Goal: Task Accomplishment & Management: Manage account settings

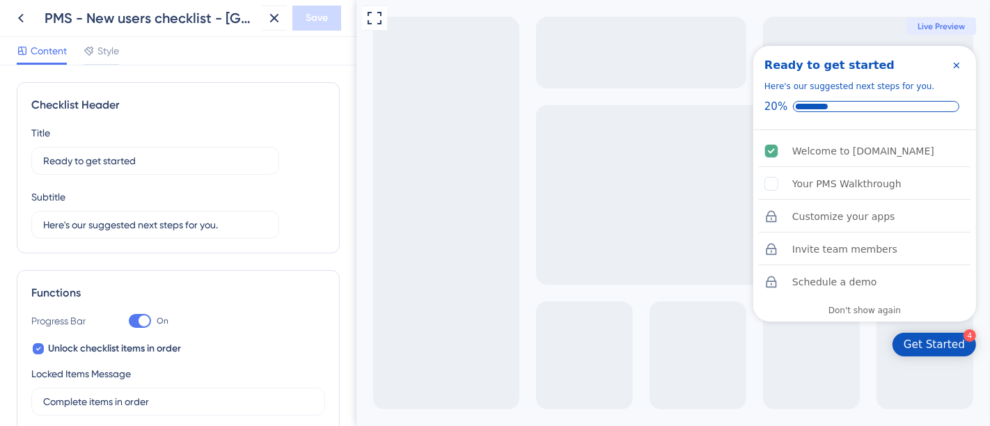
click at [952, 63] on icon "Close Checklist" at bounding box center [955, 65] width 11 height 11
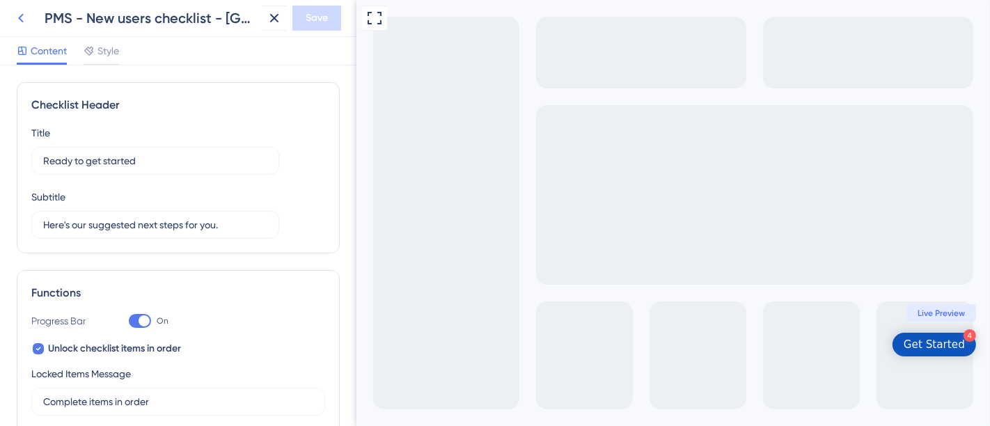
click at [30, 22] on button at bounding box center [20, 18] width 25 height 25
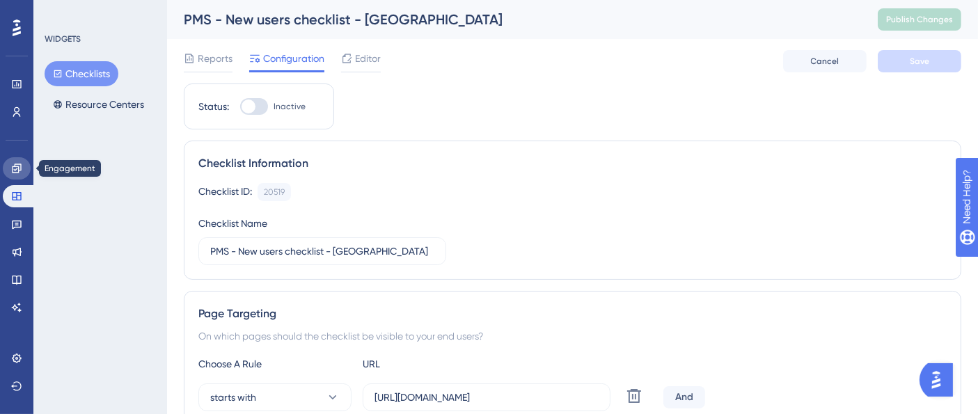
click at [16, 161] on link at bounding box center [17, 168] width 28 height 22
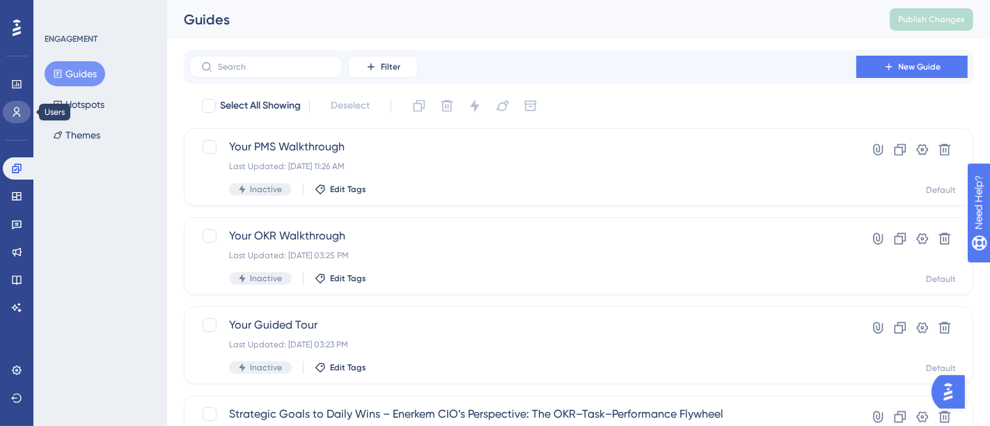
click at [16, 121] on link at bounding box center [17, 112] width 28 height 22
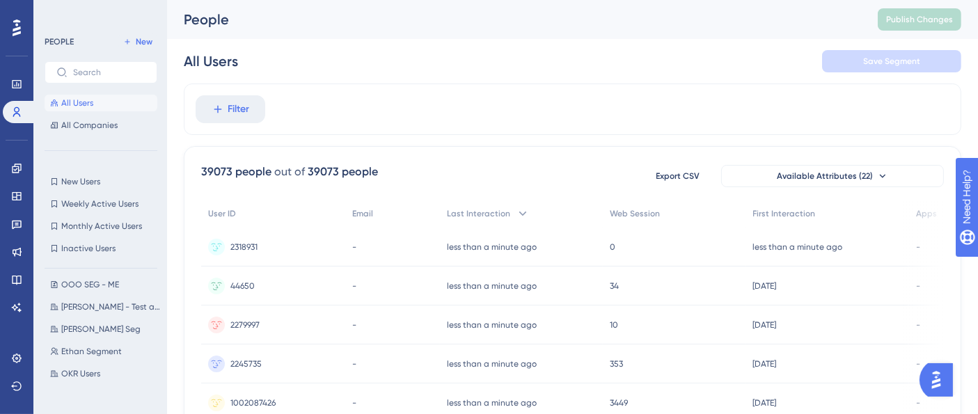
scroll to position [309, 0]
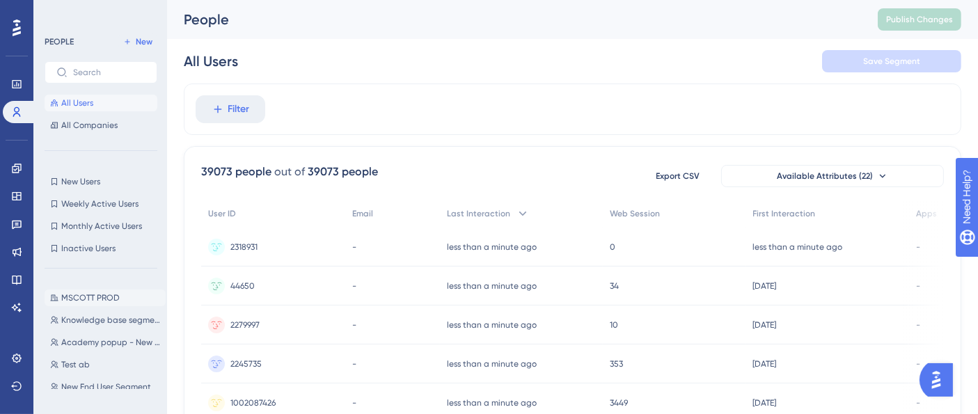
click at [107, 292] on span "MSCOTT PROD" at bounding box center [90, 297] width 58 height 11
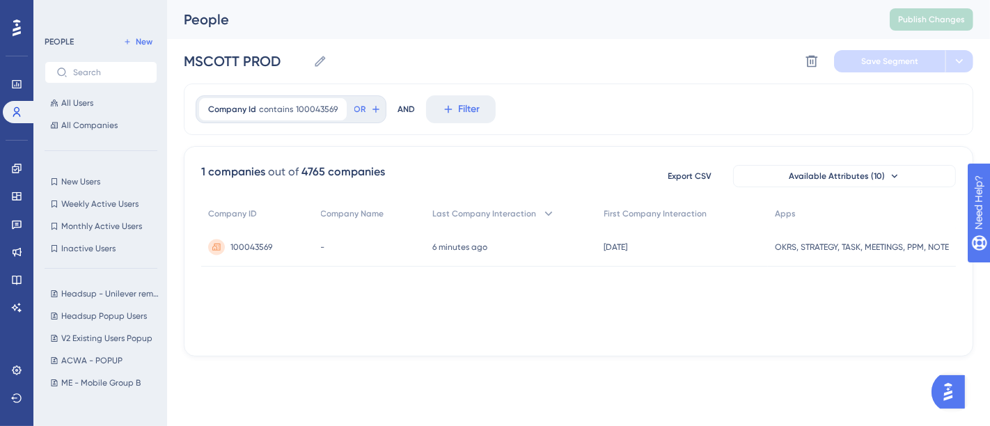
click at [513, 63] on div "MSCOTT PROD MSCOTT PROD Delete Segment Save Segment" at bounding box center [578, 61] width 789 height 45
click at [251, 61] on input "MSCOTT PROD" at bounding box center [246, 61] width 124 height 19
drag, startPoint x: 240, startPoint y: 56, endPoint x: 292, endPoint y: 61, distance: 52.4
click at [292, 61] on input "MSCOTT PROD" at bounding box center [246, 61] width 124 height 19
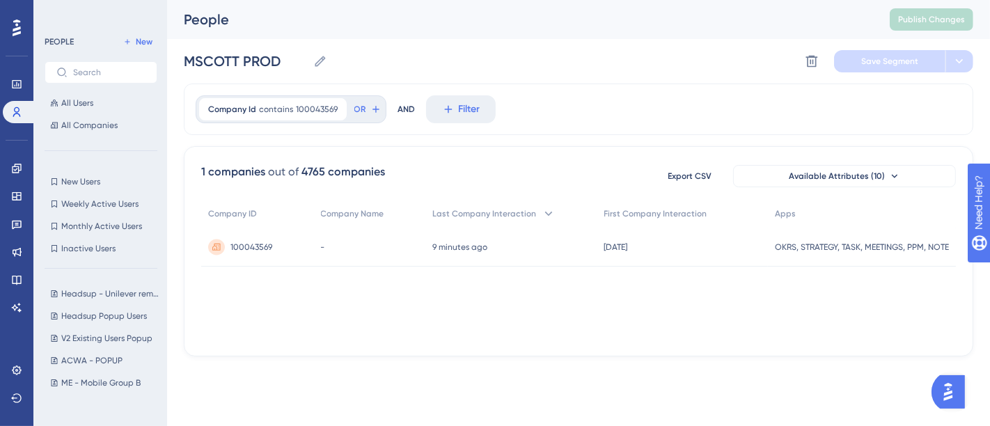
click at [491, 98] on label "Filter" at bounding box center [461, 109] width 70 height 28
click at [491, 98] on button "Filter" at bounding box center [461, 109] width 70 height 28
click at [528, 61] on div "MSCOTT PROD MSCOTT PROD Delete Segment Save Segment" at bounding box center [578, 61] width 789 height 45
click at [19, 169] on icon at bounding box center [16, 168] width 11 height 11
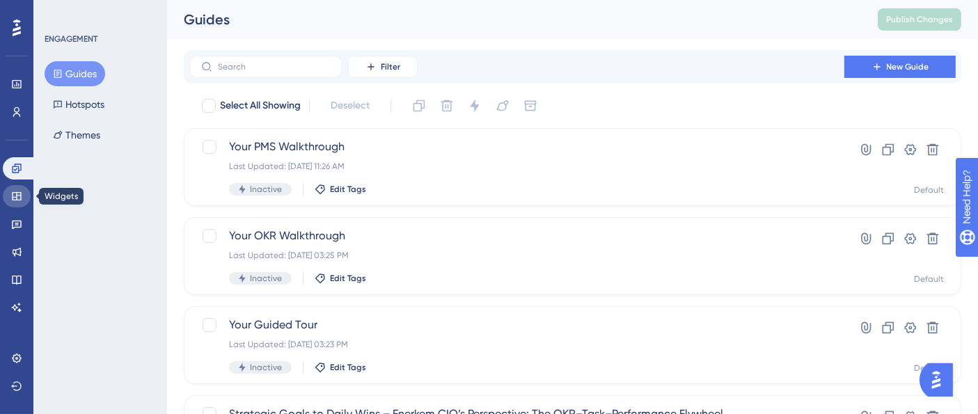
click at [15, 195] on icon at bounding box center [16, 196] width 11 height 11
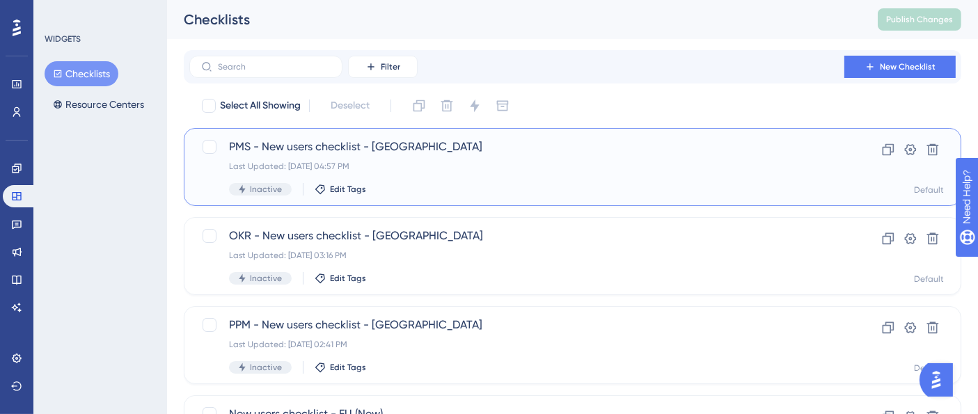
click at [485, 133] on div "PMS - New users checklist - US Last Updated: Sep 17 2025, 04:57 PM Inactive Edi…" at bounding box center [573, 167] width 778 height 78
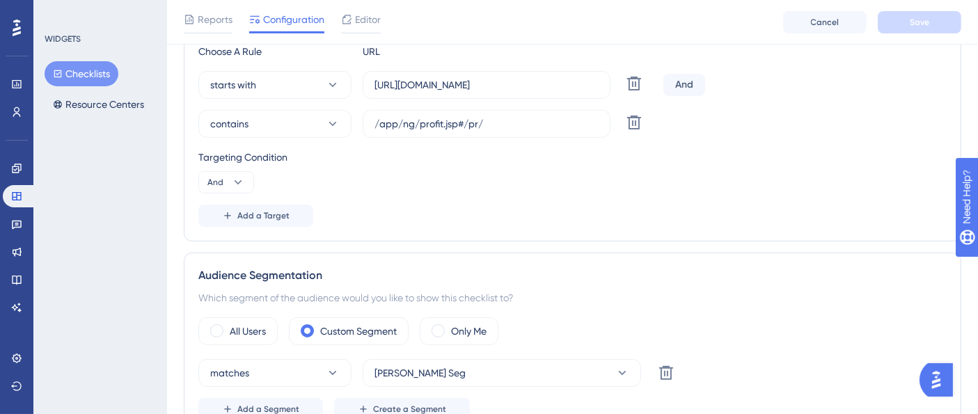
scroll to position [386, 0]
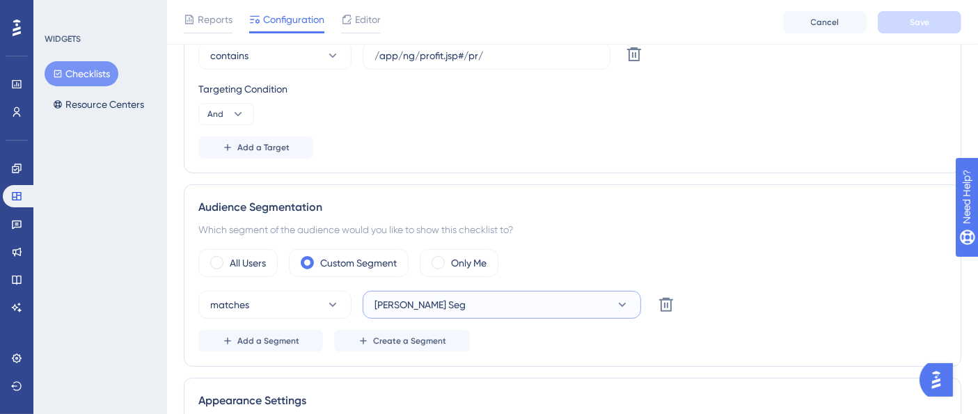
click at [493, 304] on button "Ethan Firm Seg" at bounding box center [502, 305] width 278 height 28
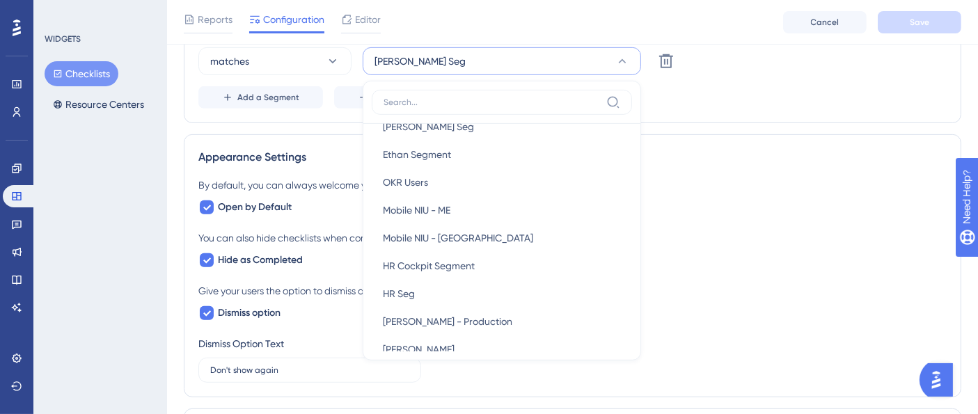
scroll to position [541, 0]
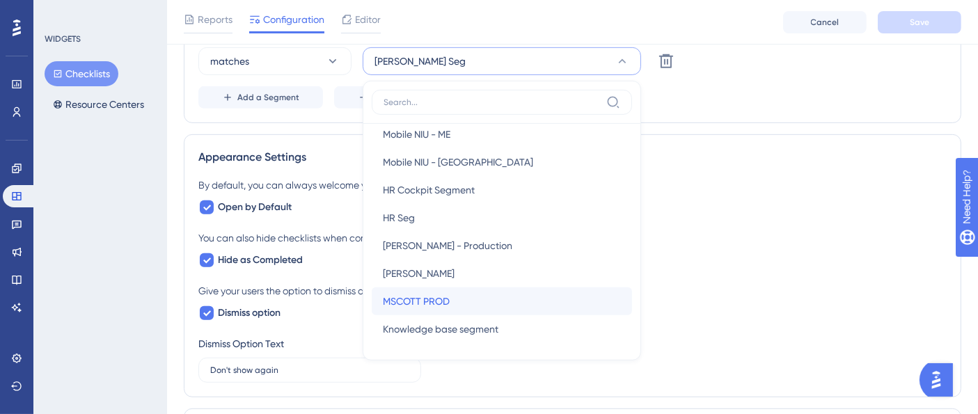
click at [466, 301] on div "MSCOTT PROD MSCOTT PROD" at bounding box center [502, 301] width 238 height 28
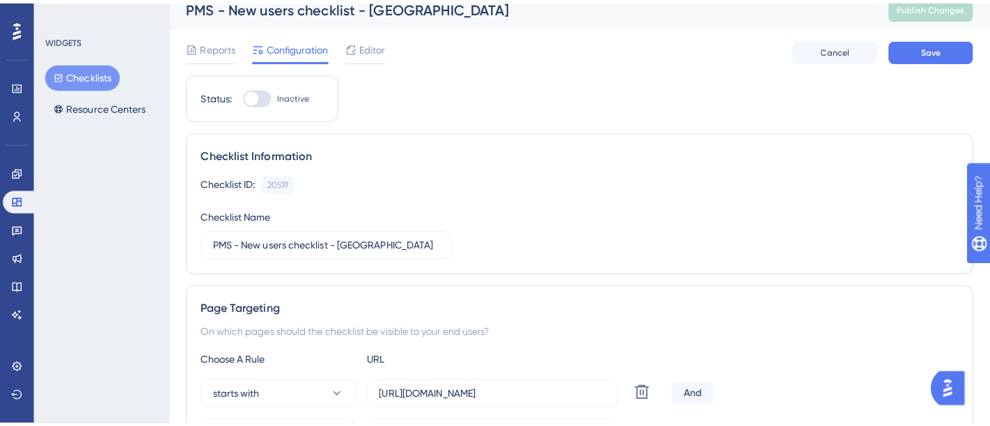
scroll to position [0, 0]
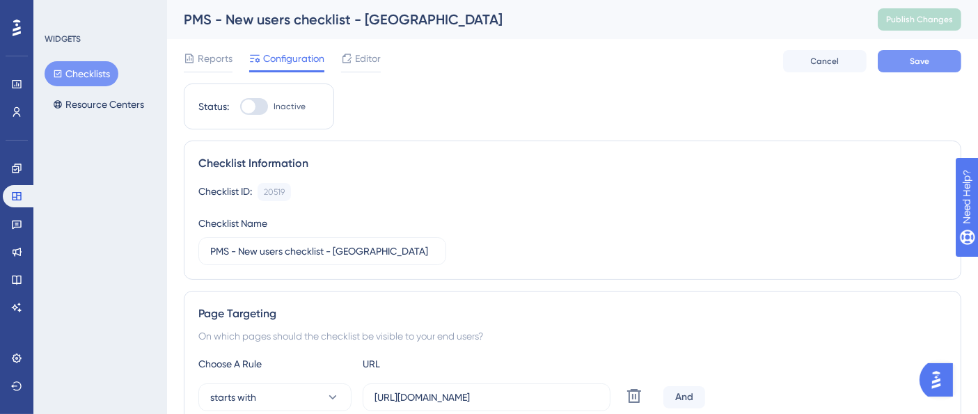
click at [936, 63] on button "Save" at bounding box center [920, 61] width 84 height 22
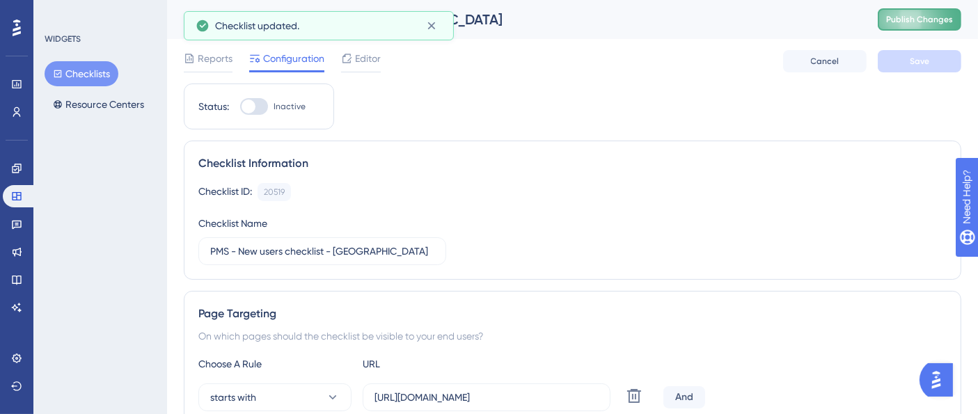
click at [933, 22] on span "Publish Changes" at bounding box center [919, 19] width 67 height 11
click at [404, 50] on div "Reports Configuration Editor Cancel Save" at bounding box center [573, 61] width 778 height 45
click at [361, 65] on span "Editor" at bounding box center [368, 58] width 26 height 17
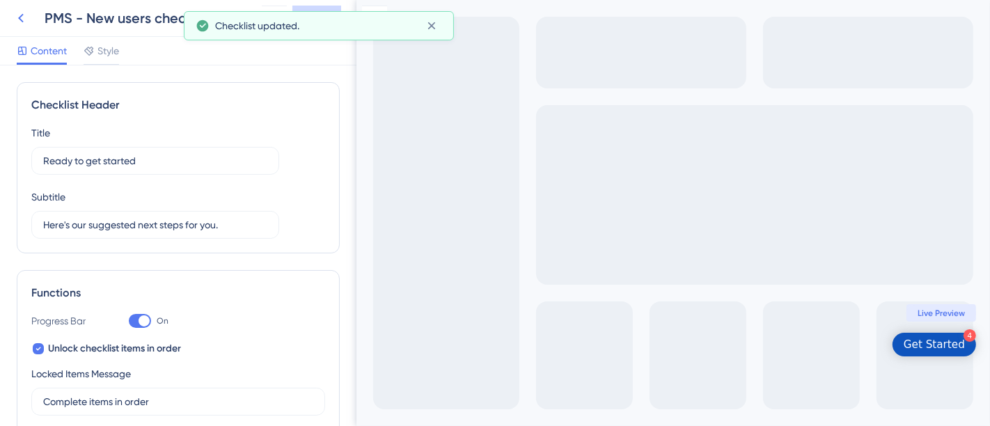
click at [32, 18] on button at bounding box center [20, 18] width 25 height 25
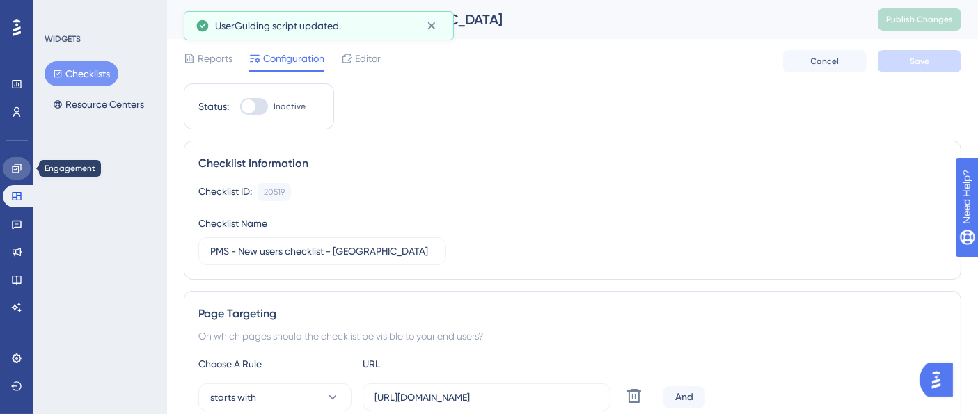
click at [20, 175] on link at bounding box center [17, 168] width 28 height 22
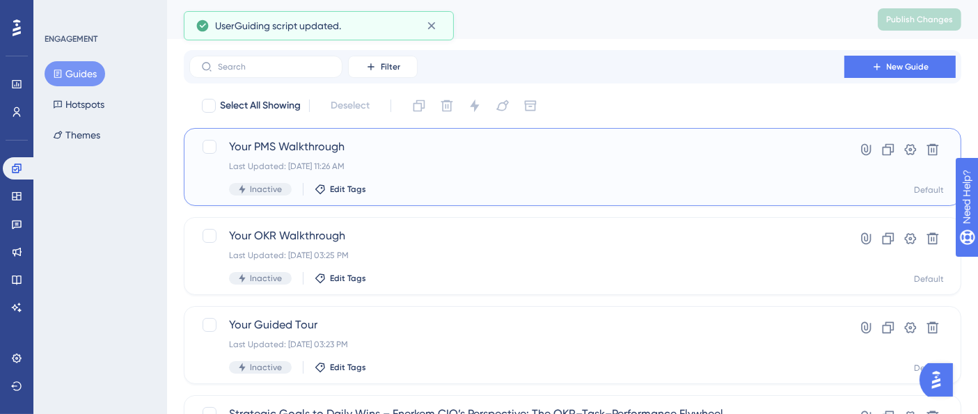
click at [402, 160] on div "Your PMS Walkthrough Last Updated: Sep 22 2025, 11:26 AM Inactive Edit Tags" at bounding box center [517, 167] width 576 height 57
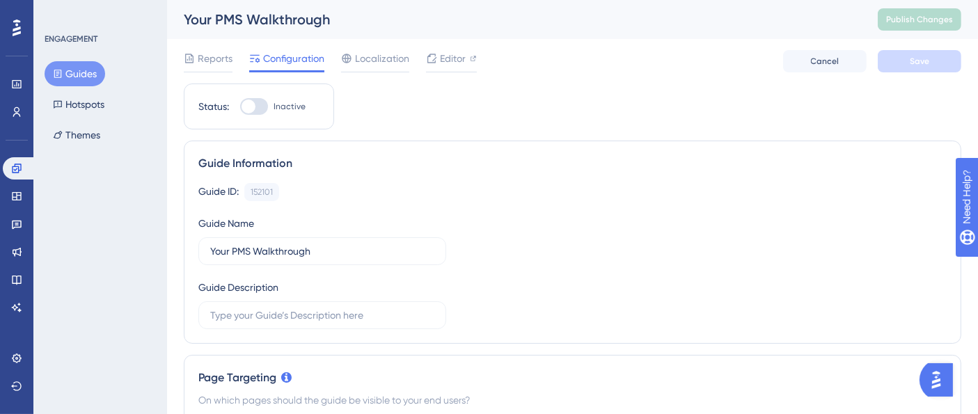
click at [81, 68] on button "Guides" at bounding box center [75, 73] width 61 height 25
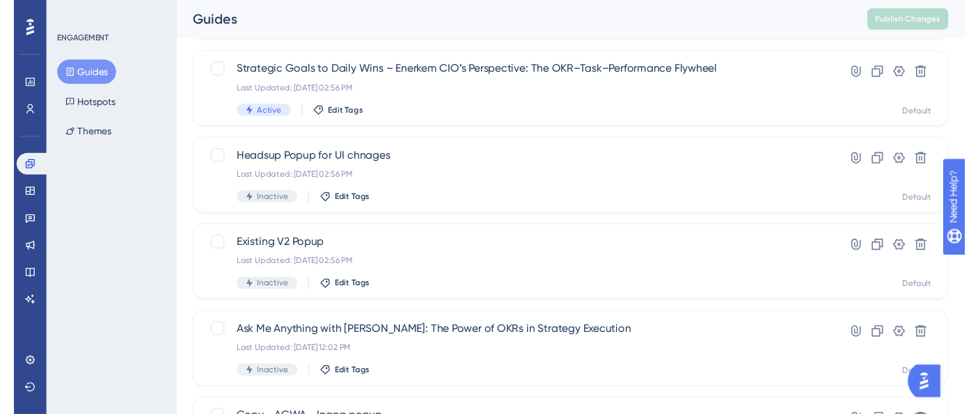
scroll to position [35, 0]
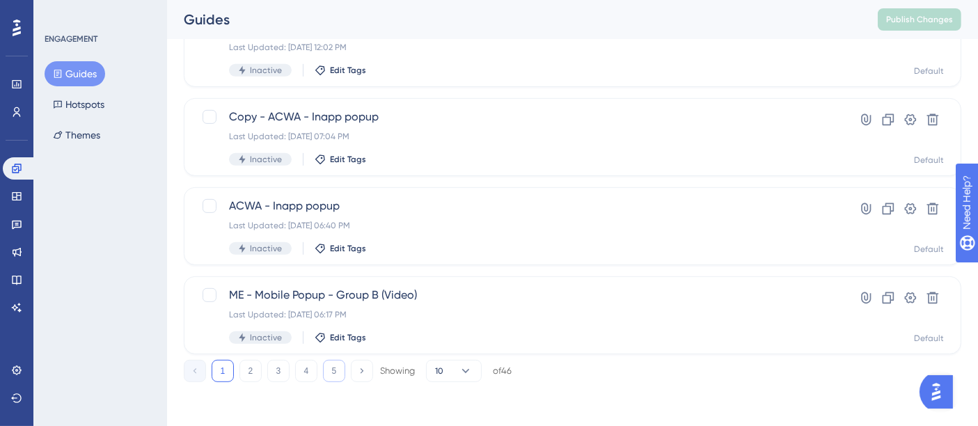
click at [331, 377] on button "5" at bounding box center [334, 371] width 22 height 22
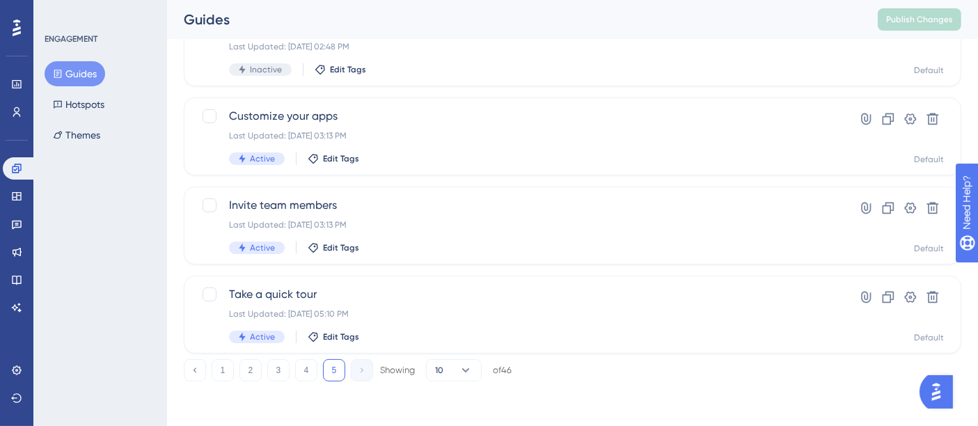
scroll to position [297, 0]
click at [24, 196] on link at bounding box center [17, 196] width 28 height 22
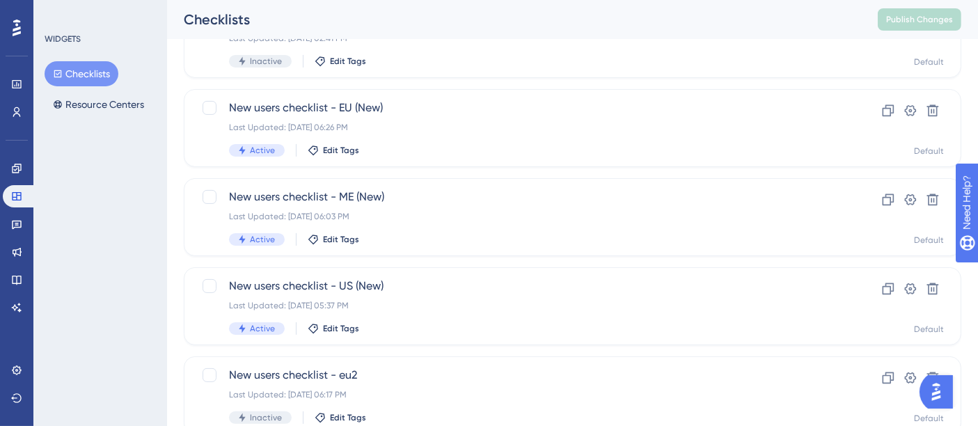
scroll to position [304, 0]
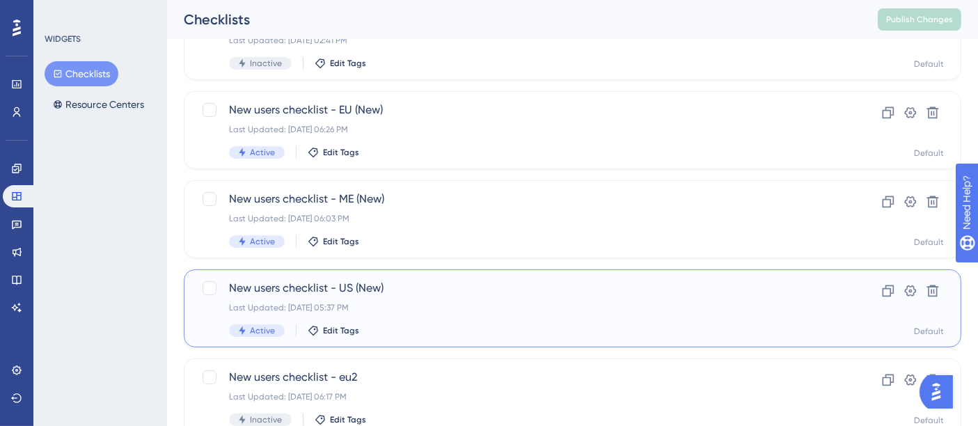
click at [446, 303] on div "Last Updated: May 23 2025, 05:37 PM" at bounding box center [517, 307] width 576 height 11
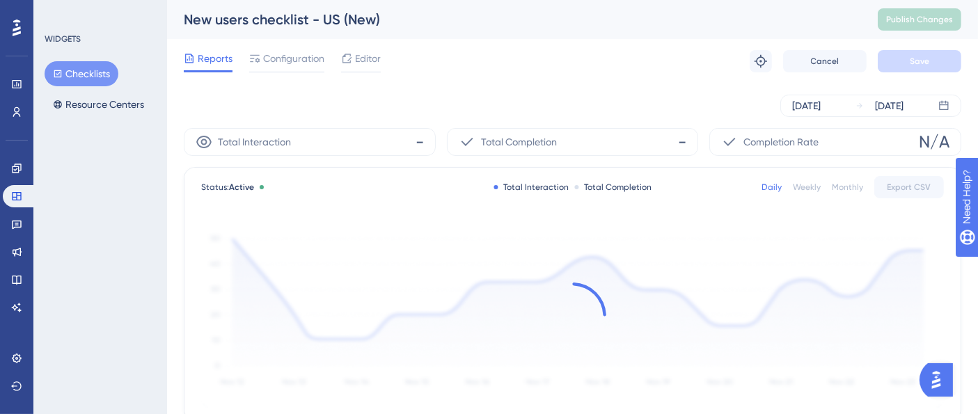
click at [329, 62] on div "Reports Configuration Editor" at bounding box center [282, 61] width 197 height 22
click at [293, 64] on span "Configuration" at bounding box center [293, 58] width 61 height 17
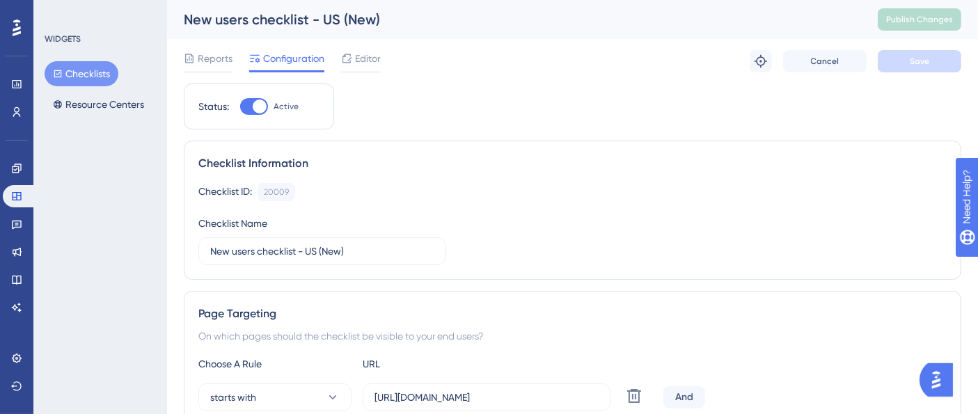
click at [261, 104] on div at bounding box center [260, 107] width 14 height 14
click at [240, 107] on input "Active" at bounding box center [239, 107] width 1 height 1
checkbox input "false"
click at [915, 56] on span "Save" at bounding box center [919, 61] width 19 height 11
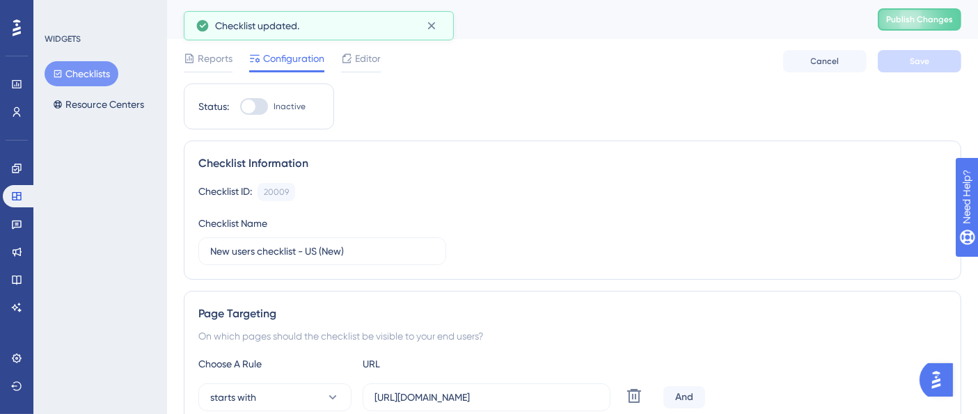
click at [924, 19] on span "Publish Changes" at bounding box center [919, 19] width 67 height 11
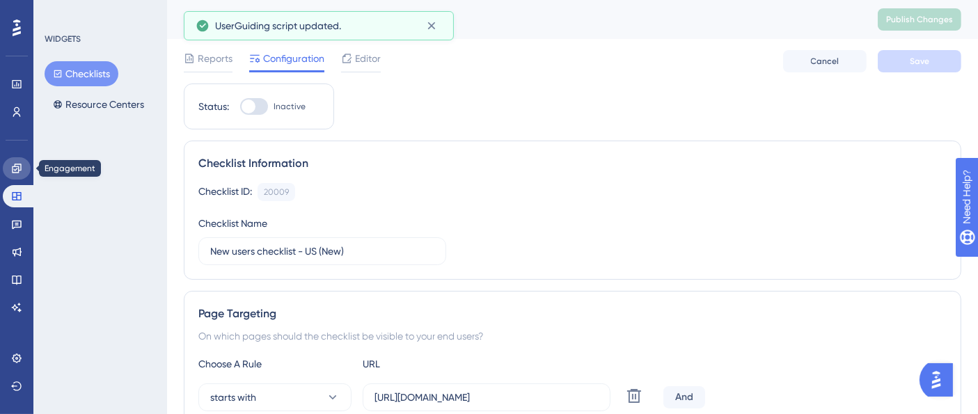
click at [24, 166] on link at bounding box center [17, 168] width 28 height 22
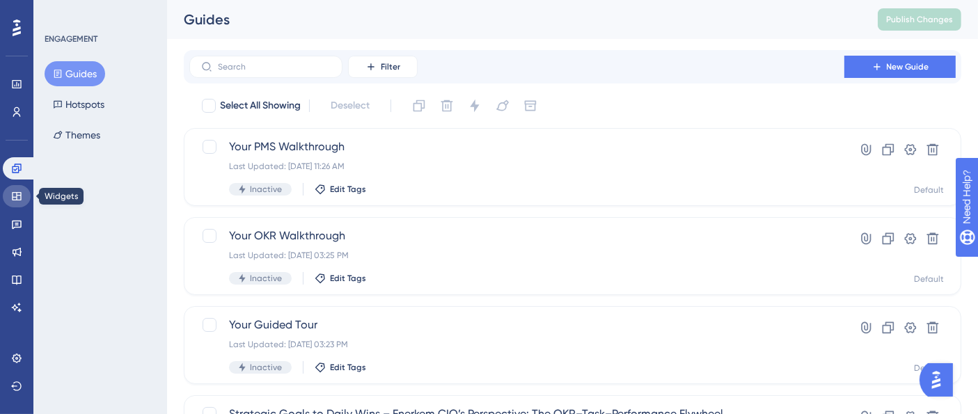
click at [22, 189] on link at bounding box center [17, 196] width 28 height 22
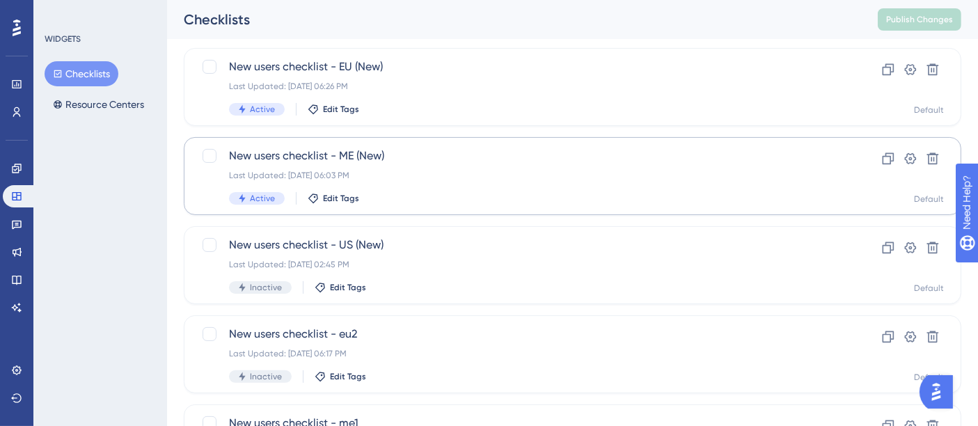
scroll to position [381, 0]
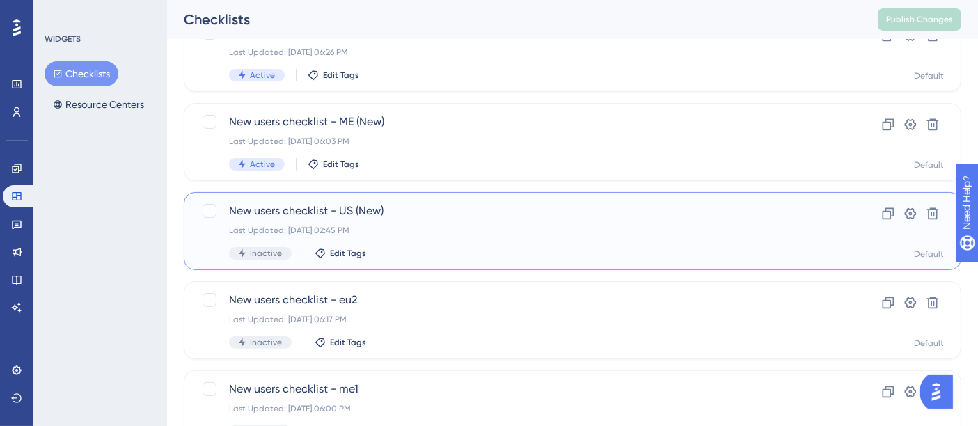
click at [444, 230] on div "Last Updated: Sep 22 2025, 02:45 PM" at bounding box center [517, 230] width 576 height 11
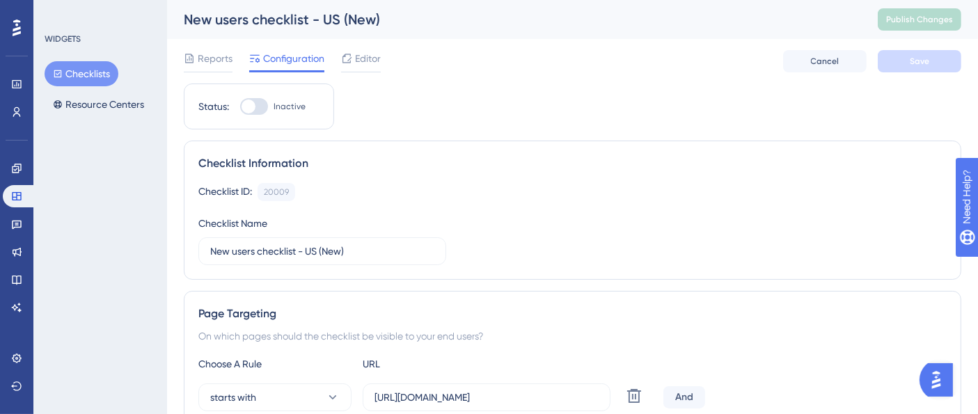
click at [260, 107] on div at bounding box center [254, 106] width 28 height 17
click at [240, 107] on input "Inactive" at bounding box center [239, 107] width 1 height 1
checkbox input "true"
click at [927, 63] on span "Save" at bounding box center [919, 61] width 19 height 11
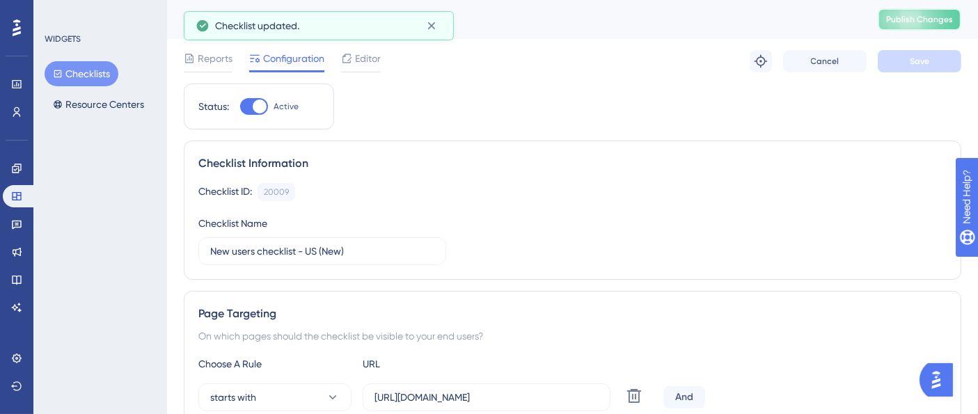
click at [925, 19] on button "Publish Changes" at bounding box center [920, 19] width 84 height 22
click at [12, 165] on icon at bounding box center [16, 168] width 11 height 11
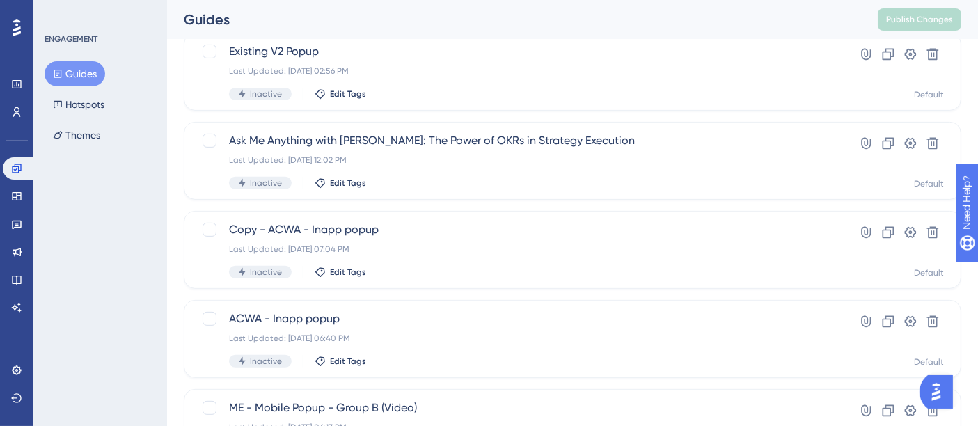
scroll to position [654, 0]
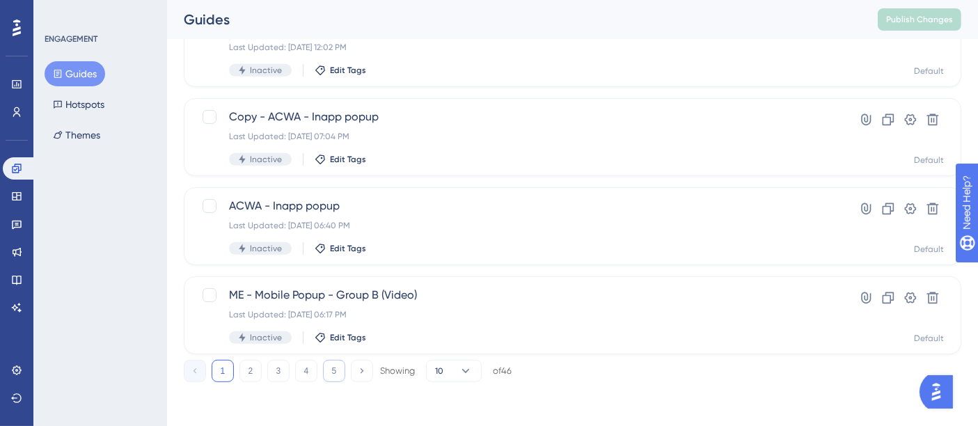
click at [340, 370] on button "5" at bounding box center [334, 371] width 22 height 22
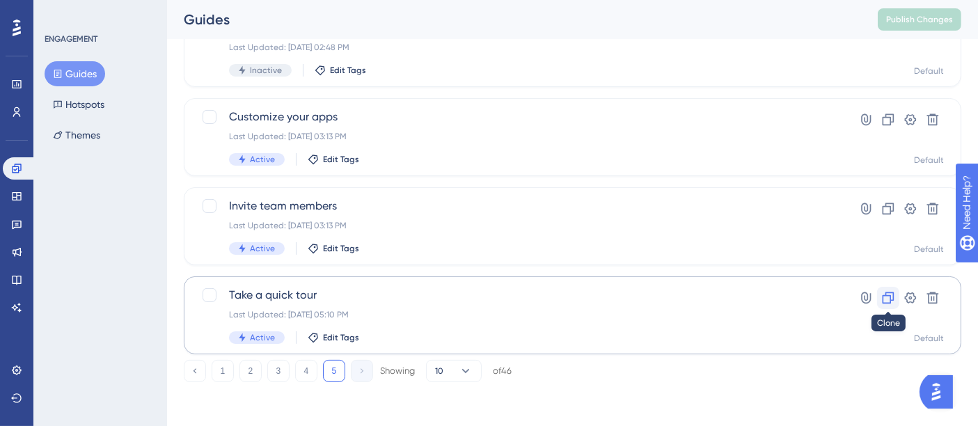
click at [885, 295] on icon at bounding box center [889, 298] width 12 height 12
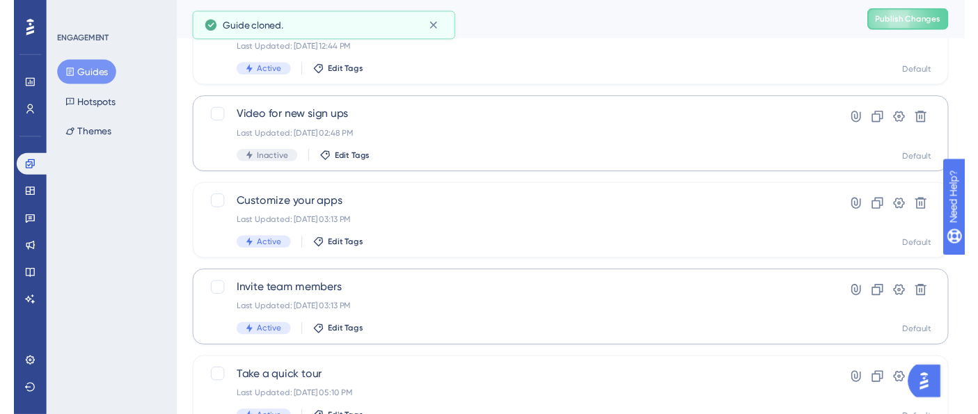
scroll to position [0, 0]
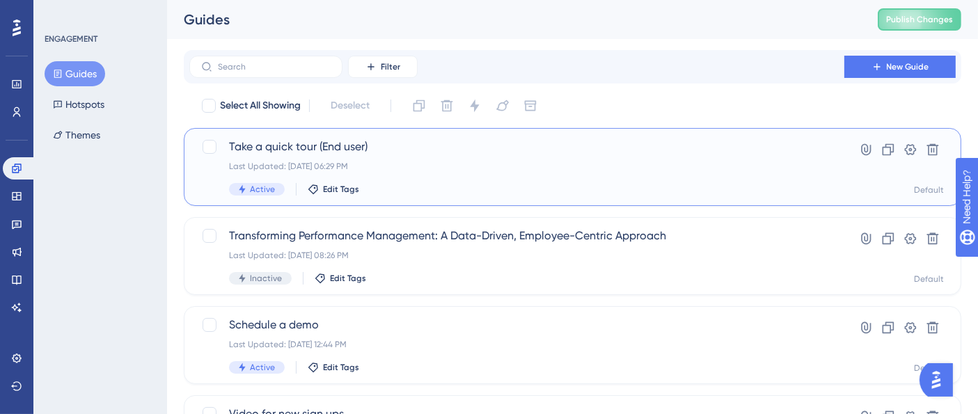
click at [397, 148] on span "Take a quick tour (End user)" at bounding box center [517, 147] width 576 height 17
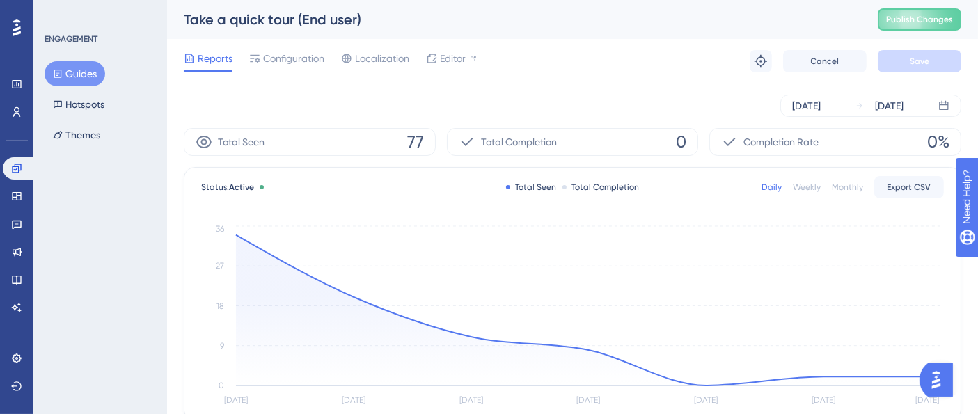
click at [91, 69] on button "Guides" at bounding box center [75, 73] width 61 height 25
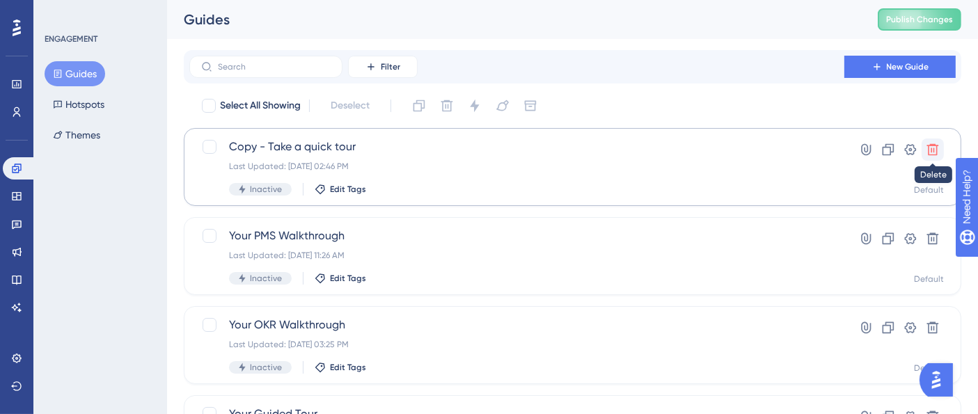
click at [934, 150] on icon at bounding box center [933, 150] width 12 height 12
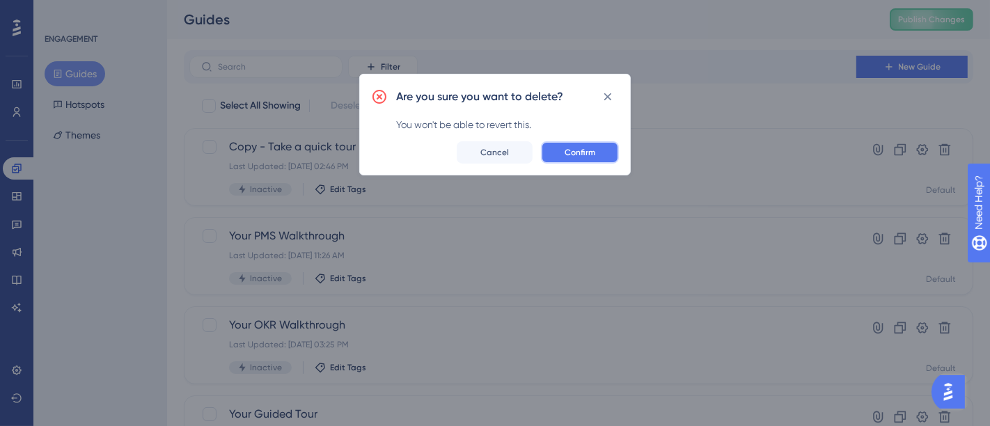
click at [568, 150] on span "Confirm" at bounding box center [580, 152] width 31 height 11
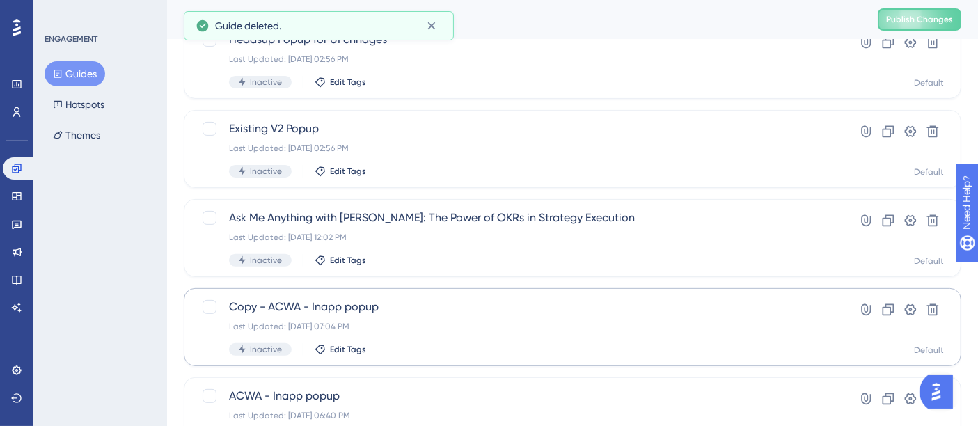
scroll to position [654, 0]
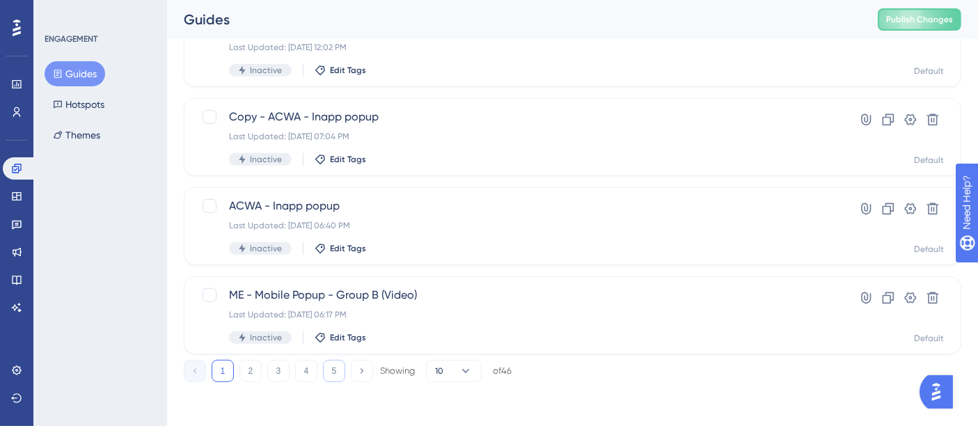
click at [338, 373] on button "5" at bounding box center [334, 371] width 22 height 22
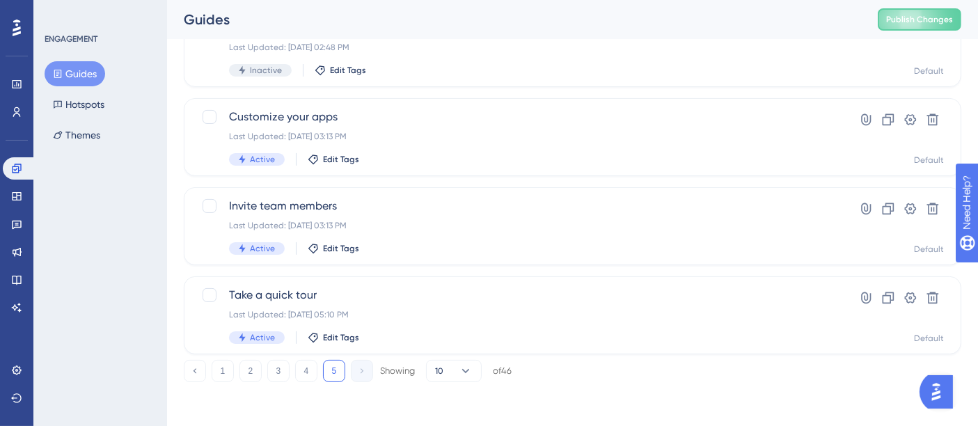
scroll to position [220, 0]
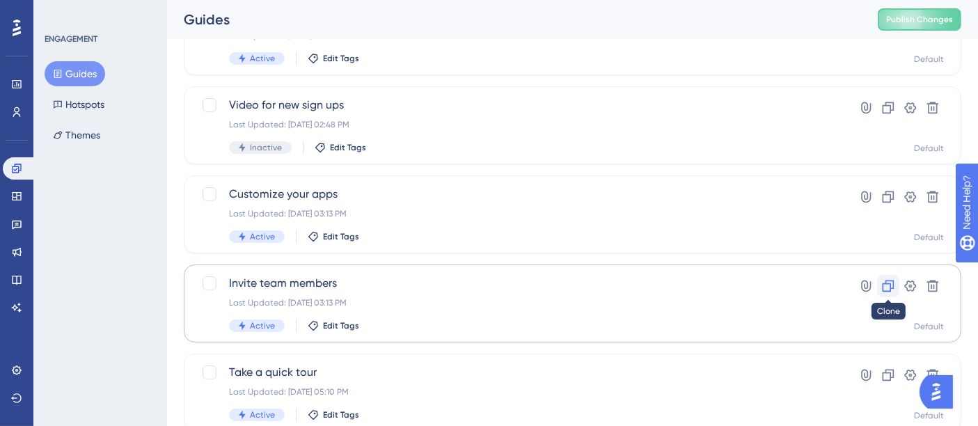
click at [890, 285] on icon at bounding box center [889, 287] width 12 height 12
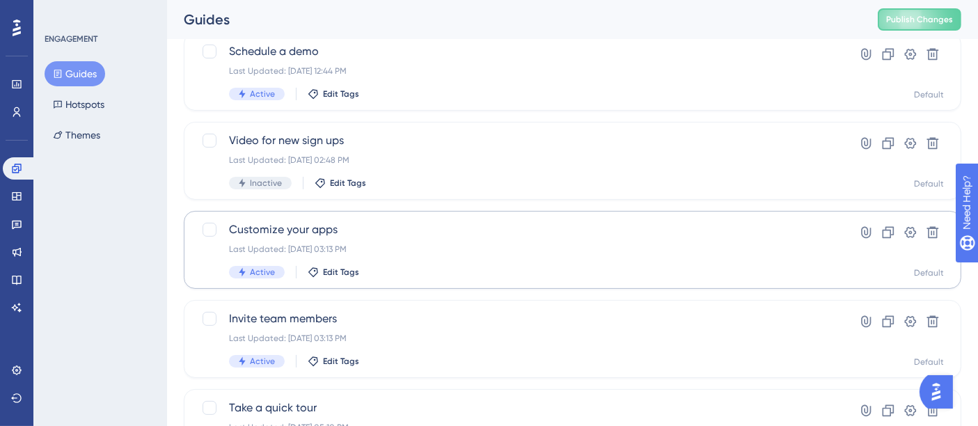
scroll to position [297, 0]
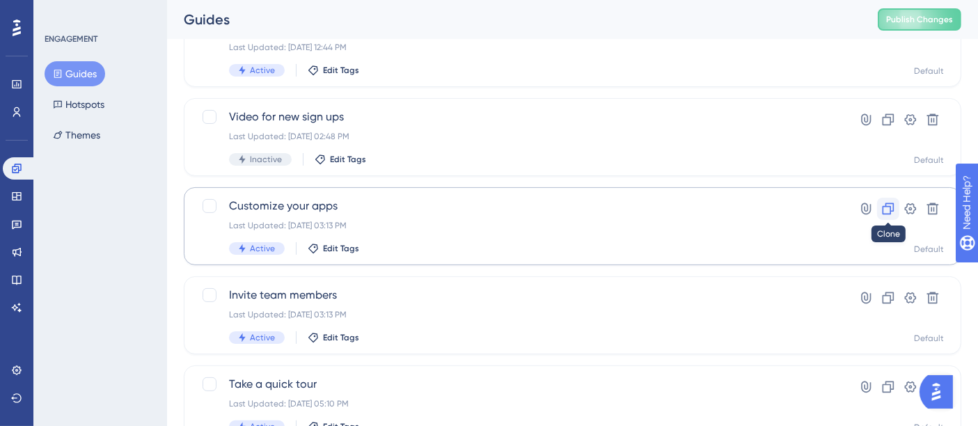
click at [891, 209] on icon at bounding box center [889, 209] width 12 height 12
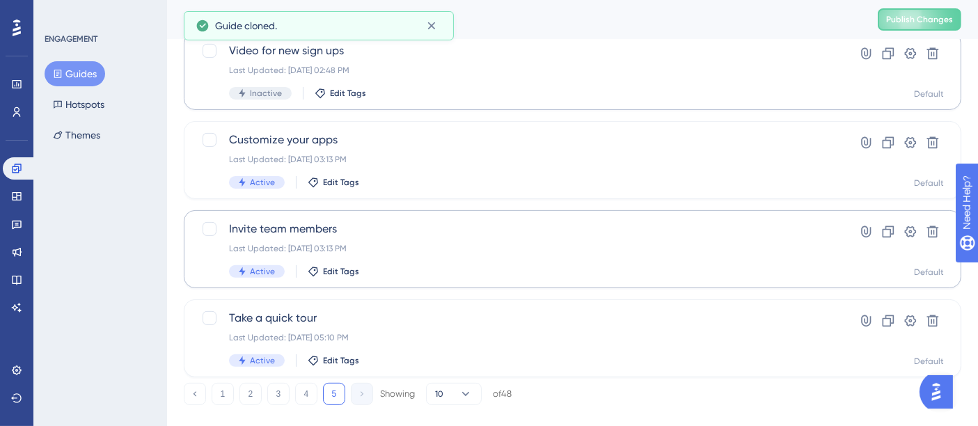
scroll to position [475, 0]
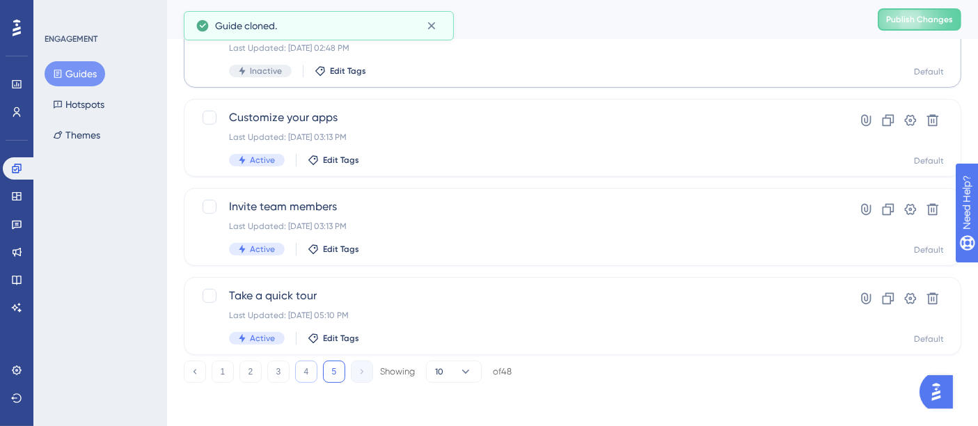
click at [300, 368] on button "4" at bounding box center [306, 372] width 22 height 22
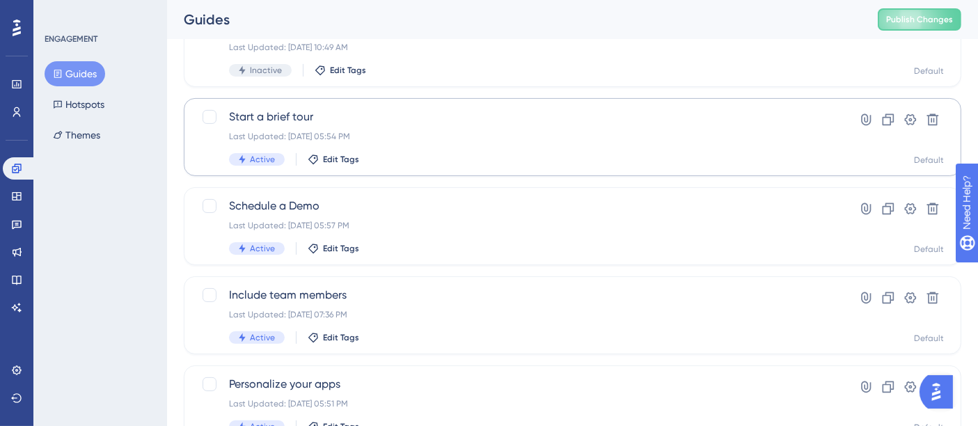
scroll to position [654, 0]
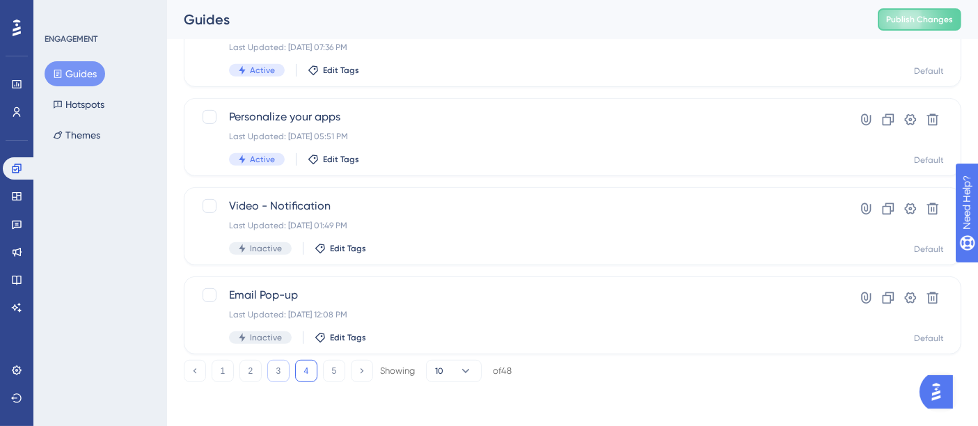
click at [278, 374] on button "3" at bounding box center [278, 371] width 22 height 22
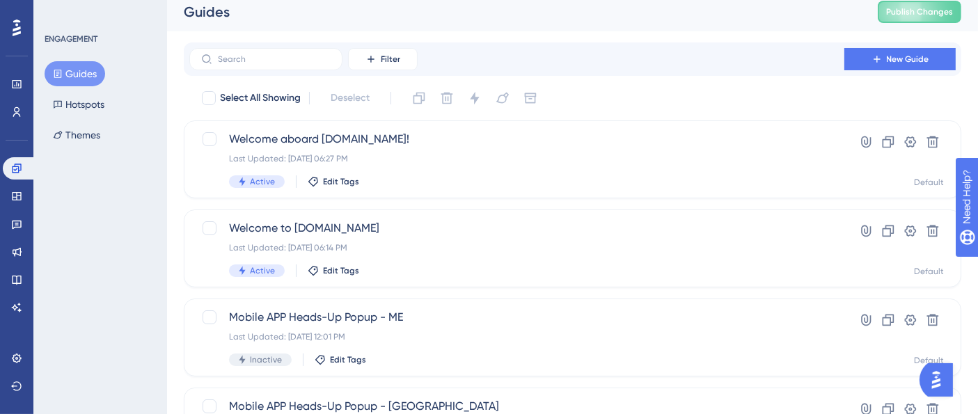
scroll to position [0, 0]
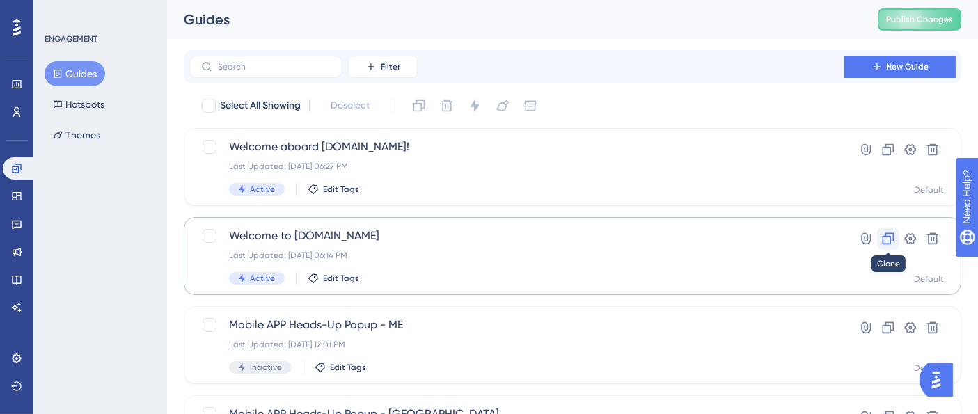
click at [883, 242] on icon at bounding box center [889, 239] width 12 height 12
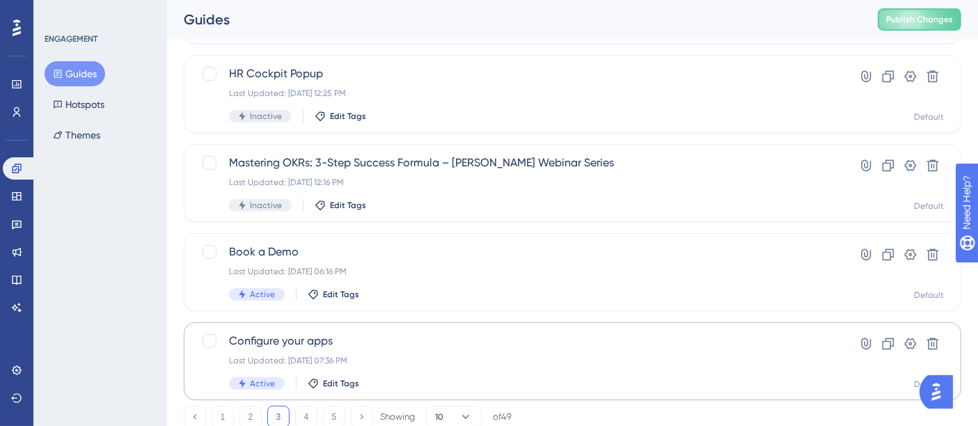
scroll to position [654, 0]
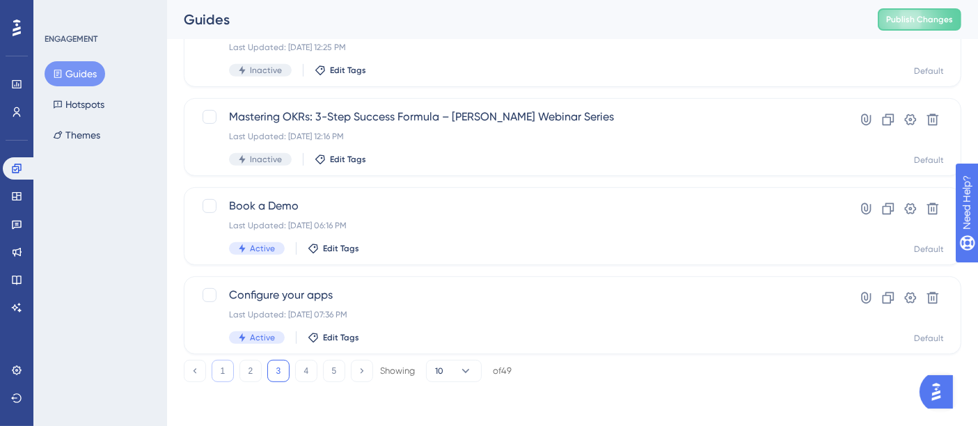
click at [223, 363] on button "1" at bounding box center [223, 371] width 22 height 22
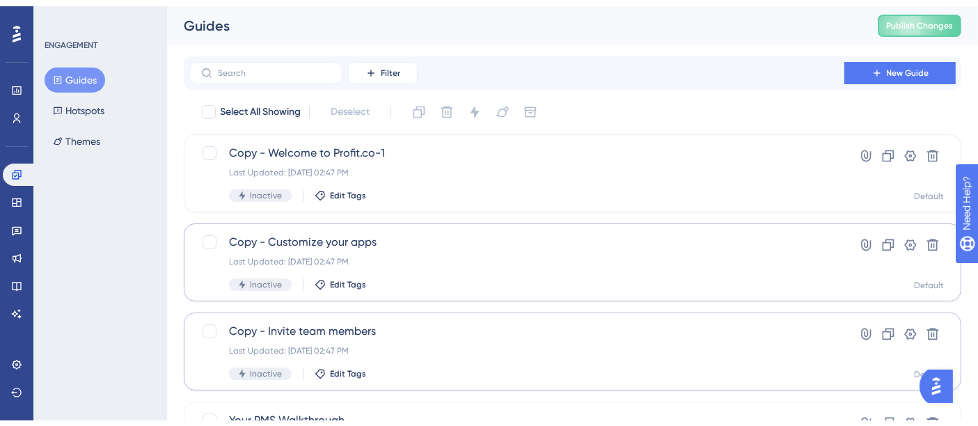
scroll to position [155, 0]
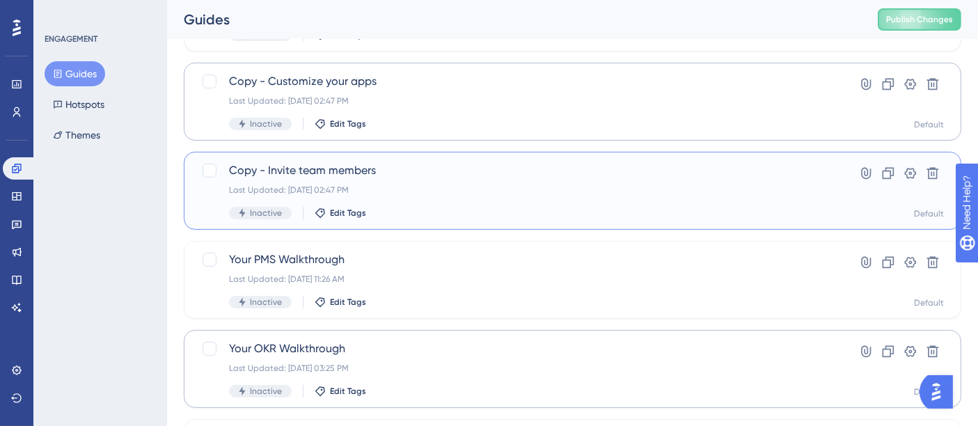
click at [354, 176] on span "Copy - Invite team members" at bounding box center [517, 170] width 576 height 17
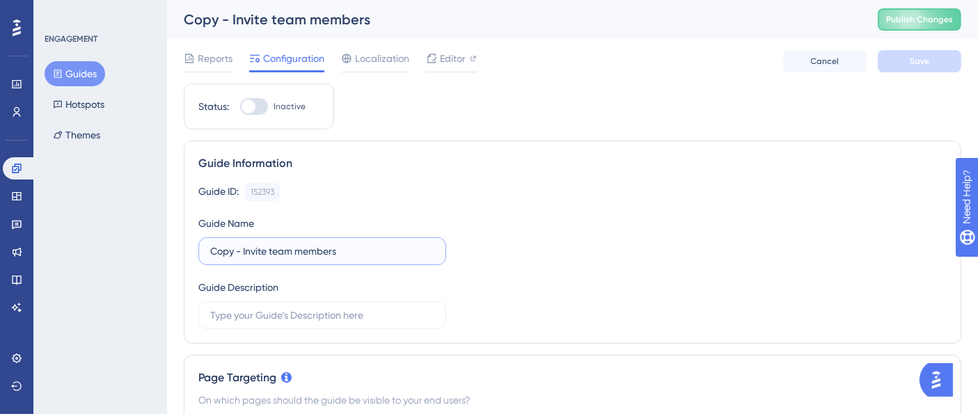
drag, startPoint x: 244, startPoint y: 251, endPoint x: 168, endPoint y: 253, distance: 75.2
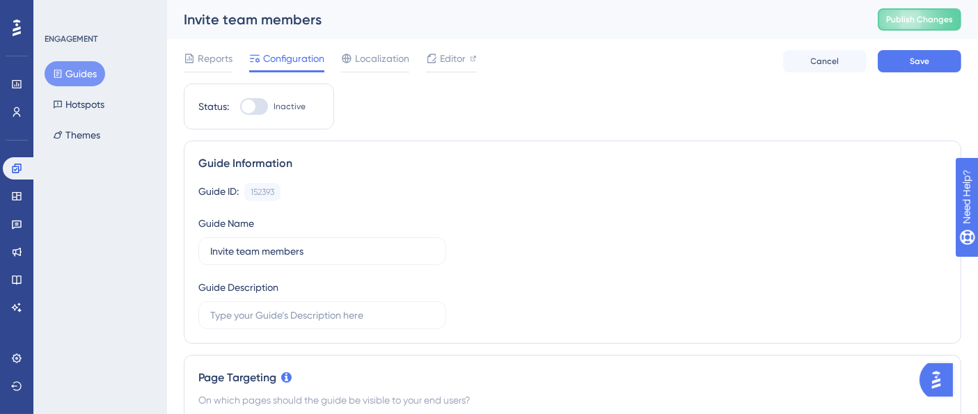
click at [634, 231] on div "Guide ID: 152393 Copy Guide Name Invite team members Guide Description" at bounding box center [572, 256] width 748 height 146
click at [209, 248] on label "Invite team members" at bounding box center [322, 251] width 248 height 28
click at [210, 248] on input "Invite team members" at bounding box center [322, 251] width 224 height 15
click at [335, 251] on input "Invite team members" at bounding box center [322, 251] width 224 height 15
click at [666, 239] on div "Guide ID: 152393 Copy Guide Name Invite team members - US Guide Description" at bounding box center [572, 256] width 748 height 146
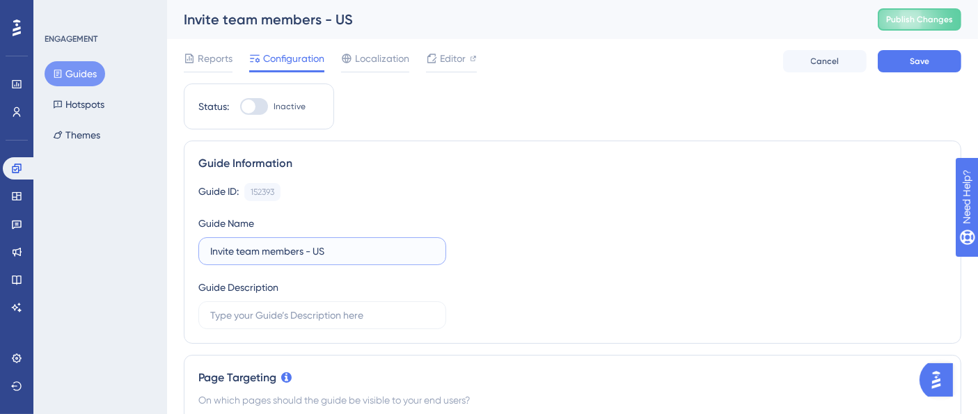
drag, startPoint x: 307, startPoint y: 245, endPoint x: 347, endPoint y: 245, distance: 39.7
click at [347, 245] on input "Invite team members - US" at bounding box center [322, 251] width 224 height 15
click at [342, 251] on input "Invite team members - US" at bounding box center [322, 251] width 224 height 15
click at [307, 251] on input "Invite team members - US" at bounding box center [322, 251] width 224 height 15
drag, startPoint x: 307, startPoint y: 251, endPoint x: 342, endPoint y: 251, distance: 35.5
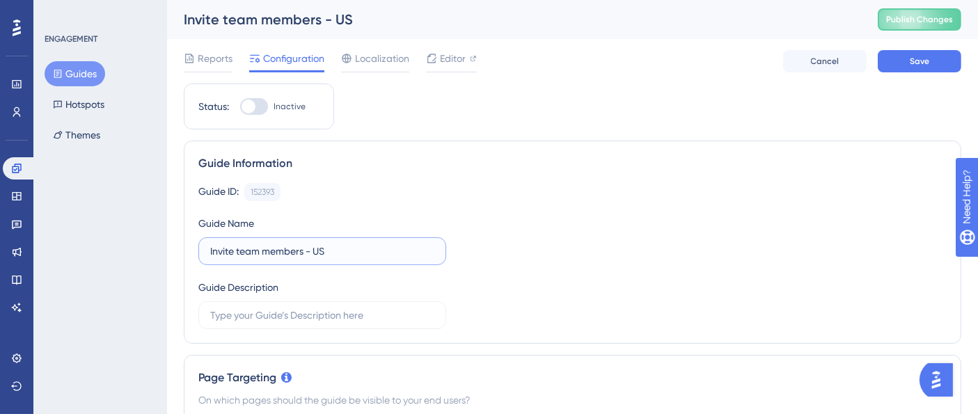
click at [342, 251] on input "Invite team members - US" at bounding box center [322, 251] width 224 height 15
click at [568, 233] on div "Guide ID: 152393 Copy Guide Name Invite team members Guide Description" at bounding box center [572, 256] width 748 height 146
click at [567, 231] on div "Guide ID: 152393 Copy Guide Name Invite team members Guide Description" at bounding box center [572, 256] width 748 height 146
click at [307, 258] on label "Invite team members" at bounding box center [322, 251] width 248 height 28
click at [307, 258] on input "Invite team members" at bounding box center [322, 251] width 224 height 15
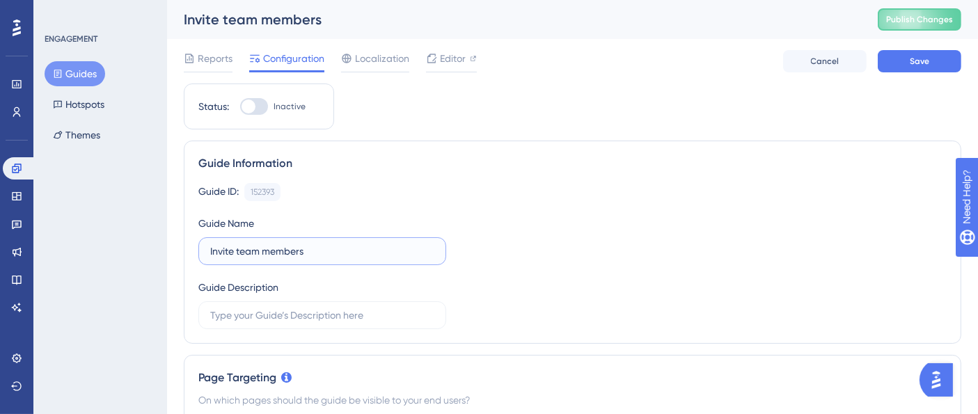
click at [240, 251] on input "Invite team members" at bounding box center [322, 251] width 224 height 15
click at [272, 252] on input "Invite Team members" at bounding box center [322, 251] width 224 height 15
type input "Invite Team Members"
click at [483, 216] on div "Guide ID: 152393 Copy Guide Name Invite Team Members Guide Description" at bounding box center [572, 256] width 748 height 146
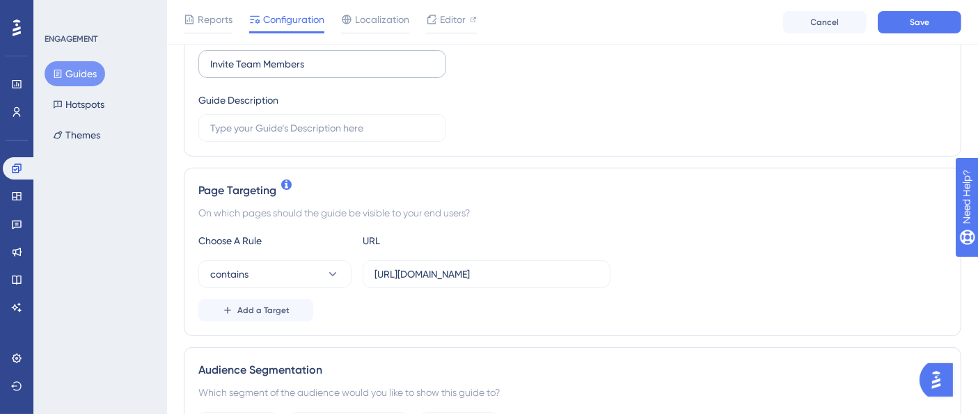
scroll to position [309, 0]
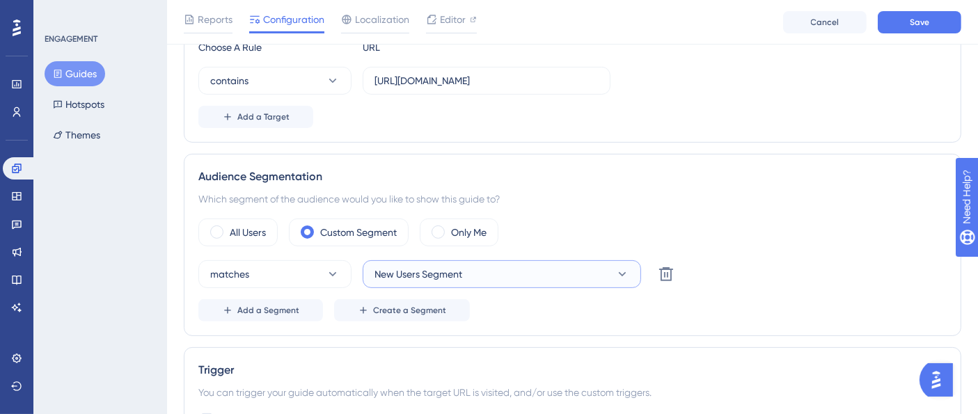
click at [440, 267] on span "New Users Segment" at bounding box center [418, 274] width 88 height 17
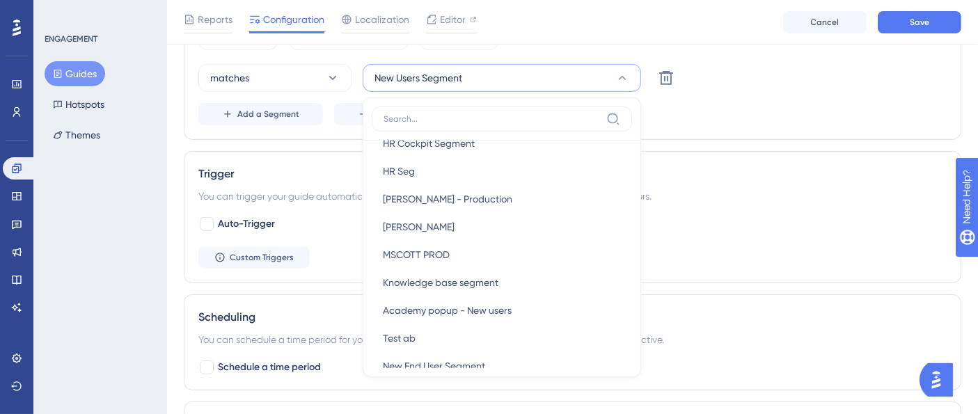
scroll to position [618, 0]
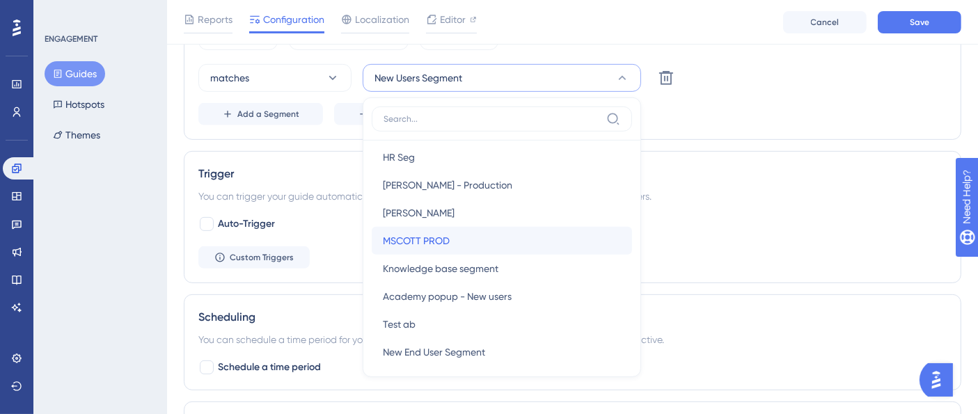
click at [455, 229] on div "MSCOTT PROD MSCOTT PROD" at bounding box center [502, 241] width 238 height 28
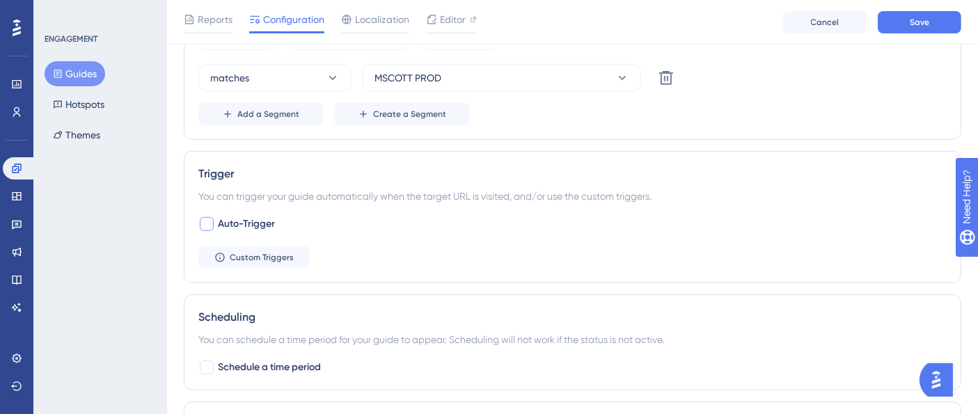
click at [212, 218] on div at bounding box center [207, 224] width 14 height 14
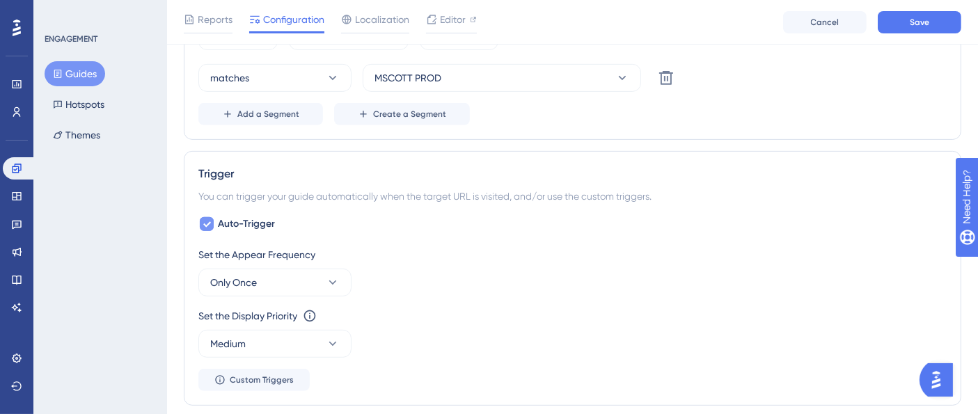
click at [214, 221] on div at bounding box center [206, 224] width 17 height 17
checkbox input "false"
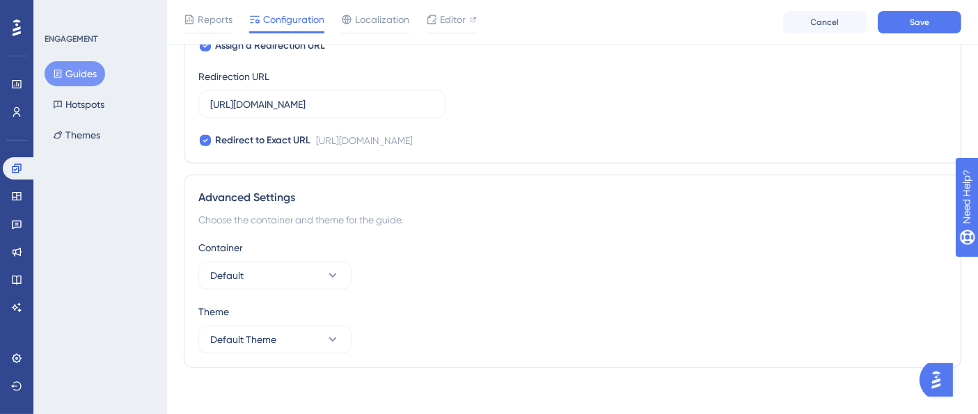
scroll to position [939, 0]
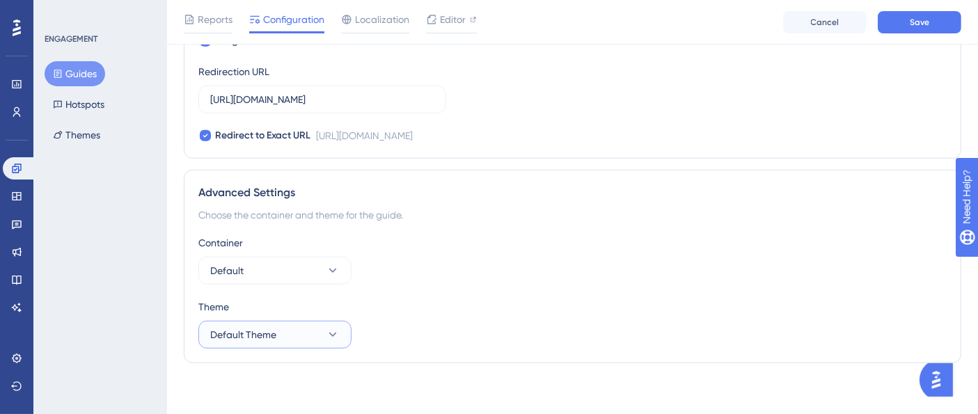
click at [331, 339] on button "Default Theme" at bounding box center [274, 335] width 153 height 28
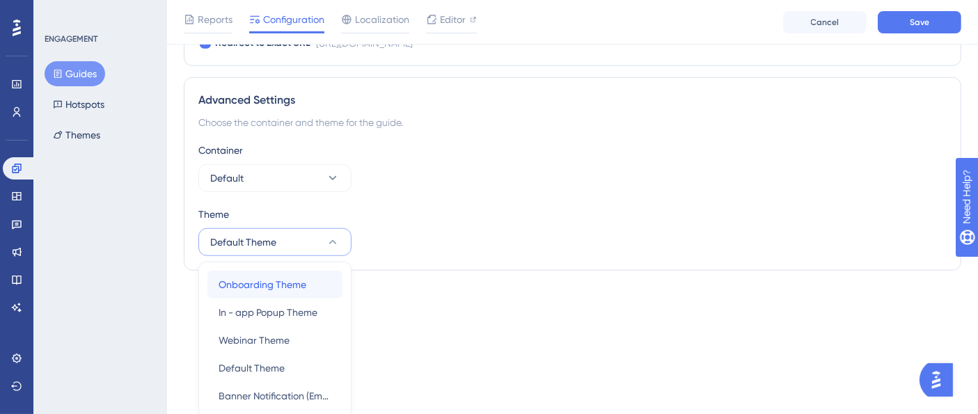
click at [289, 285] on span "Onboarding Theme" at bounding box center [263, 284] width 88 height 17
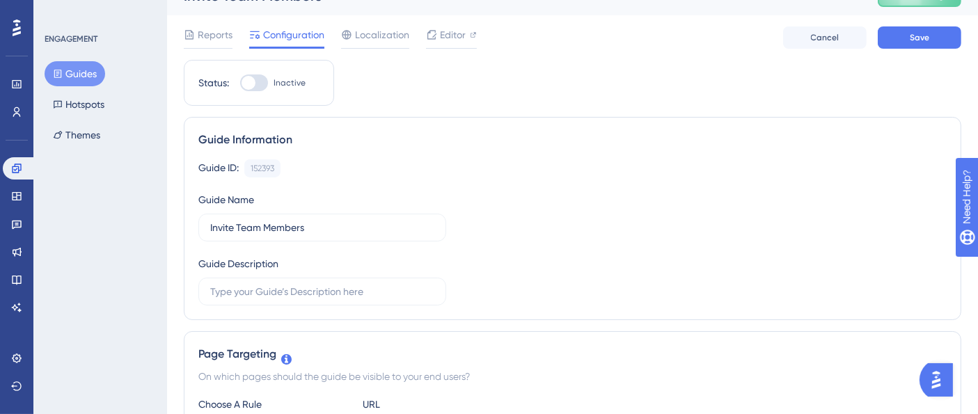
scroll to position [0, 0]
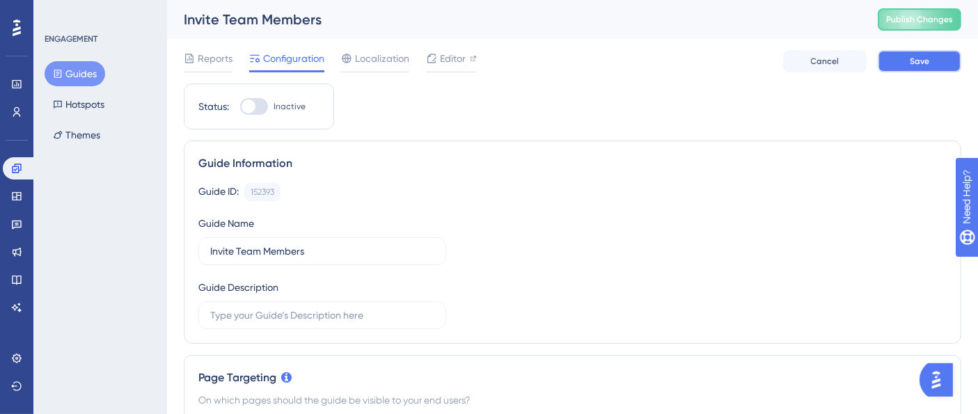
click at [913, 54] on button "Save" at bounding box center [920, 61] width 84 height 22
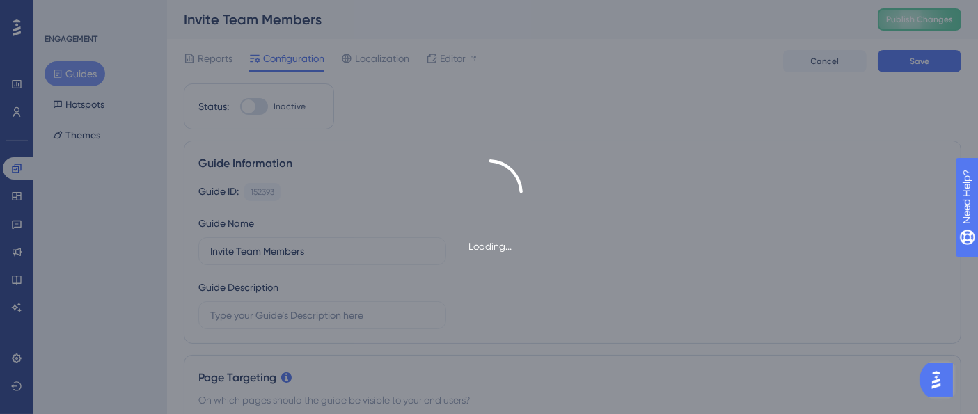
click at [922, 17] on div "Loading..." at bounding box center [489, 207] width 978 height 414
type input "Invite Team Members"
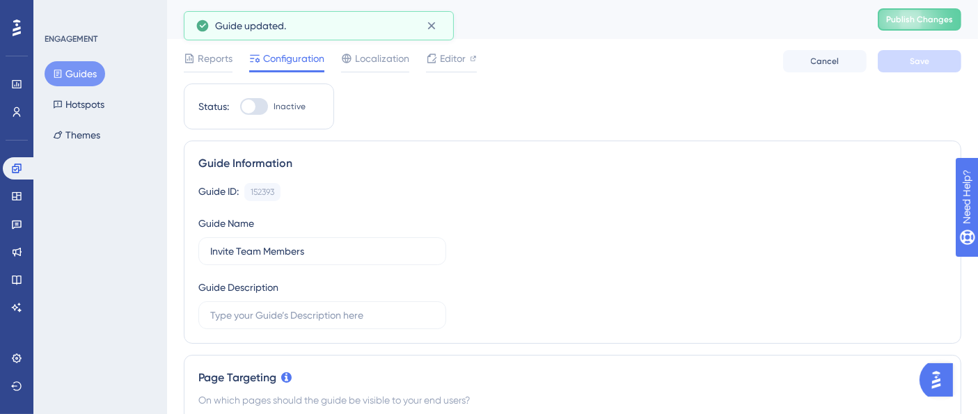
click at [922, 17] on span "Publish Changes" at bounding box center [919, 19] width 67 height 11
click at [91, 74] on button "Guides" at bounding box center [75, 73] width 61 height 25
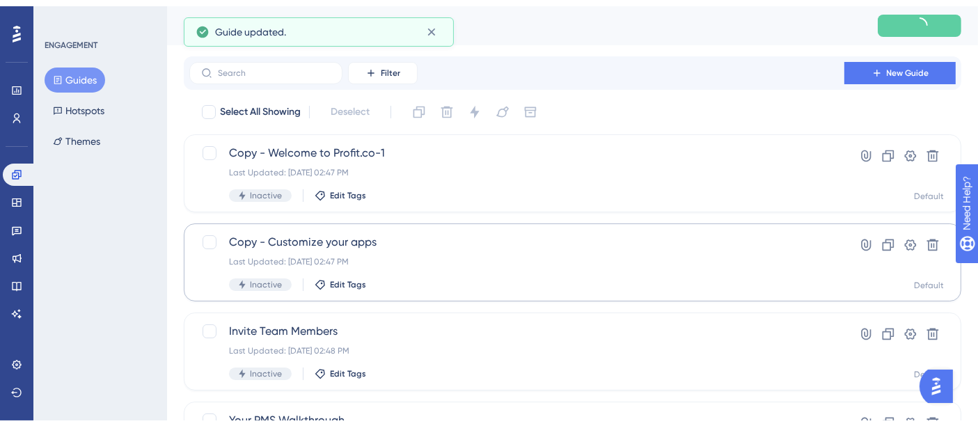
scroll to position [77, 0]
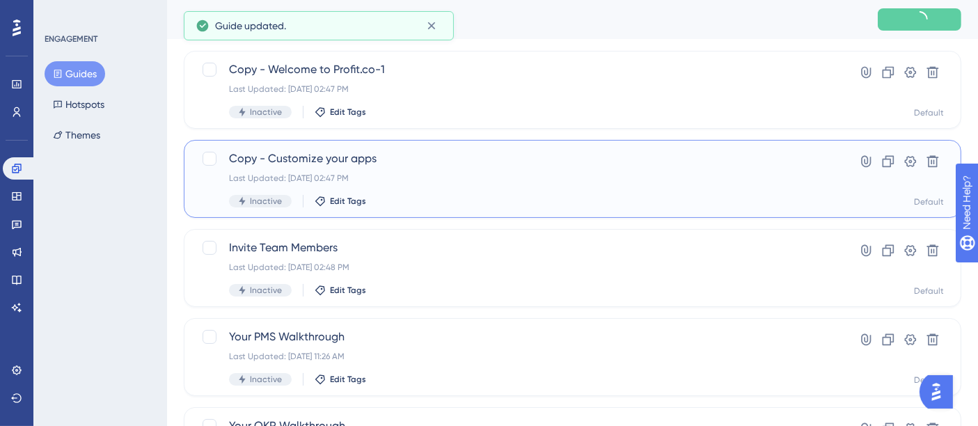
click at [386, 168] on div "Copy - Customize your apps Last Updated: Sep 22 2025, 02:47 PM Inactive Edit Ta…" at bounding box center [517, 178] width 576 height 57
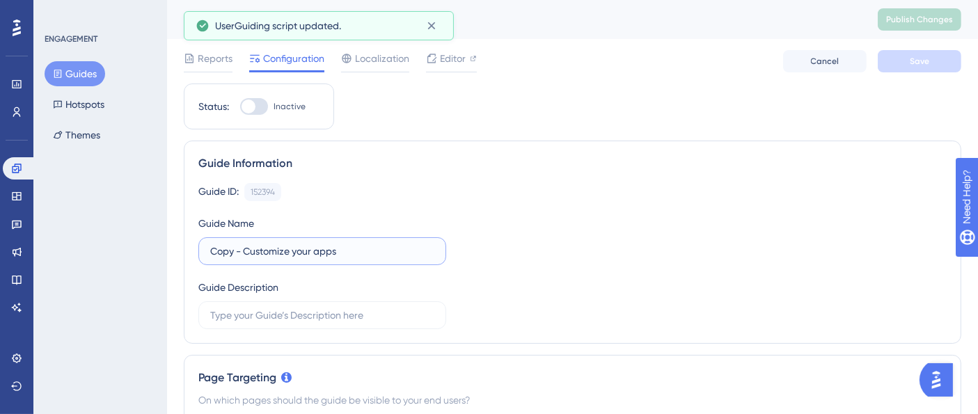
click at [294, 249] on input "Copy - Customize your apps" at bounding box center [322, 251] width 224 height 15
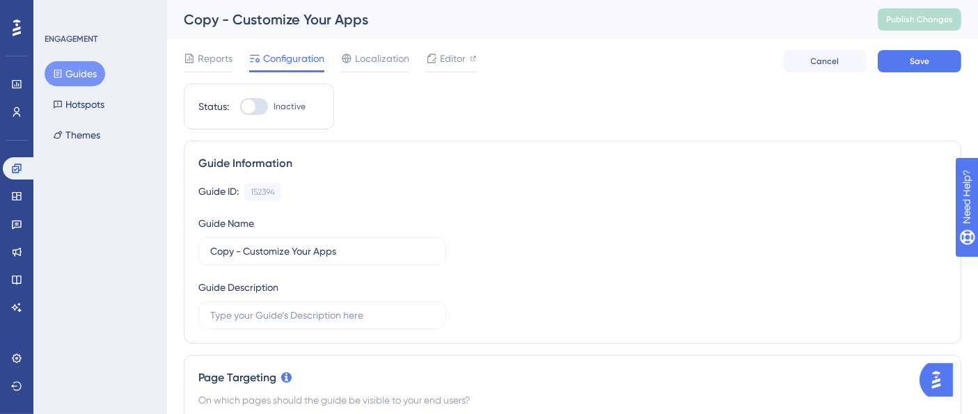
click at [489, 288] on div "Guide ID: 152394 Copy Guide Name Copy - Customize Your Apps Guide Description" at bounding box center [572, 256] width 748 height 146
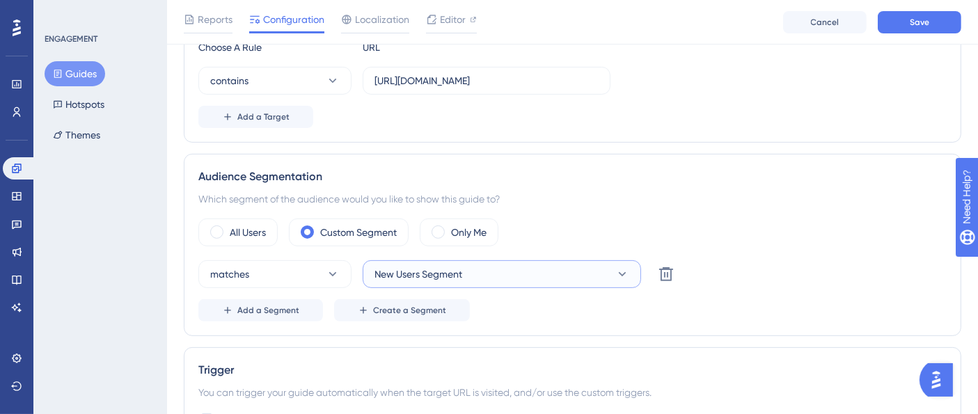
click at [452, 281] on button "New Users Segment" at bounding box center [502, 274] width 278 height 28
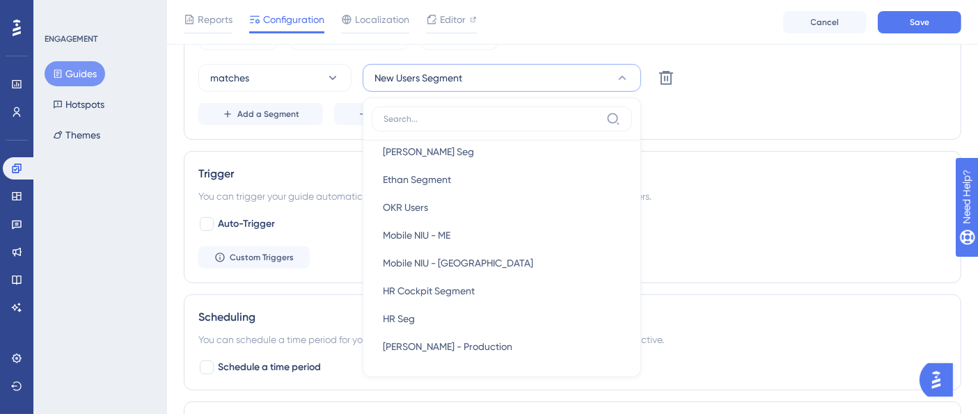
scroll to position [541, 0]
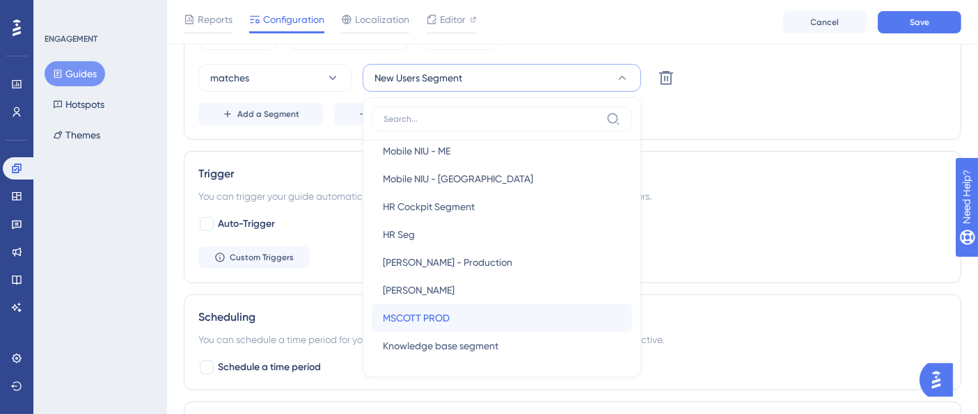
click at [443, 304] on div "MSCOTT PROD MSCOTT PROD" at bounding box center [502, 318] width 238 height 28
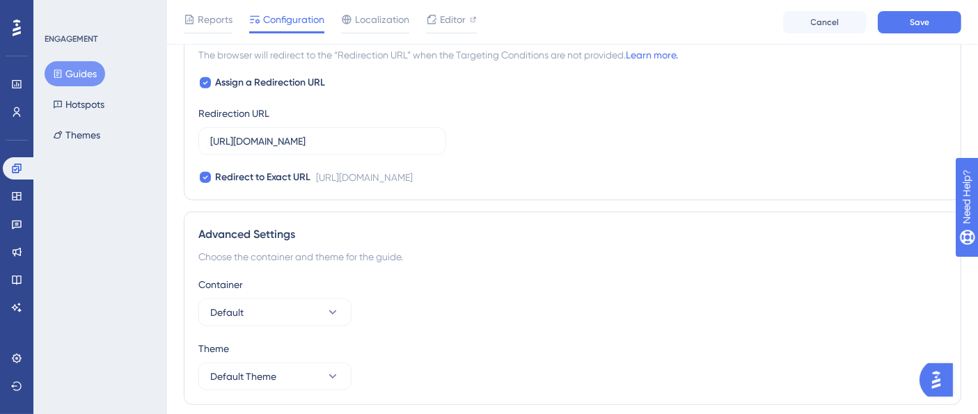
scroll to position [1016, 0]
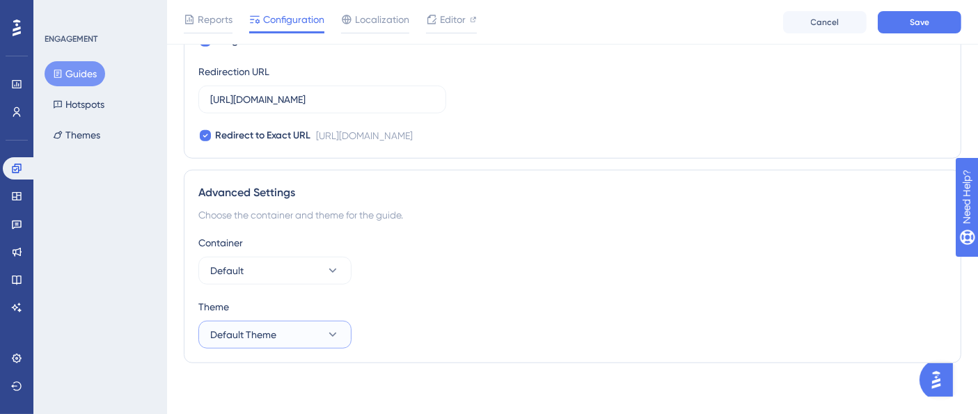
click at [316, 332] on button "Default Theme" at bounding box center [274, 335] width 153 height 28
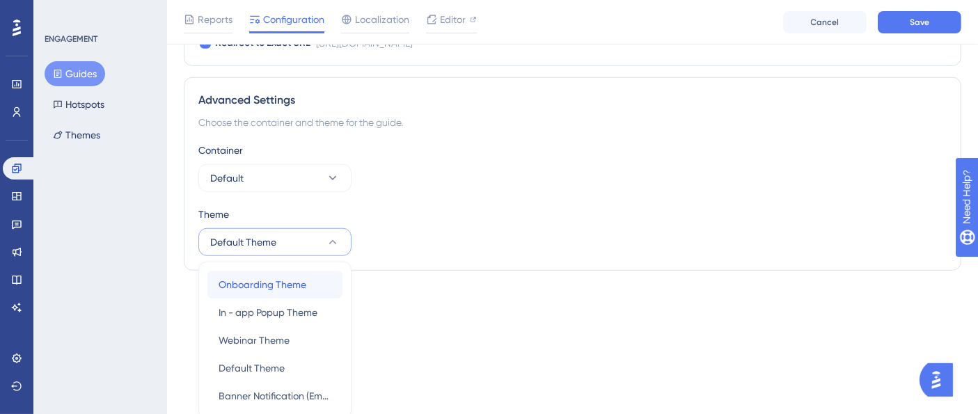
click at [283, 281] on span "Onboarding Theme" at bounding box center [263, 284] width 88 height 17
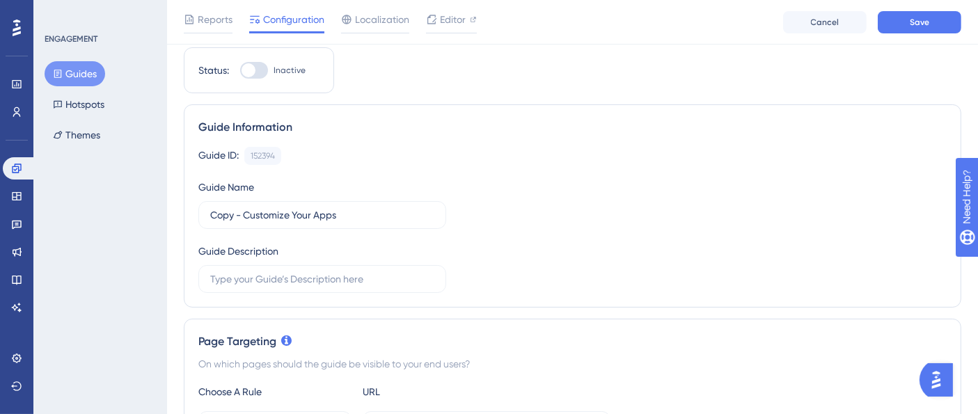
scroll to position [0, 0]
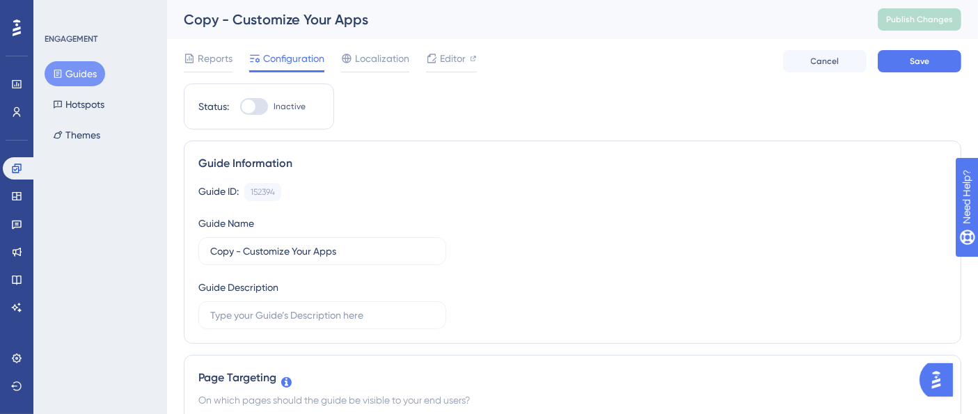
click at [493, 283] on div "Guide ID: 152394 Copy Guide Name Copy - Customize Your Apps Guide Description" at bounding box center [572, 256] width 748 height 146
click at [922, 63] on span "Save" at bounding box center [919, 61] width 19 height 11
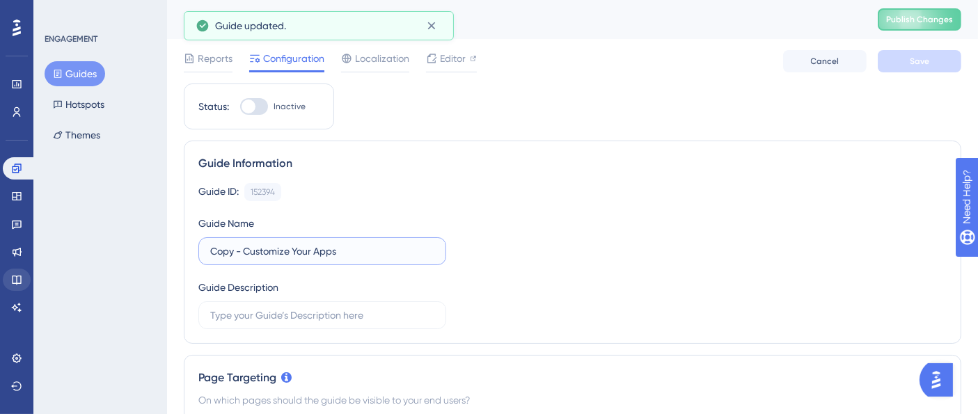
drag, startPoint x: 245, startPoint y: 257, endPoint x: 15, endPoint y: 275, distance: 230.4
type input "Customize Your Apps"
click at [924, 54] on button "Save" at bounding box center [920, 61] width 84 height 22
click at [934, 17] on span "Publish Changes" at bounding box center [919, 19] width 67 height 11
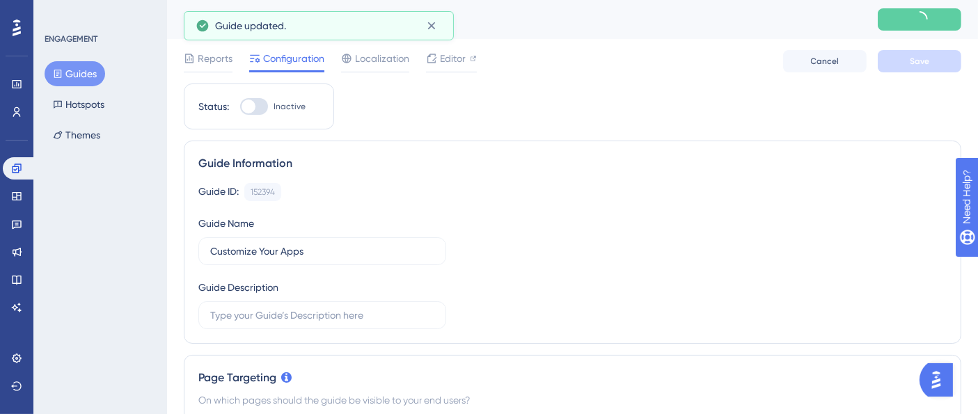
click at [88, 66] on button "Guides" at bounding box center [75, 73] width 61 height 25
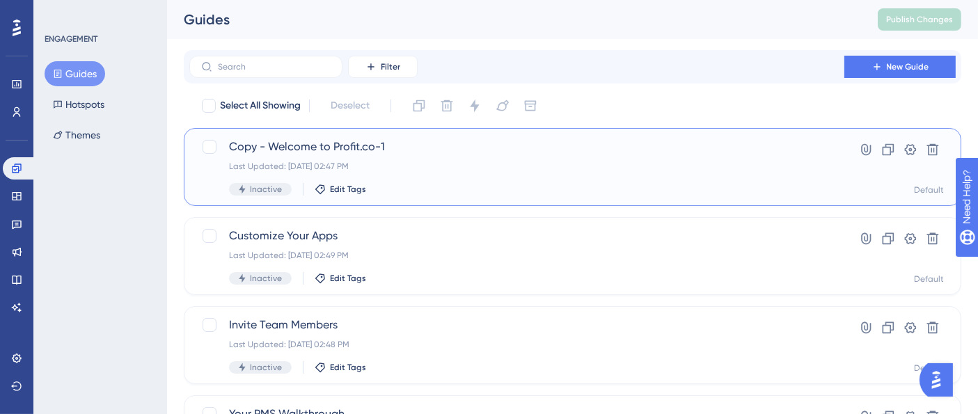
click at [427, 151] on span "Copy - Welcome to Profit.co-1" at bounding box center [517, 147] width 576 height 17
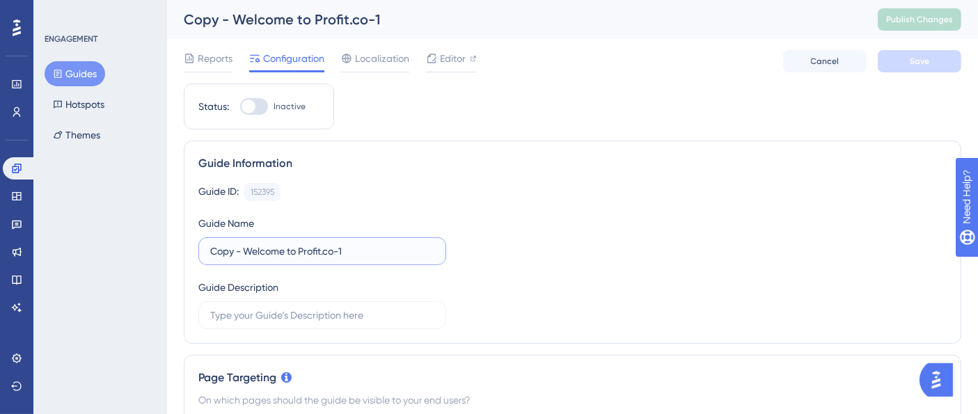
drag, startPoint x: 243, startPoint y: 251, endPoint x: 158, endPoint y: 261, distance: 85.5
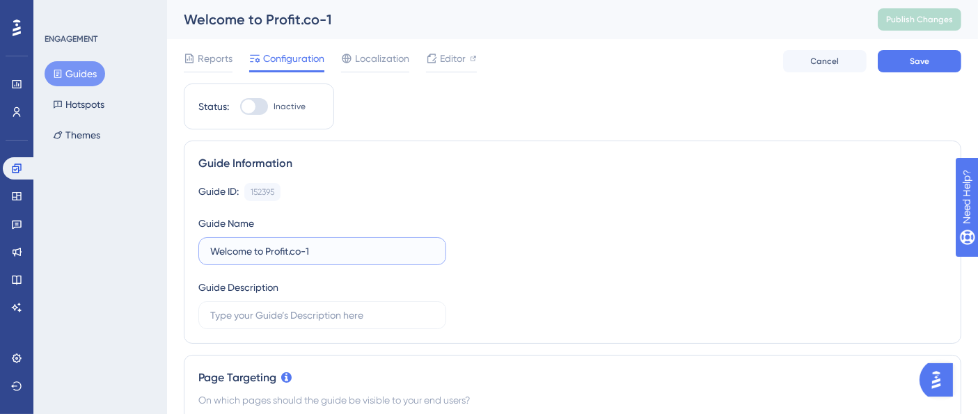
click at [316, 250] on input "Welcome to Profit.co-1" at bounding box center [322, 251] width 224 height 15
drag, startPoint x: 301, startPoint y: 251, endPoint x: 313, endPoint y: 254, distance: 11.5
click at [313, 254] on input "Welcome to Profit.co-1" at bounding box center [322, 251] width 224 height 15
click at [271, 249] on input "Welcome to Profit.co" at bounding box center [322, 251] width 224 height 15
click at [256, 248] on input "Welcome to Profit.co" at bounding box center [322, 251] width 224 height 15
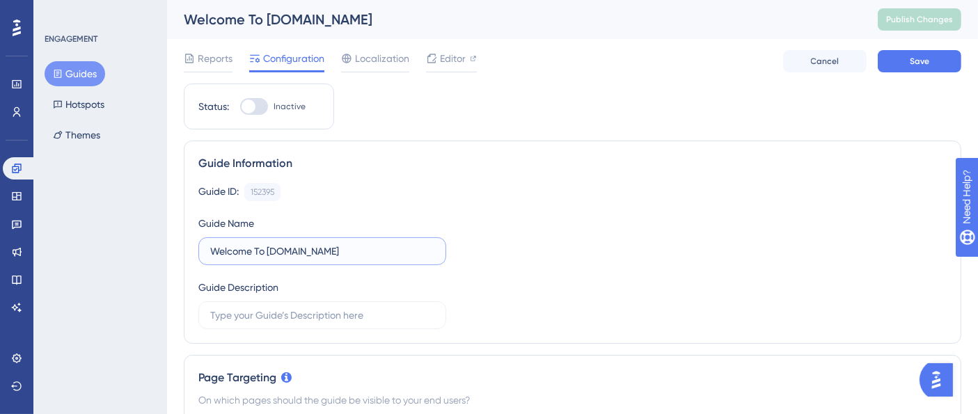
type input "Welcome To Profit.co"
click at [613, 193] on div "Guide ID: 152395 Copy" at bounding box center [572, 192] width 748 height 18
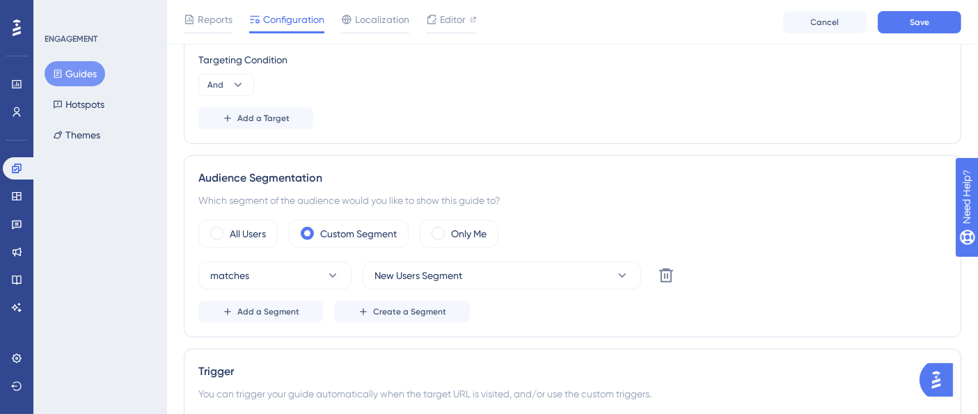
scroll to position [541, 0]
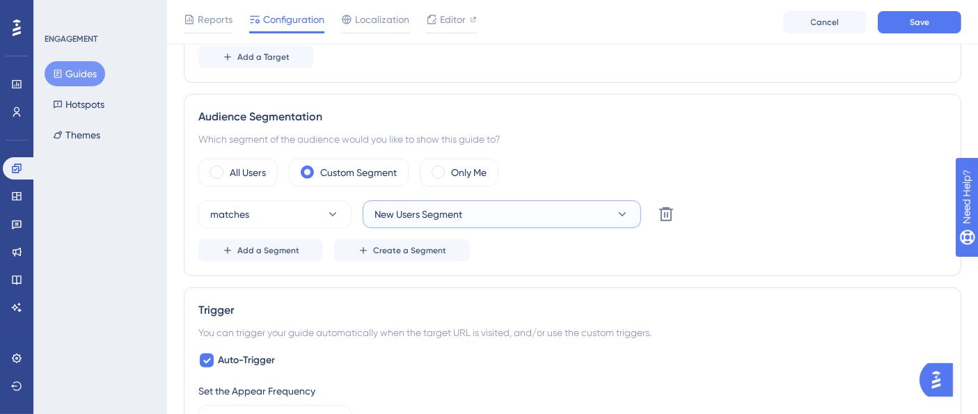
click at [447, 210] on span "New Users Segment" at bounding box center [418, 214] width 88 height 17
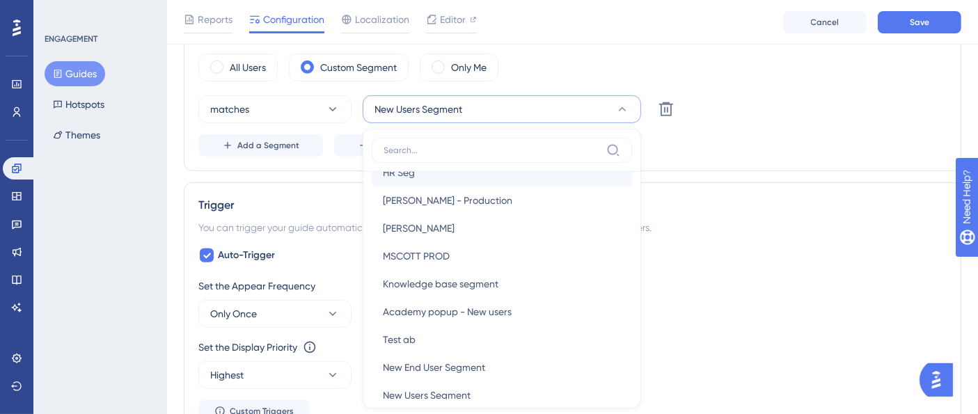
scroll to position [618, 0]
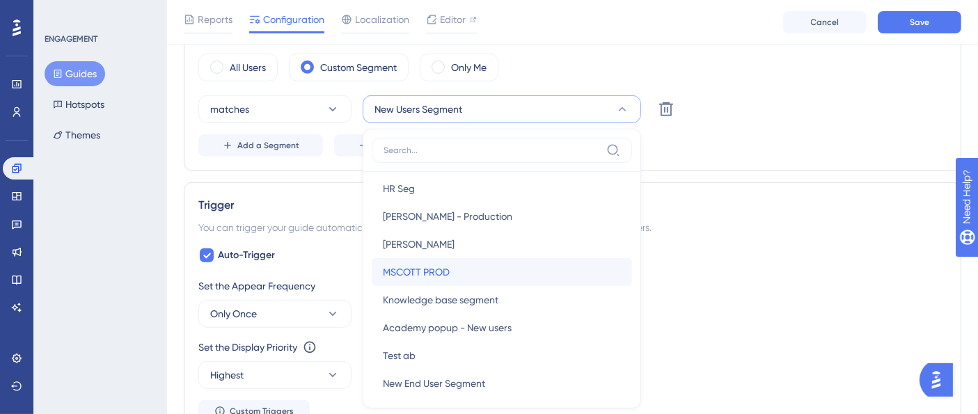
click at [441, 265] on span "MSCOTT PROD" at bounding box center [416, 272] width 67 height 17
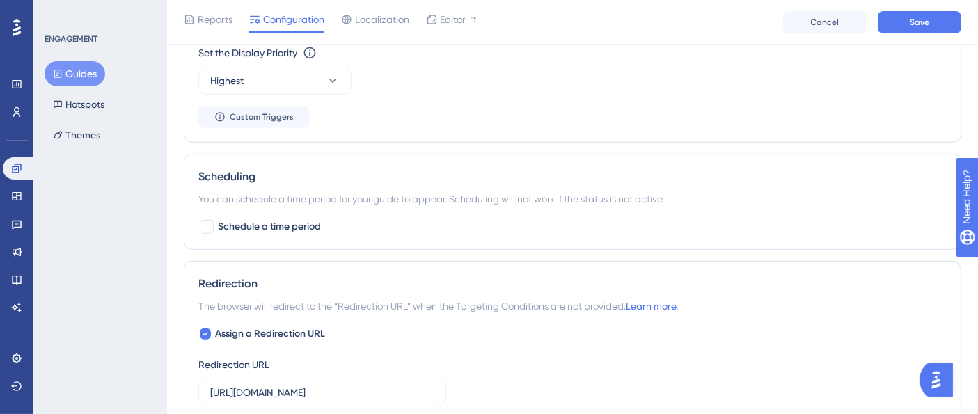
scroll to position [1032, 0]
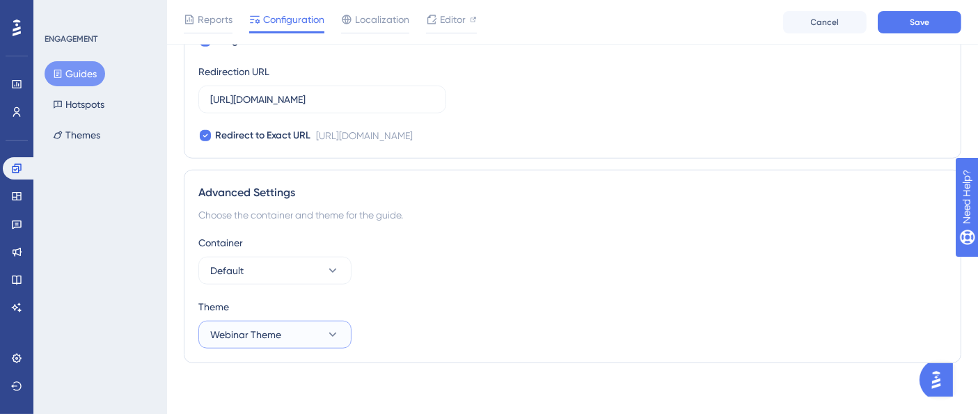
click at [230, 331] on span "Webinar Theme" at bounding box center [245, 334] width 71 height 17
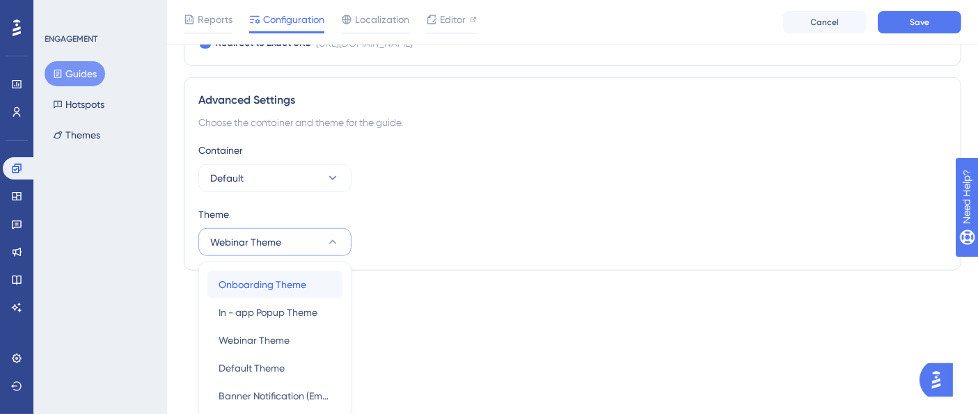
click at [295, 287] on span "Onboarding Theme" at bounding box center [263, 284] width 88 height 17
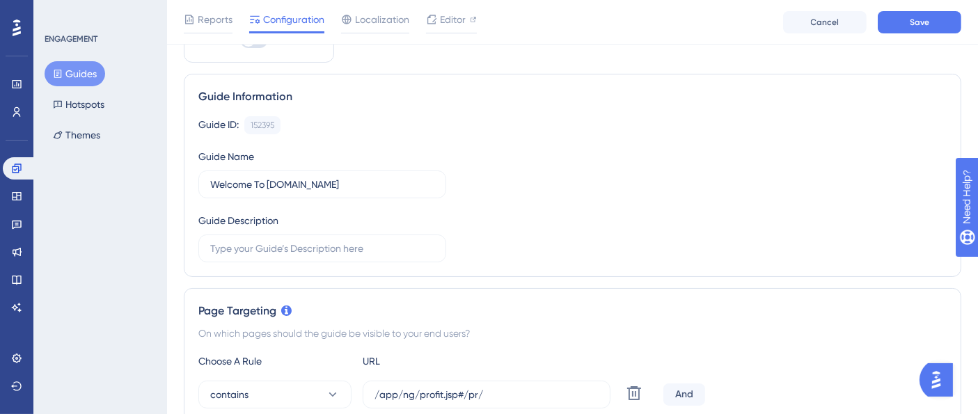
scroll to position [0, 0]
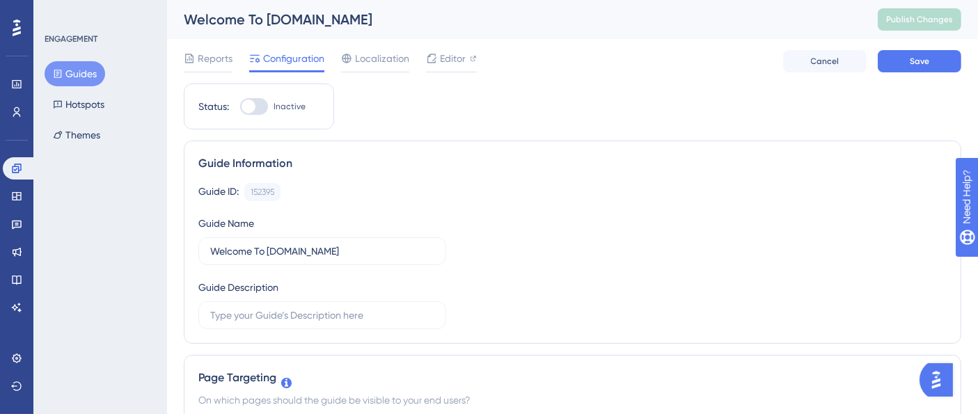
click at [509, 271] on div "Guide ID: 152395 Copy Guide Name Welcome To Profit.co Guide Description" at bounding box center [572, 256] width 748 height 146
click at [939, 56] on button "Save" at bounding box center [920, 61] width 84 height 22
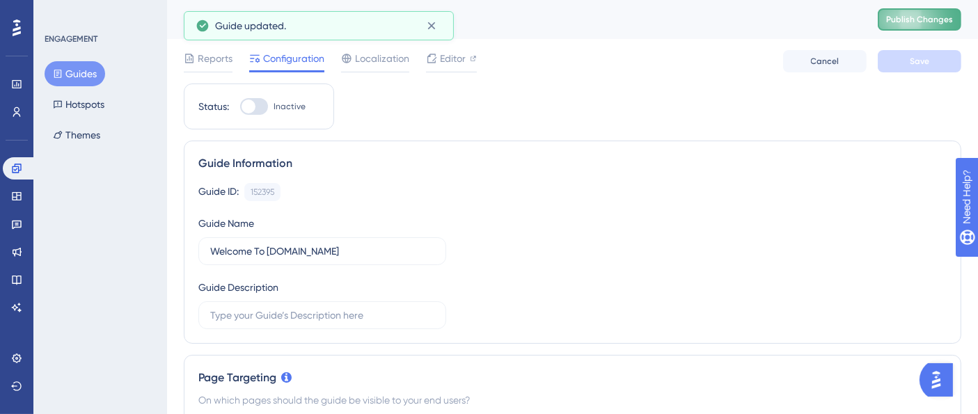
click at [936, 20] on span "Publish Changes" at bounding box center [919, 19] width 67 height 11
click at [412, 249] on input "Welcome To Profit.co" at bounding box center [322, 251] width 224 height 15
click at [549, 183] on div "Guide ID: 152395 Copy" at bounding box center [572, 192] width 748 height 18
click at [90, 54] on div "ENGAGEMENT Guides Hotspots Themes" at bounding box center [101, 90] width 113 height 114
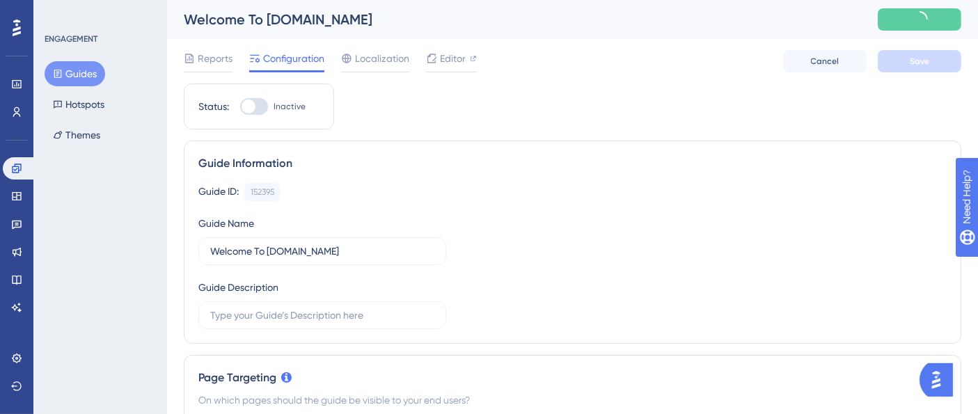
click at [86, 81] on button "Guides" at bounding box center [75, 73] width 61 height 25
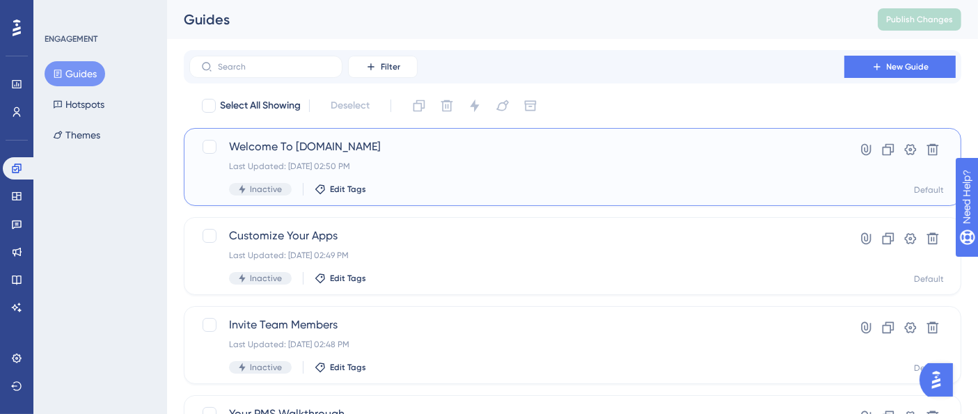
click at [399, 164] on div "Last Updated: Sep 22 2025, 02:50 PM" at bounding box center [517, 166] width 576 height 11
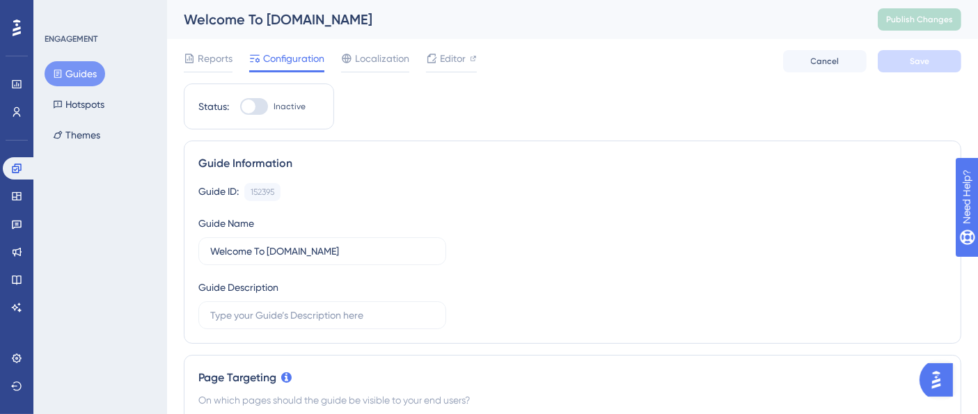
click at [450, 48] on div "Reports Configuration Localization Editor Cancel Save" at bounding box center [573, 61] width 778 height 45
click at [456, 56] on span "Editor" at bounding box center [453, 58] width 26 height 17
click at [924, 19] on span "Publish Changes" at bounding box center [919, 19] width 67 height 11
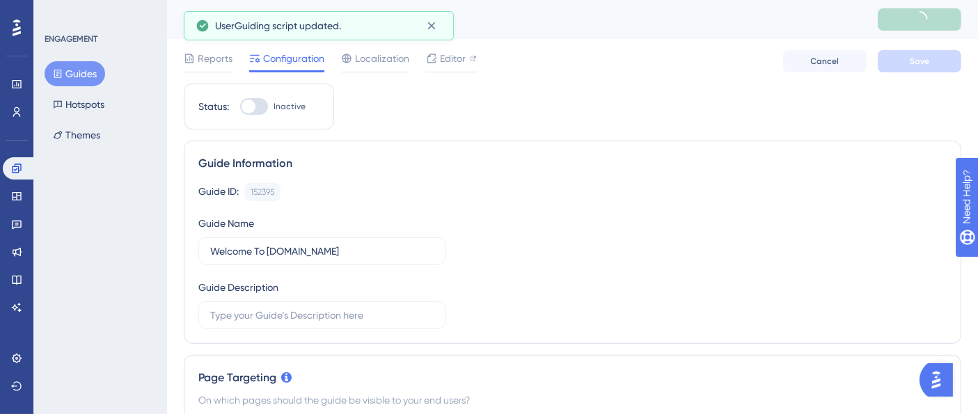
click at [82, 74] on button "Guides" at bounding box center [75, 73] width 61 height 25
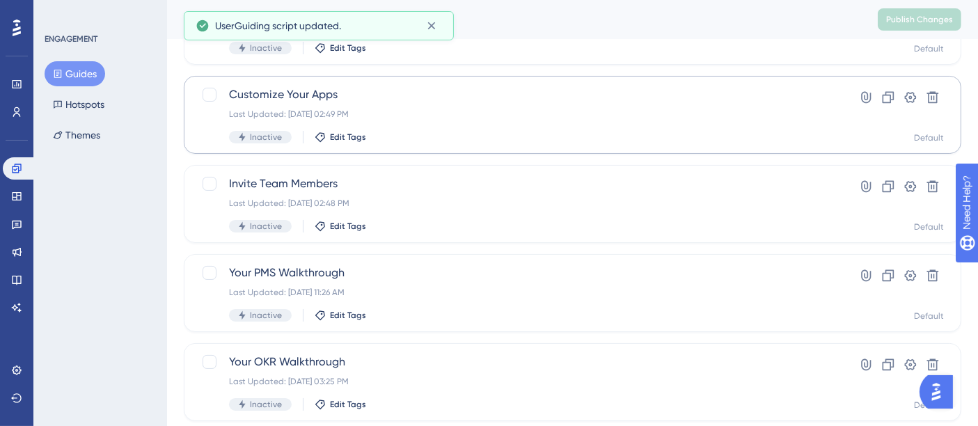
scroll to position [155, 0]
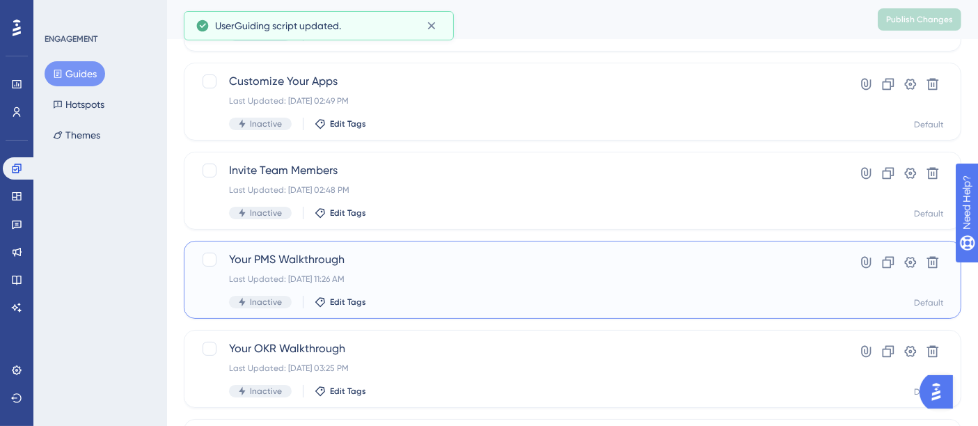
click at [418, 277] on div "Last Updated: Sep 22 2025, 11:26 AM" at bounding box center [517, 279] width 576 height 11
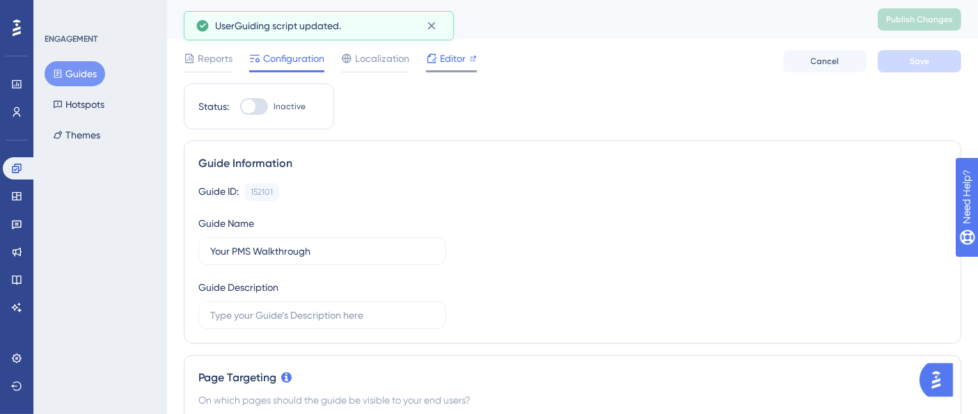
click at [436, 58] on icon at bounding box center [431, 58] width 11 height 11
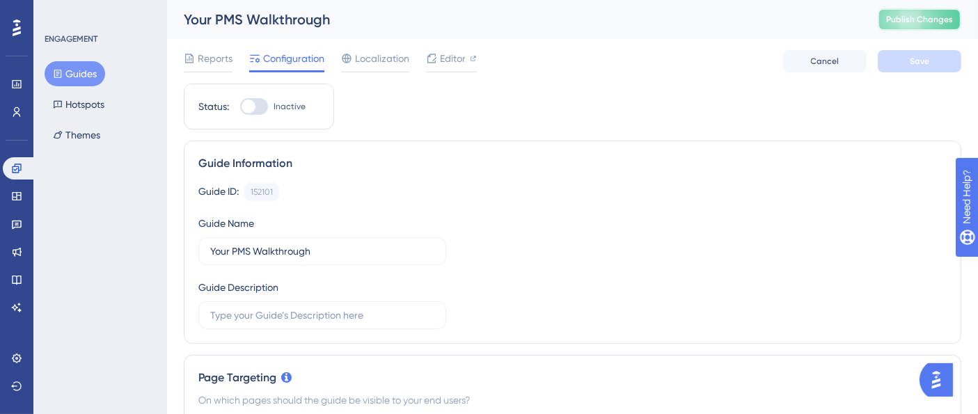
click at [917, 22] on span "Publish Changes" at bounding box center [919, 19] width 67 height 11
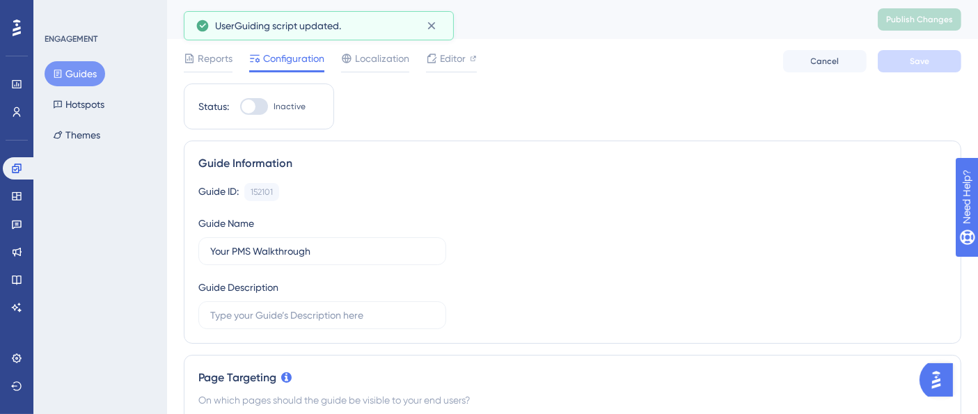
click at [86, 72] on button "Guides" at bounding box center [75, 73] width 61 height 25
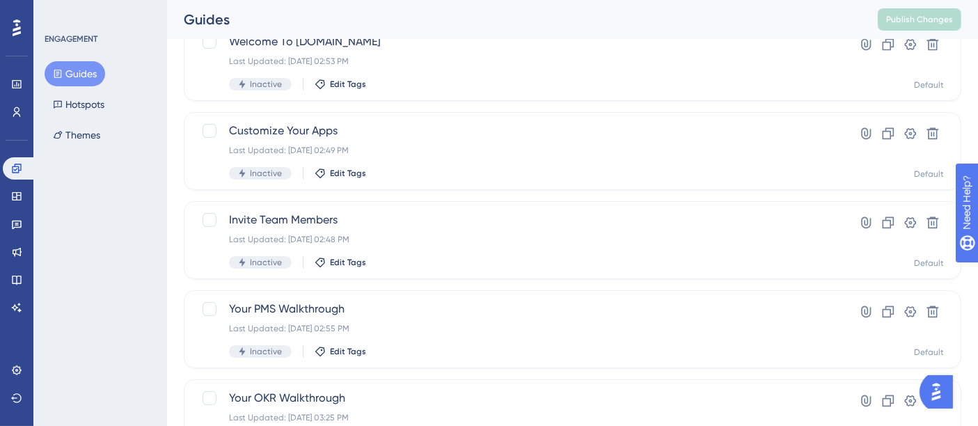
scroll to position [155, 0]
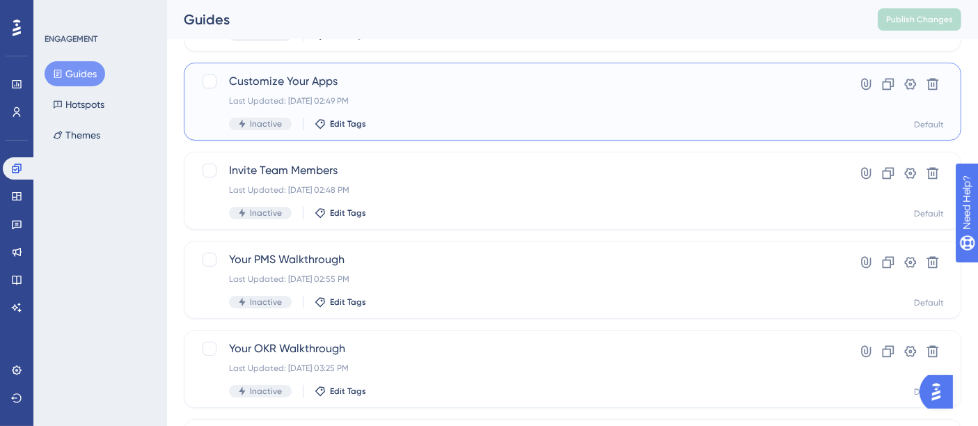
click at [349, 94] on div "Customize Your Apps Last Updated: Sep 22 2025, 02:49 PM Inactive Edit Tags" at bounding box center [517, 101] width 576 height 57
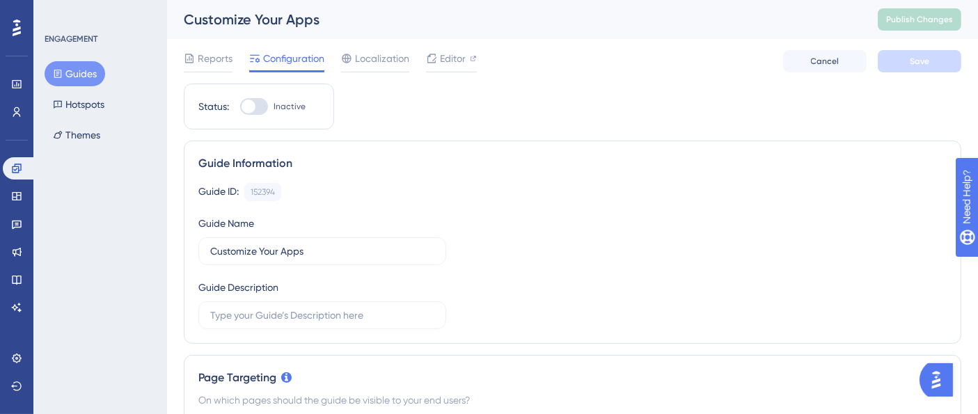
click at [484, 61] on div "Reports Configuration Localization Editor Cancel Save" at bounding box center [573, 61] width 778 height 45
click at [454, 54] on span "Editor" at bounding box center [453, 58] width 26 height 17
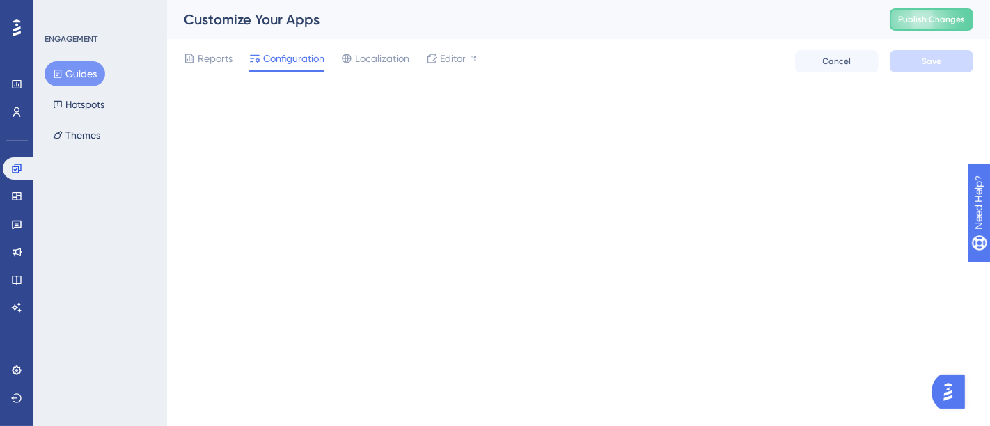
click at [940, 18] on button "Publish Changes" at bounding box center [932, 19] width 84 height 22
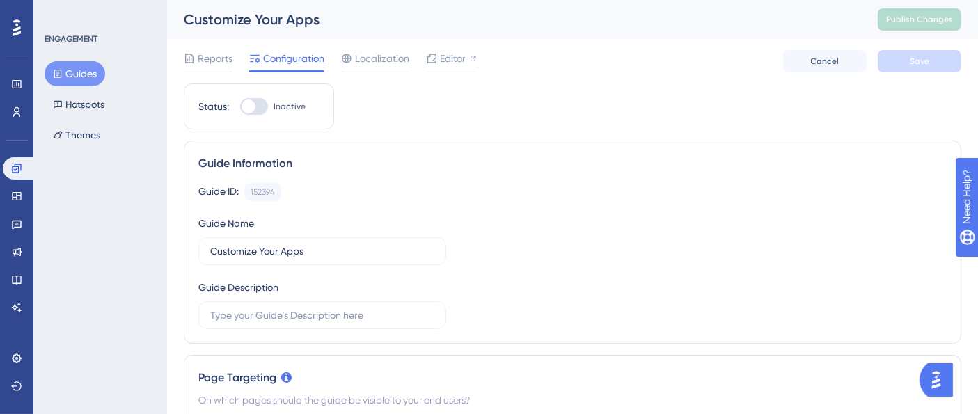
click at [74, 77] on button "Guides" at bounding box center [75, 73] width 61 height 25
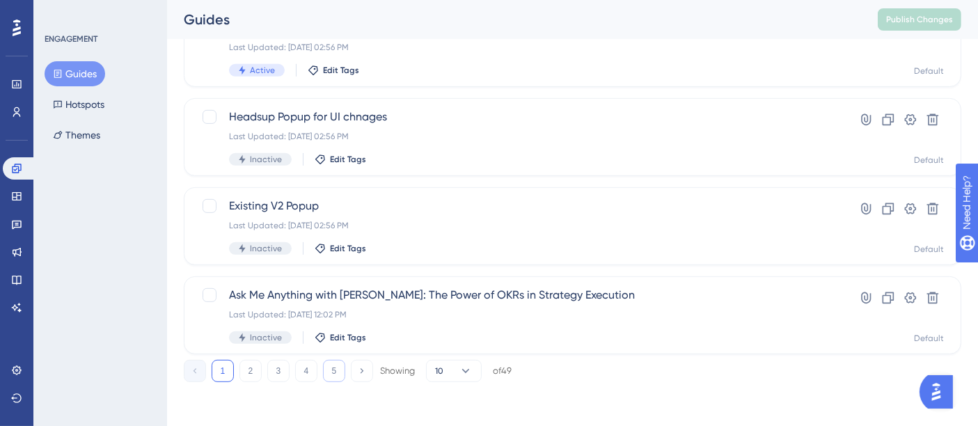
click at [338, 371] on button "5" at bounding box center [334, 371] width 22 height 22
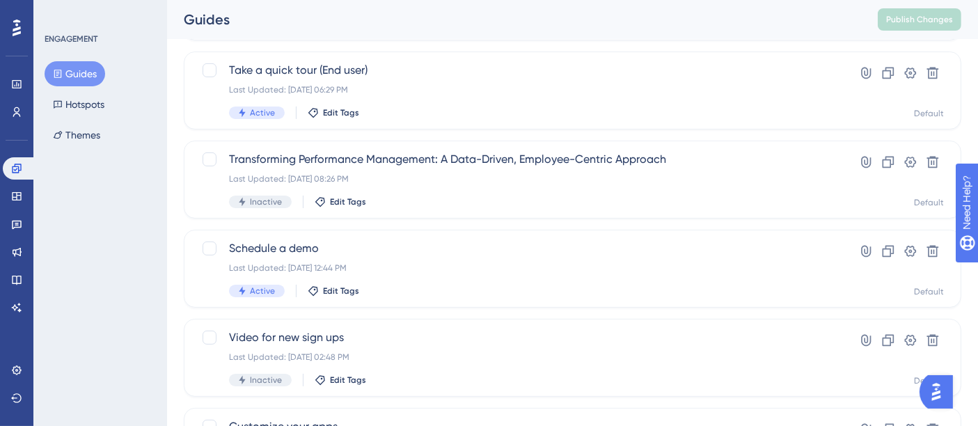
scroll to position [178, 0]
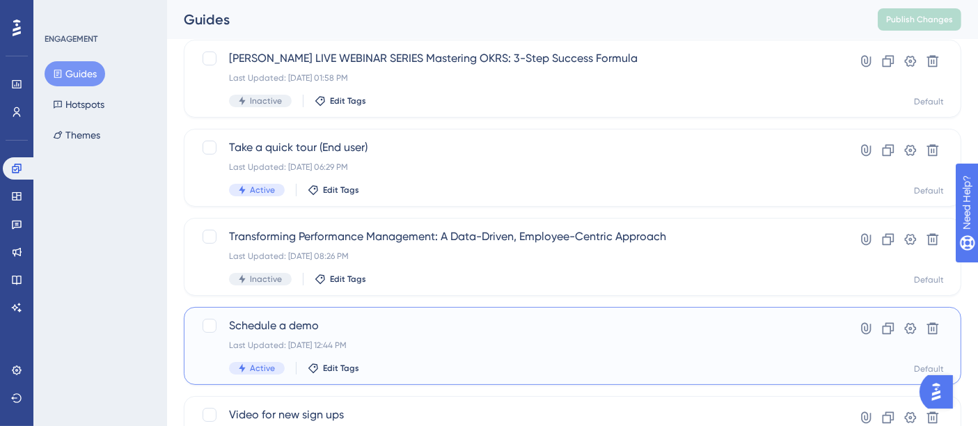
click at [894, 315] on div "Schedule a demo Last Updated: May 23 2025, 12:44 PM Active Edit Tags Hyperlink …" at bounding box center [573, 346] width 778 height 78
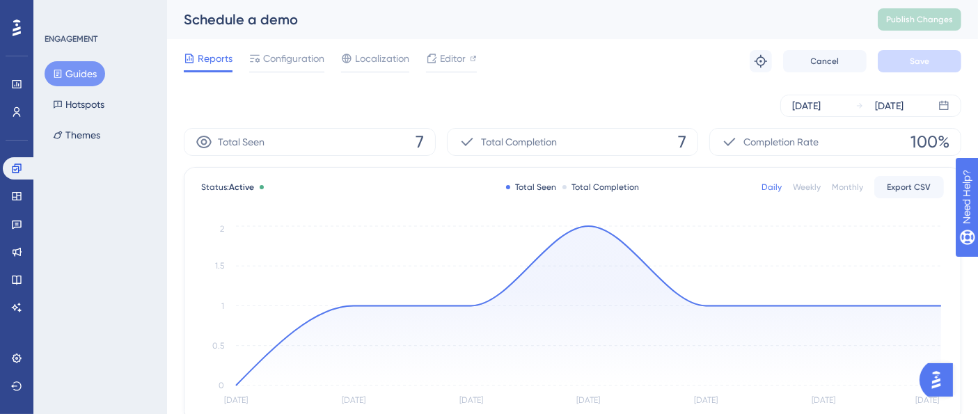
click at [84, 74] on button "Guides" at bounding box center [75, 73] width 61 height 25
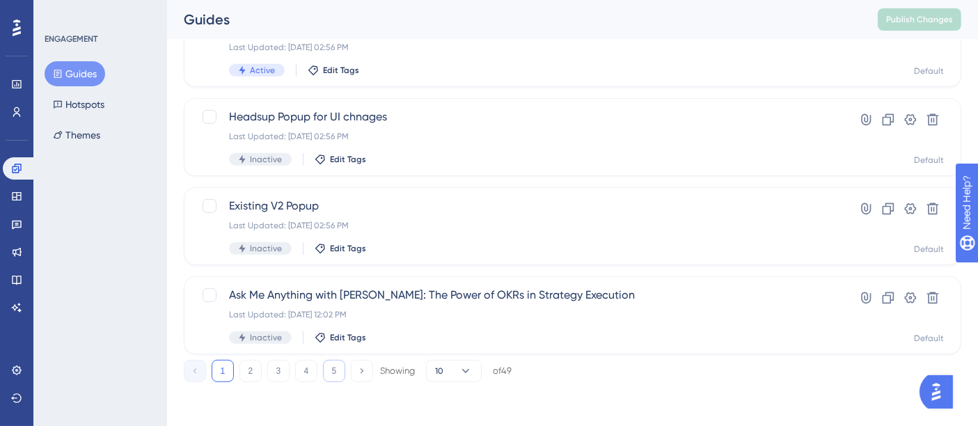
click at [333, 372] on button "5" at bounding box center [334, 371] width 22 height 22
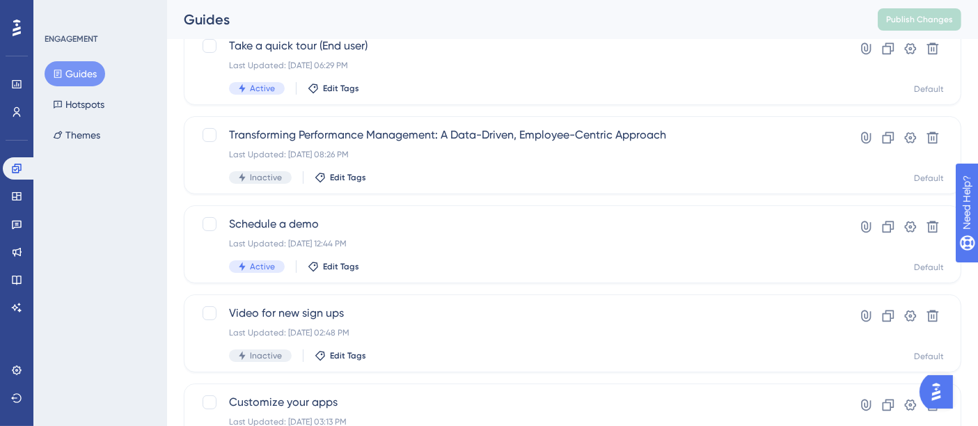
scroll to position [255, 0]
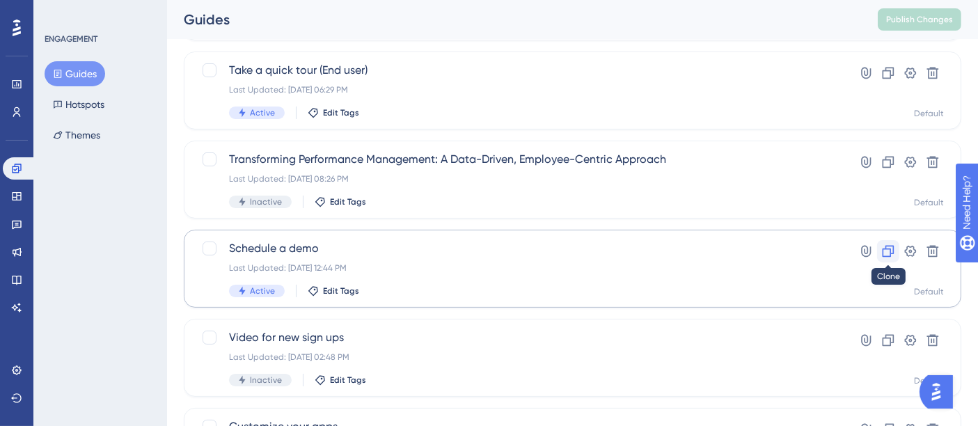
click at [893, 249] on icon at bounding box center [889, 252] width 12 height 12
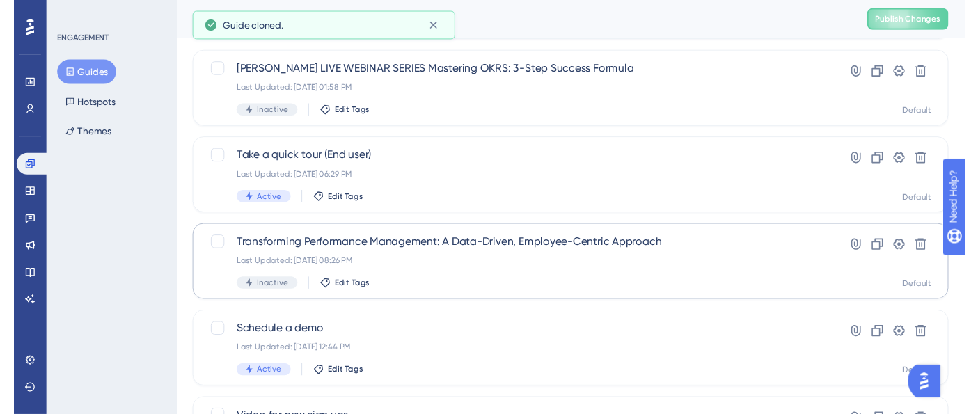
scroll to position [0, 0]
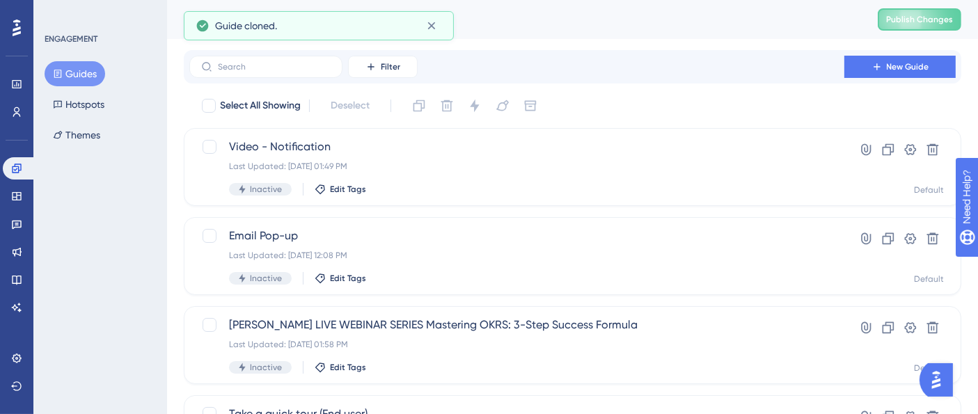
click at [63, 73] on button "Guides" at bounding box center [75, 73] width 61 height 25
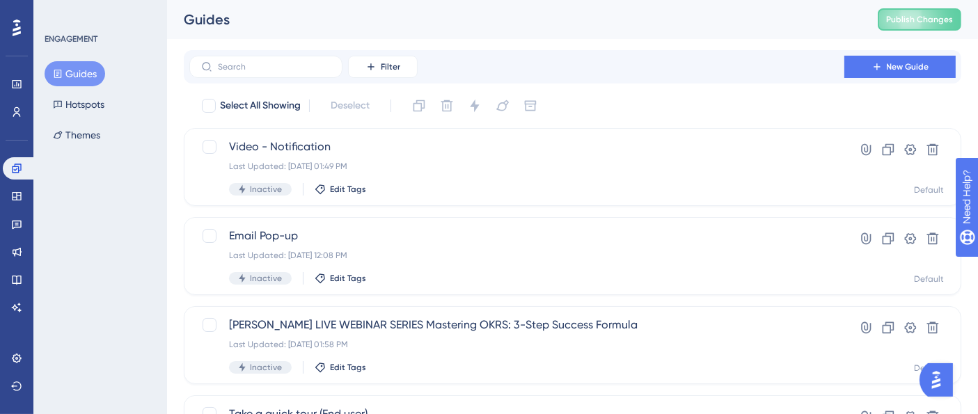
click at [85, 74] on button "Guides" at bounding box center [75, 73] width 61 height 25
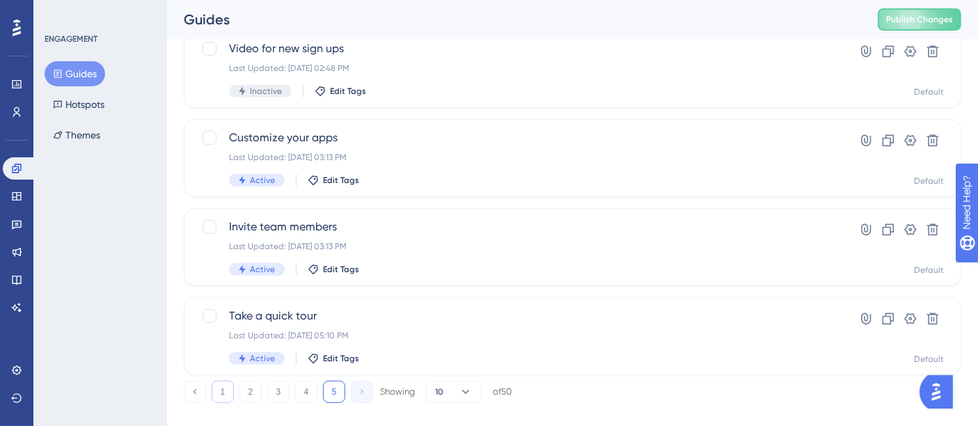
scroll to position [654, 0]
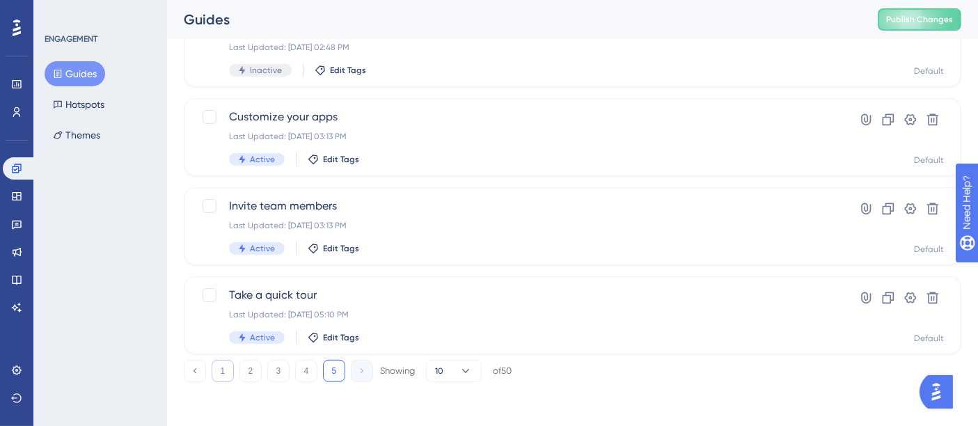
click at [223, 367] on button "1" at bounding box center [223, 371] width 22 height 22
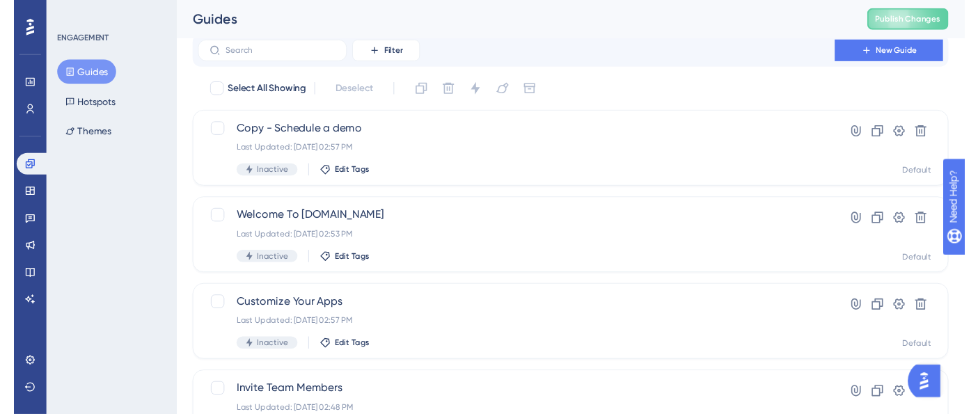
scroll to position [0, 0]
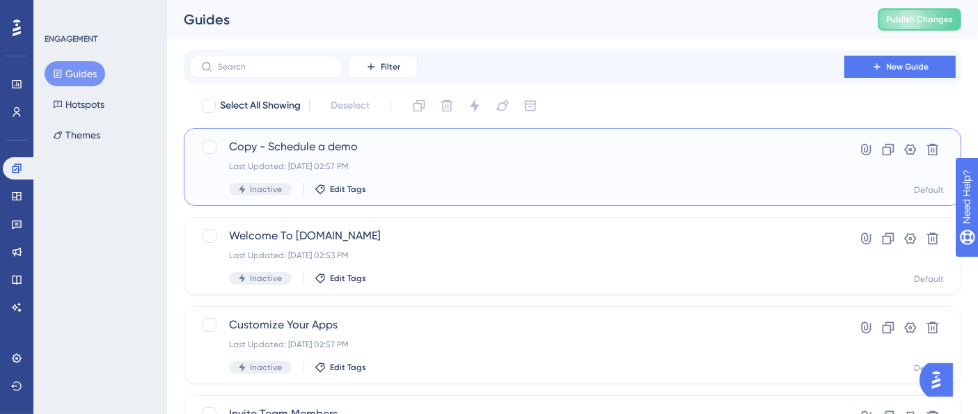
click at [407, 160] on div "Copy - Schedule a demo Last Updated: Sep 22 2025, 02:57 PM Inactive Edit Tags" at bounding box center [517, 167] width 576 height 57
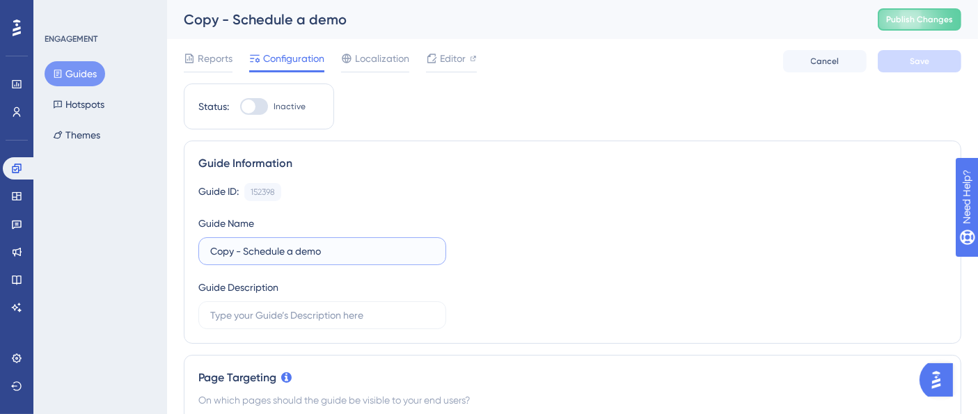
drag, startPoint x: 244, startPoint y: 249, endPoint x: 131, endPoint y: 249, distance: 113.5
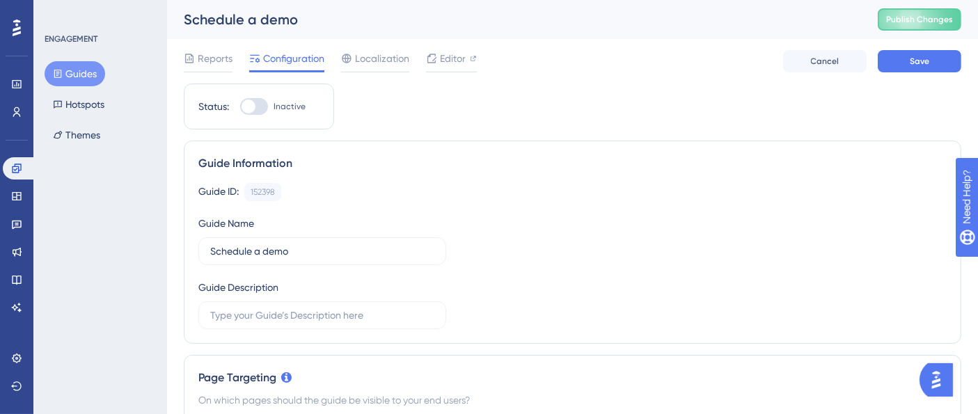
click at [543, 235] on div "Guide ID: 152398 Copy Guide Name Schedule a demo Guide Description" at bounding box center [572, 256] width 748 height 146
click at [258, 253] on input "Schedule a demo" at bounding box center [322, 251] width 224 height 15
type input "Schedule A Demo"
click at [862, 395] on div "On which pages should the guide be visible to your end users?" at bounding box center [572, 400] width 748 height 17
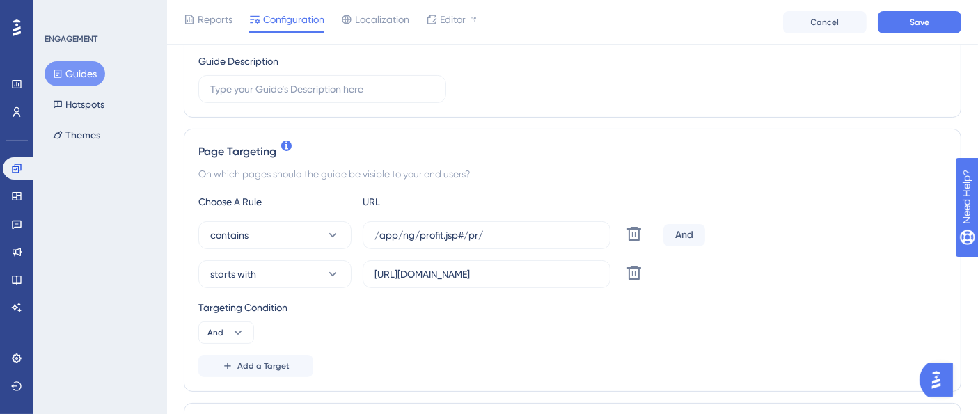
scroll to position [541, 0]
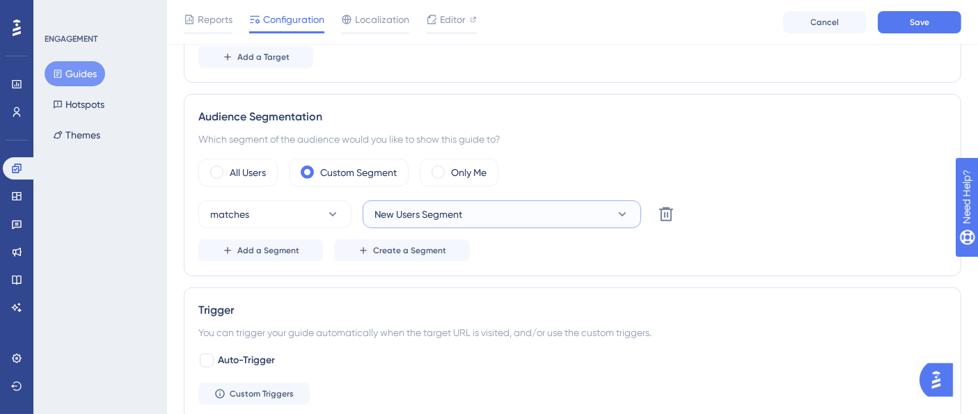
click at [512, 211] on button "New Users Segment" at bounding box center [502, 214] width 278 height 28
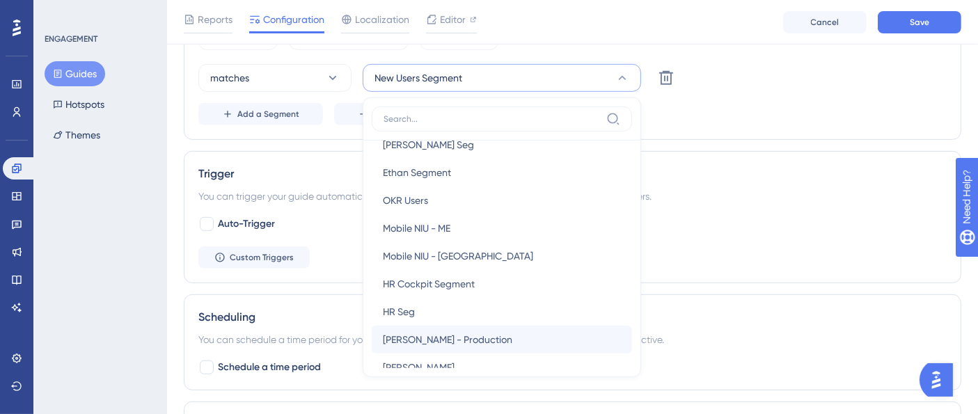
scroll to position [618, 0]
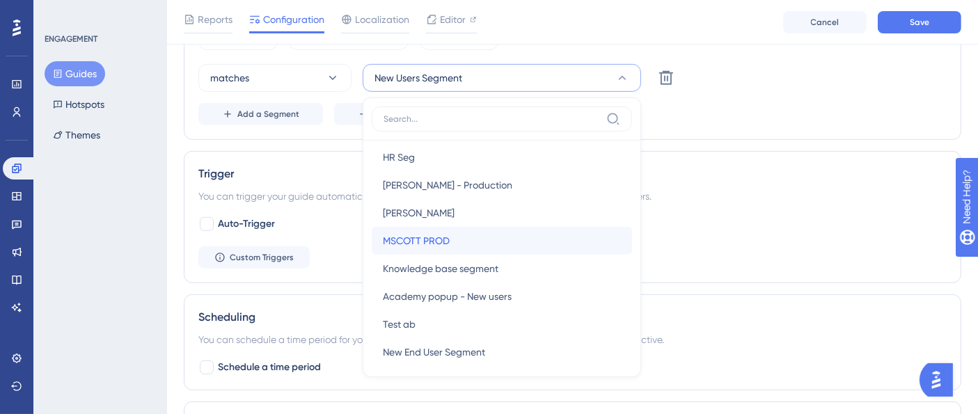
click at [449, 236] on span "MSCOTT PROD" at bounding box center [416, 240] width 67 height 17
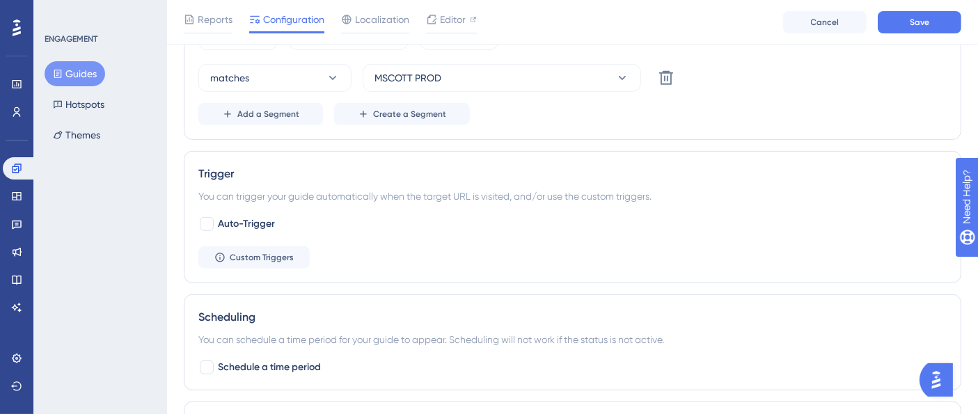
click at [734, 180] on div "Trigger You can trigger your guide automatically when the target URL is visited…" at bounding box center [573, 217] width 778 height 132
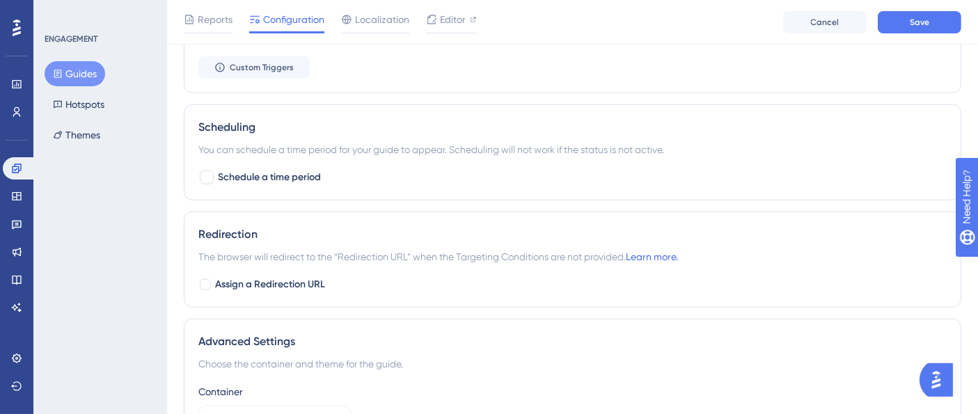
scroll to position [986, 0]
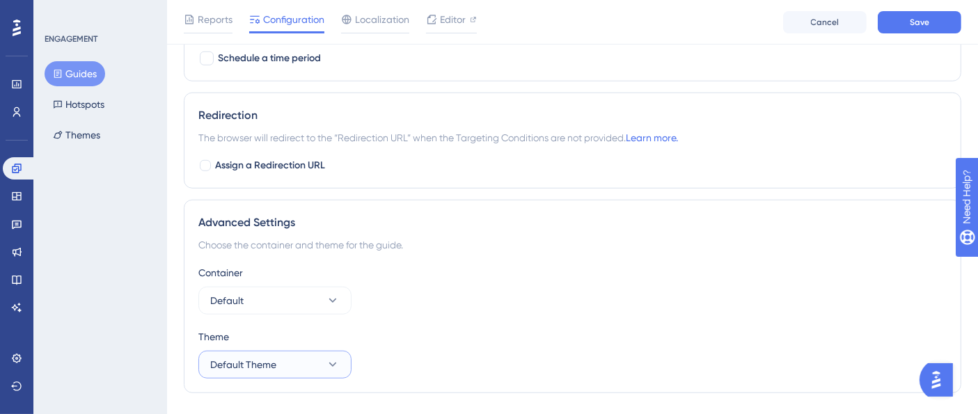
click at [335, 367] on icon at bounding box center [333, 365] width 14 height 14
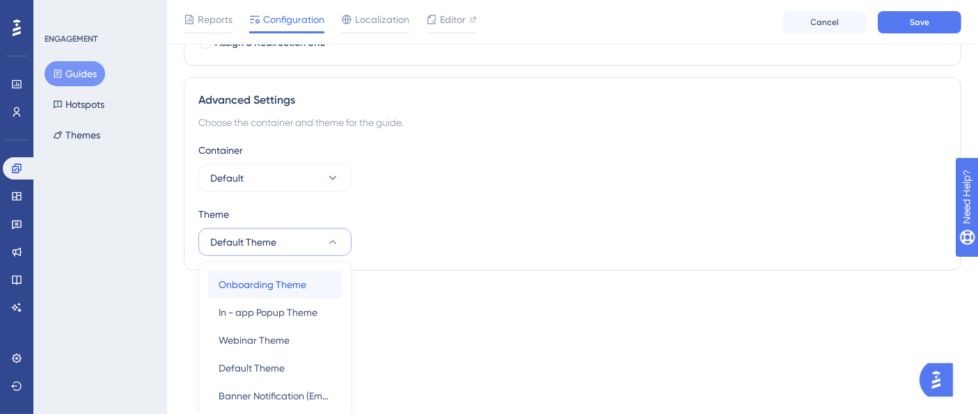
click at [302, 277] on span "Onboarding Theme" at bounding box center [263, 284] width 88 height 17
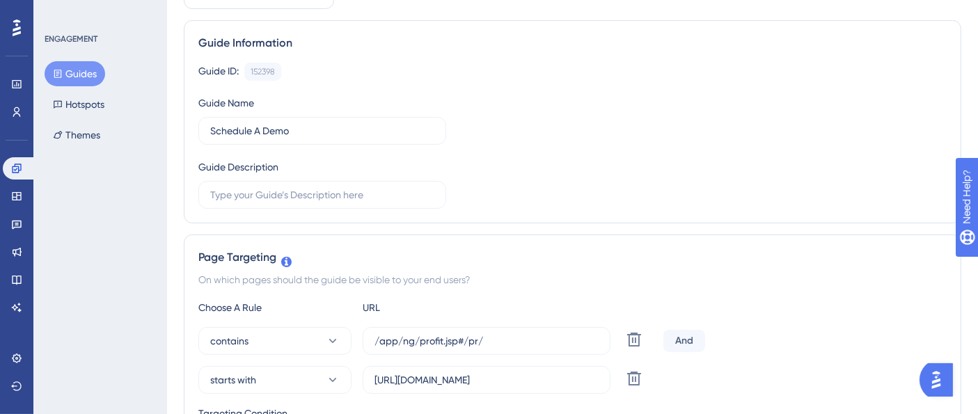
scroll to position [0, 0]
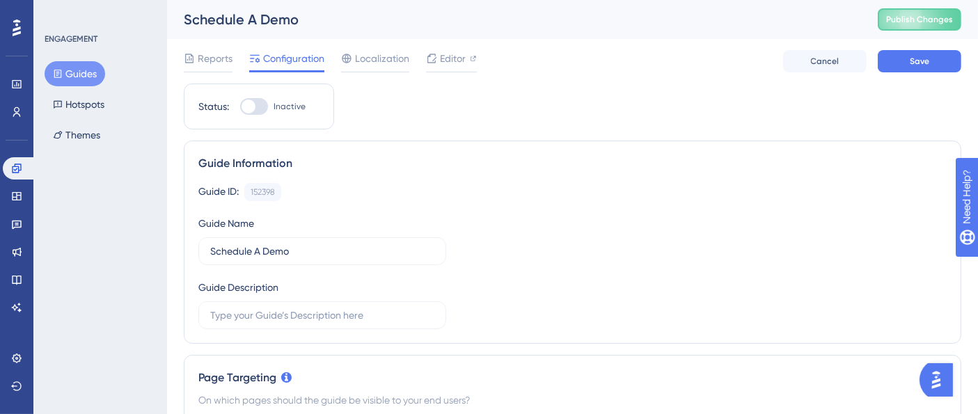
click at [585, 224] on div "Guide ID: 152398 Copy Guide Name Schedule A Demo Guide Description" at bounding box center [572, 256] width 748 height 146
click at [904, 70] on button "Save" at bounding box center [920, 61] width 84 height 22
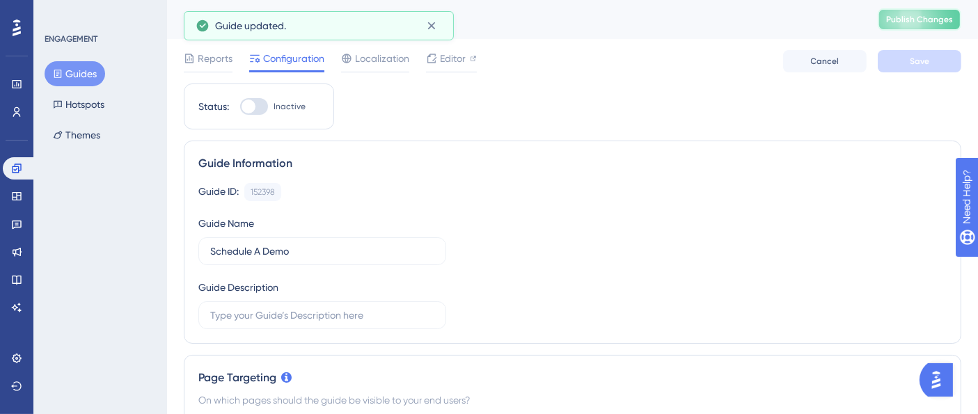
click at [924, 18] on span "Publish Changes" at bounding box center [919, 19] width 67 height 11
click at [446, 61] on span "Editor" at bounding box center [453, 58] width 26 height 17
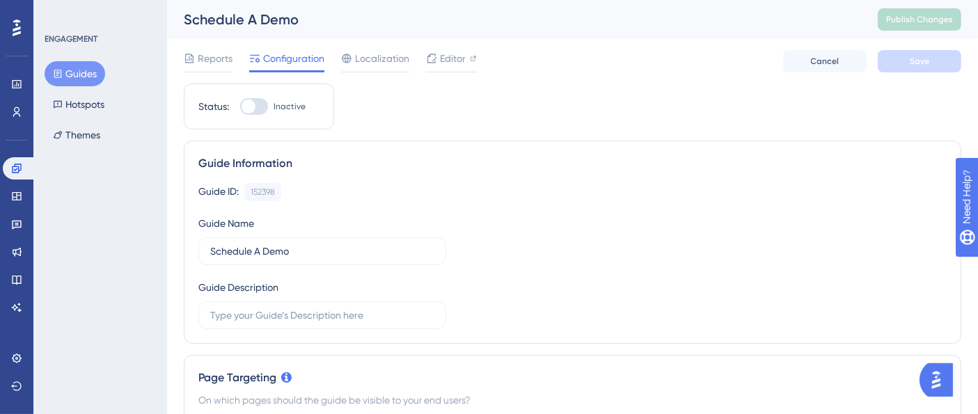
click at [89, 74] on button "Guides" at bounding box center [75, 73] width 61 height 25
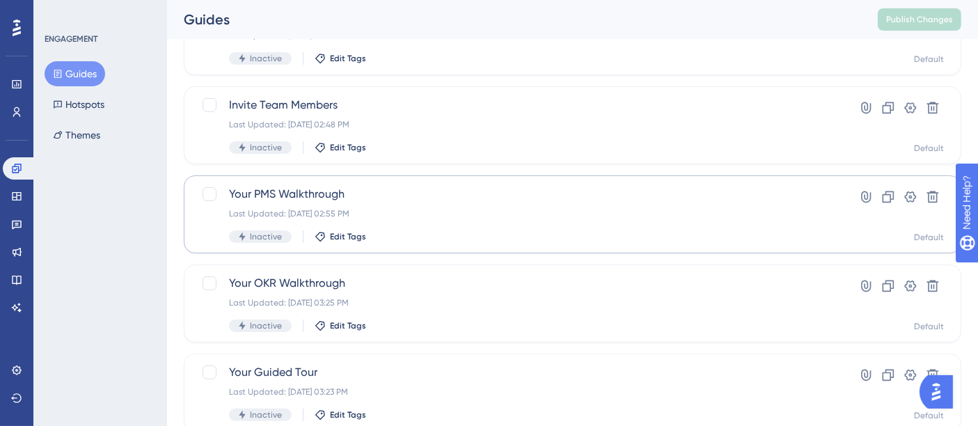
scroll to position [155, 0]
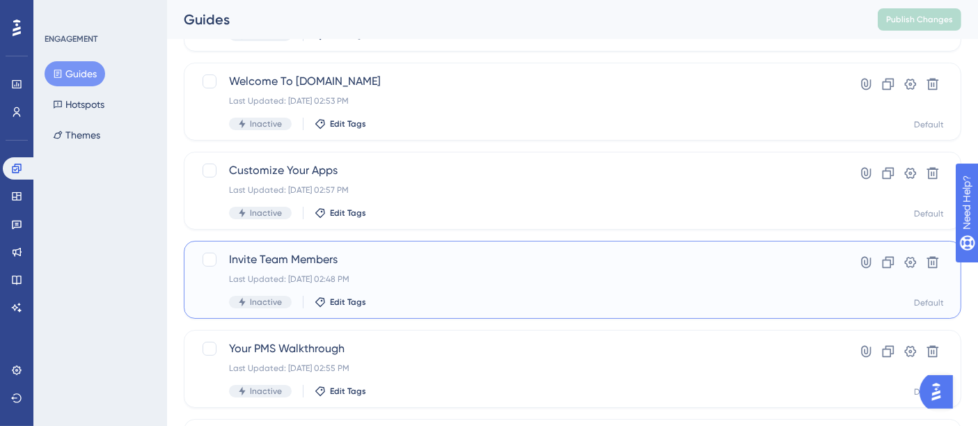
click at [277, 262] on span "Invite Team Members" at bounding box center [517, 259] width 576 height 17
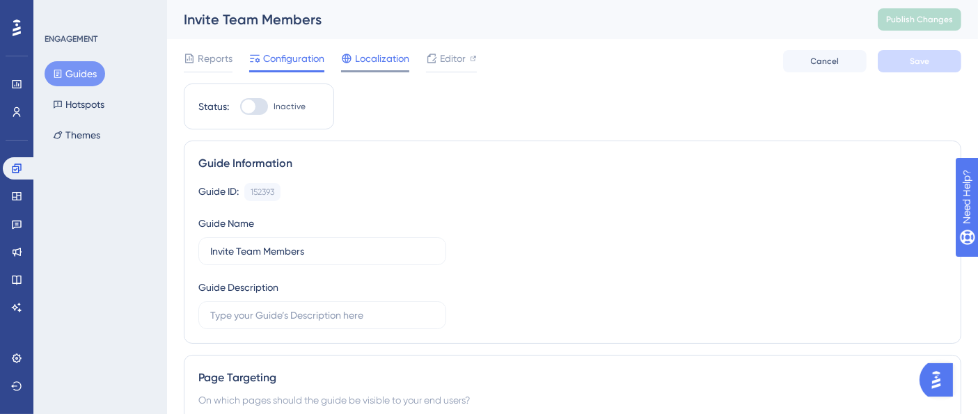
click at [378, 58] on span "Localization" at bounding box center [382, 58] width 54 height 17
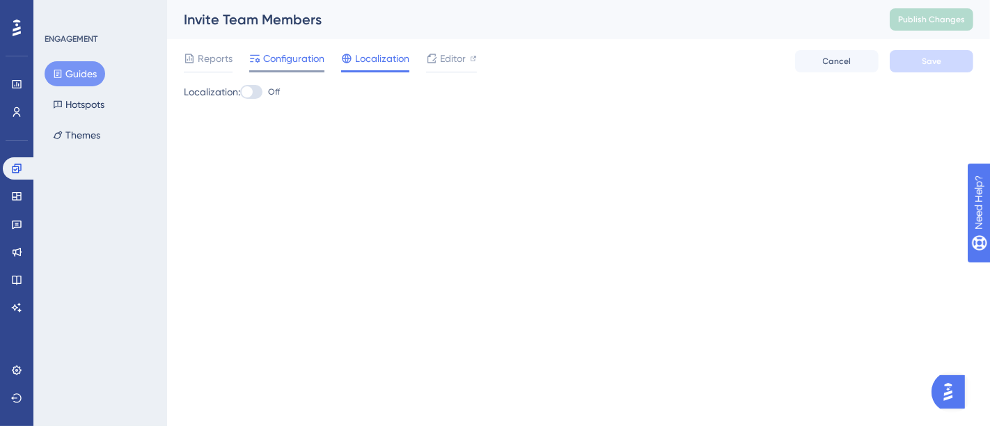
click at [301, 56] on span "Configuration" at bounding box center [293, 58] width 61 height 17
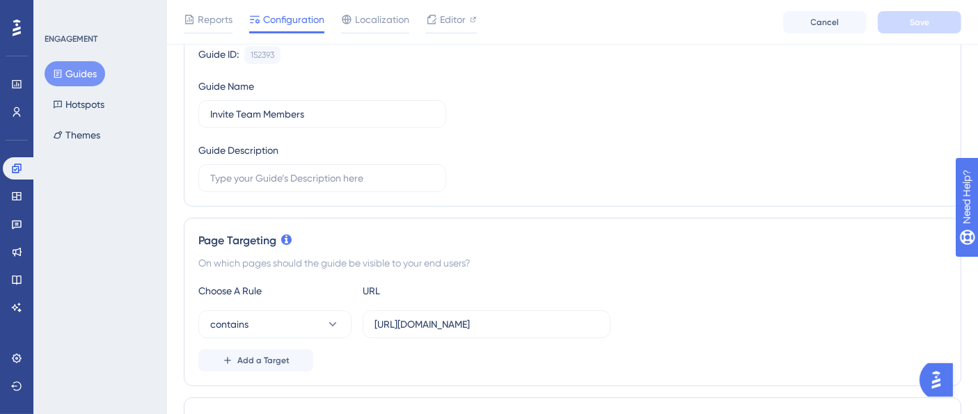
scroll to position [77, 0]
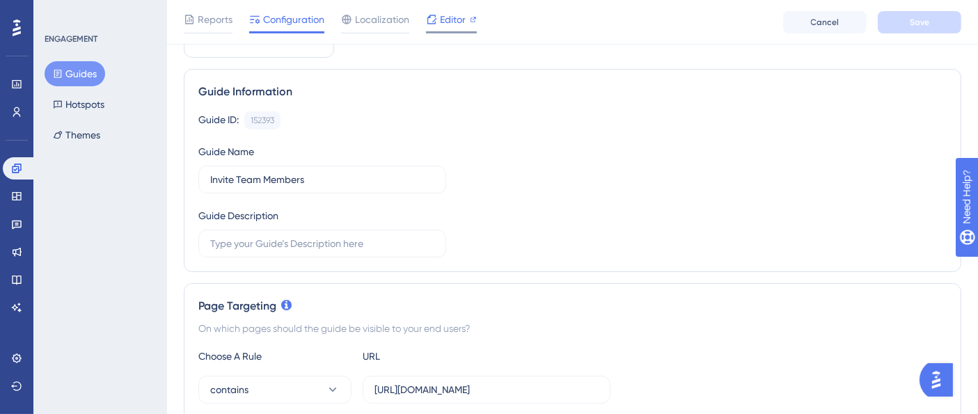
click at [462, 11] on span "Editor" at bounding box center [453, 19] width 26 height 17
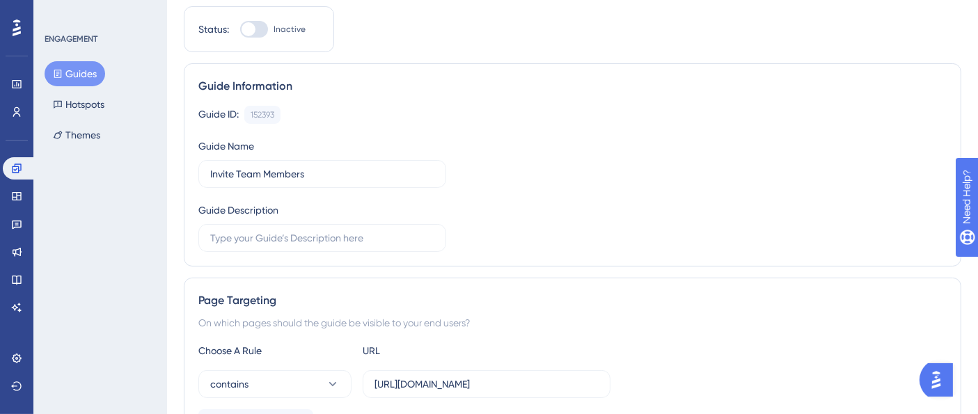
scroll to position [0, 0]
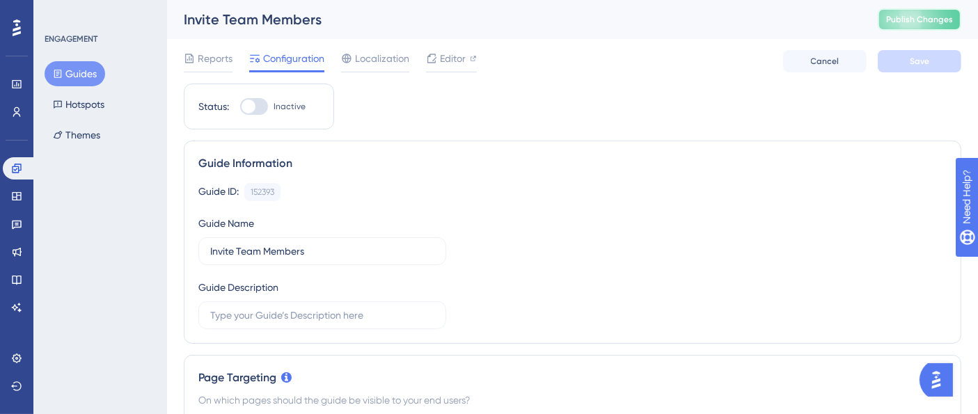
click at [909, 9] on button "Publish Changes" at bounding box center [920, 19] width 84 height 22
click at [68, 70] on button "Guides" at bounding box center [75, 73] width 61 height 25
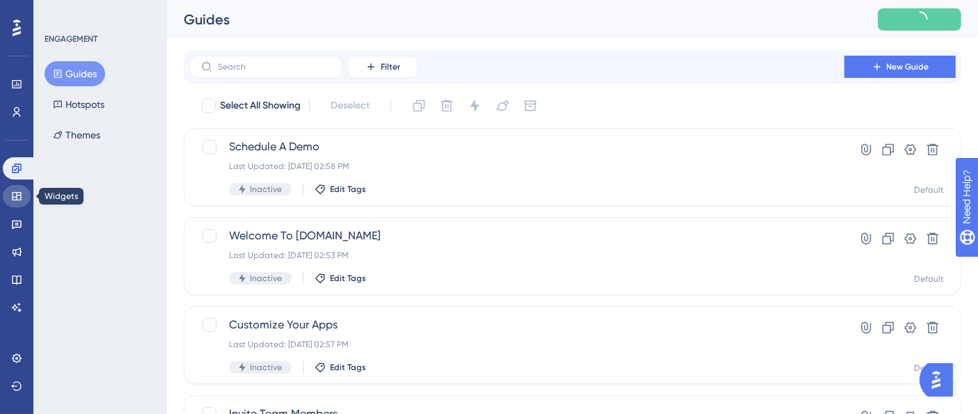
click at [19, 194] on icon at bounding box center [16, 196] width 11 height 11
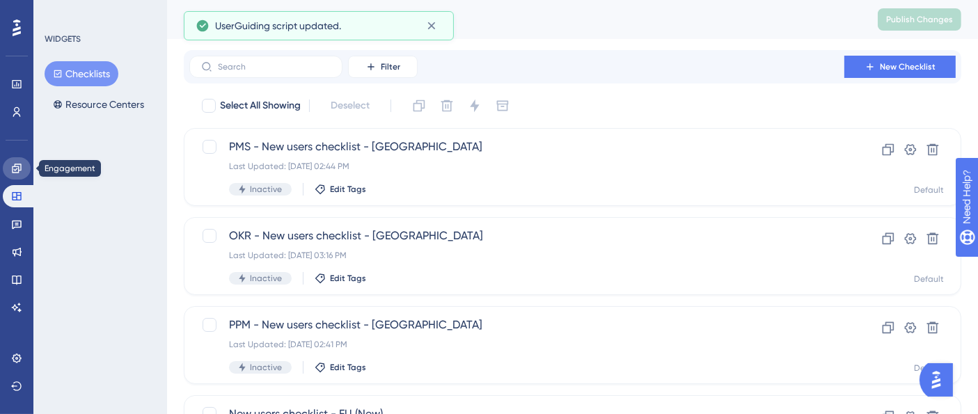
click at [27, 174] on link at bounding box center [17, 168] width 28 height 22
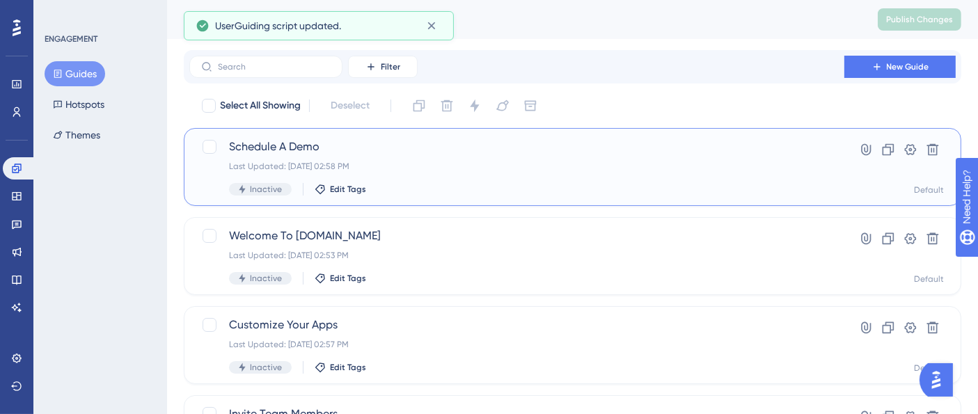
click at [398, 166] on div "Last Updated: Sep 22 2025, 02:58 PM" at bounding box center [517, 166] width 576 height 11
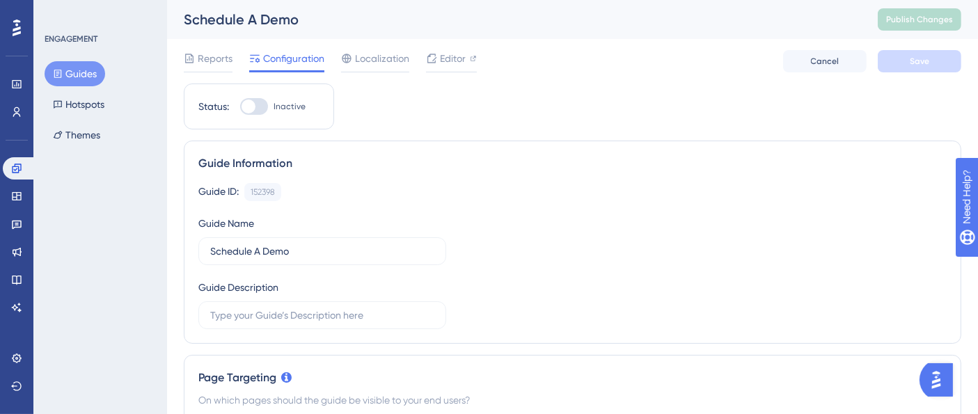
click at [258, 112] on div at bounding box center [254, 106] width 28 height 17
click at [240, 107] on input "Inactive" at bounding box center [239, 107] width 1 height 1
checkbox input "true"
click at [950, 64] on button "Save" at bounding box center [920, 61] width 84 height 22
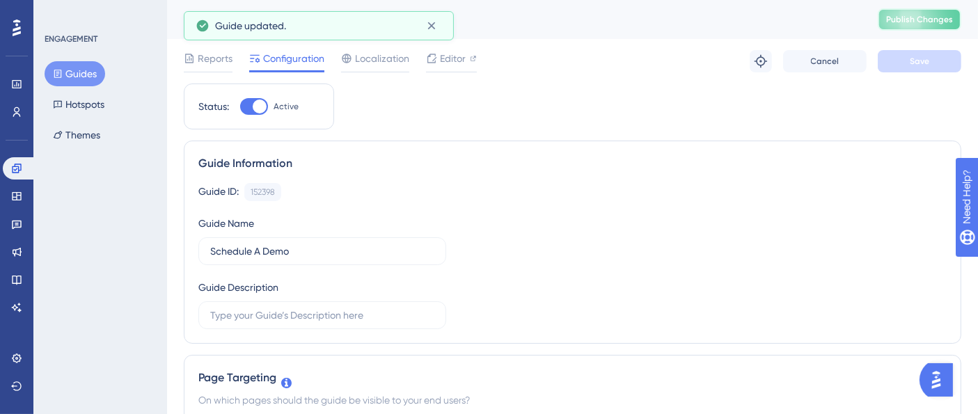
click at [946, 21] on span "Publish Changes" at bounding box center [919, 19] width 67 height 11
click at [56, 66] on button "Guides" at bounding box center [75, 73] width 61 height 25
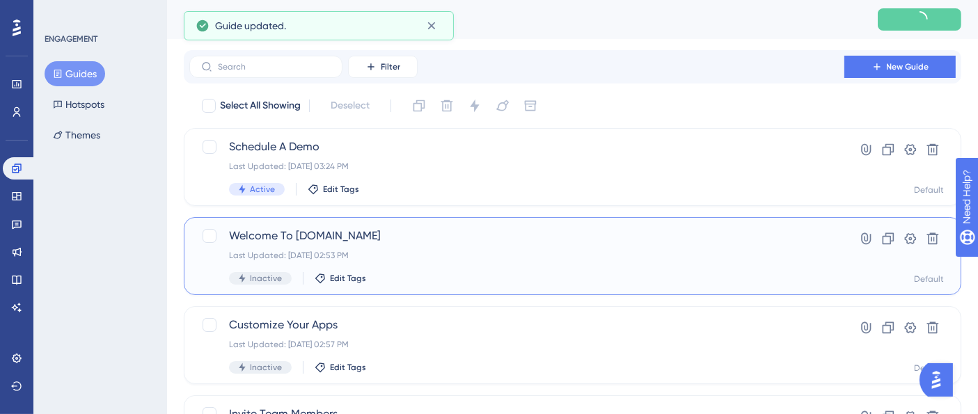
click at [410, 242] on span "Welcome To Profit.co" at bounding box center [517, 236] width 576 height 17
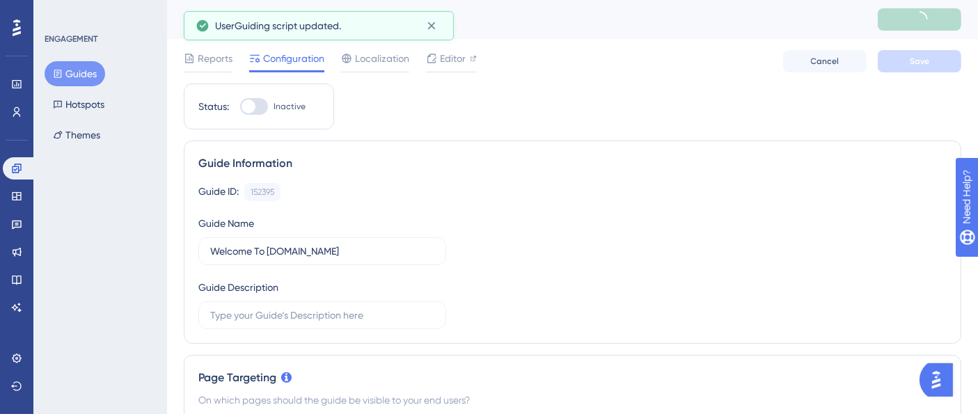
click at [255, 102] on div at bounding box center [254, 106] width 28 height 17
click at [240, 107] on input "Inactive" at bounding box center [239, 107] width 1 height 1
checkbox input "true"
click at [907, 58] on button "Save" at bounding box center [920, 61] width 84 height 22
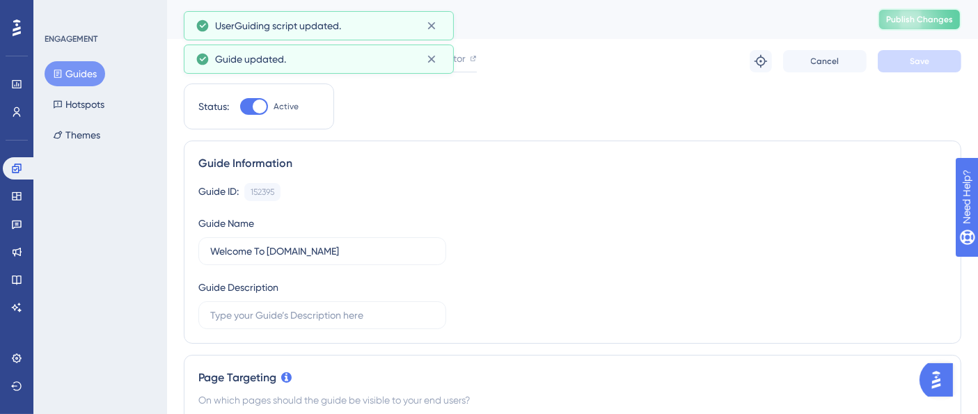
click at [941, 22] on span "Publish Changes" at bounding box center [919, 19] width 67 height 11
click at [85, 73] on button "Guides" at bounding box center [75, 73] width 61 height 25
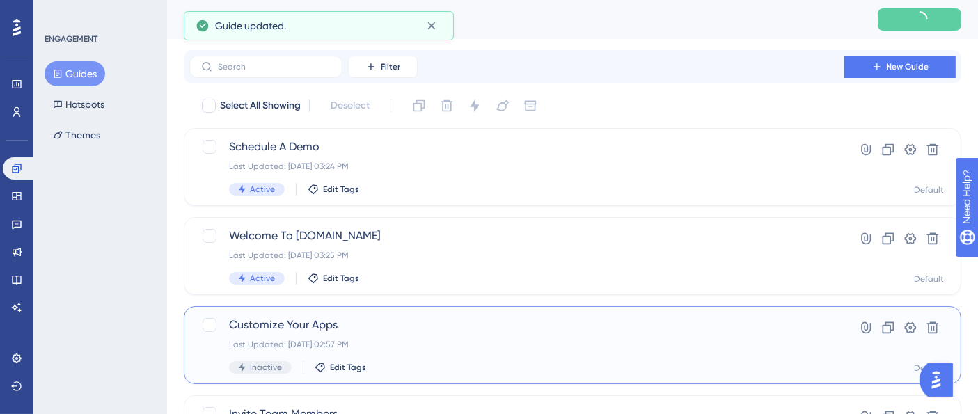
click at [384, 339] on div "Last Updated: Sep 22 2025, 02:57 PM" at bounding box center [517, 344] width 576 height 11
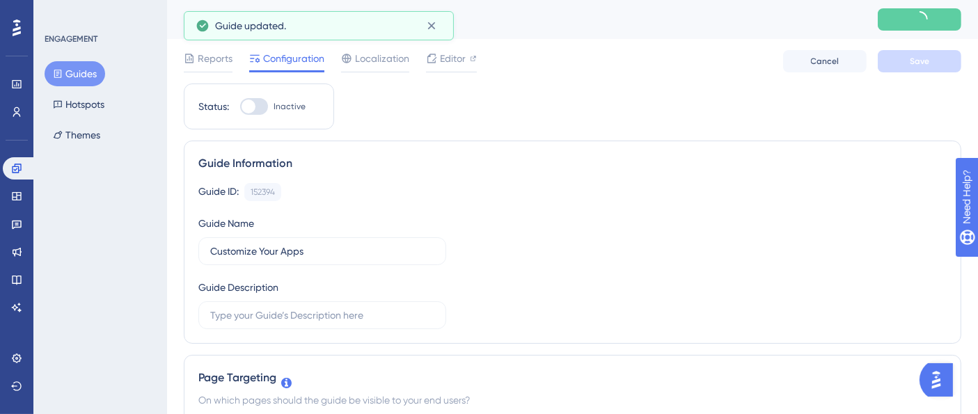
click at [259, 109] on div at bounding box center [254, 106] width 28 height 17
click at [240, 107] on input "Inactive" at bounding box center [239, 107] width 1 height 1
checkbox input "true"
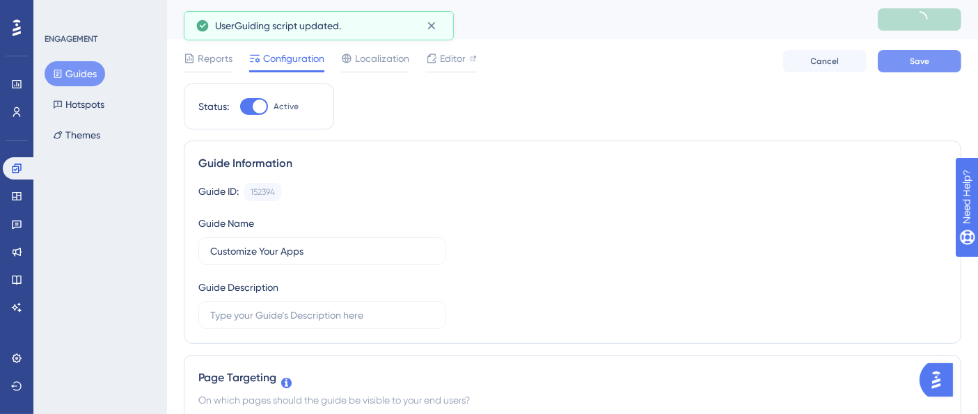
click at [922, 61] on span "Save" at bounding box center [919, 61] width 19 height 11
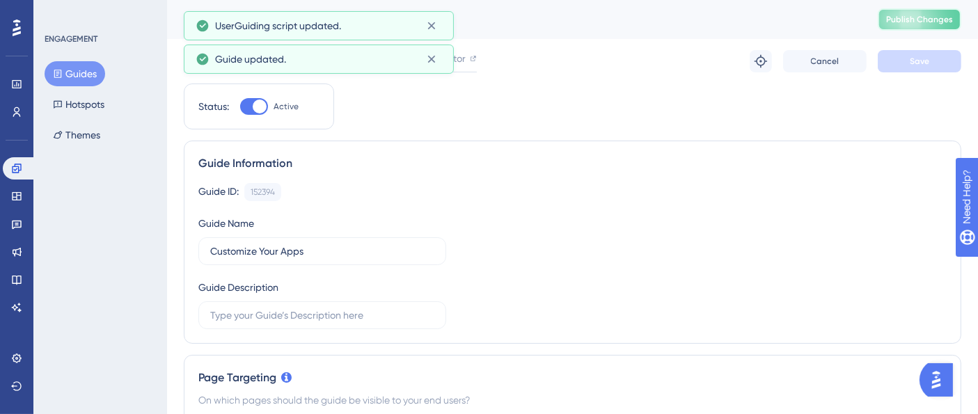
click at [929, 19] on button "Publish Changes" at bounding box center [920, 19] width 84 height 22
click at [61, 65] on button "Guides" at bounding box center [75, 73] width 61 height 25
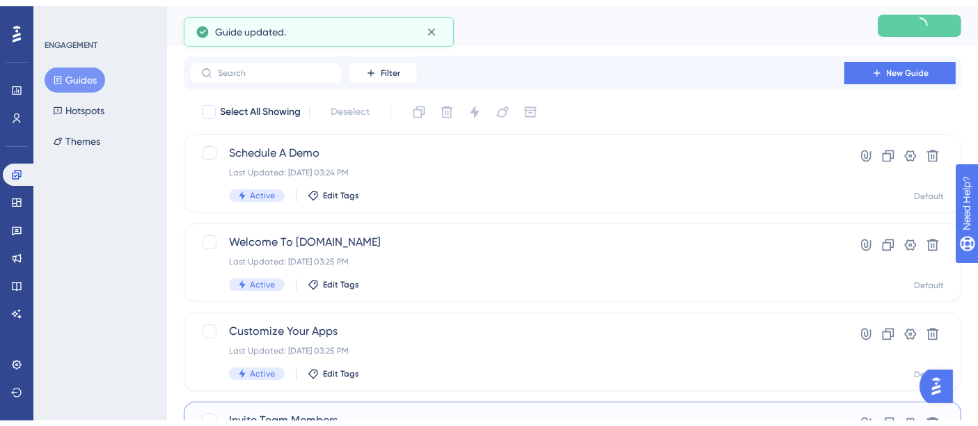
scroll to position [155, 0]
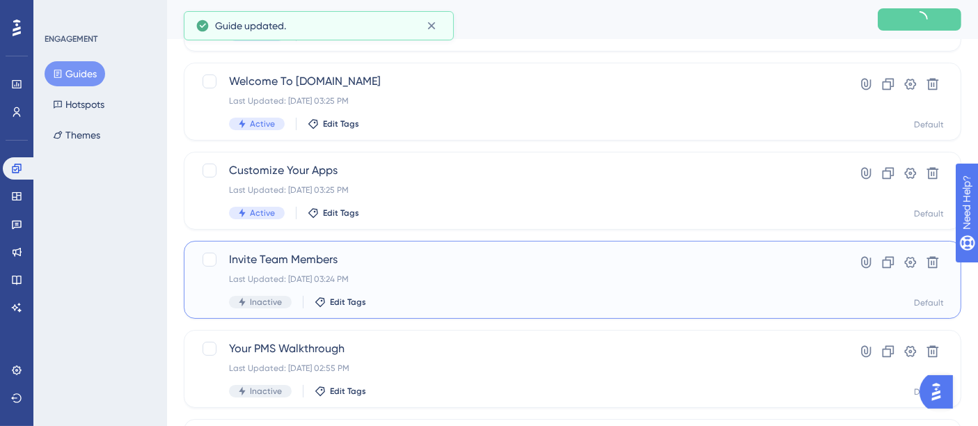
click at [388, 271] on div "Invite Team Members Last Updated: Sep 22 2025, 03:24 PM Inactive Edit Tags" at bounding box center [517, 279] width 576 height 57
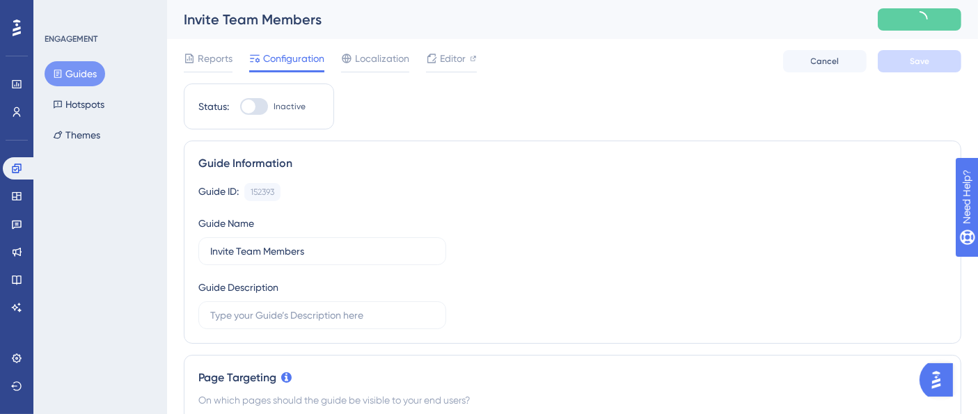
click at [262, 104] on div at bounding box center [254, 106] width 28 height 17
click at [240, 107] on input "Inactive" at bounding box center [239, 107] width 1 height 1
checkbox input "true"
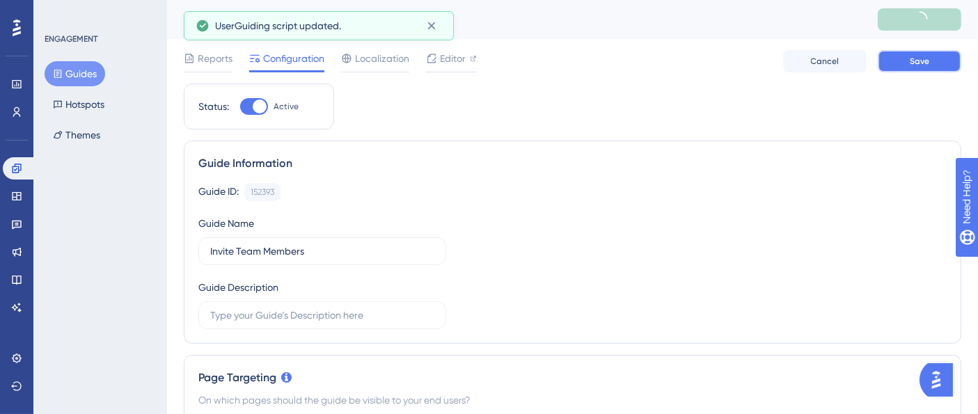
click at [933, 57] on button "Save" at bounding box center [920, 61] width 84 height 22
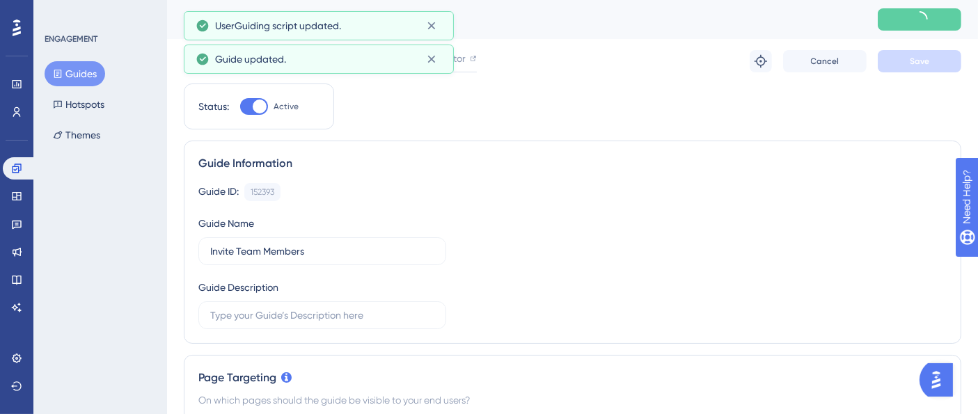
click at [940, 19] on button at bounding box center [920, 19] width 84 height 22
click at [940, 19] on span "Publish Changes" at bounding box center [919, 19] width 67 height 11
click at [91, 68] on button "Guides" at bounding box center [75, 73] width 61 height 25
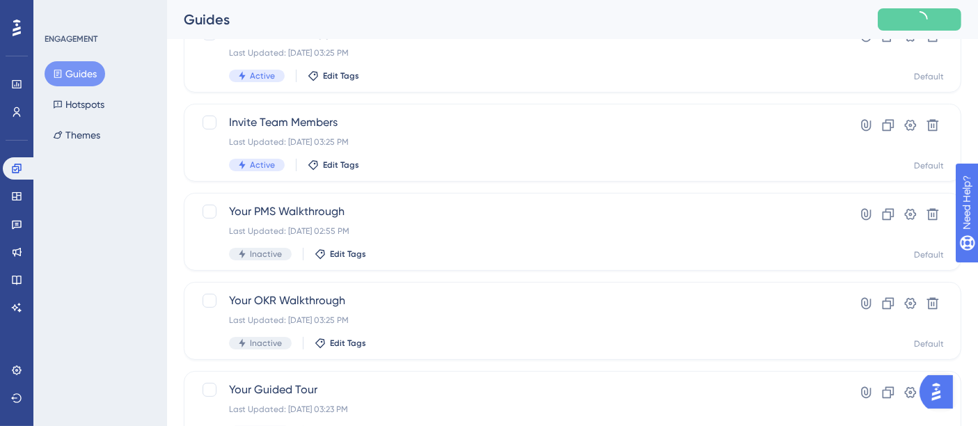
scroll to position [309, 0]
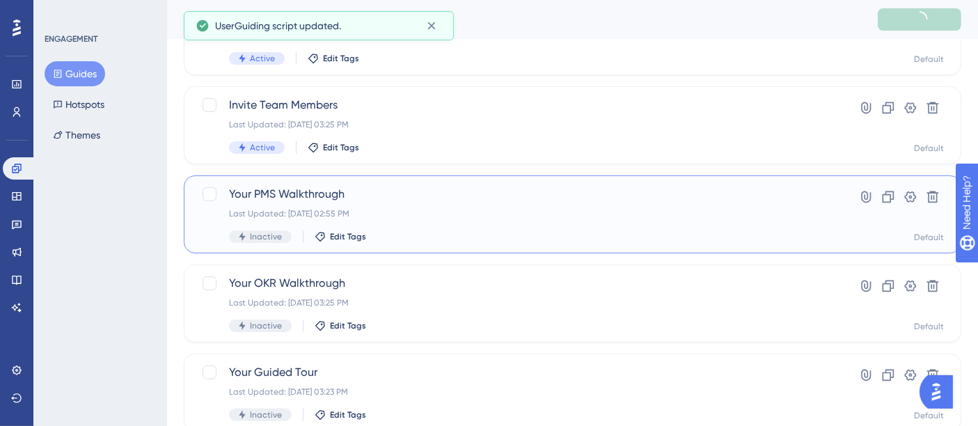
click at [481, 212] on div "Last Updated: Sep 22 2025, 02:55 PM" at bounding box center [517, 213] width 576 height 11
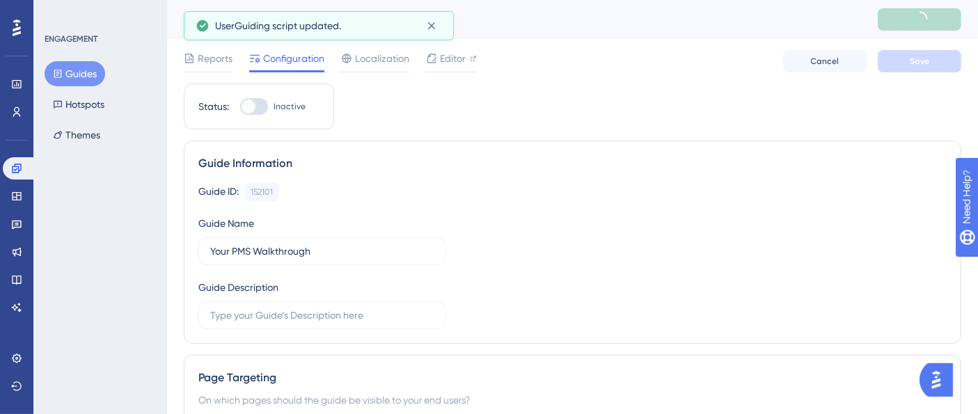
click at [258, 104] on div at bounding box center [254, 106] width 28 height 17
click at [240, 107] on input "Inactive" at bounding box center [239, 107] width 1 height 1
checkbox input "true"
click at [895, 60] on button "Save" at bounding box center [920, 61] width 84 height 22
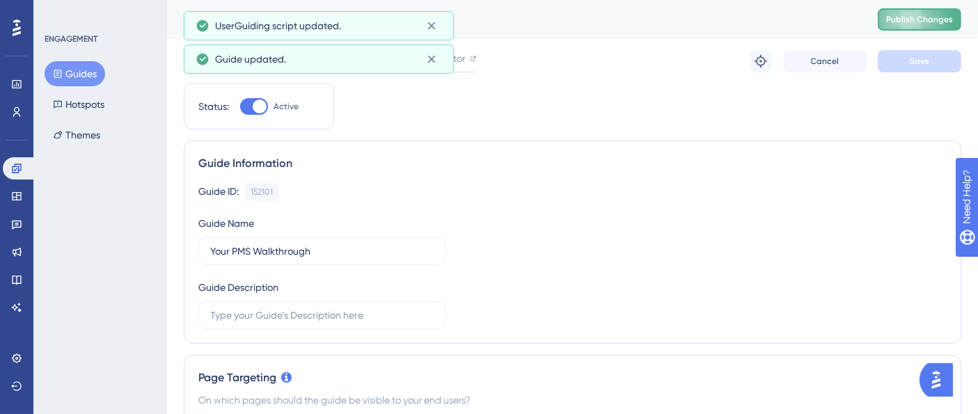
click at [920, 21] on span "Publish Changes" at bounding box center [919, 19] width 67 height 11
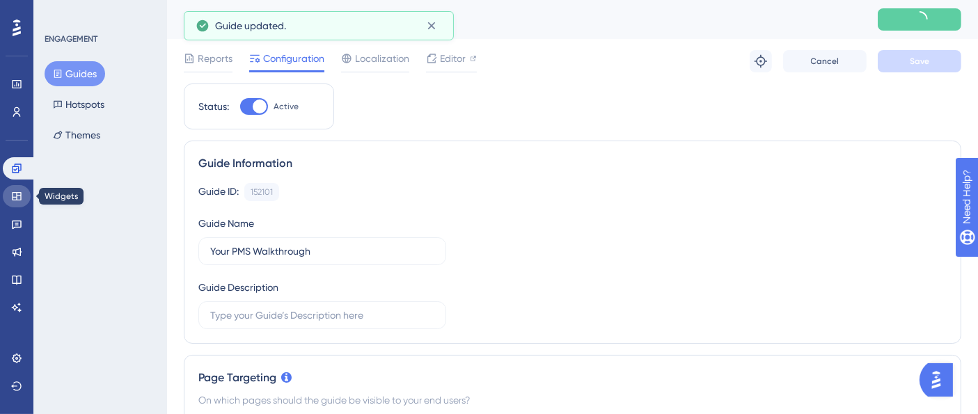
drag, startPoint x: 17, startPoint y: 200, endPoint x: 36, endPoint y: 158, distance: 46.2
click at [17, 200] on icon at bounding box center [16, 196] width 11 height 11
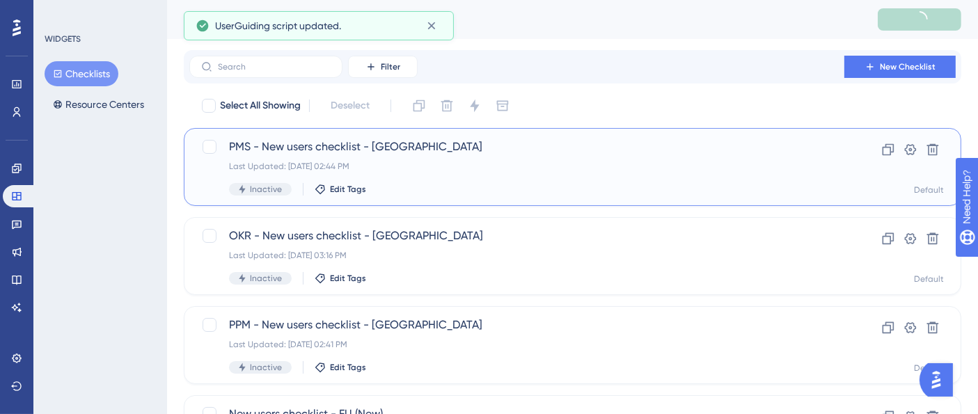
click at [433, 152] on span "PMS - New users checklist - US" at bounding box center [517, 147] width 576 height 17
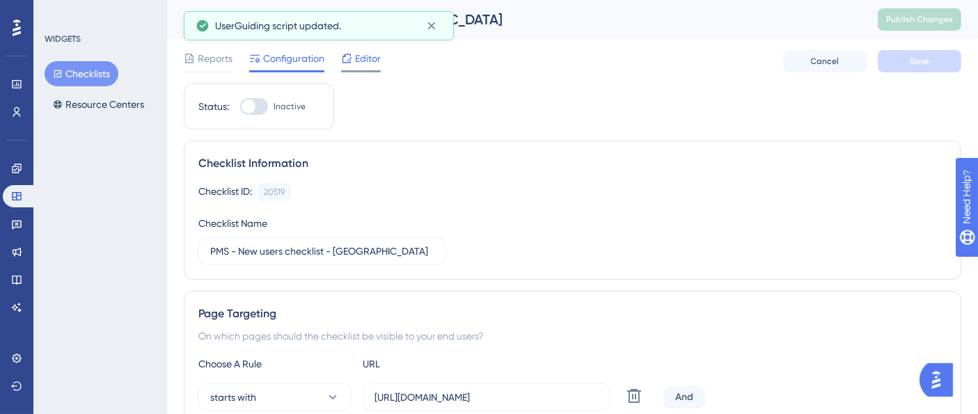
click at [348, 58] on icon at bounding box center [346, 58] width 11 height 11
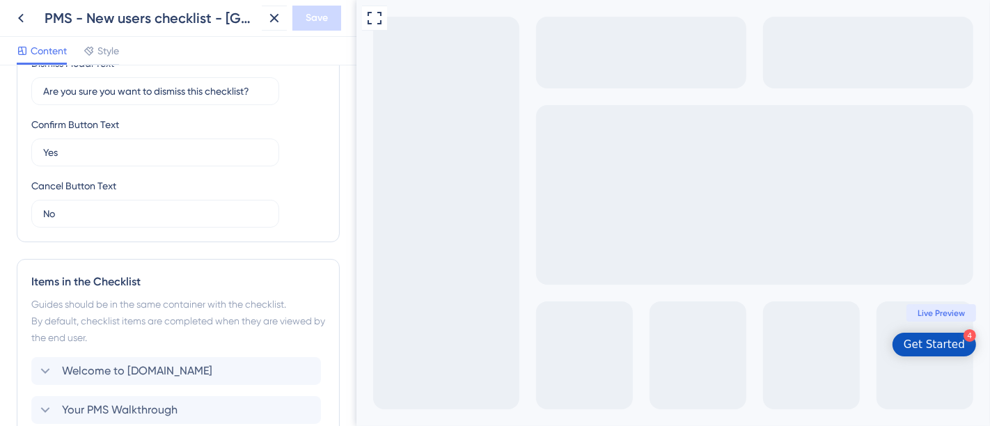
scroll to position [618, 0]
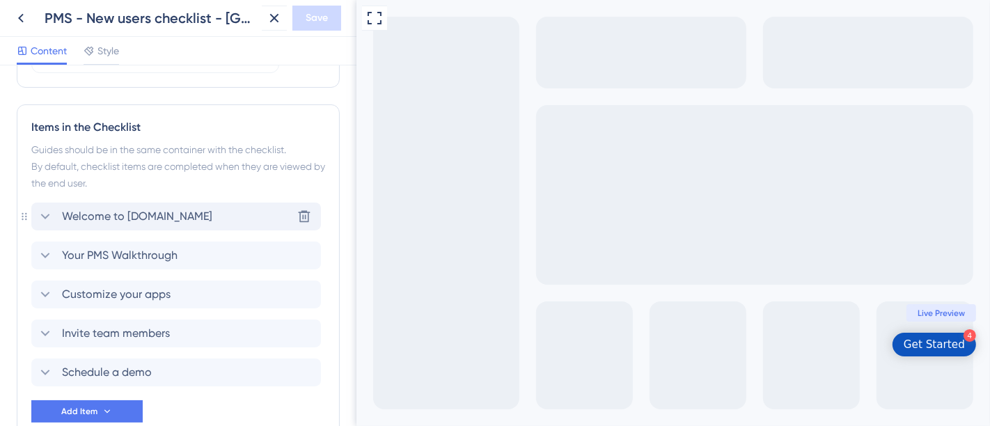
click at [47, 214] on icon at bounding box center [45, 217] width 9 height 6
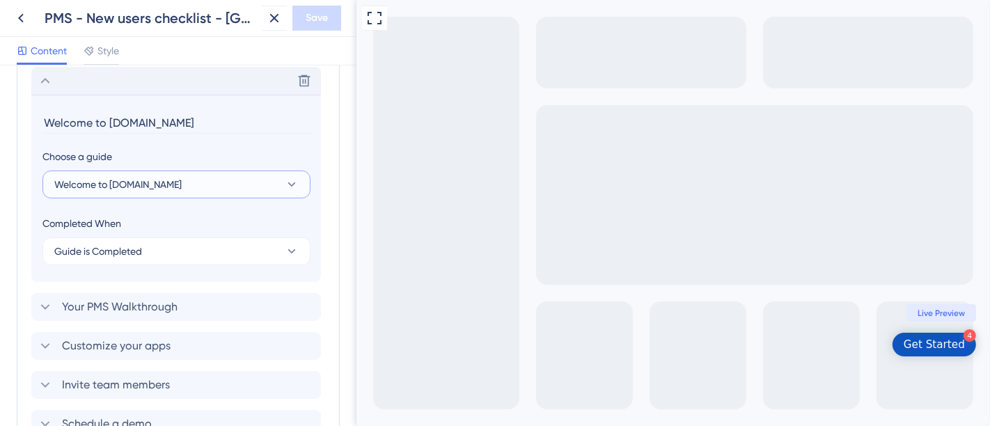
click at [178, 184] on button "Welcome to Profit.co" at bounding box center [176, 185] width 268 height 28
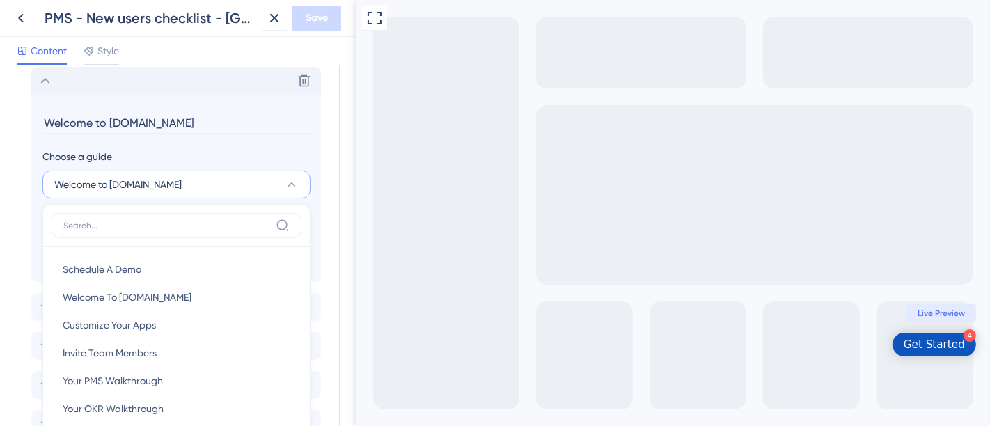
scroll to position [849, 0]
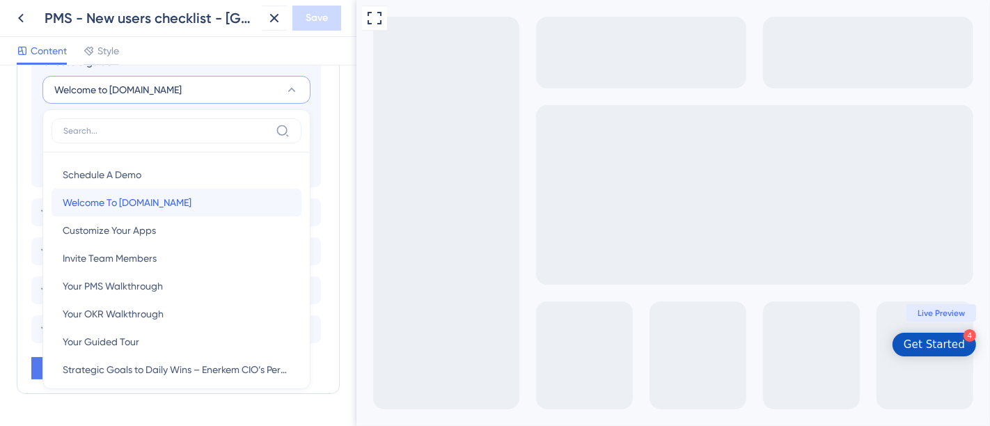
click at [139, 203] on span "Welcome To Profit.co" at bounding box center [127, 202] width 129 height 17
type input "Welcome To Profit.co"
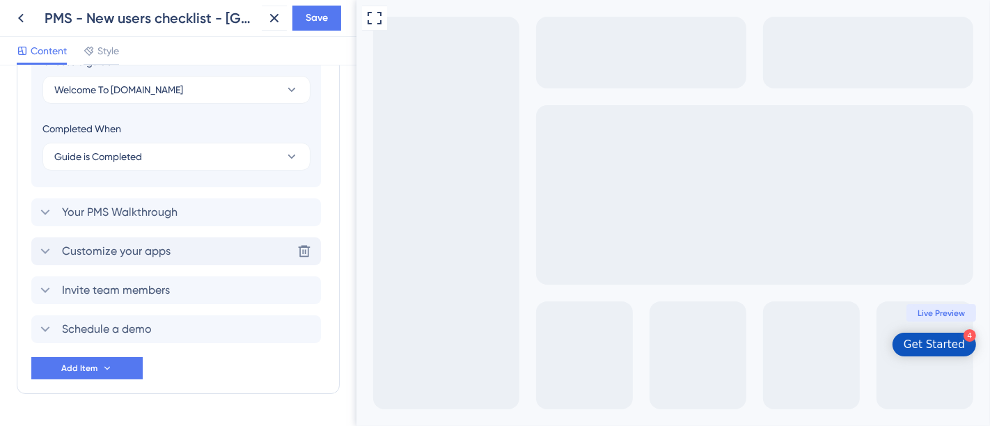
click at [52, 252] on icon at bounding box center [45, 251] width 17 height 17
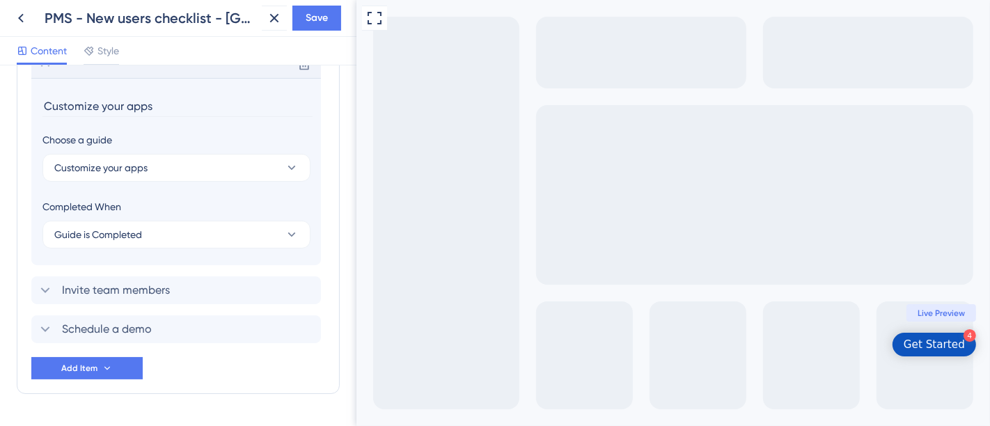
scroll to position [832, 0]
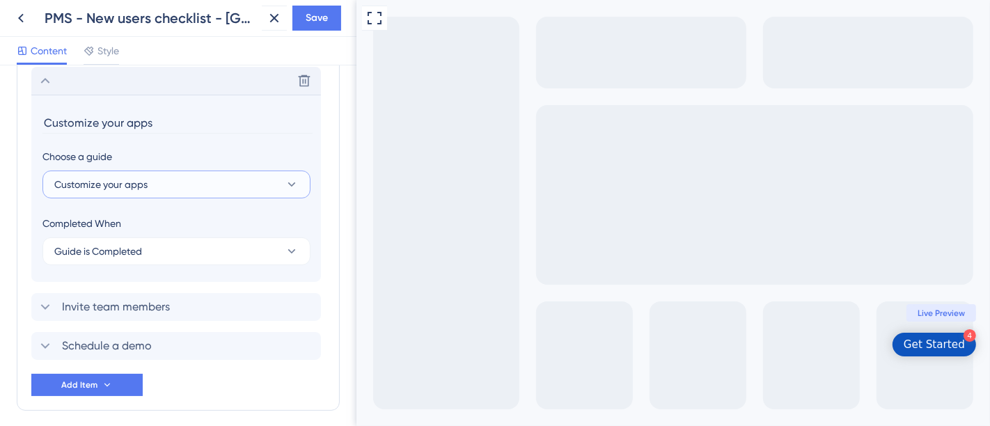
click at [187, 186] on button "Customize your apps" at bounding box center [176, 185] width 268 height 28
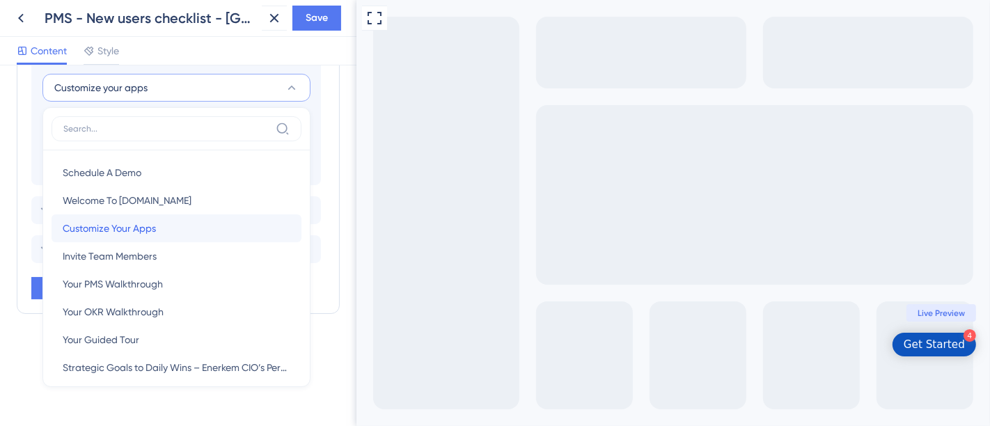
click at [161, 231] on div "Customize Your Apps Customize Your Apps" at bounding box center [177, 228] width 228 height 28
type input "Customize Your Apps"
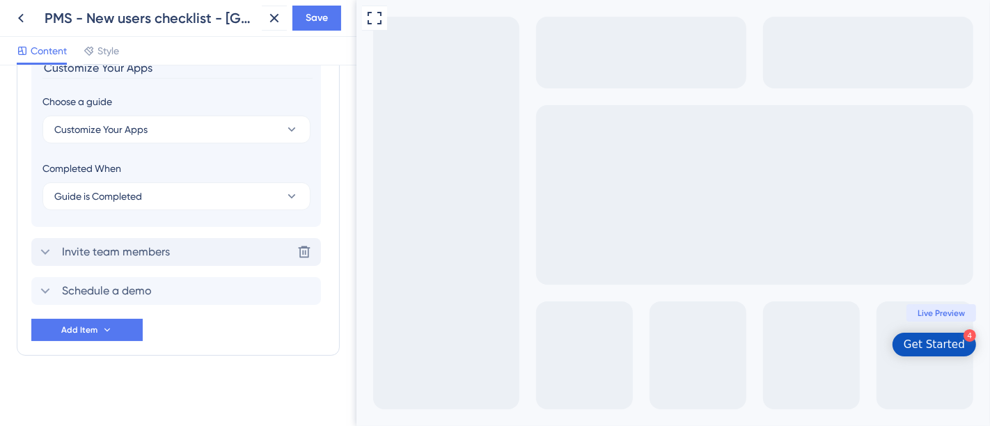
click at [54, 249] on div "Invite team members" at bounding box center [103, 252] width 133 height 17
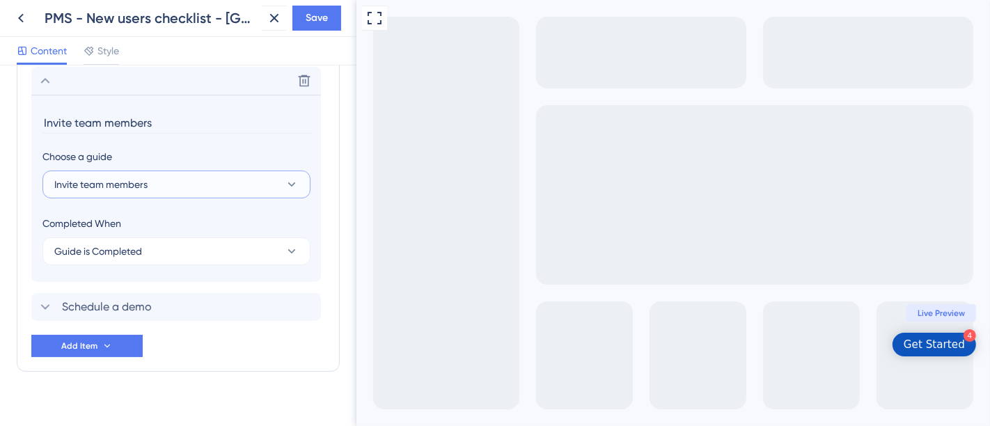
click at [168, 183] on button "Invite team members" at bounding box center [176, 185] width 268 height 28
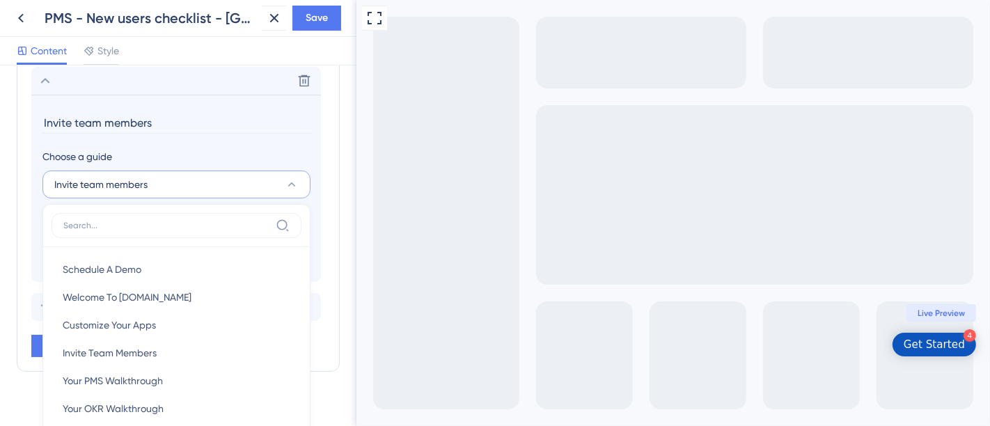
scroll to position [965, 0]
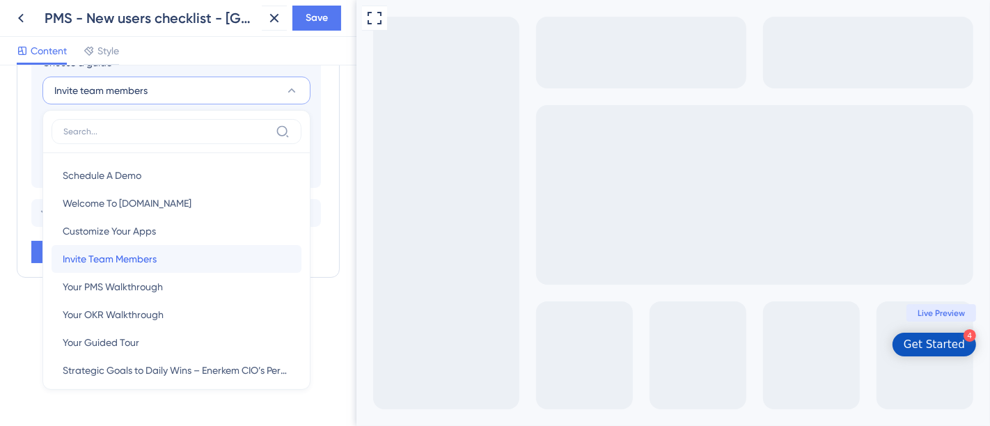
click at [145, 258] on span "Invite Team Members" at bounding box center [110, 259] width 94 height 17
type input "Invite Team Members"
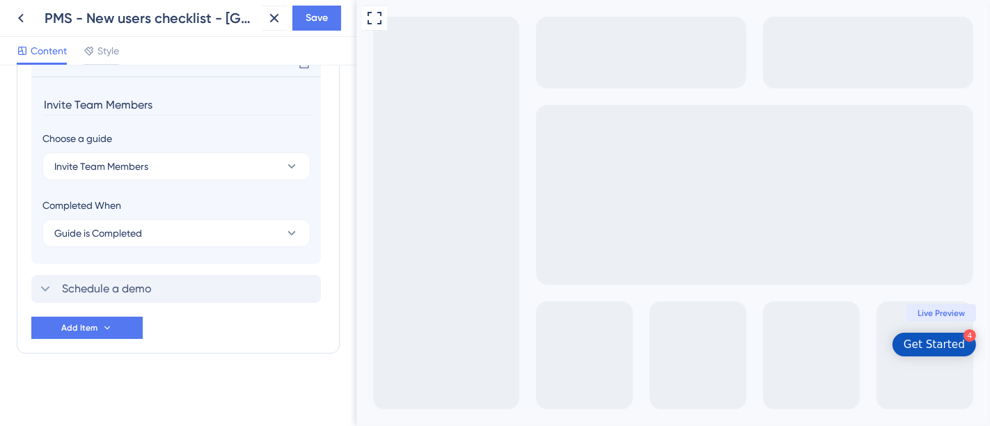
scroll to position [887, 0]
click at [155, 289] on div "Schedule a demo Delete" at bounding box center [176, 291] width 290 height 28
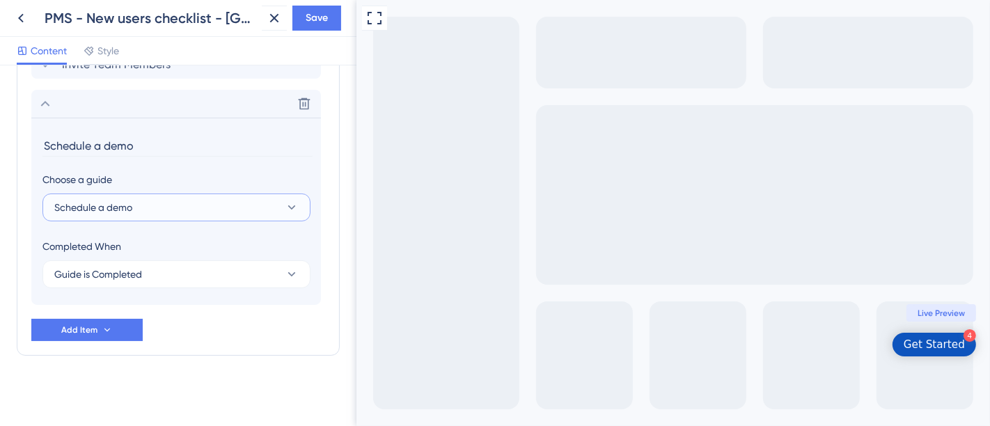
click at [168, 203] on button "Schedule a demo" at bounding box center [176, 208] width 268 height 28
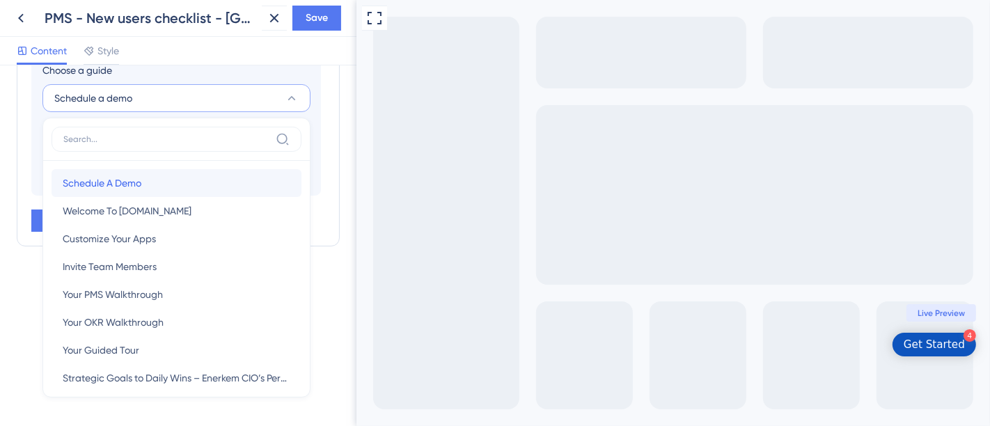
click at [144, 184] on div "Schedule A Demo Schedule A Demo" at bounding box center [177, 183] width 228 height 28
type input "Schedule A Demo"
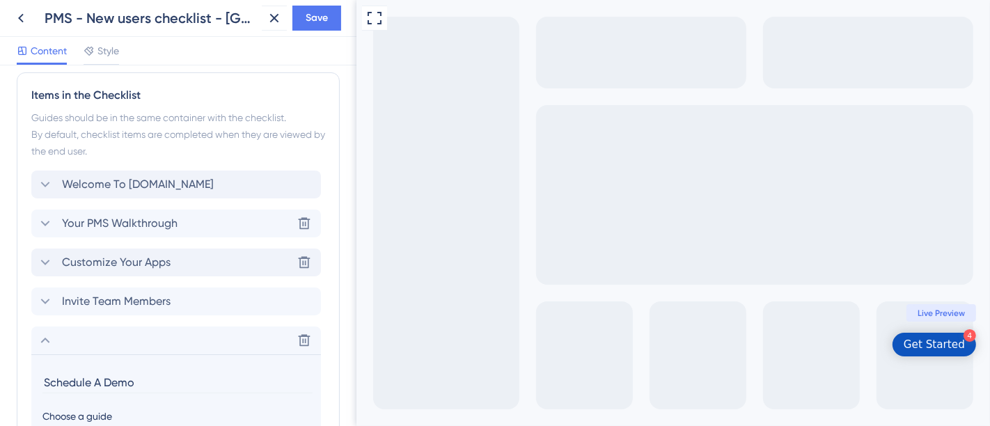
scroll to position [577, 0]
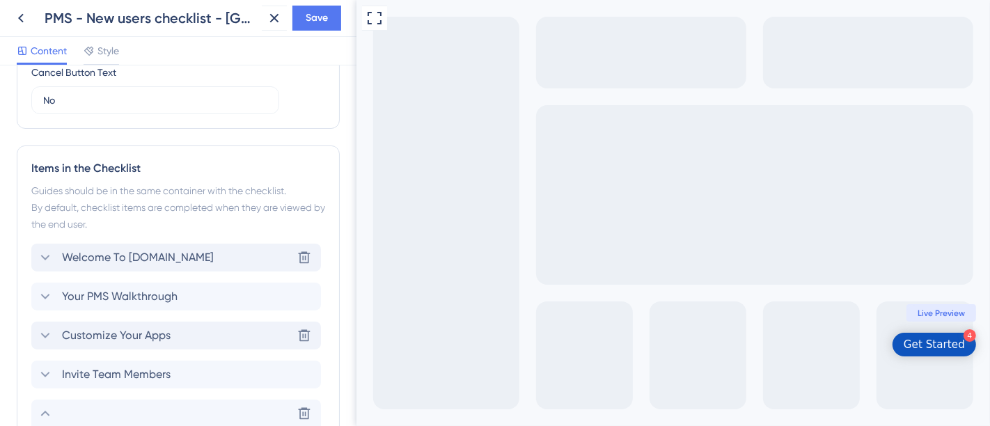
click at [172, 265] on div "Welcome To Profit.co Delete" at bounding box center [176, 258] width 290 height 28
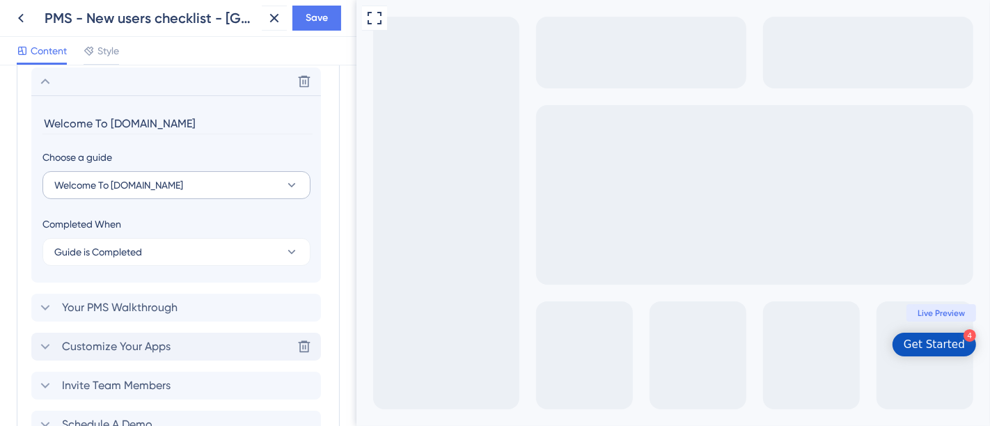
scroll to position [754, 0]
click at [47, 84] on icon at bounding box center [45, 80] width 17 height 17
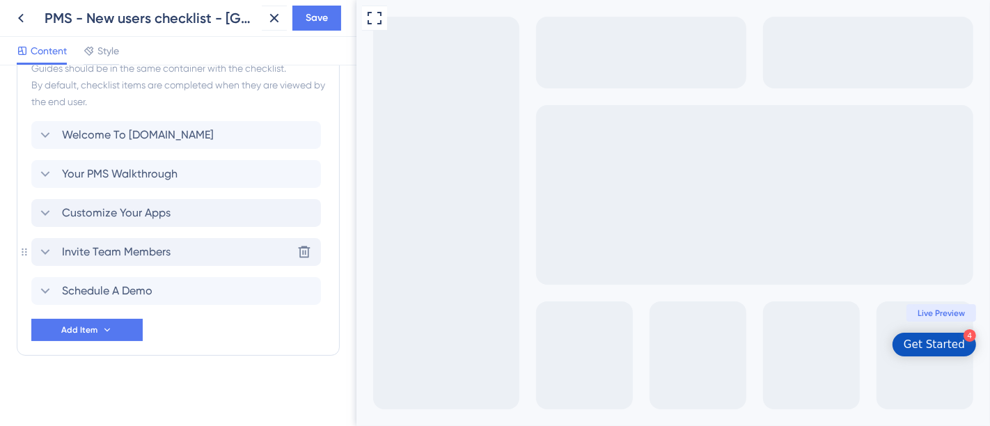
scroll to position [700, 0]
click at [89, 327] on span "Add Item" at bounding box center [79, 329] width 36 height 11
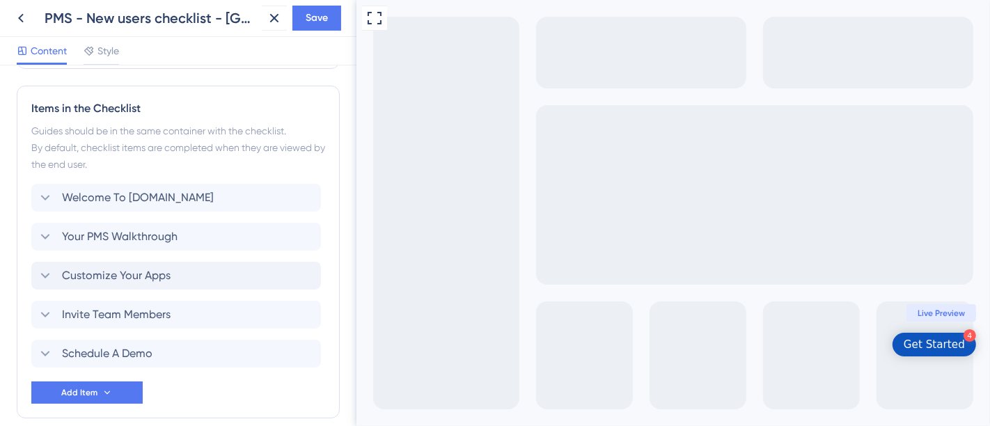
scroll to position [622, 0]
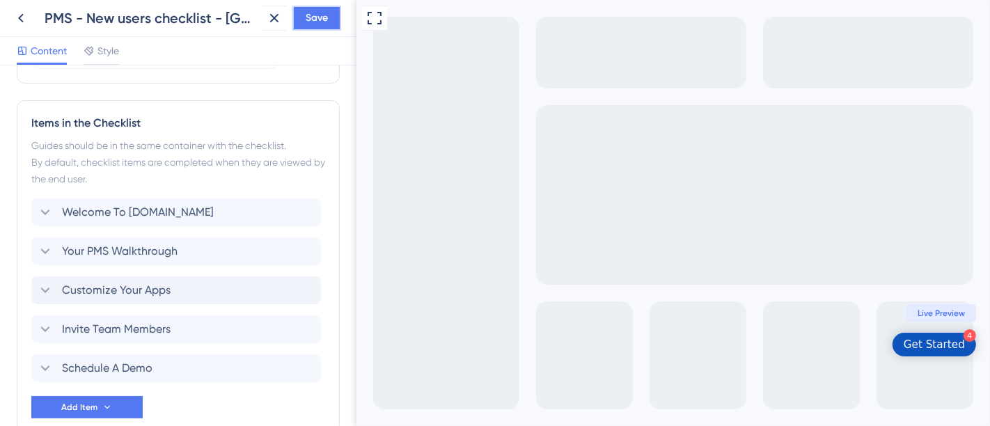
click at [312, 15] on span "Save" at bounding box center [317, 18] width 22 height 17
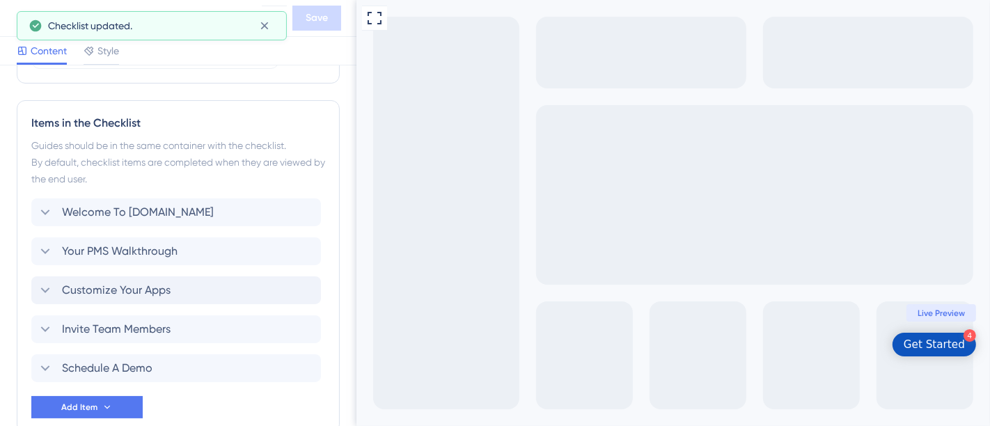
click at [933, 343] on div "Get Started" at bounding box center [933, 345] width 61 height 14
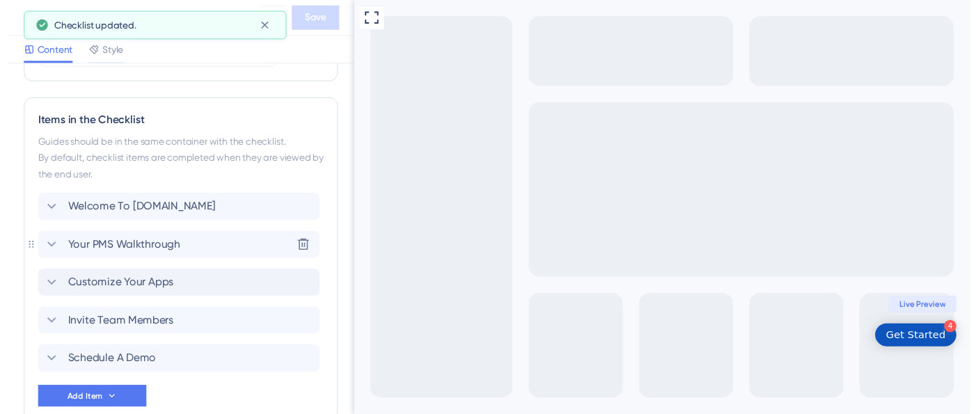
scroll to position [313, 0]
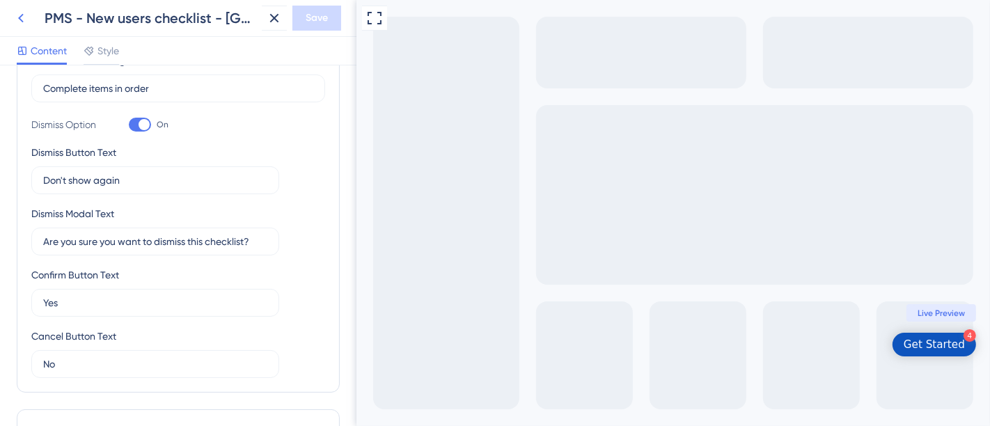
click at [15, 19] on icon at bounding box center [21, 18] width 17 height 17
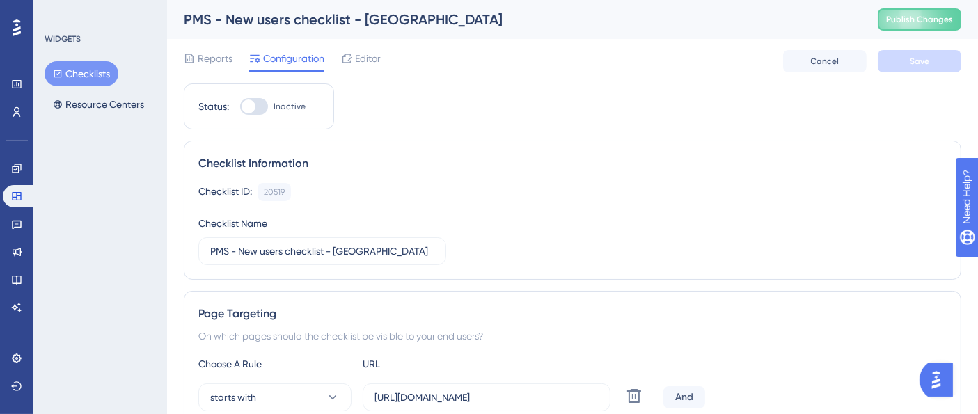
click at [263, 105] on div at bounding box center [254, 106] width 28 height 17
click at [240, 107] on input "Inactive" at bounding box center [239, 107] width 1 height 1
checkbox input "true"
click at [922, 56] on span "Save" at bounding box center [919, 61] width 19 height 11
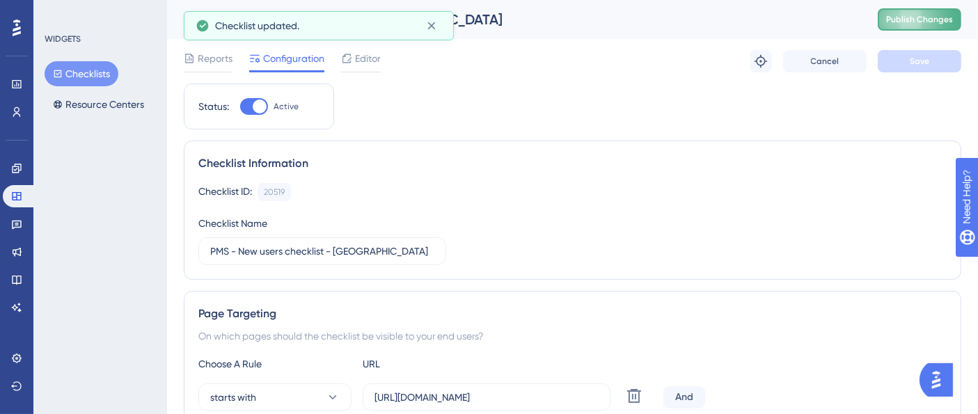
click at [927, 15] on span "Publish Changes" at bounding box center [919, 19] width 67 height 11
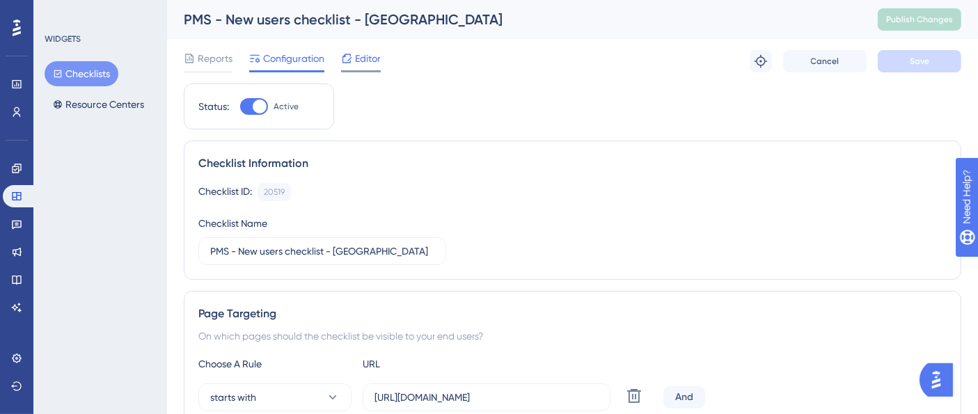
click at [368, 56] on span "Editor" at bounding box center [368, 58] width 26 height 17
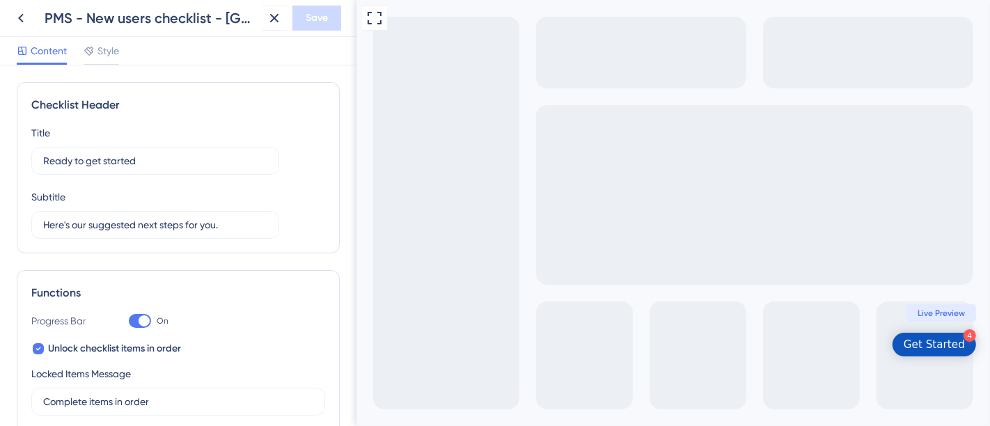
click at [918, 345] on div "Get Started" at bounding box center [933, 345] width 61 height 14
click at [947, 349] on div "Get Started" at bounding box center [933, 345] width 61 height 14
click at [18, 22] on icon at bounding box center [21, 18] width 17 height 17
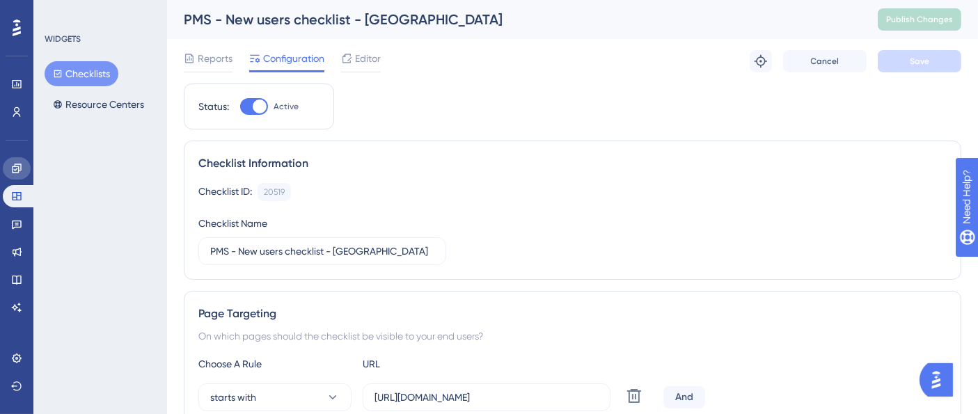
click at [10, 164] on link at bounding box center [17, 168] width 28 height 22
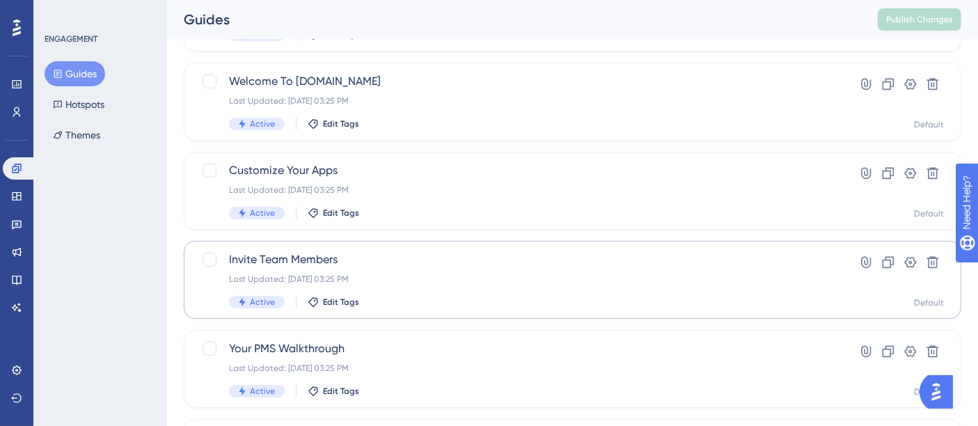
scroll to position [309, 0]
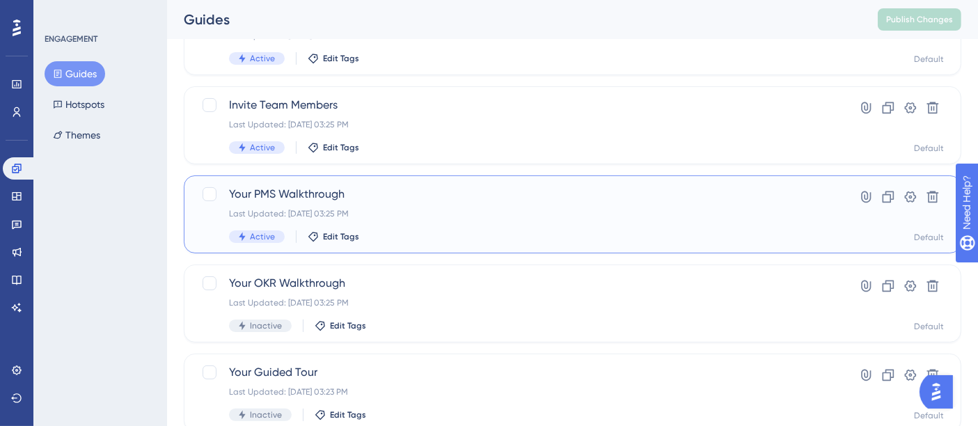
click at [397, 198] on span "Your PMS Walkthrough" at bounding box center [517, 194] width 576 height 17
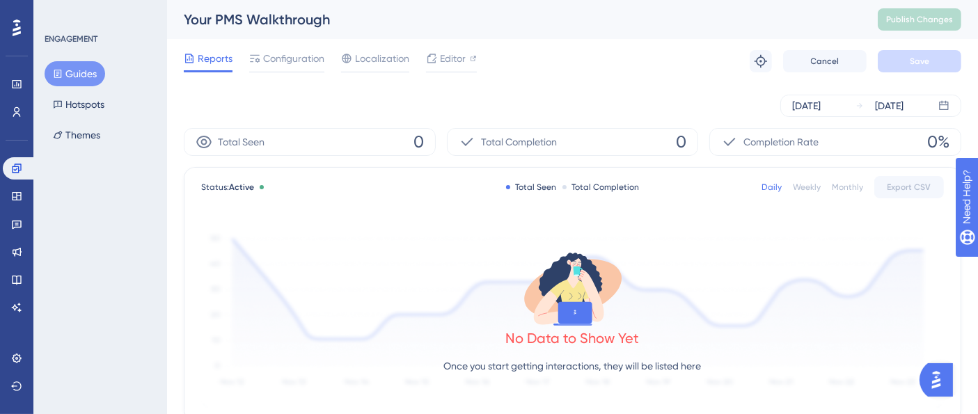
click at [590, 47] on div "Reports Configuration Localization Editor Troubleshoot Cancel Save" at bounding box center [573, 61] width 778 height 45
click at [291, 54] on span "Configuration" at bounding box center [293, 58] width 61 height 17
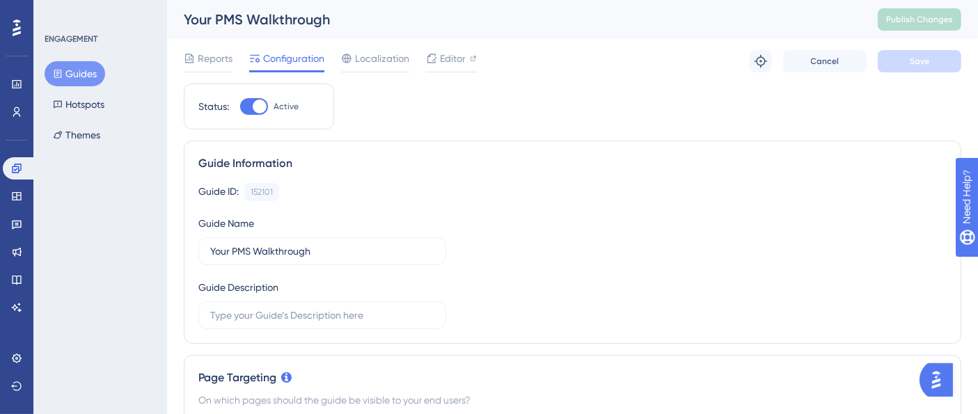
scroll to position [386, 0]
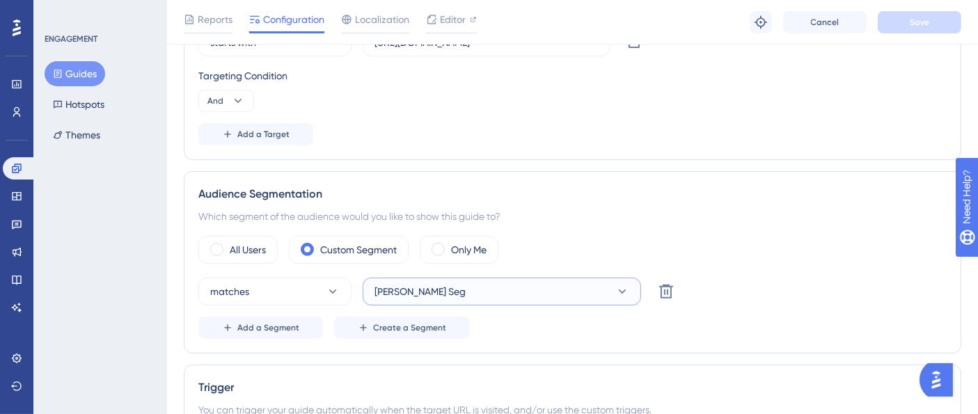
click at [478, 281] on button "Ethan Firm Seg" at bounding box center [502, 292] width 278 height 28
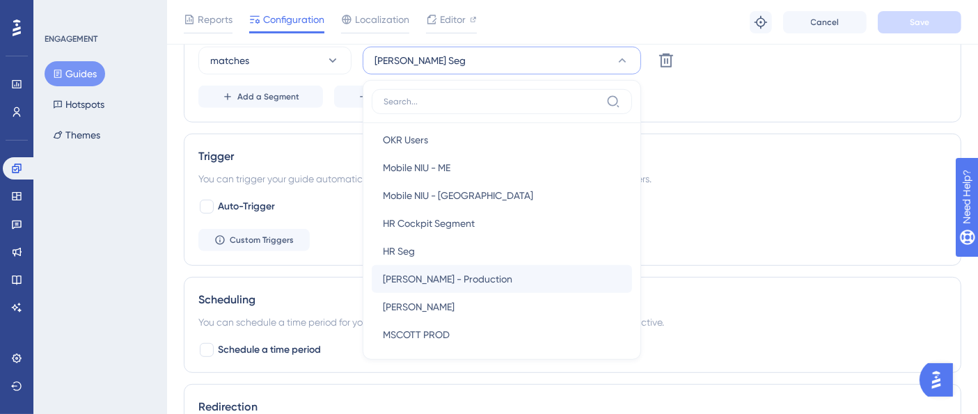
scroll to position [541, 0]
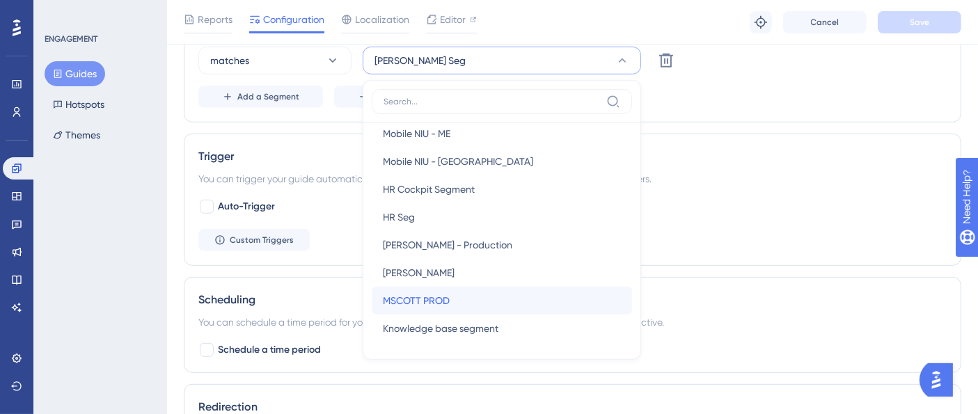
click at [443, 292] on span "MSCOTT PROD" at bounding box center [416, 300] width 67 height 17
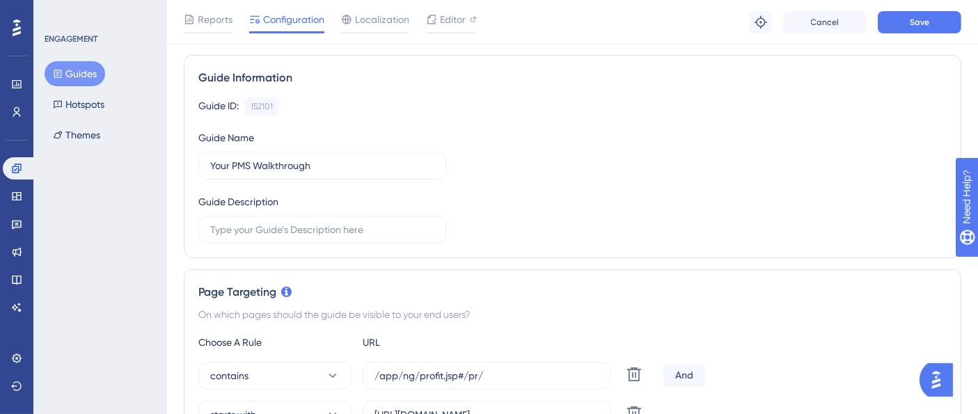
scroll to position [0, 0]
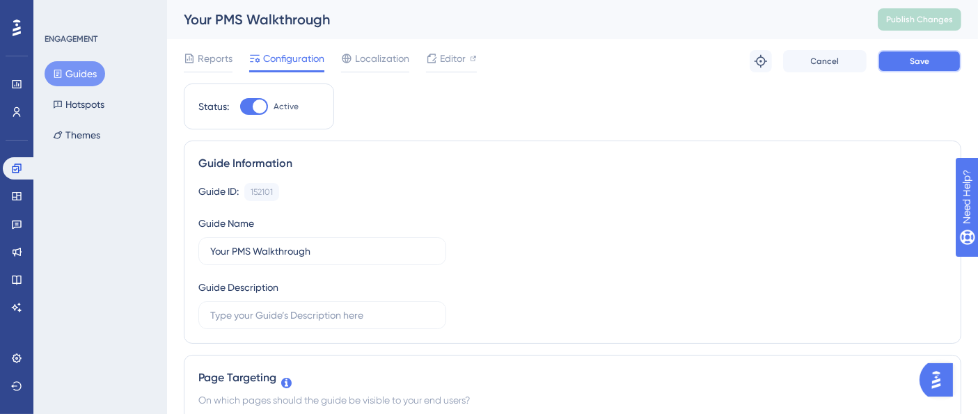
click at [925, 50] on button "Save" at bounding box center [920, 61] width 84 height 22
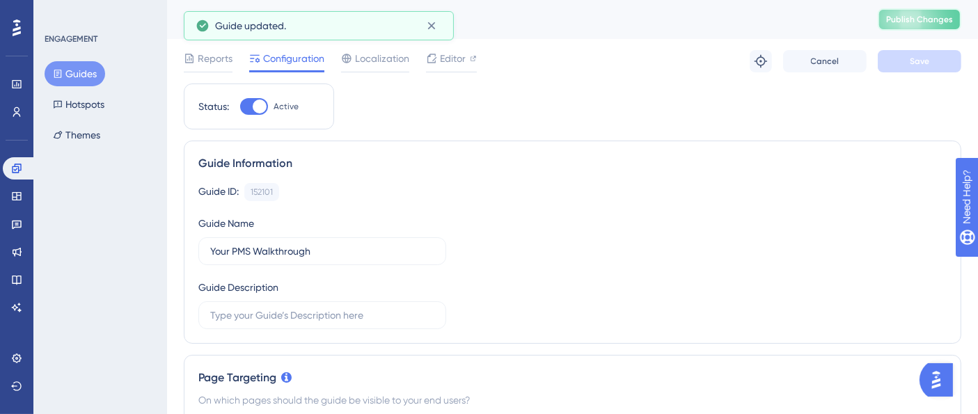
click at [936, 10] on button "Publish Changes" at bounding box center [920, 19] width 84 height 22
click at [83, 72] on button "Guides" at bounding box center [75, 73] width 61 height 25
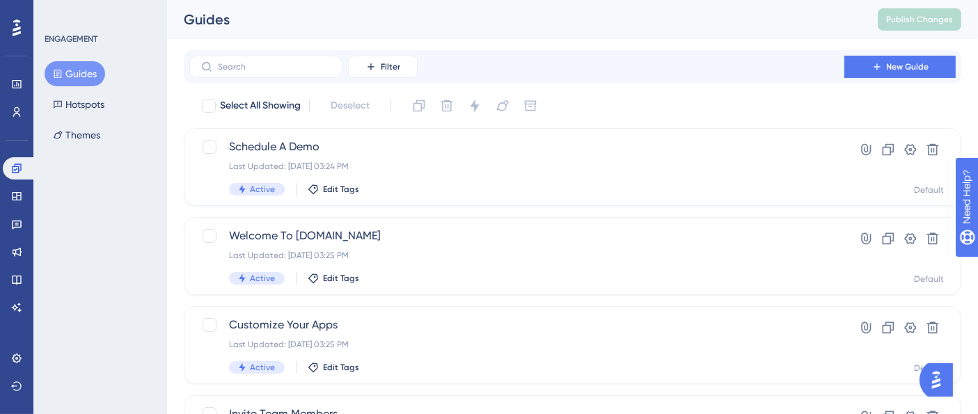
click at [599, 35] on div "Guides Publish Changes" at bounding box center [572, 19] width 811 height 39
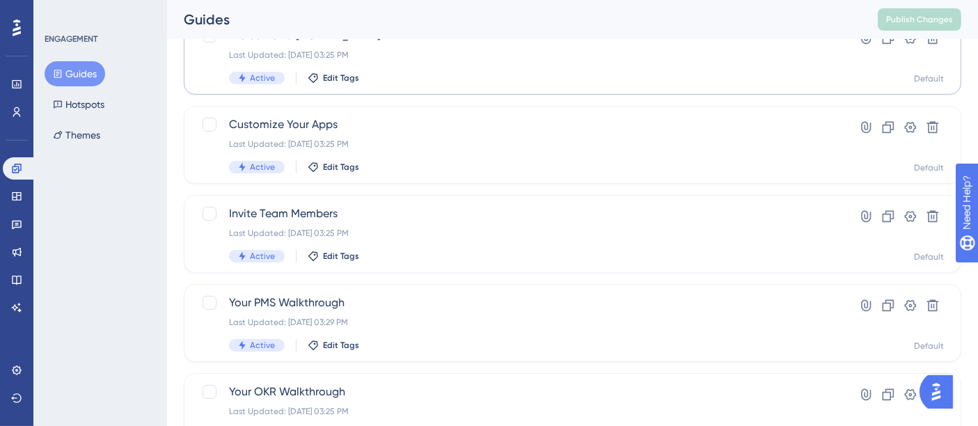
scroll to position [232, 0]
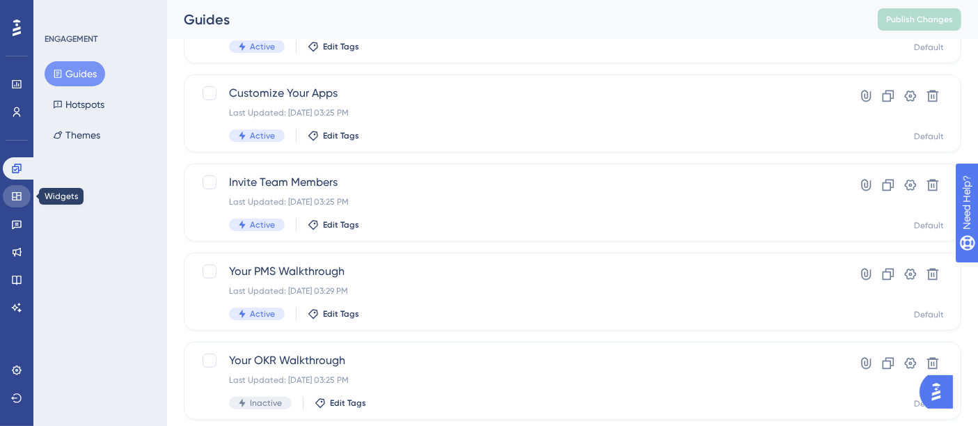
click at [18, 192] on icon at bounding box center [16, 196] width 9 height 8
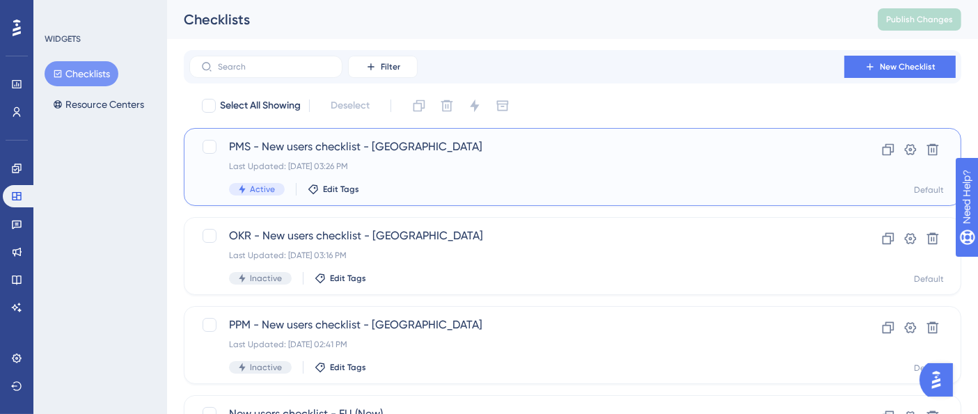
click at [443, 156] on div "PMS - New users checklist - US Last Updated: Sep 22 2025, 03:26 PM Active Edit …" at bounding box center [517, 167] width 576 height 57
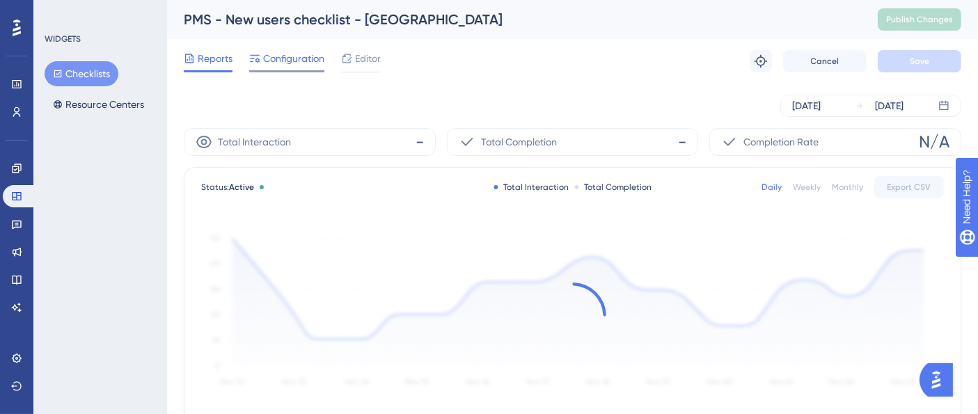
click at [283, 62] on span "Configuration" at bounding box center [293, 58] width 61 height 17
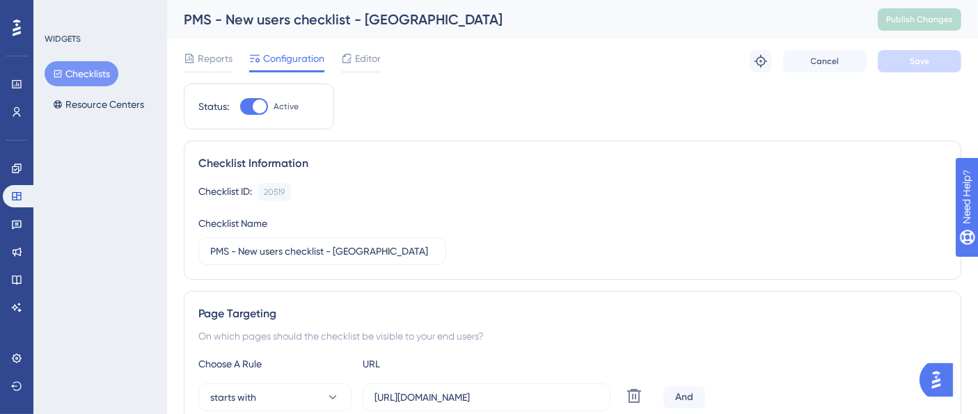
click at [253, 112] on div at bounding box center [254, 106] width 28 height 17
click at [240, 107] on input "Active" at bounding box center [239, 107] width 1 height 1
checkbox input "false"
click at [894, 66] on button "Save" at bounding box center [920, 61] width 84 height 22
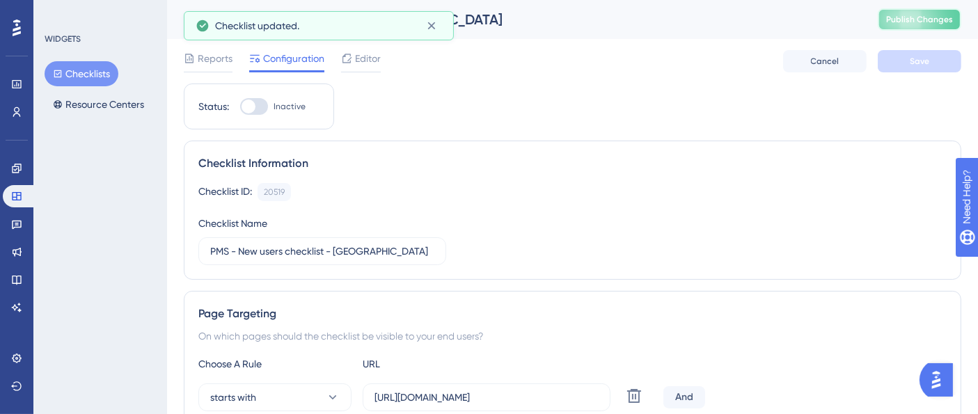
click at [924, 22] on button "Publish Changes" at bounding box center [920, 19] width 84 height 22
click at [74, 70] on button "Checklists" at bounding box center [82, 73] width 74 height 25
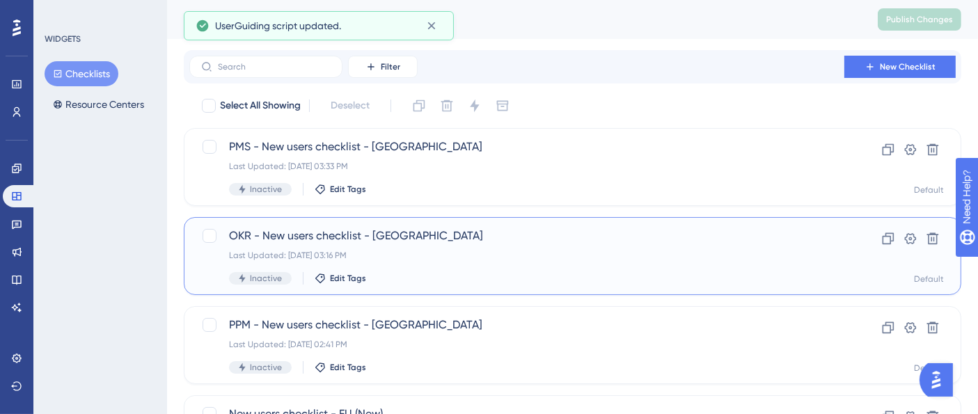
click at [377, 242] on span "OKR - New users checklist - US" at bounding box center [517, 236] width 576 height 17
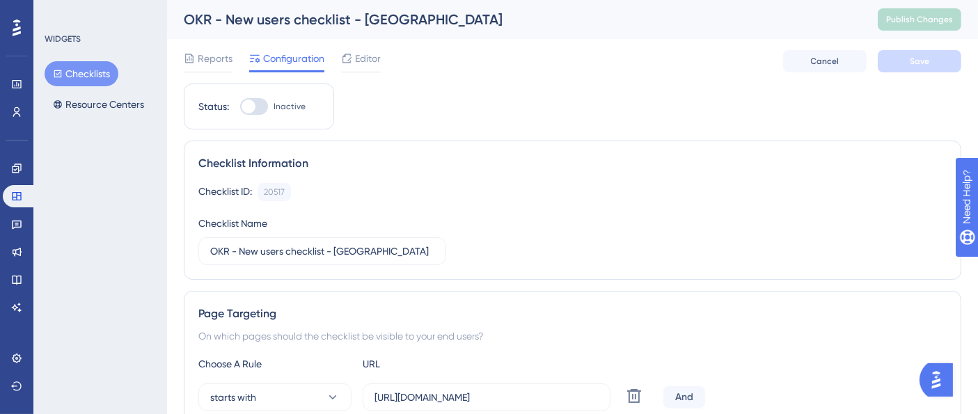
click at [437, 148] on div "Checklist Information Checklist ID: 20517 Copy Checklist Name OKR - New users c…" at bounding box center [573, 210] width 778 height 139
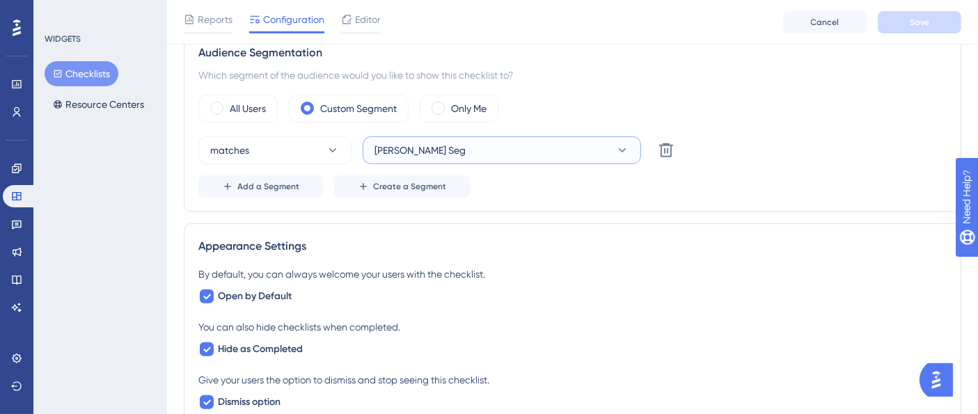
click at [476, 157] on button "Ethan Firm Seg" at bounding box center [502, 150] width 278 height 28
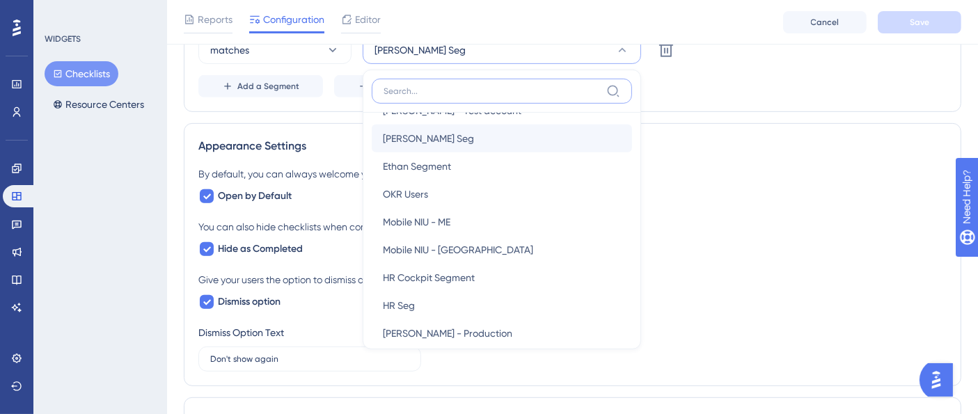
scroll to position [541, 0]
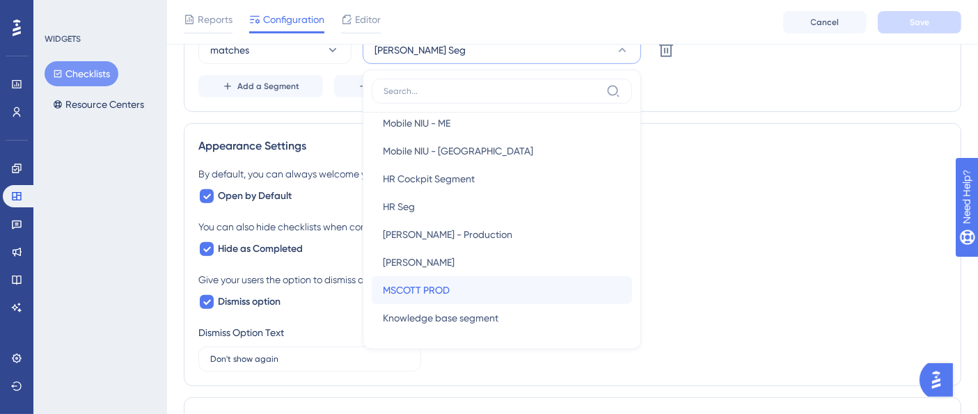
click at [467, 276] on div "MSCOTT PROD MSCOTT PROD" at bounding box center [502, 290] width 238 height 28
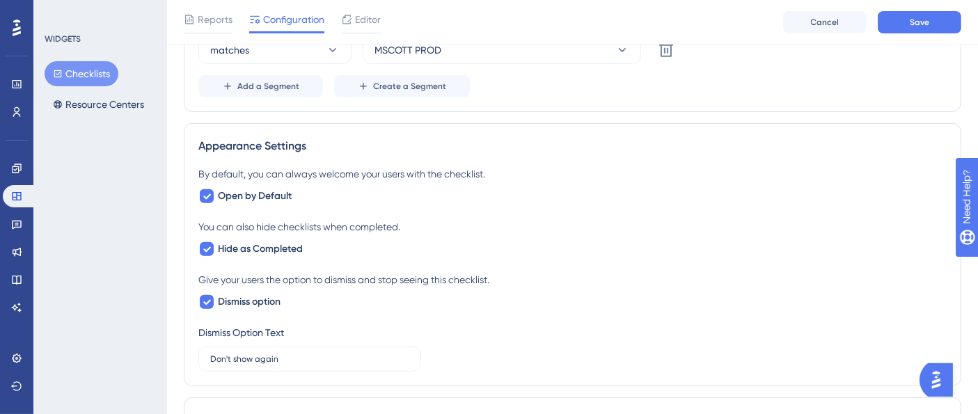
click at [678, 214] on div "By default, you can always welcome your users with the checklist. Open by Defau…" at bounding box center [572, 269] width 748 height 206
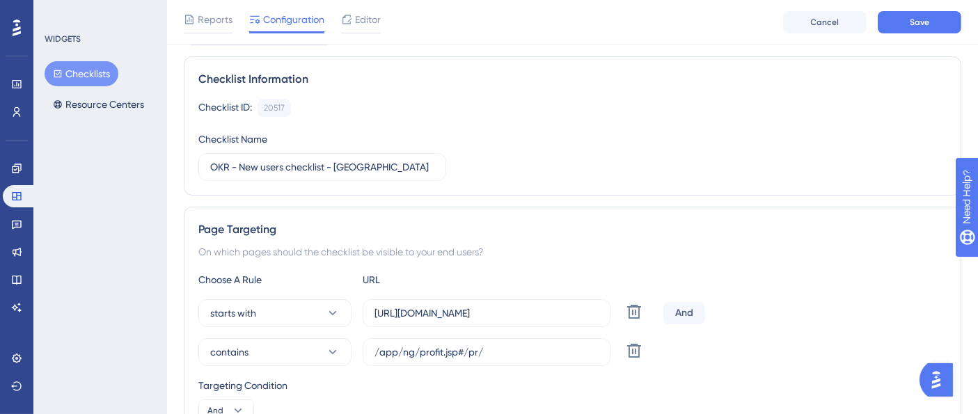
scroll to position [22, 0]
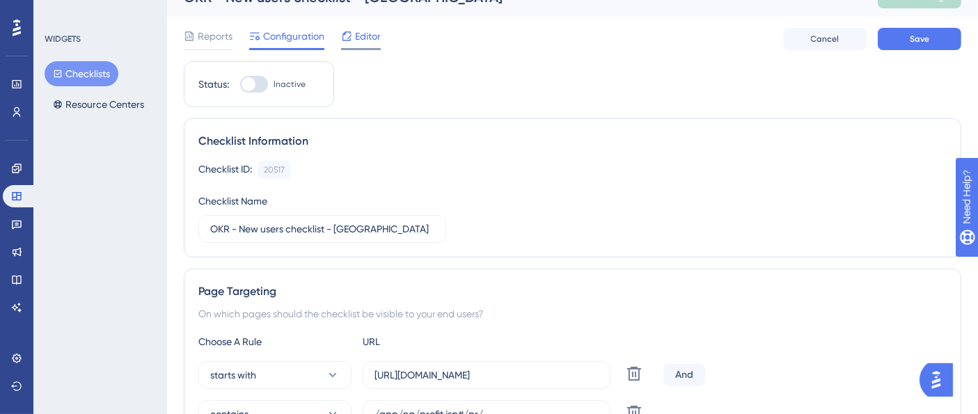
click at [365, 40] on span "Editor" at bounding box center [368, 36] width 26 height 17
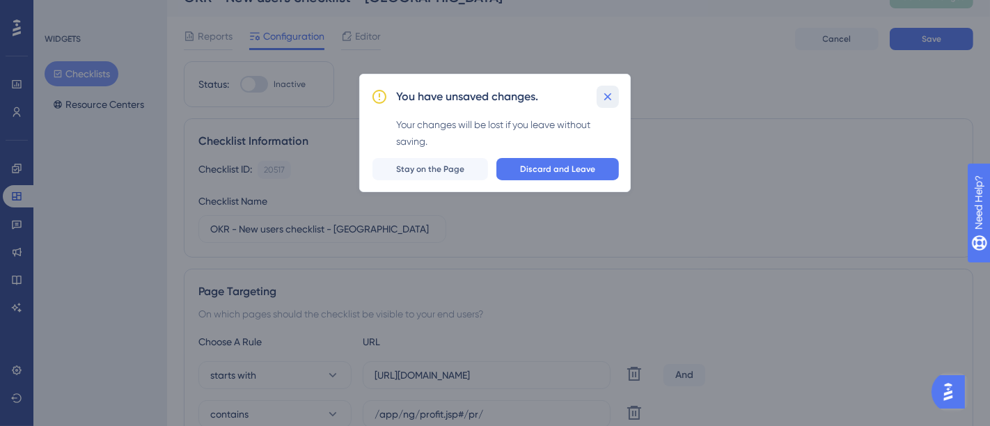
click at [610, 94] on icon at bounding box center [608, 97] width 8 height 8
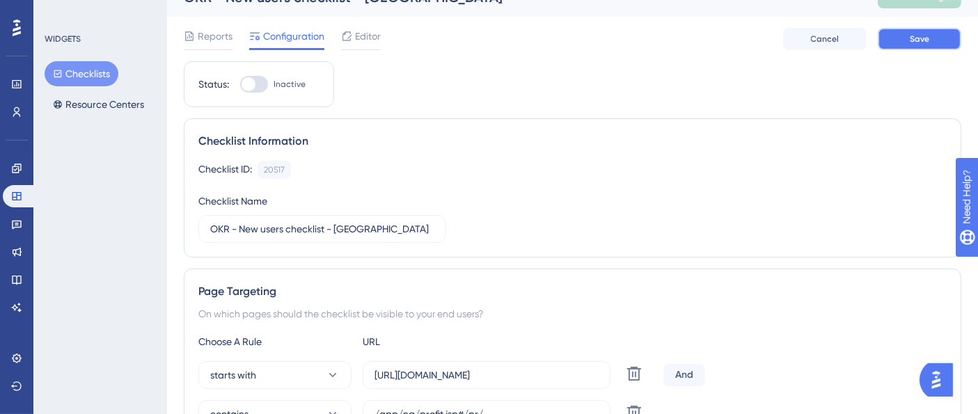
click at [910, 42] on span "Save" at bounding box center [919, 38] width 19 height 11
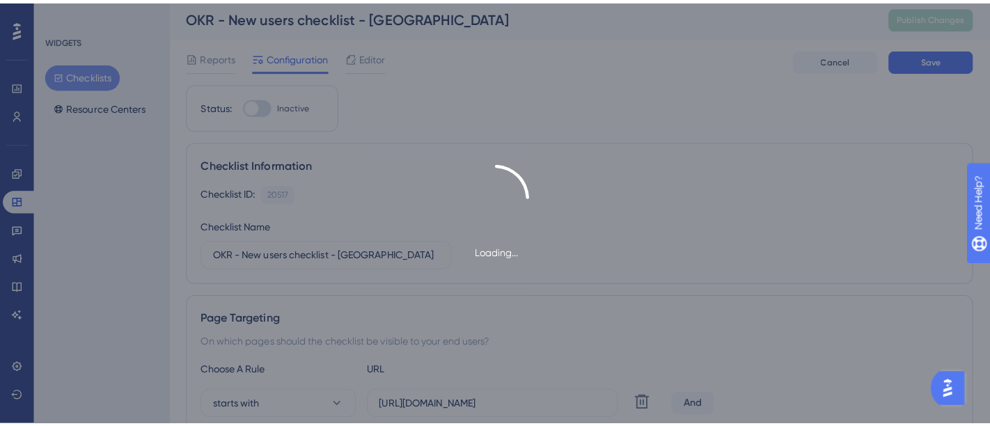
scroll to position [0, 0]
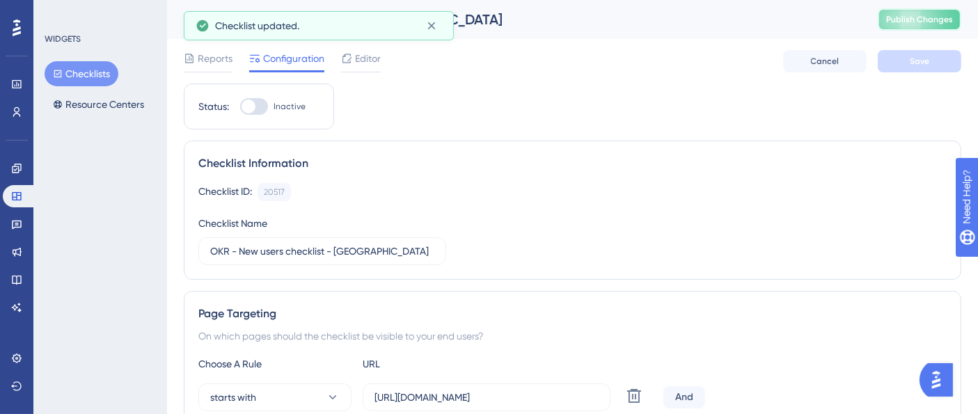
click at [950, 19] on span "Publish Changes" at bounding box center [919, 19] width 67 height 11
click at [363, 61] on span "Editor" at bounding box center [368, 58] width 26 height 17
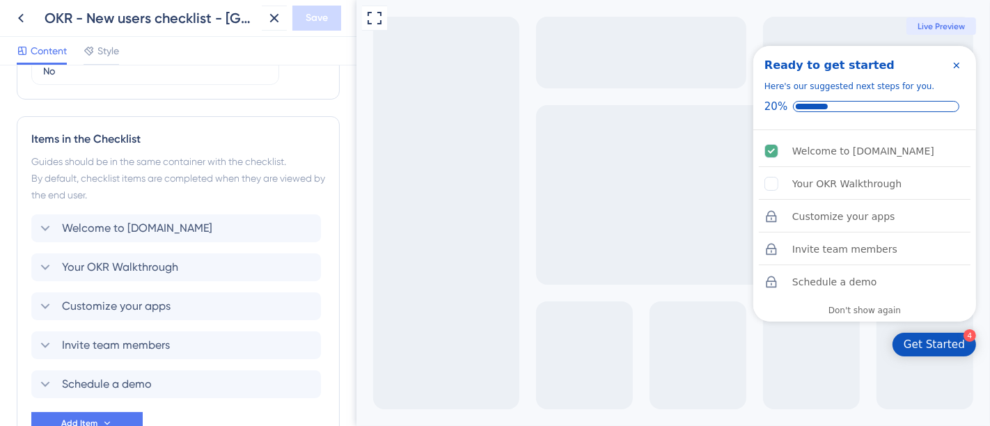
scroll to position [618, 0]
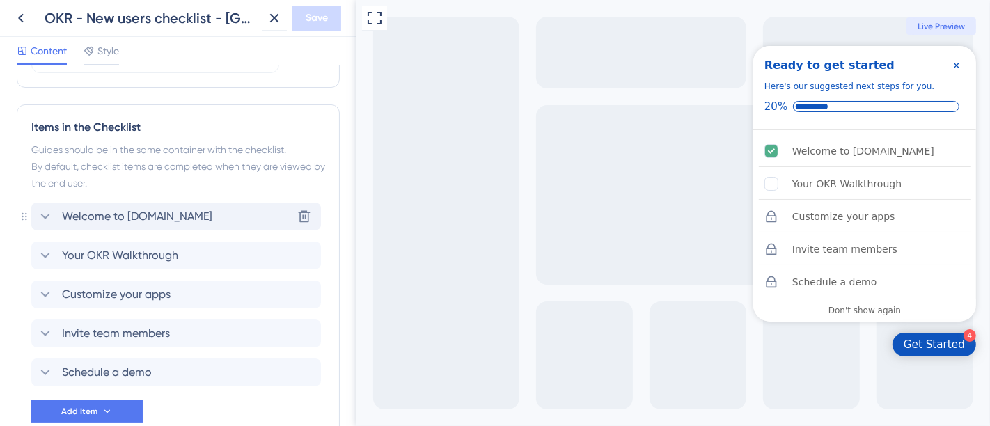
click at [214, 218] on div "Welcome to Profit.co Delete" at bounding box center [176, 217] width 290 height 28
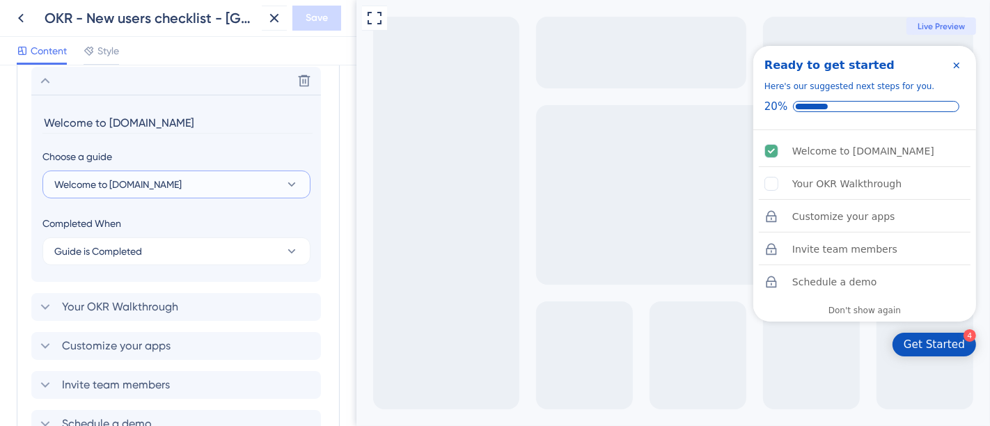
click at [147, 180] on button "Welcome to Profit.co" at bounding box center [176, 185] width 268 height 28
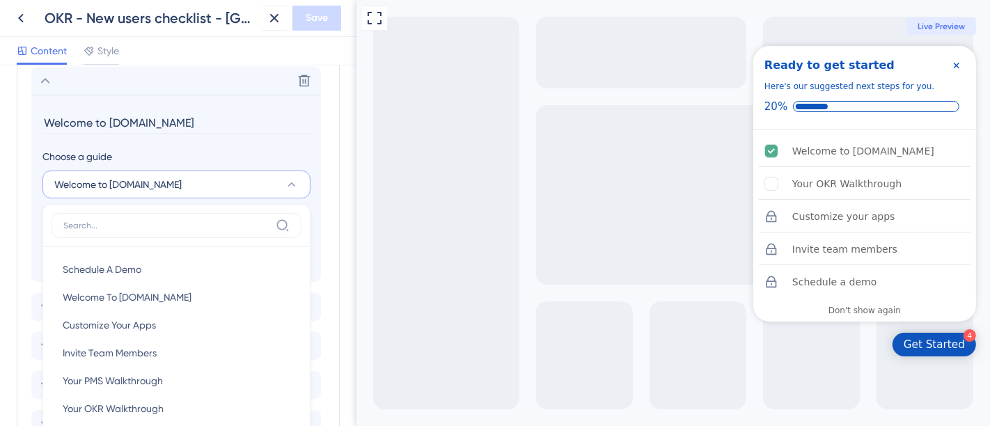
scroll to position [848, 0]
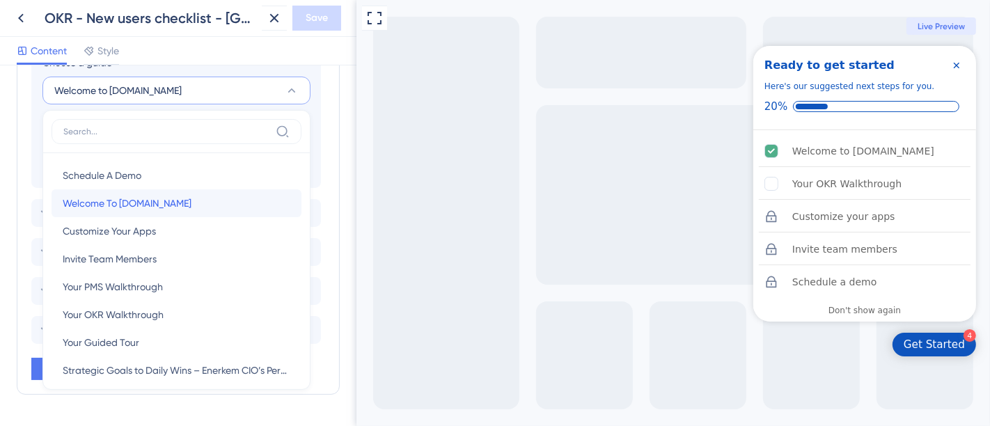
click at [139, 196] on span "Welcome To Profit.co" at bounding box center [127, 203] width 129 height 17
type input "Welcome To Profit.co"
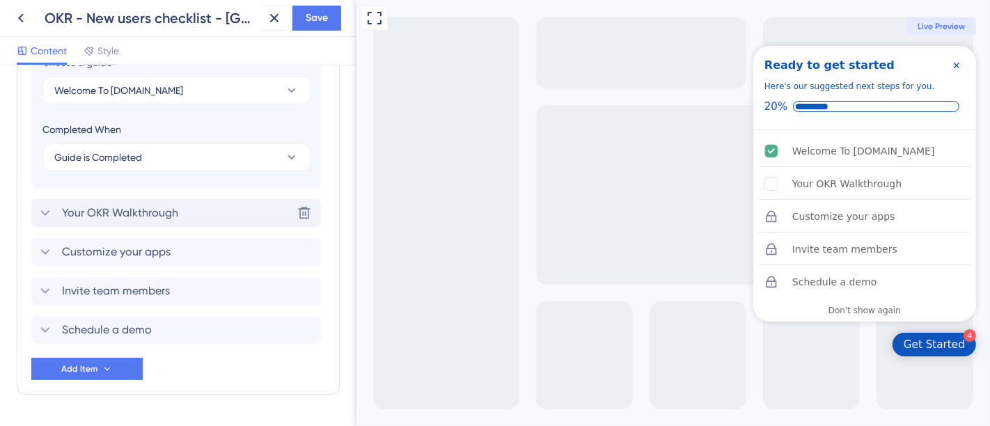
click at [40, 210] on icon at bounding box center [45, 213] width 17 height 17
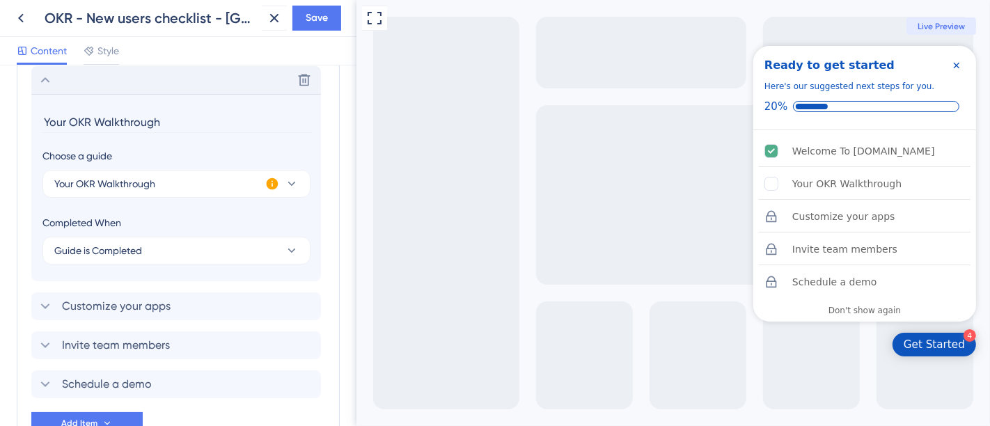
scroll to position [793, 0]
click at [121, 187] on span "Your OKR Walkthrough" at bounding box center [104, 184] width 101 height 17
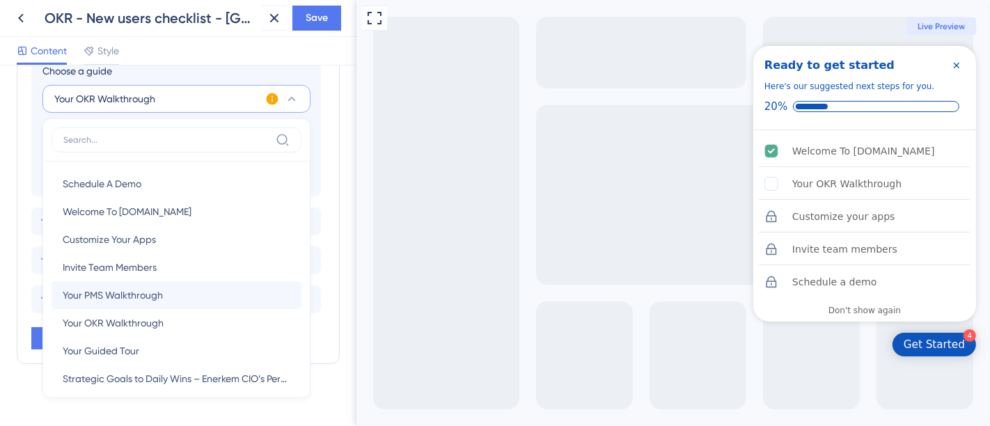
scroll to position [77, 0]
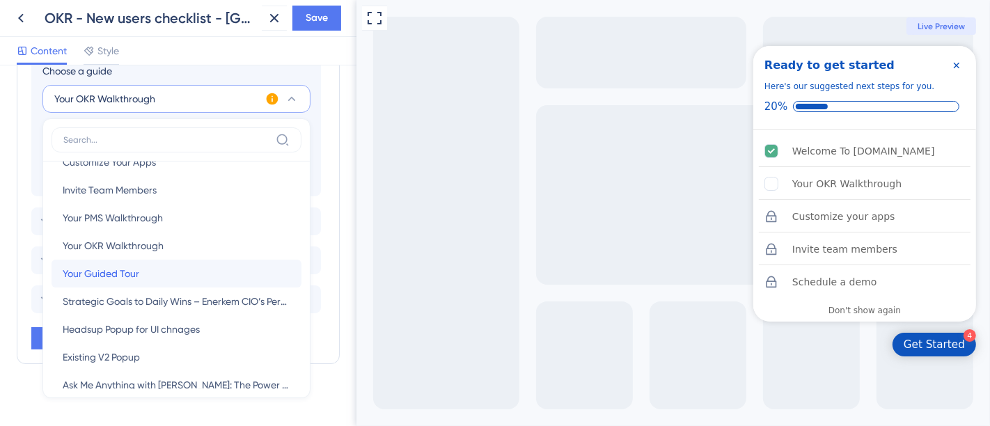
click at [143, 269] on div "Your Guided Tour Your Guided Tour" at bounding box center [177, 274] width 228 height 28
type input "Your Guided Tour"
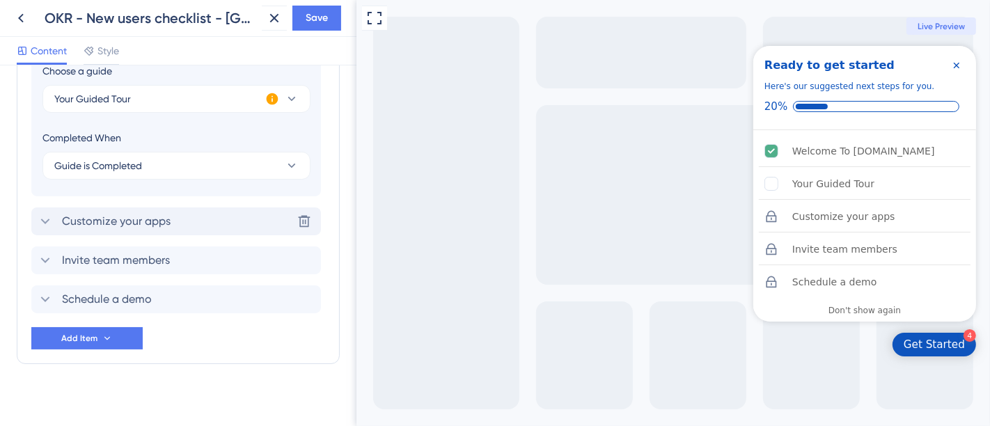
scroll to position [801, 0]
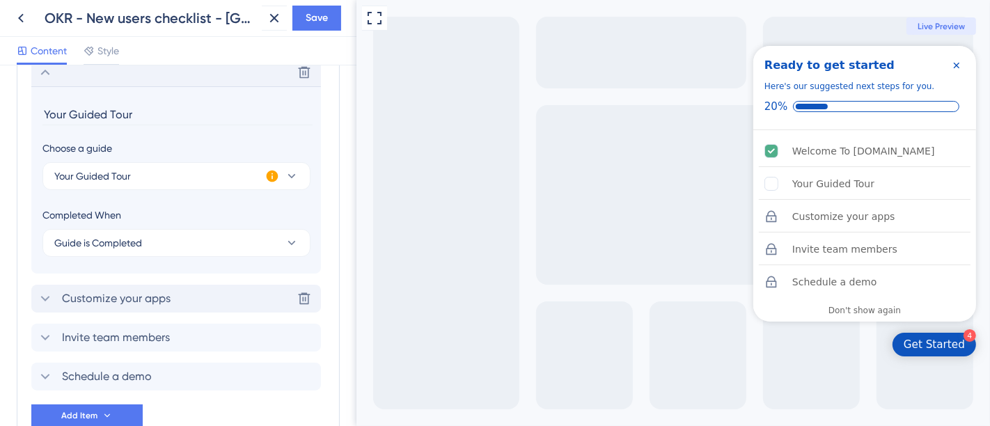
click at [61, 297] on div "Customize your apps" at bounding box center [104, 298] width 134 height 17
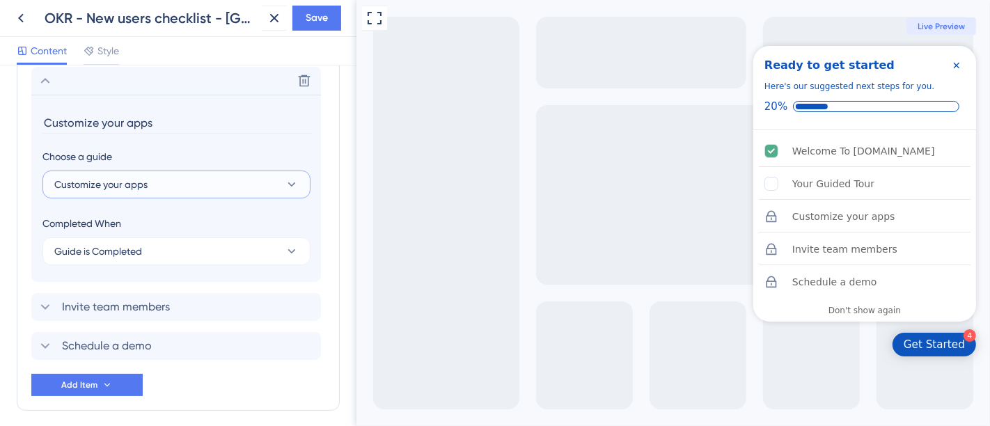
click at [180, 183] on button "Customize your apps" at bounding box center [176, 185] width 268 height 28
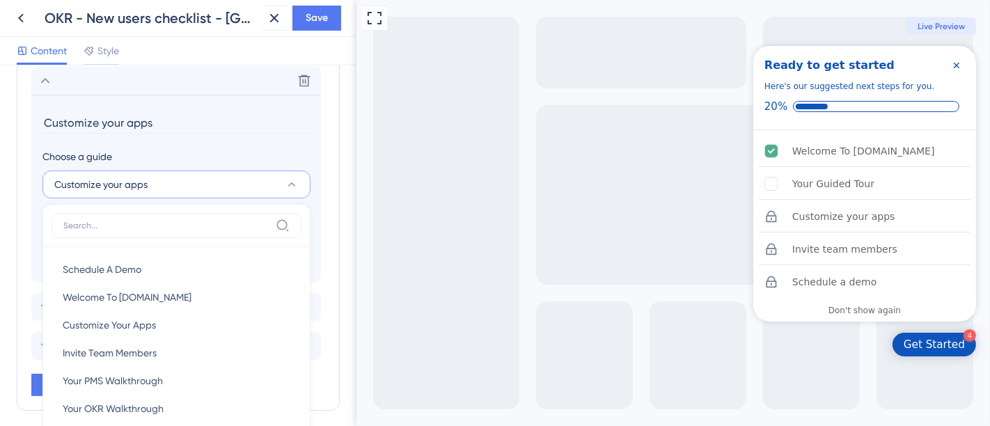
scroll to position [926, 0]
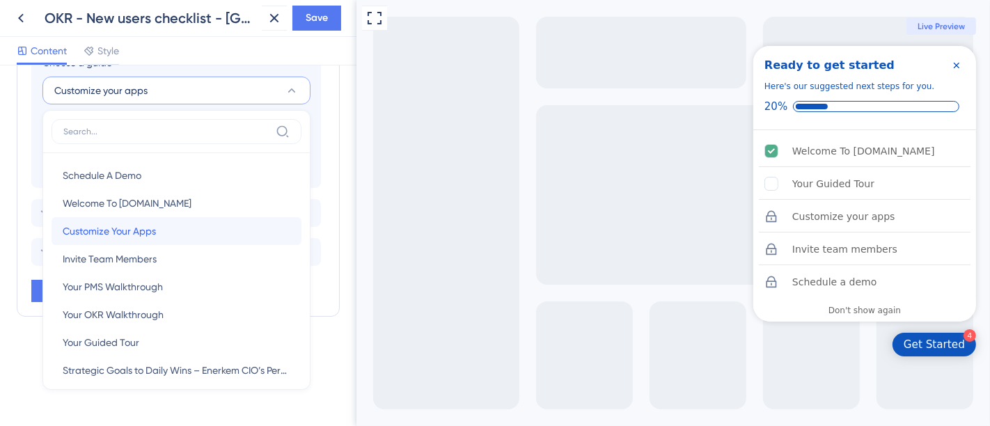
click at [143, 234] on span "Customize Your Apps" at bounding box center [109, 231] width 93 height 17
type input "Customize Your Apps"
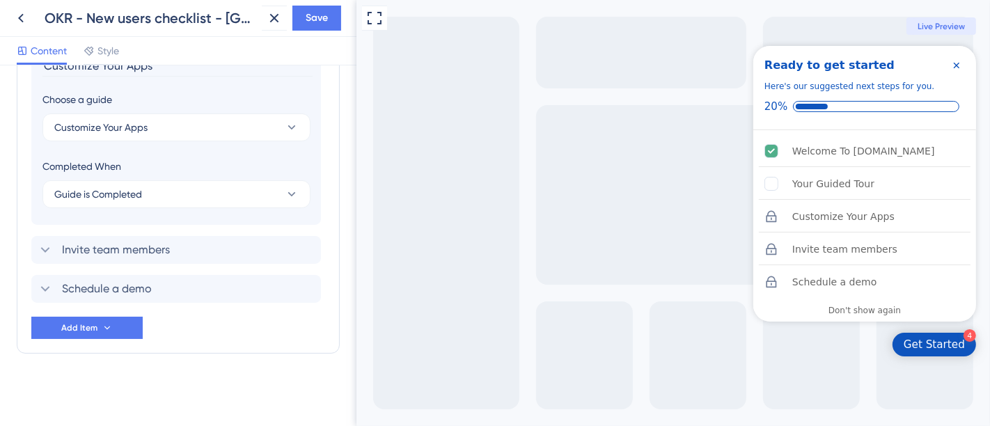
scroll to position [887, 0]
click at [113, 251] on span "Invite team members" at bounding box center [116, 252] width 108 height 17
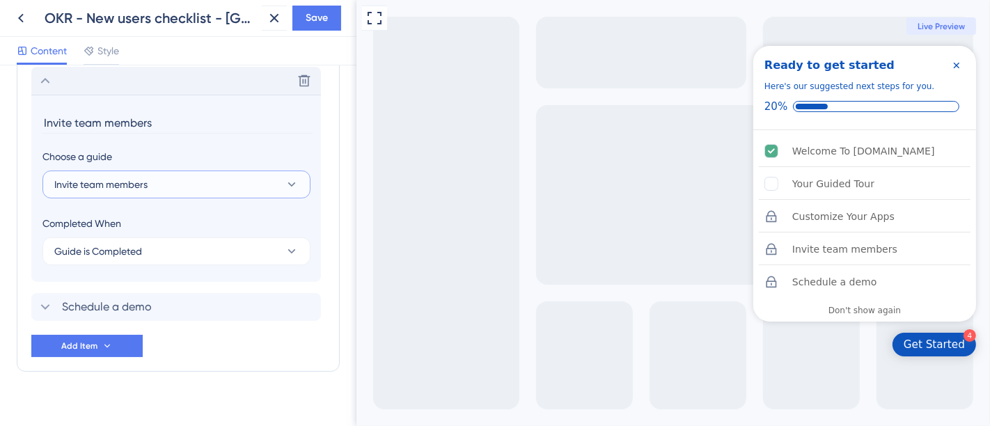
click at [181, 177] on button "Invite team members" at bounding box center [176, 185] width 268 height 28
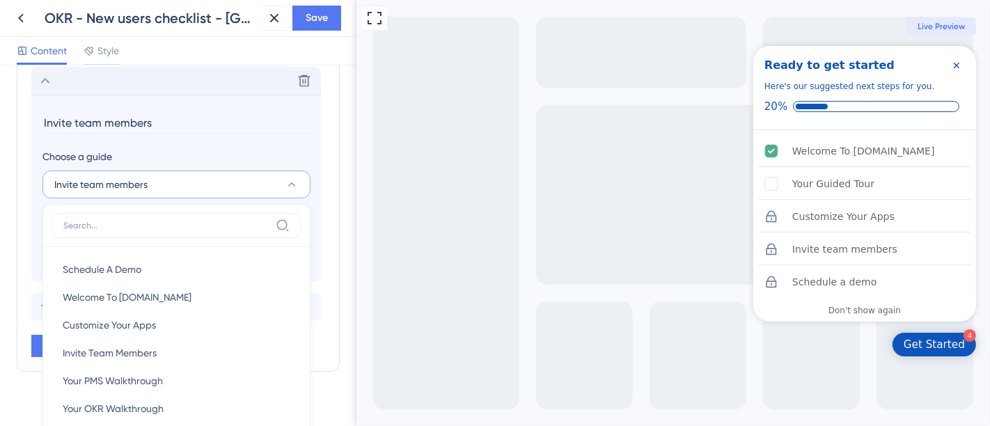
scroll to position [956, 0]
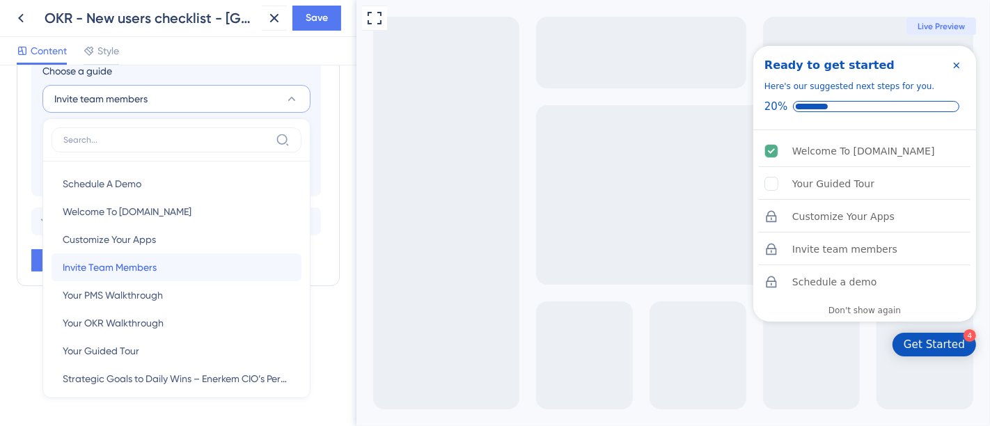
click at [136, 265] on span "Invite Team Members" at bounding box center [110, 267] width 94 height 17
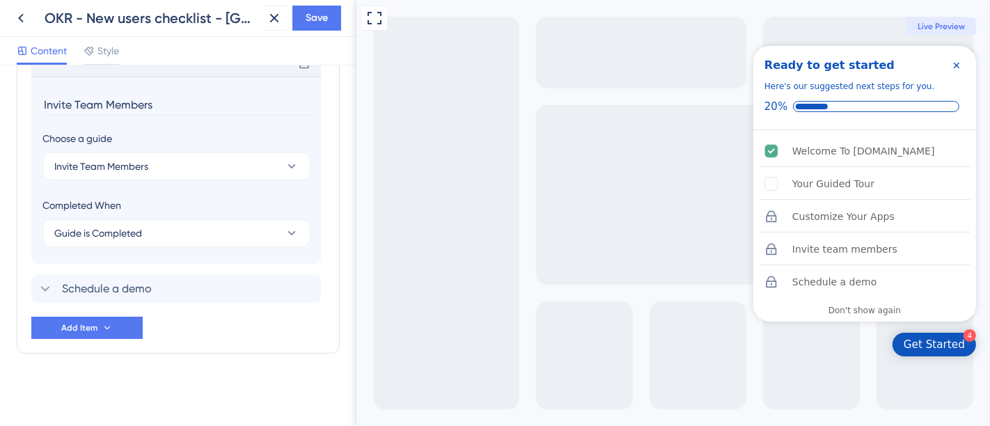
type input "Invite Team Members"
click at [153, 290] on div "Schedule a demo Delete" at bounding box center [176, 291] width 290 height 28
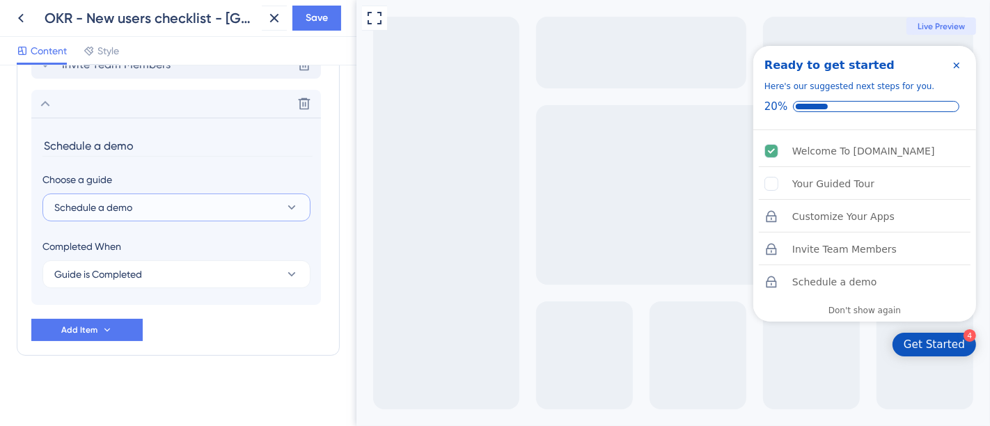
click at [149, 204] on button "Schedule a demo" at bounding box center [176, 208] width 268 height 28
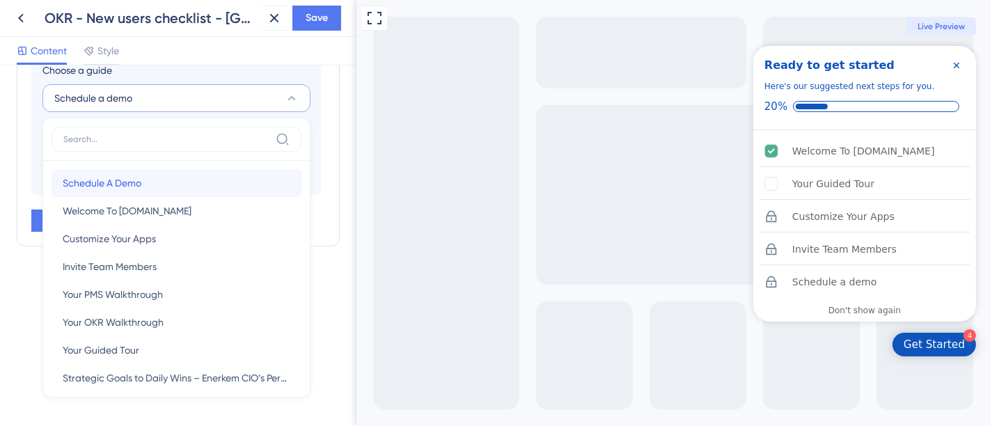
click at [152, 175] on div "Schedule A Demo Schedule A Demo" at bounding box center [177, 183] width 228 height 28
type input "Schedule A Demo"
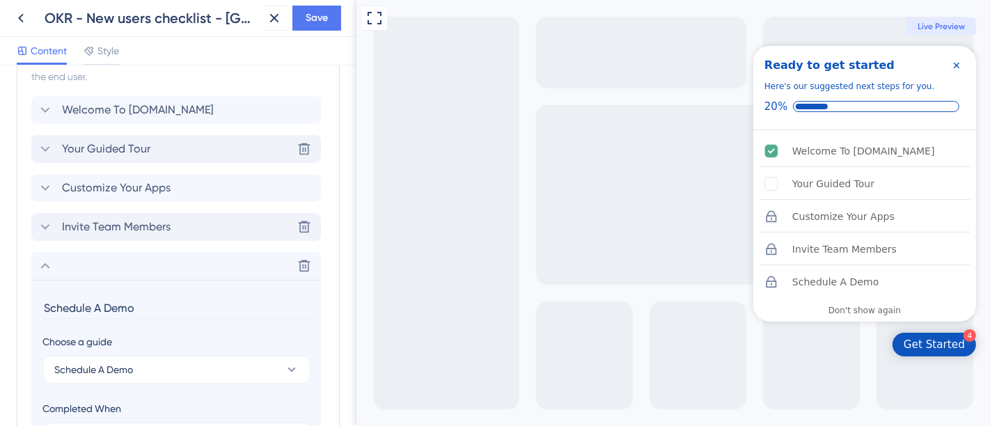
scroll to position [654, 0]
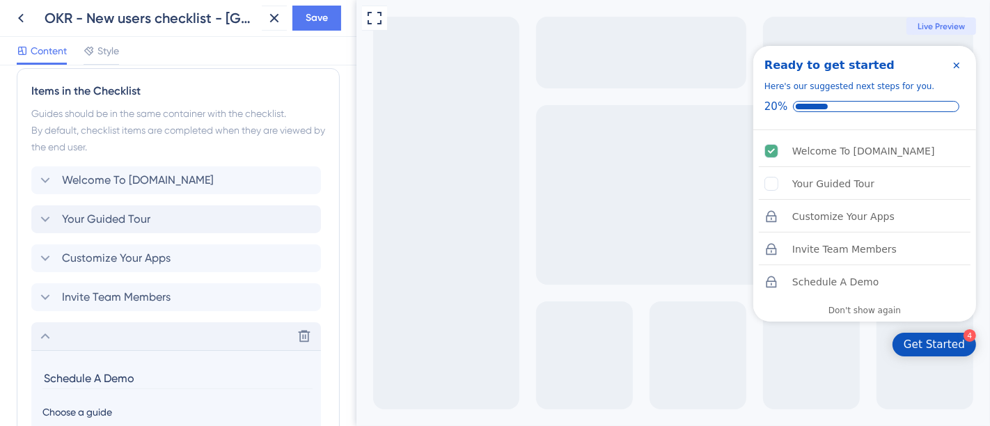
click at [44, 332] on icon at bounding box center [45, 336] width 17 height 17
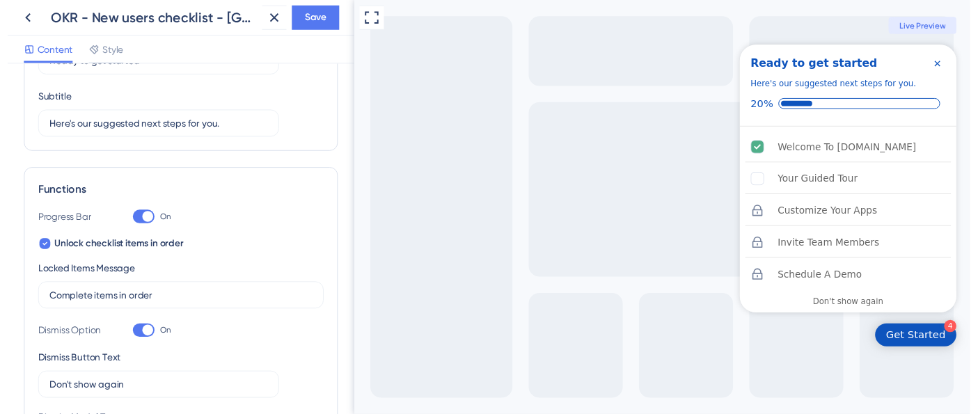
scroll to position [0, 0]
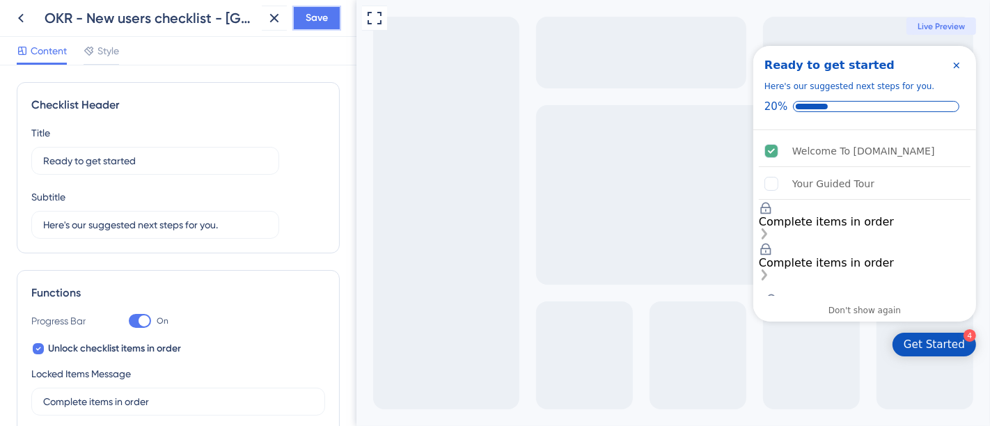
click at [328, 20] on button "Save" at bounding box center [316, 18] width 49 height 25
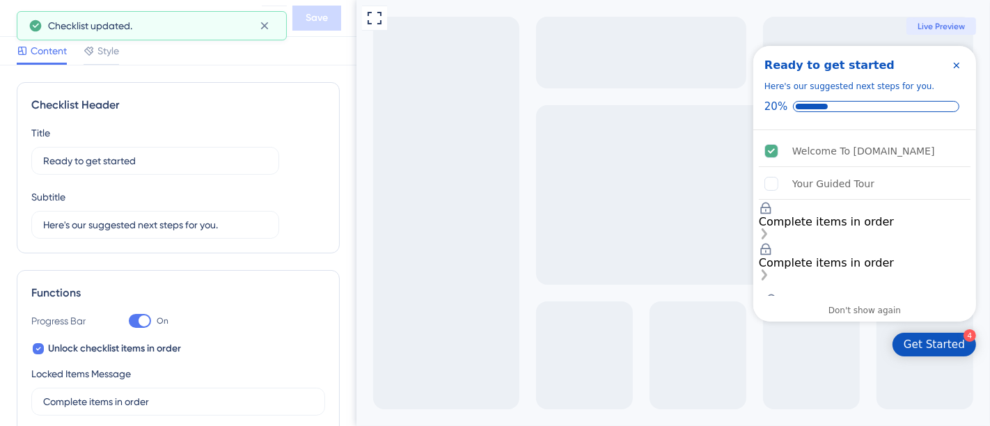
click at [24, 16] on div "Checklist updated." at bounding box center [152, 25] width 270 height 29
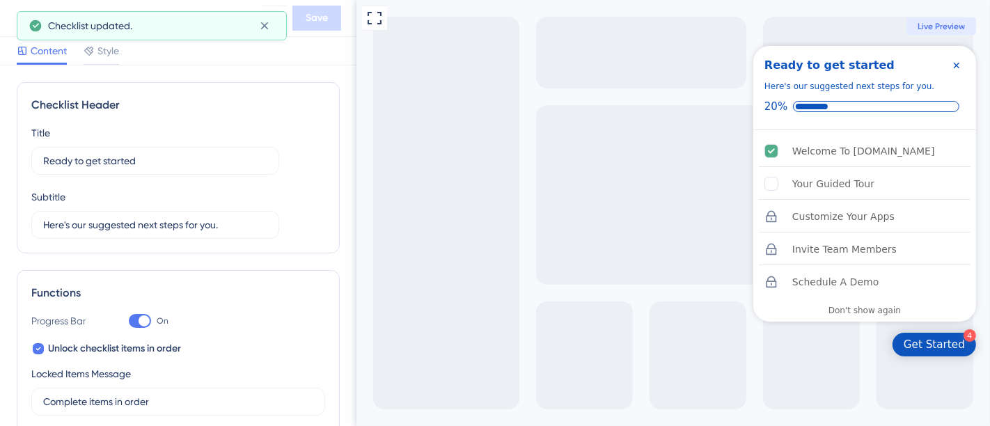
click at [955, 63] on icon "Close Checklist" at bounding box center [955, 65] width 11 height 11
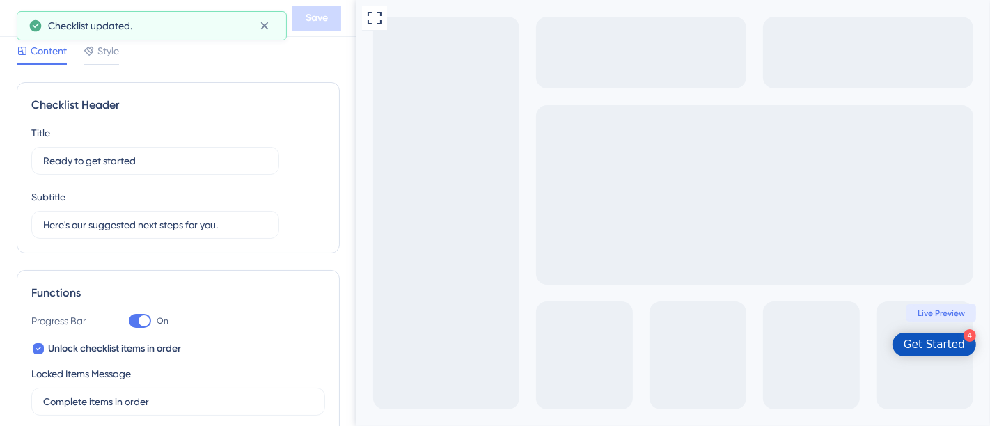
click at [367, 64] on div "Full Screen Preview 4 Get Started Live Preview" at bounding box center [672, 213] width 633 height 426
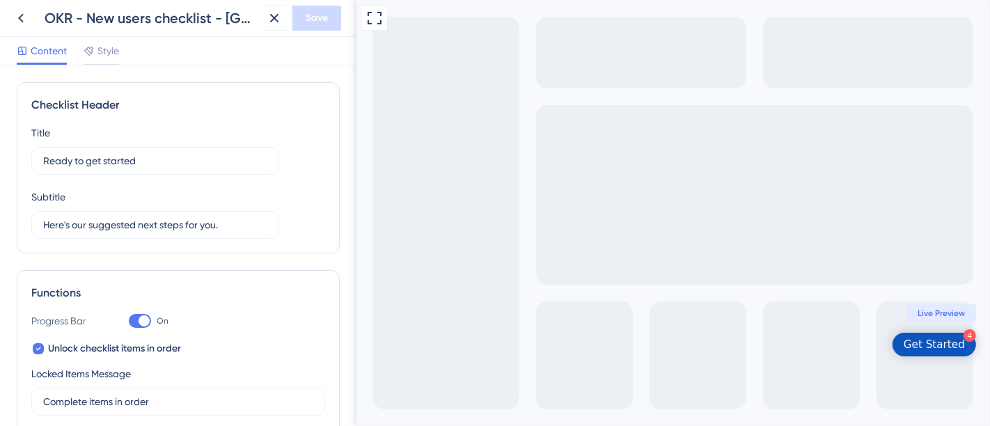
click at [963, 347] on div "Get Started" at bounding box center [933, 345] width 61 height 14
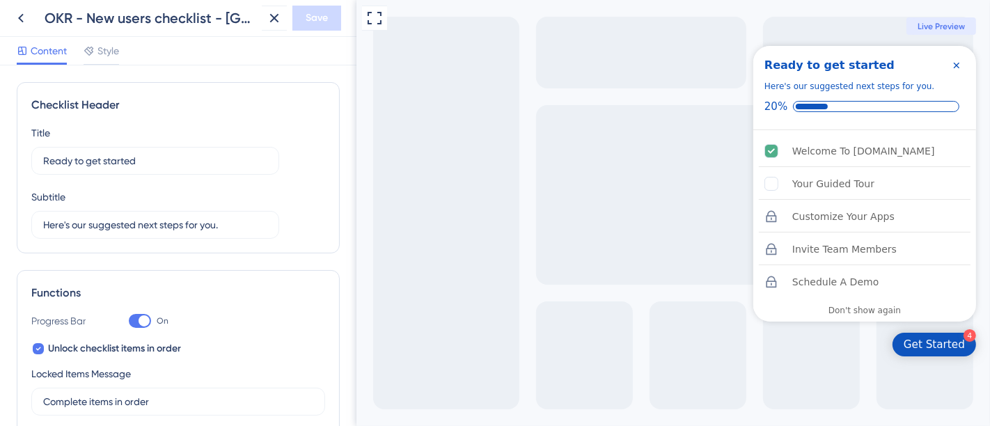
click at [927, 369] on div "Full Screen Preview 4 Get Started Ready to get started Here's our suggested nex…" at bounding box center [672, 213] width 633 height 426
click at [22, 26] on icon at bounding box center [21, 18] width 17 height 17
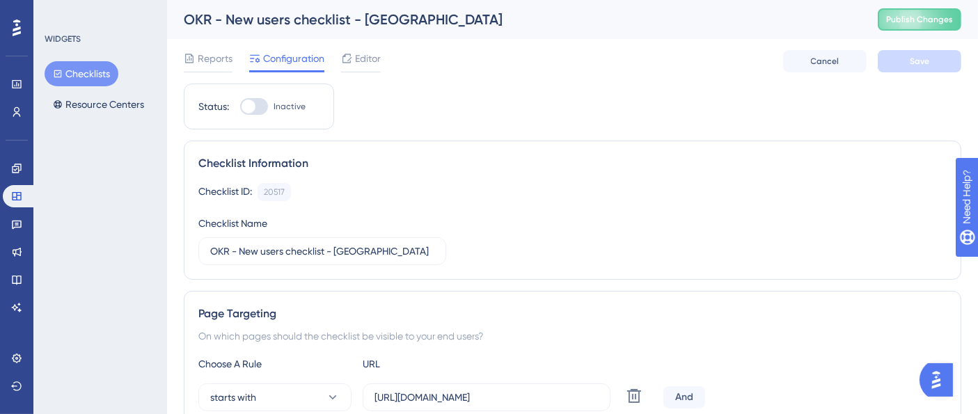
click at [471, 80] on div "Reports Configuration Editor Cancel Save" at bounding box center [573, 61] width 778 height 45
click at [374, 62] on span "Editor" at bounding box center [368, 58] width 26 height 17
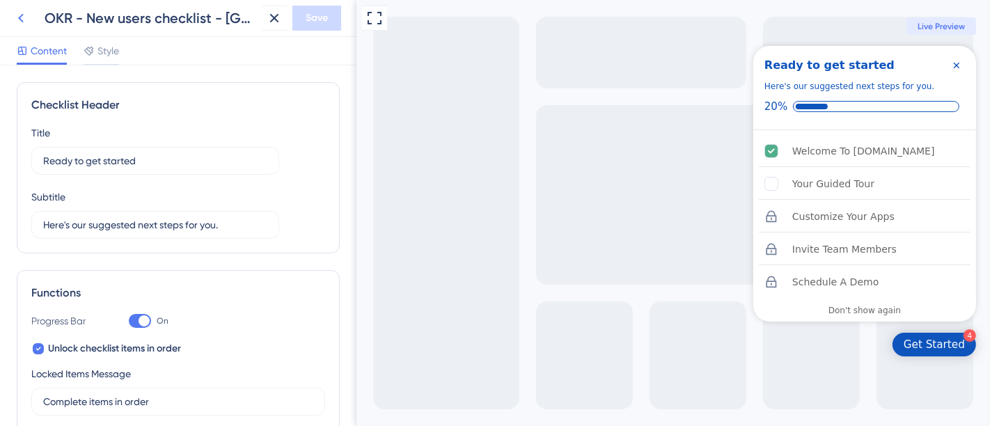
click at [23, 16] on icon at bounding box center [21, 18] width 17 height 17
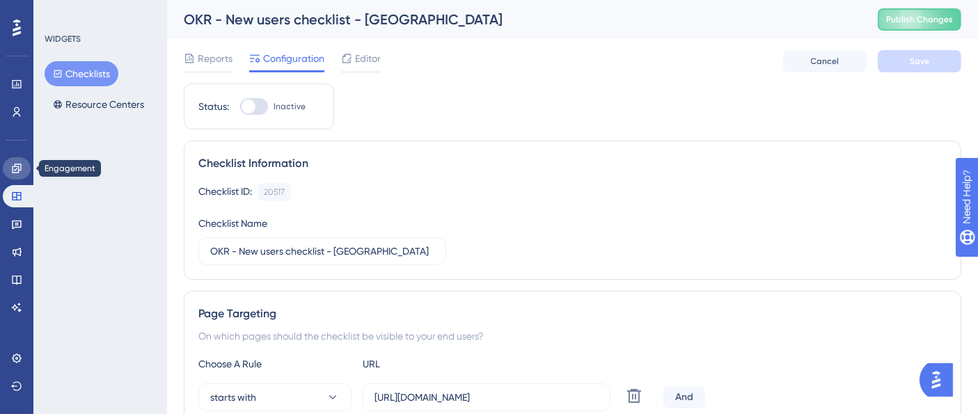
click at [15, 167] on icon at bounding box center [16, 168] width 11 height 11
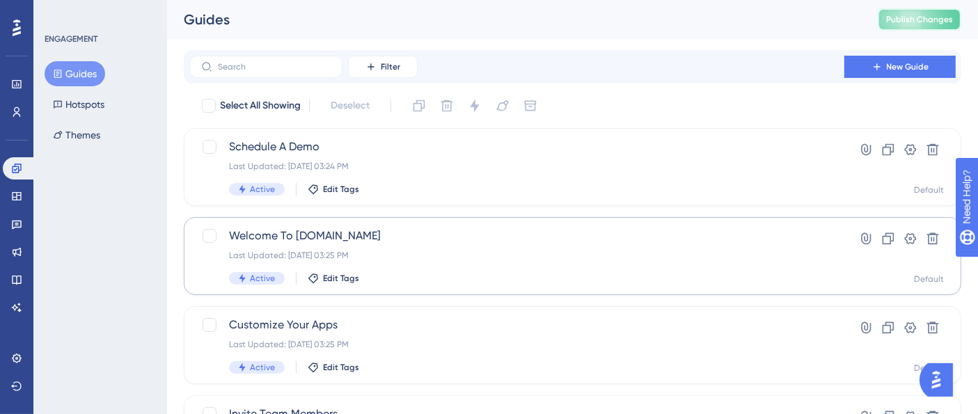
click at [936, 22] on span "Publish Changes" at bounding box center [919, 19] width 67 height 11
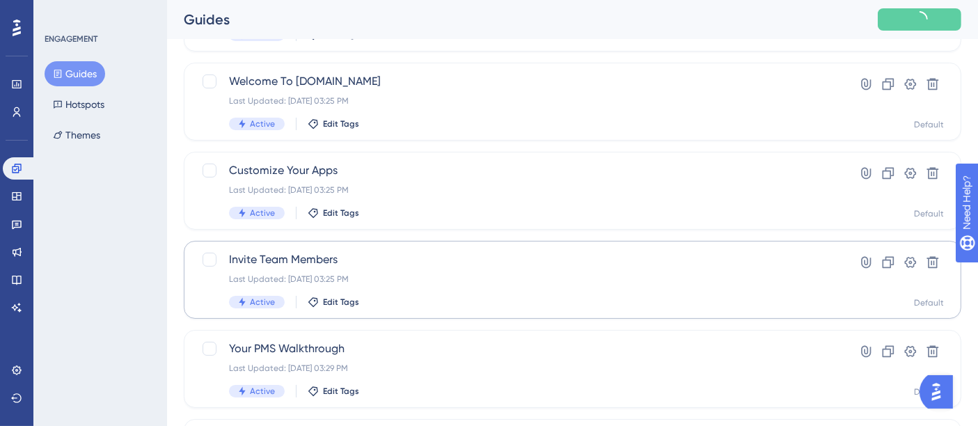
scroll to position [309, 0]
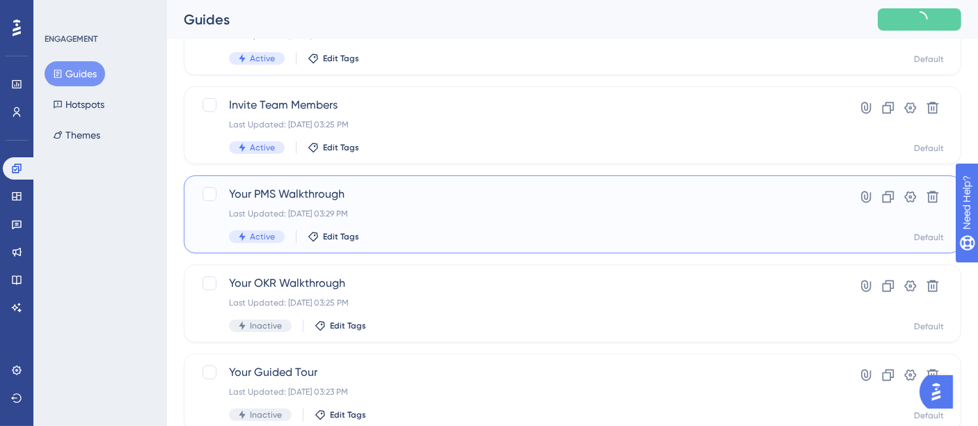
click at [405, 209] on div "Last Updated: Sep 22 2025, 03:29 PM" at bounding box center [517, 213] width 576 height 11
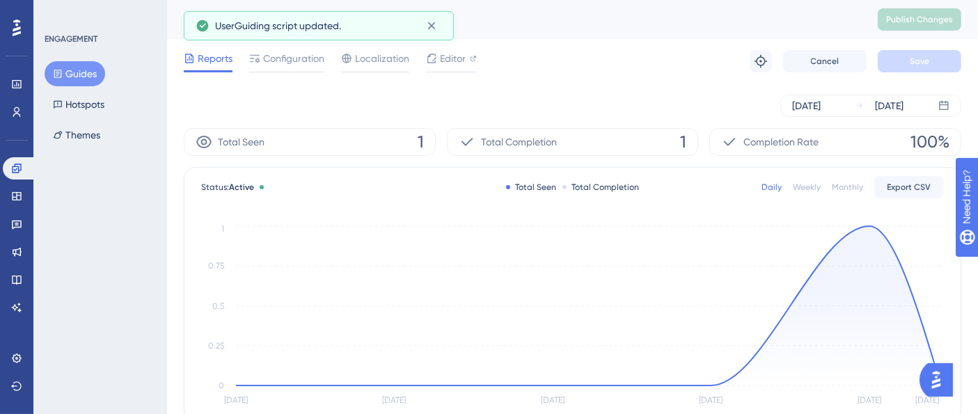
click at [57, 62] on button "Guides" at bounding box center [75, 73] width 61 height 25
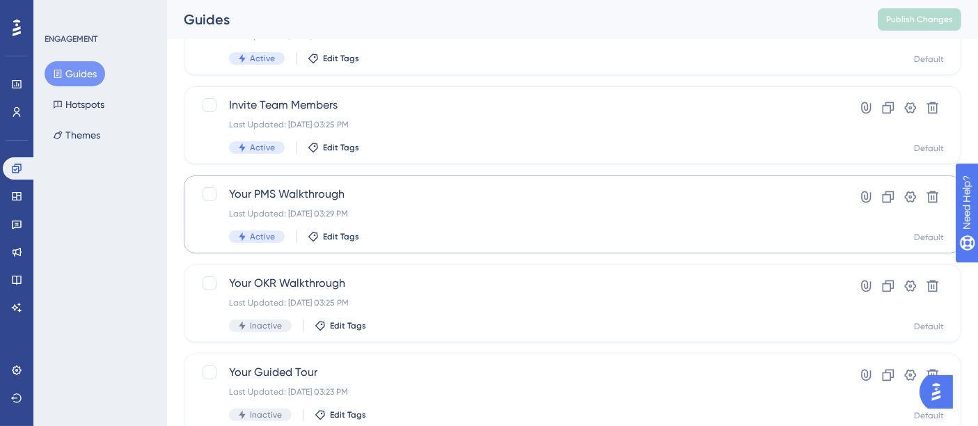
scroll to position [464, 0]
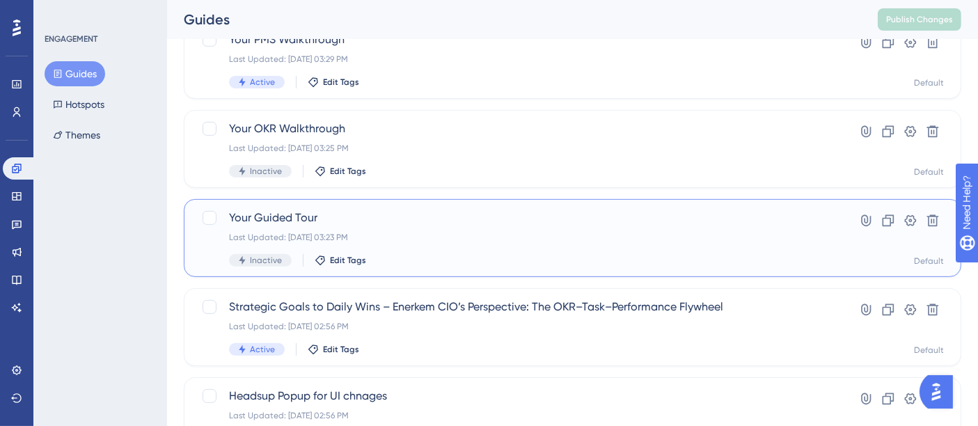
click at [455, 236] on div "Last Updated: Sep 17 2025, 03:23 PM" at bounding box center [517, 237] width 576 height 11
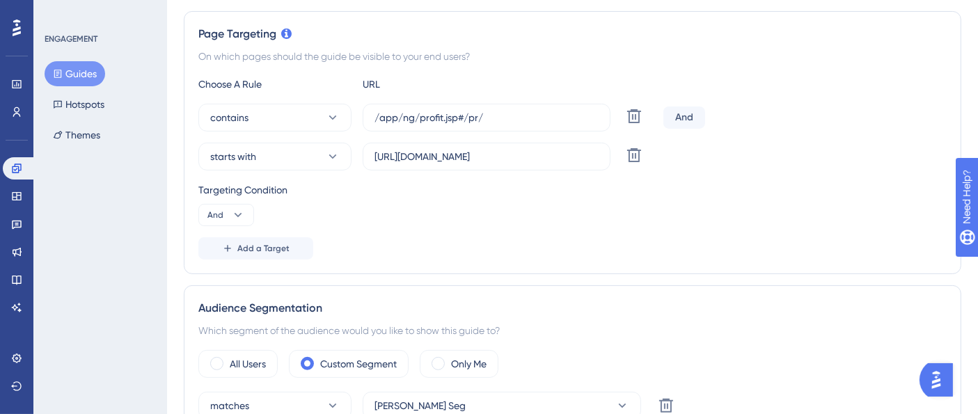
scroll to position [464, 0]
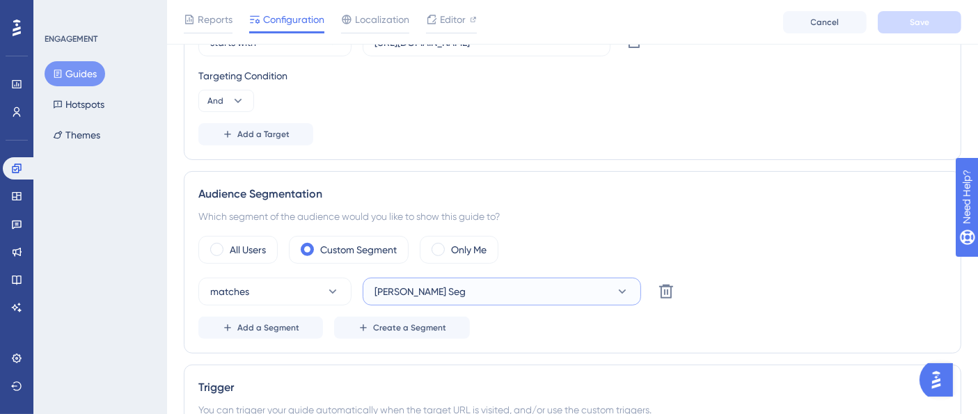
click at [526, 284] on button "Ethan Firm Seg" at bounding box center [502, 292] width 278 height 28
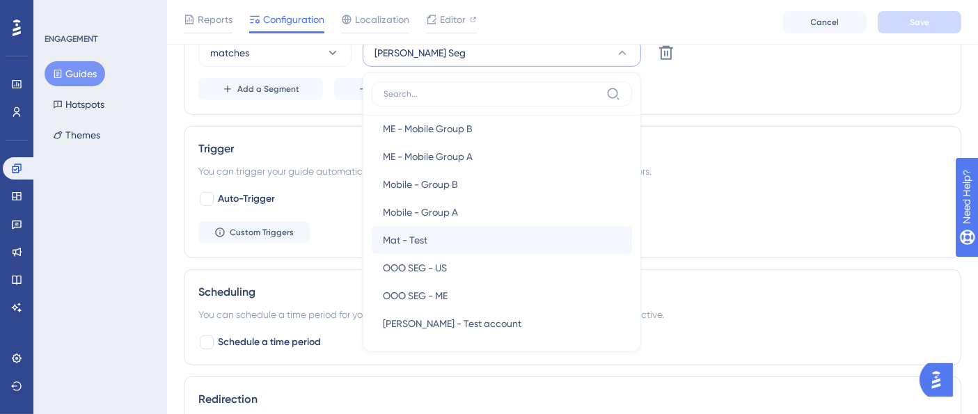
scroll to position [541, 0]
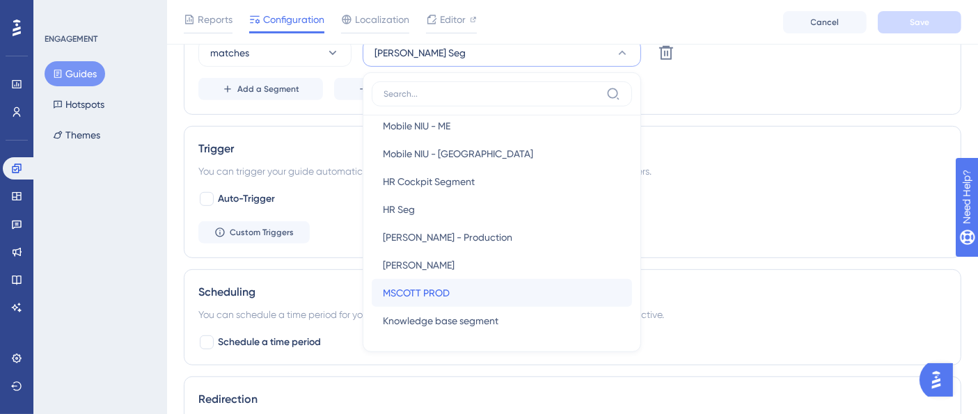
click at [455, 280] on div "MSCOTT PROD MSCOTT PROD" at bounding box center [502, 293] width 238 height 28
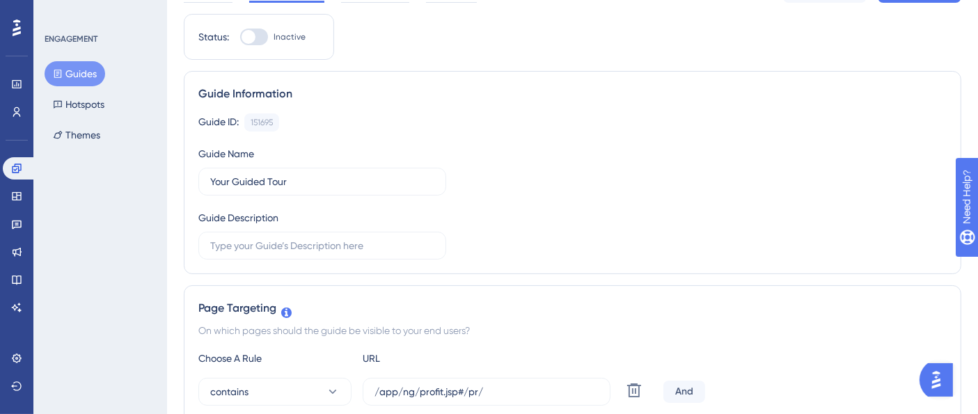
scroll to position [0, 0]
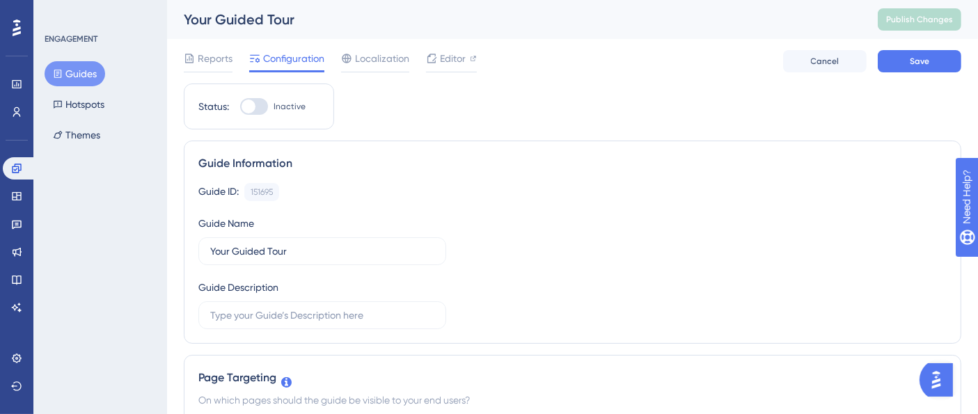
click at [261, 101] on div at bounding box center [254, 106] width 28 height 17
click at [240, 107] on input "Inactive" at bounding box center [239, 107] width 1 height 1
checkbox input "true"
click at [898, 58] on button "Save" at bounding box center [920, 61] width 84 height 22
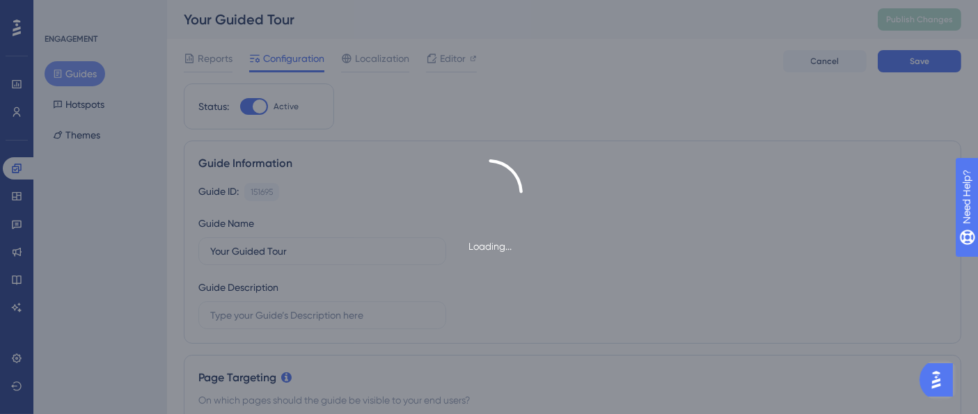
click at [917, 19] on div "Loading..." at bounding box center [489, 207] width 978 height 414
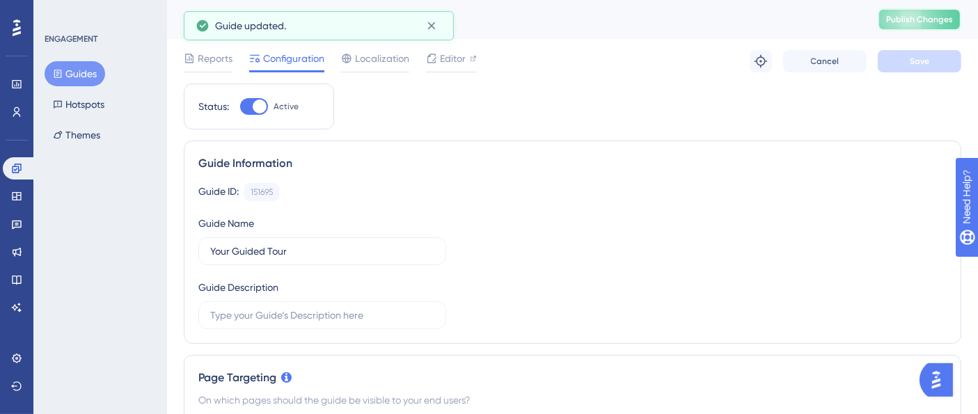
click at [917, 19] on span "Publish Changes" at bounding box center [919, 19] width 67 height 11
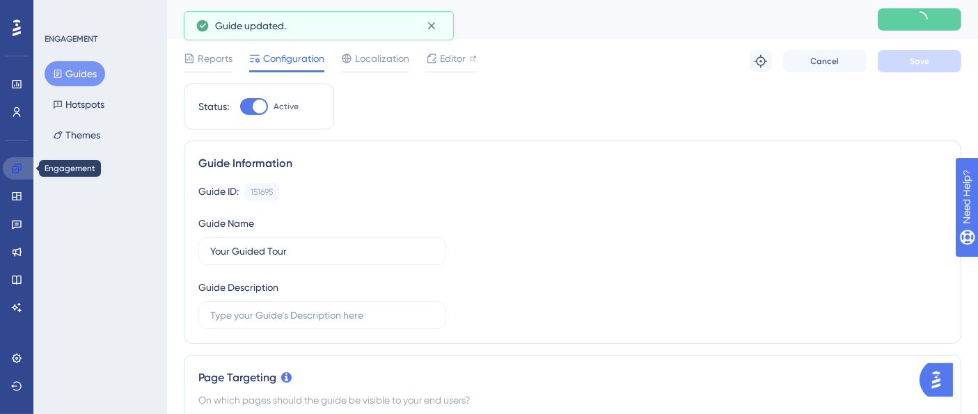
click at [24, 169] on link at bounding box center [19, 168] width 33 height 22
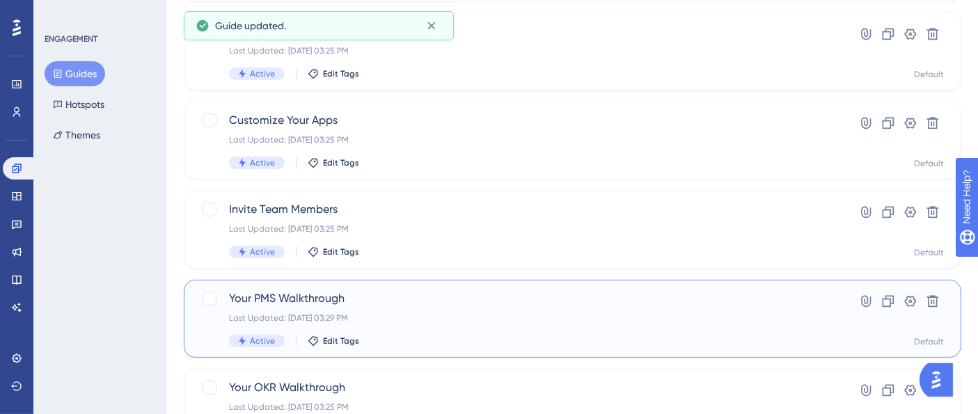
click at [405, 313] on div "Last Updated: Sep 22 2025, 03:29 PM" at bounding box center [517, 318] width 576 height 11
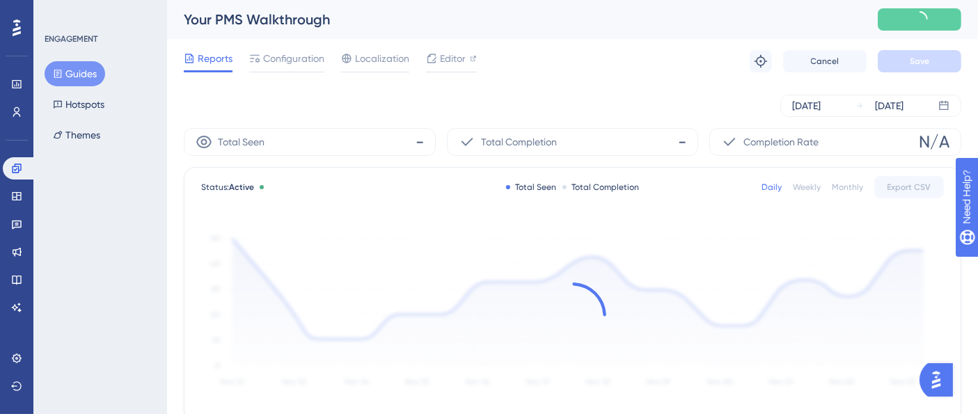
click at [298, 50] on span "Configuration" at bounding box center [293, 58] width 61 height 17
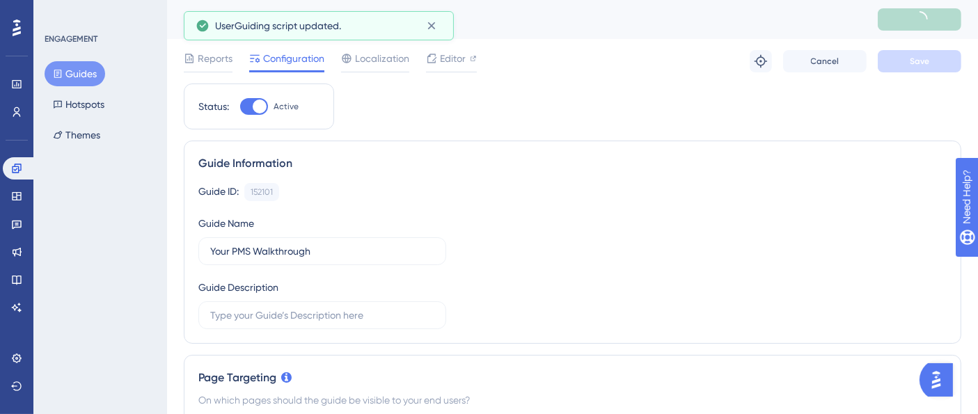
click at [251, 104] on div at bounding box center [254, 106] width 28 height 17
click at [240, 107] on input "Active" at bounding box center [239, 107] width 1 height 1
checkbox input "false"
click at [943, 65] on button "Save" at bounding box center [920, 61] width 84 height 22
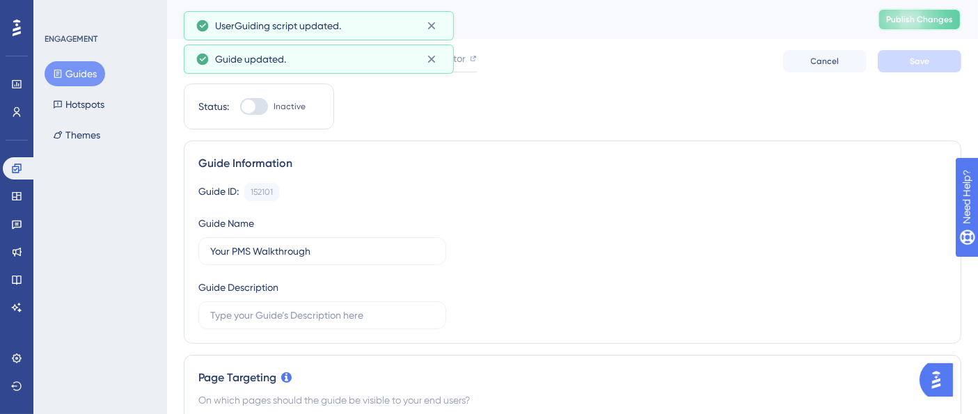
click at [929, 20] on button "Publish Changes" at bounding box center [920, 19] width 84 height 22
click at [512, 205] on div "Guide ID: 152101 Copy Guide Name Your PMS Walkthrough Guide Description" at bounding box center [572, 256] width 748 height 146
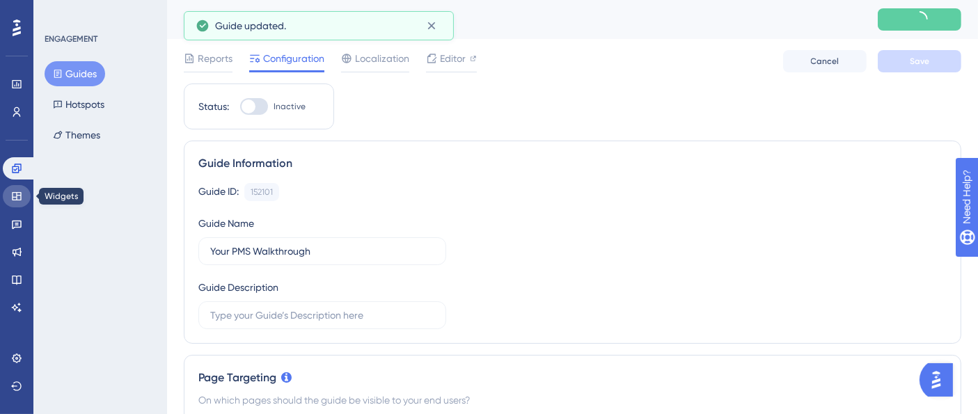
click at [15, 201] on icon at bounding box center [16, 196] width 11 height 11
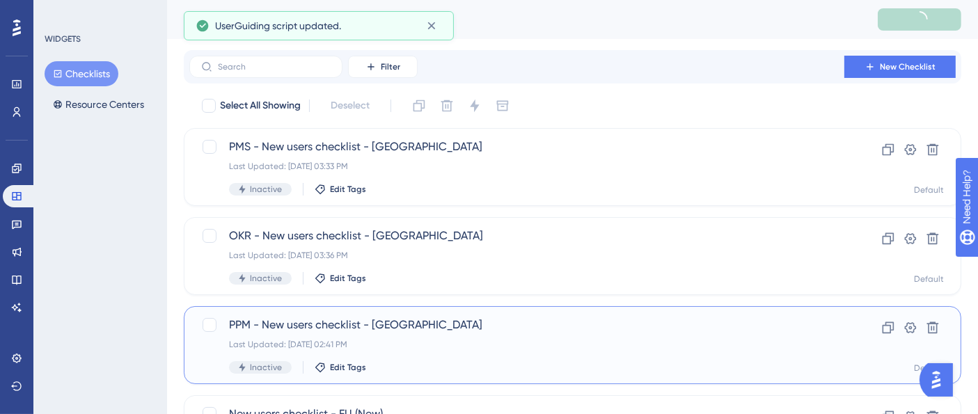
click at [406, 326] on span "PPM - New users checklist - US" at bounding box center [517, 325] width 576 height 17
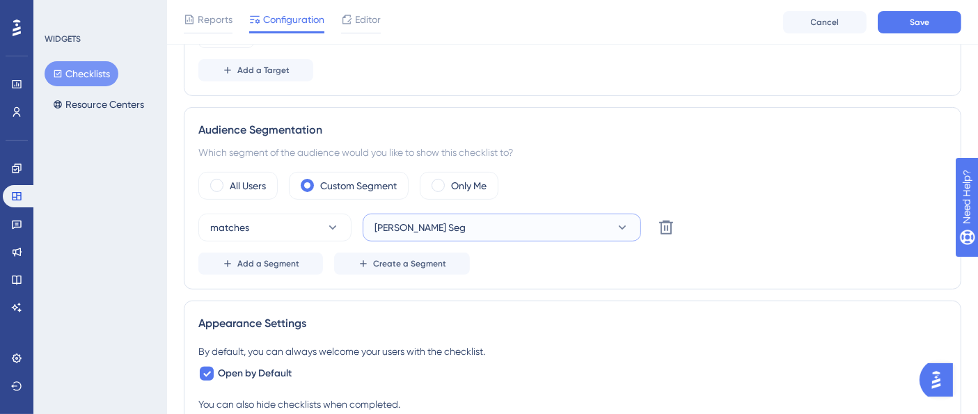
click at [490, 230] on button "Ethan Firm Seg" at bounding box center [502, 228] width 278 height 28
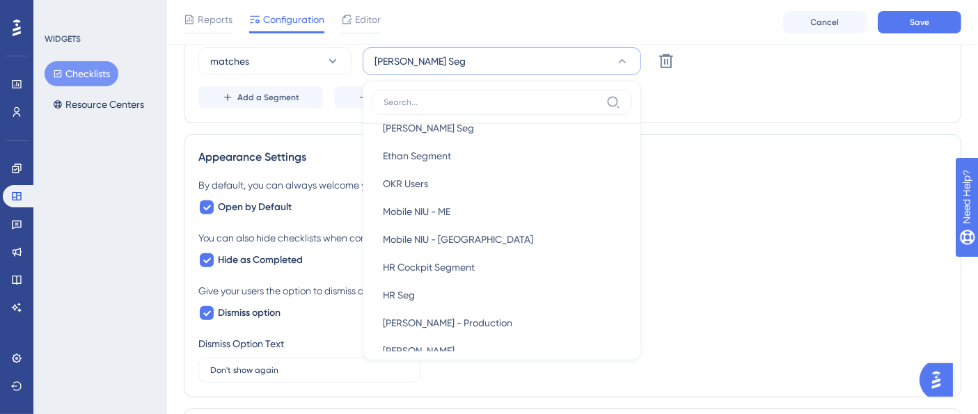
scroll to position [541, 0]
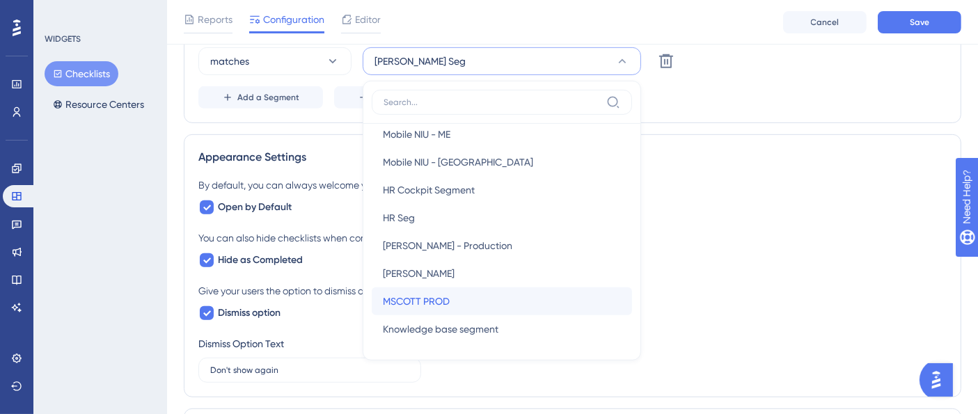
click at [458, 295] on div "MSCOTT PROD MSCOTT PROD" at bounding box center [502, 301] width 238 height 28
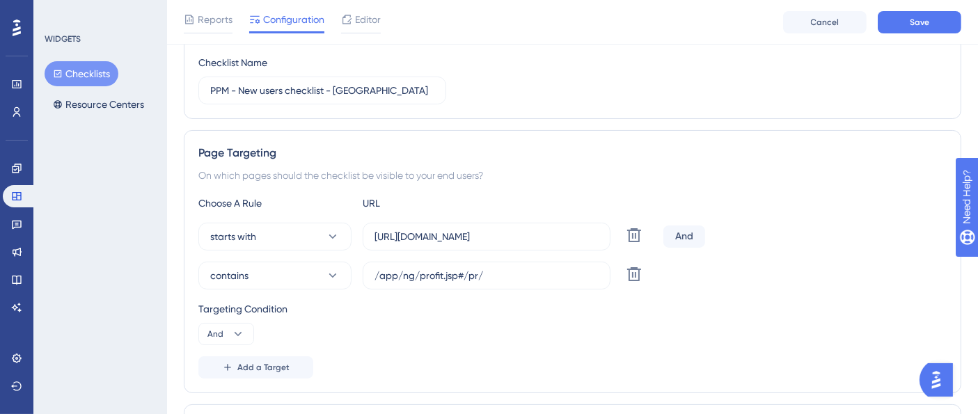
scroll to position [0, 0]
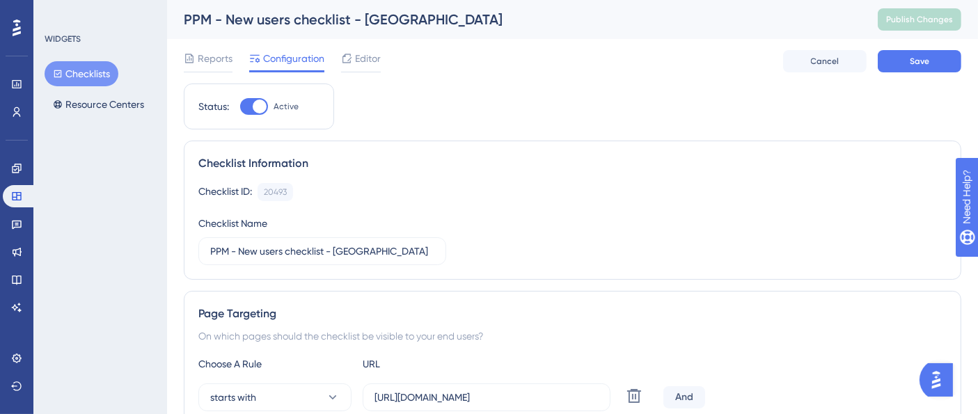
click at [610, 182] on div "Checklist Information Checklist ID: 20493 Copy Checklist Name PPM - New users c…" at bounding box center [573, 210] width 778 height 139
click at [934, 58] on button "Save" at bounding box center [920, 61] width 84 height 22
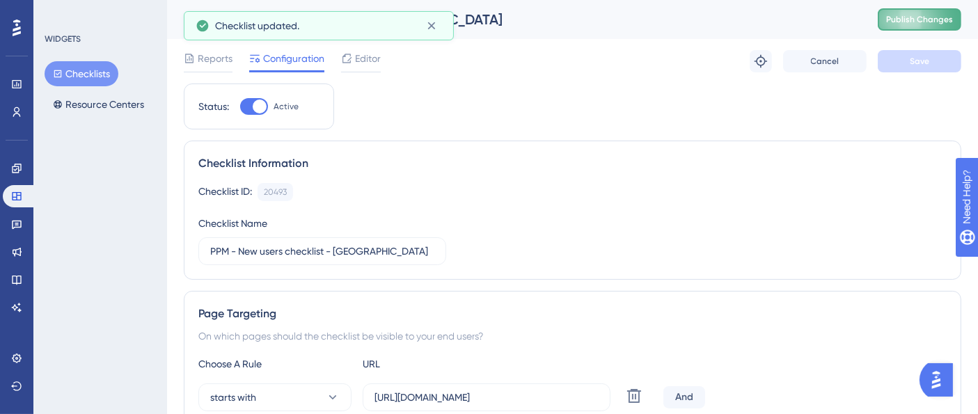
click at [936, 24] on span "Publish Changes" at bounding box center [919, 19] width 67 height 11
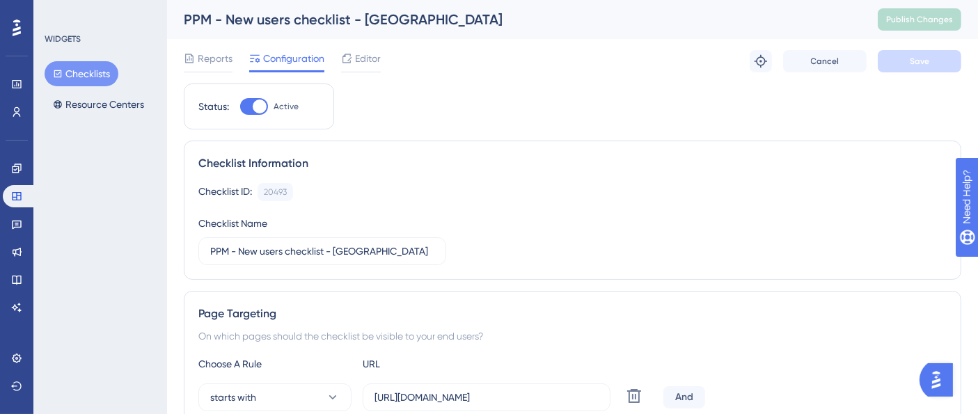
click at [572, 167] on div "Checklist Information" at bounding box center [572, 163] width 748 height 17
click at [372, 63] on span "Editor" at bounding box center [368, 58] width 26 height 17
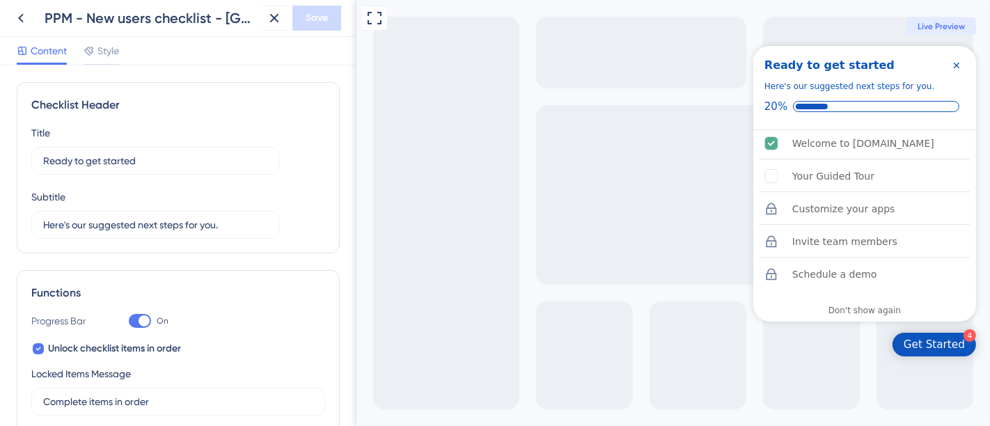
scroll to position [309, 0]
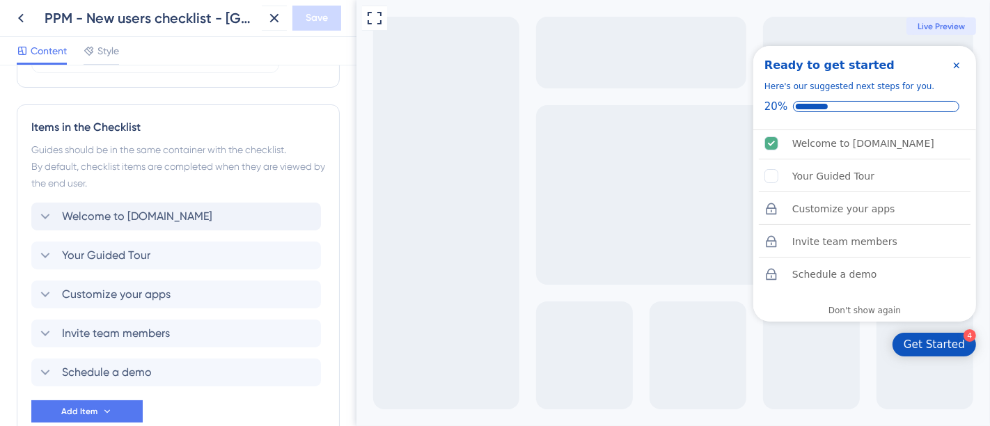
click at [43, 214] on icon at bounding box center [45, 216] width 17 height 17
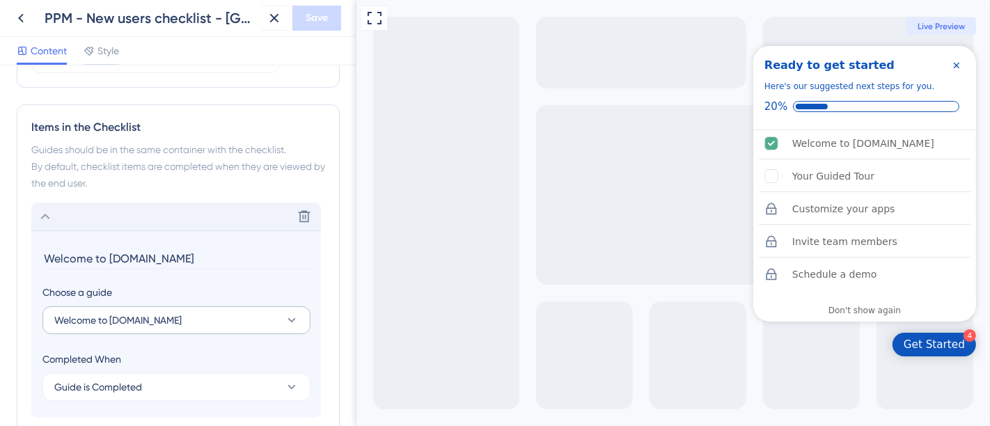
scroll to position [727, 0]
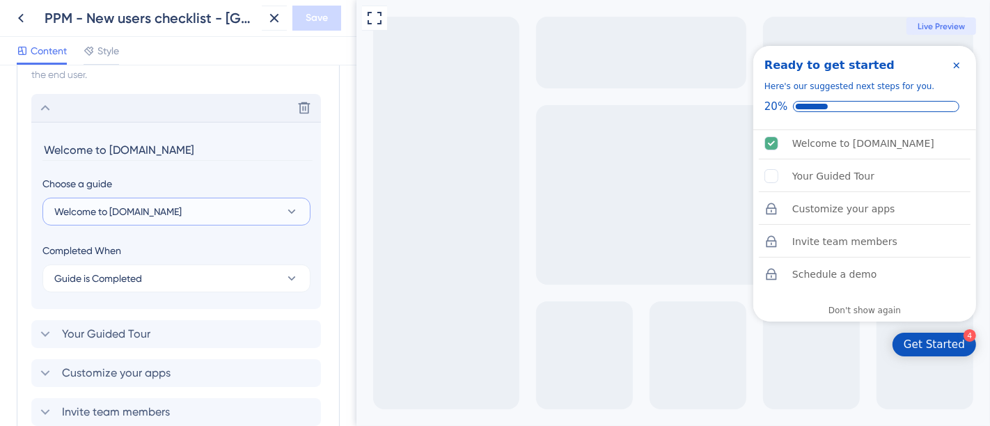
click at [145, 203] on span "Welcome to Profit.co" at bounding box center [117, 211] width 127 height 17
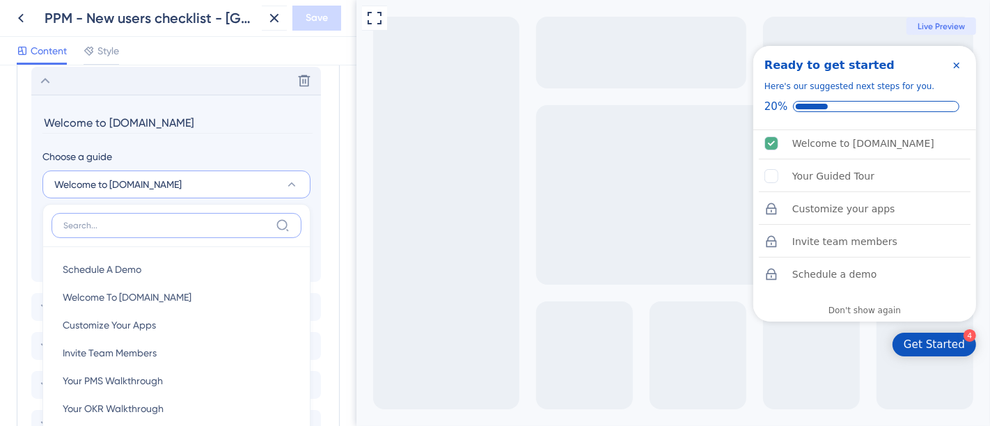
scroll to position [851, 0]
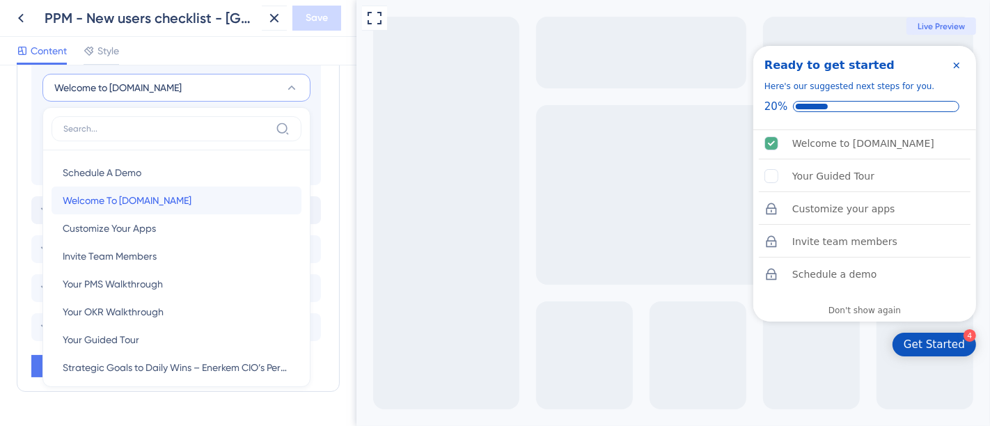
click at [141, 208] on div "Welcome To Profit.co Welcome To Profit.co" at bounding box center [177, 201] width 228 height 28
type input "Welcome To Profit.co"
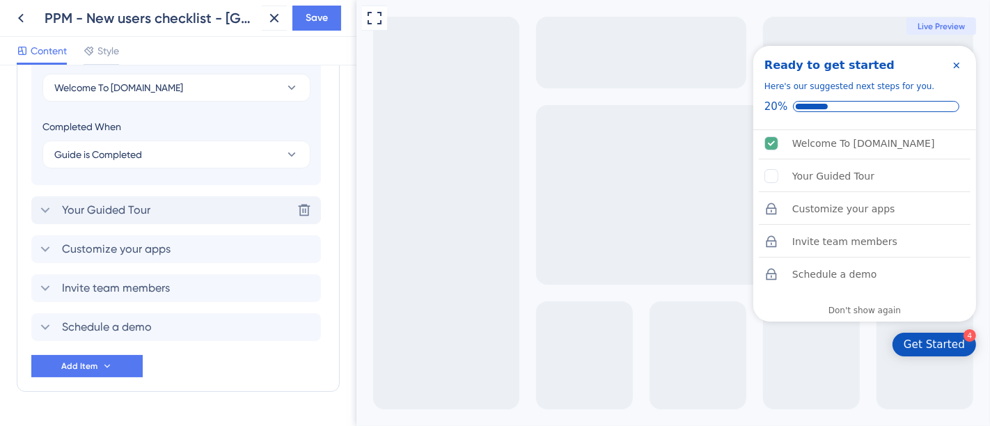
click at [143, 212] on span "Your Guided Tour" at bounding box center [106, 210] width 88 height 17
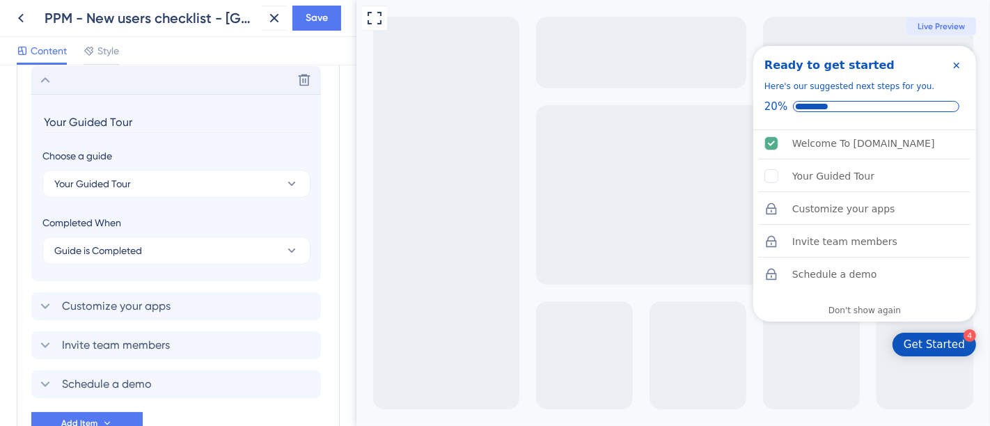
scroll to position [793, 0]
click at [145, 184] on button "Your Guided Tour" at bounding box center [176, 185] width 268 height 28
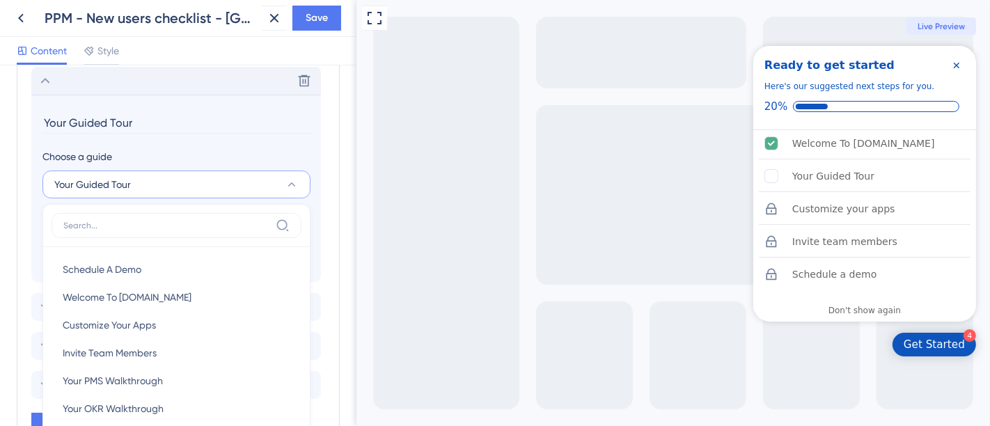
click at [0, 173] on div "Checklist Header Title Ready to get started Subtitle Here's our suggested next …" at bounding box center [178, 245] width 356 height 361
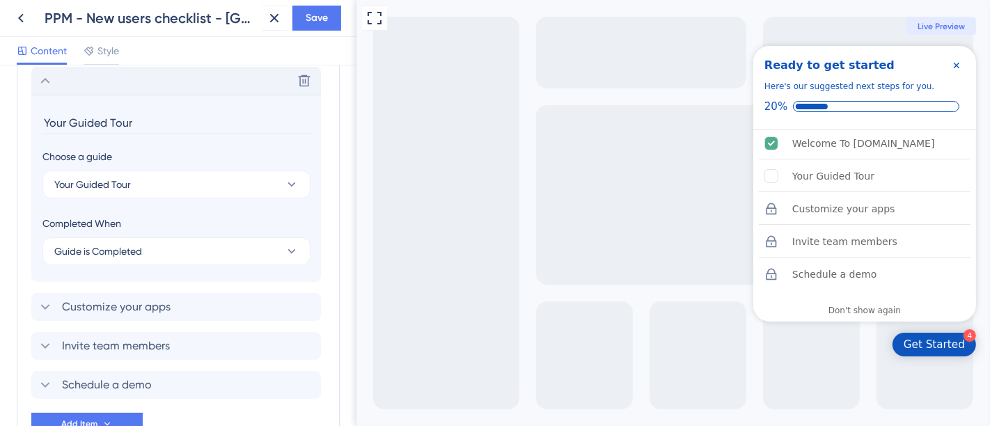
scroll to position [887, 0]
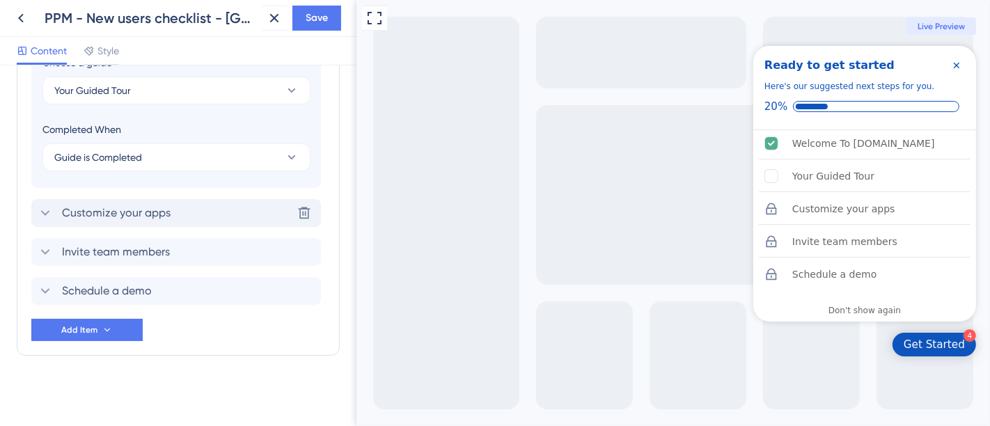
click at [133, 212] on span "Customize your apps" at bounding box center [116, 213] width 109 height 17
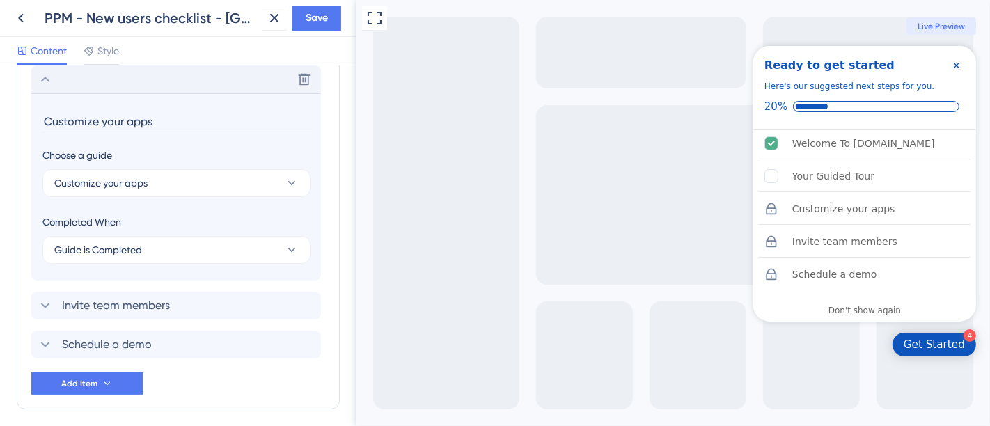
scroll to position [832, 0]
click at [154, 186] on button "Customize your apps" at bounding box center [176, 185] width 268 height 28
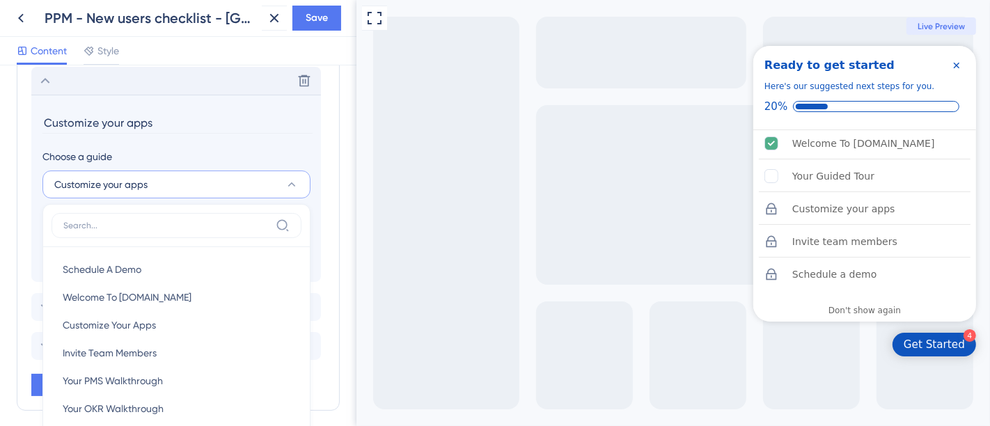
scroll to position [917, 0]
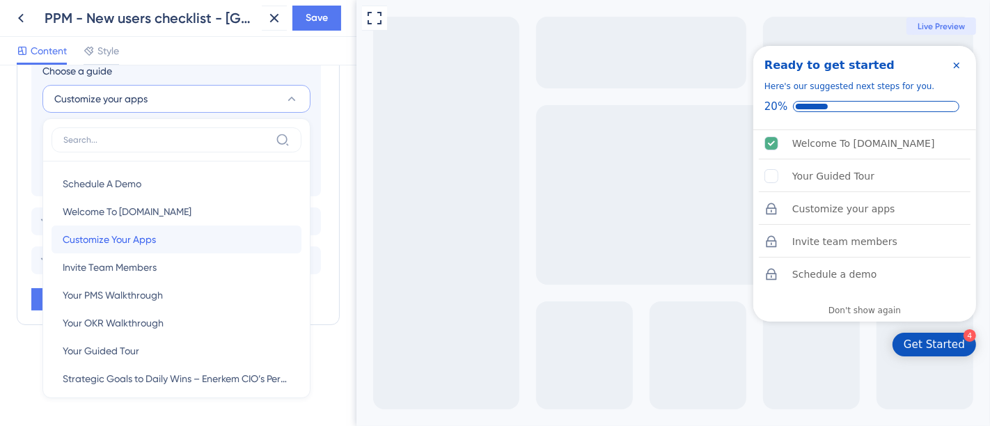
click at [149, 237] on span "Customize Your Apps" at bounding box center [109, 239] width 93 height 17
type input "Customize Your Apps"
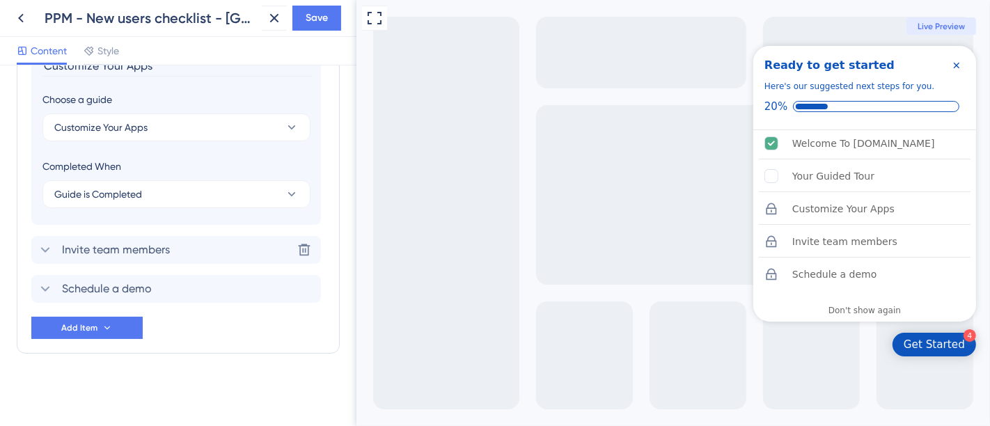
scroll to position [887, 0]
click at [135, 253] on span "Invite team members" at bounding box center [116, 252] width 108 height 17
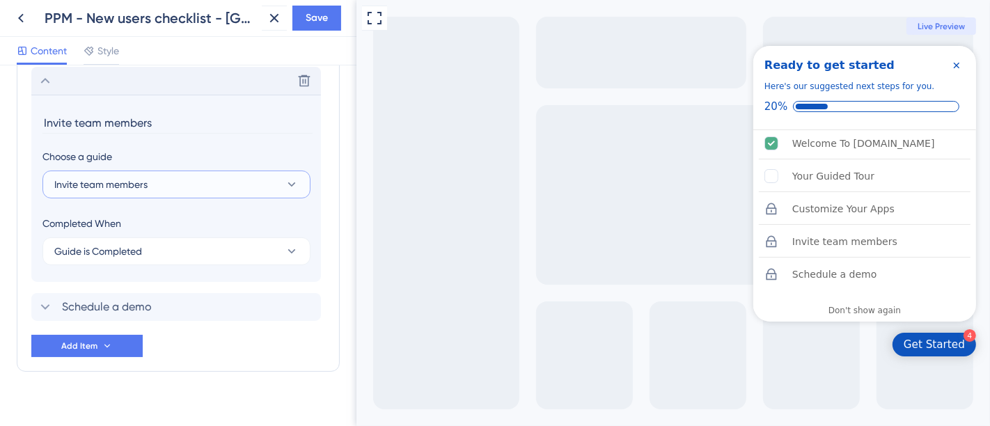
click at [157, 191] on button "Invite team members" at bounding box center [176, 185] width 268 height 28
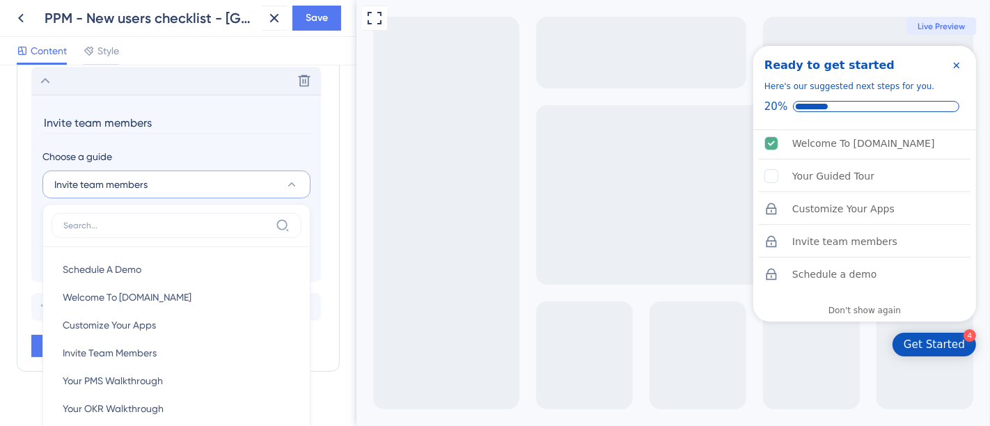
scroll to position [956, 0]
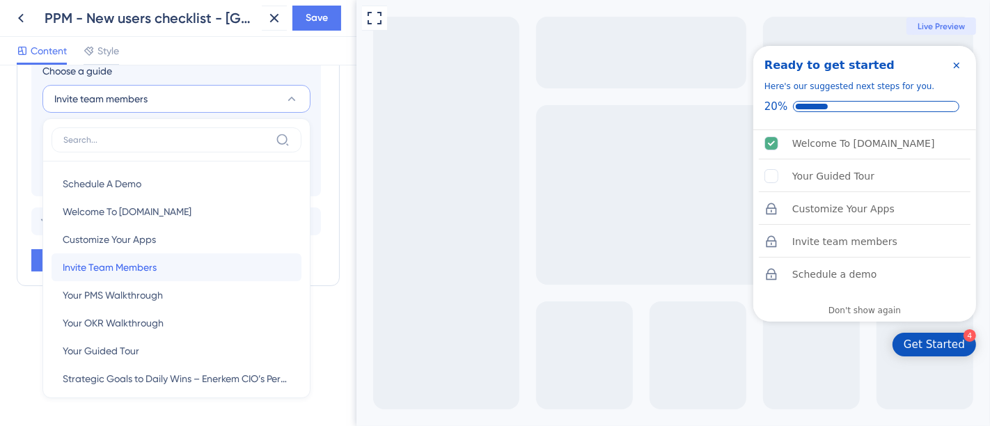
click at [137, 267] on span "Invite Team Members" at bounding box center [110, 267] width 94 height 17
type input "Invite Team Members"
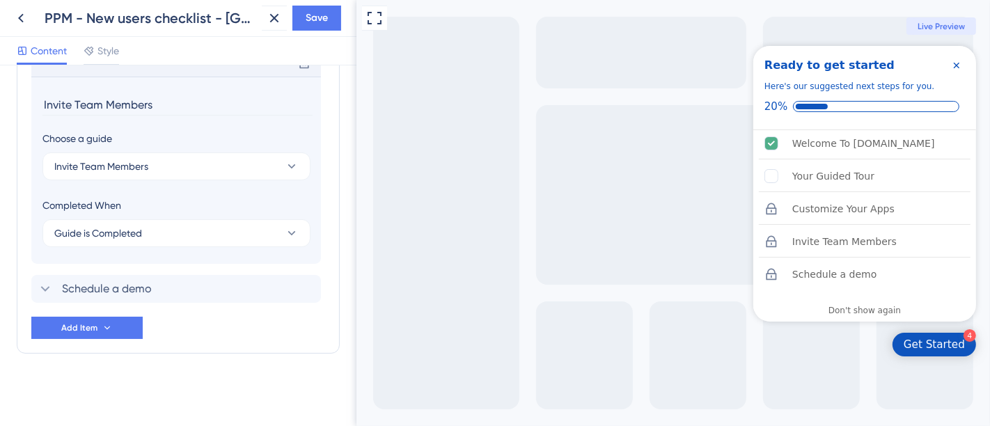
scroll to position [887, 0]
click at [152, 285] on div "Schedule a demo Delete" at bounding box center [176, 291] width 290 height 28
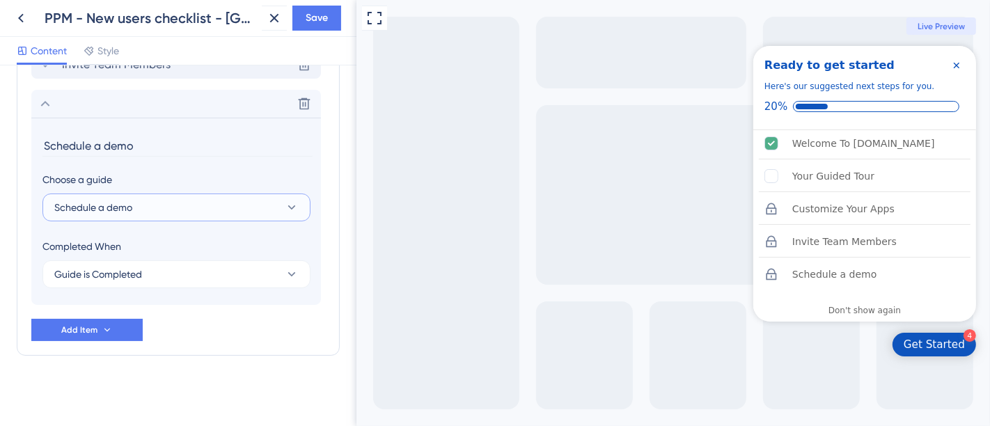
click at [151, 200] on button "Schedule a demo" at bounding box center [176, 208] width 268 height 28
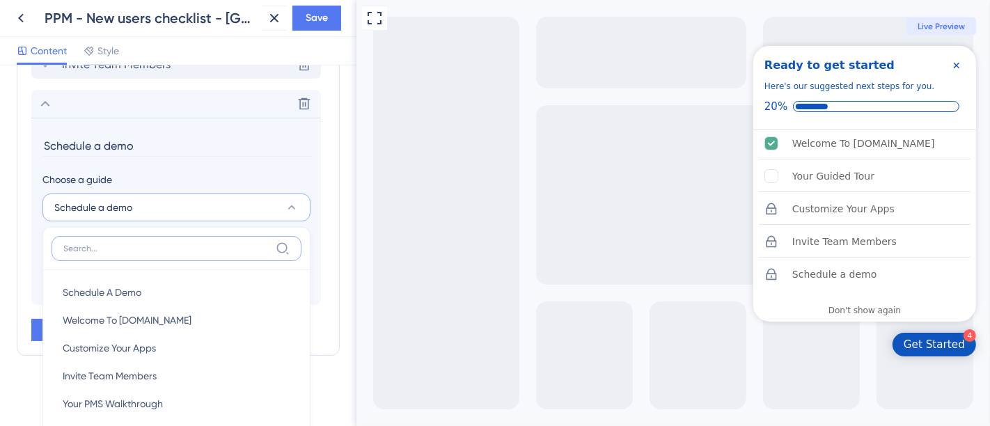
scroll to position [1006, 0]
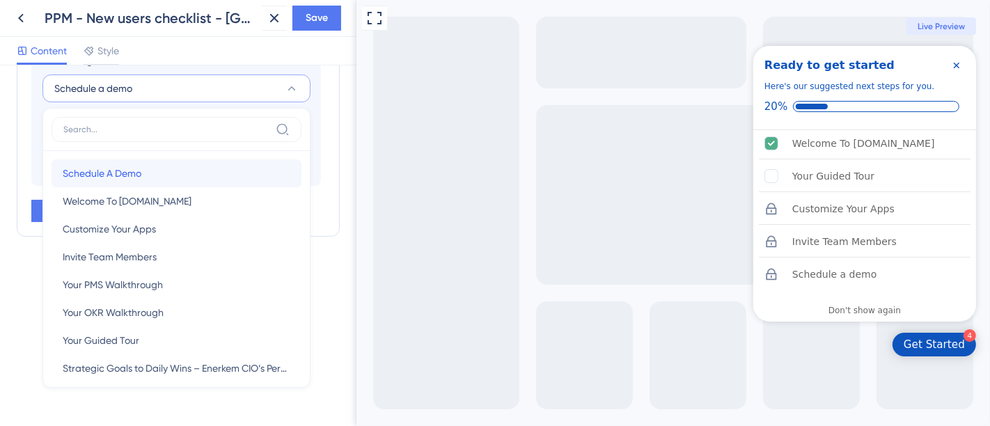
click at [168, 172] on div "Schedule A Demo Schedule A Demo" at bounding box center [177, 173] width 228 height 28
type input "Schedule A Demo"
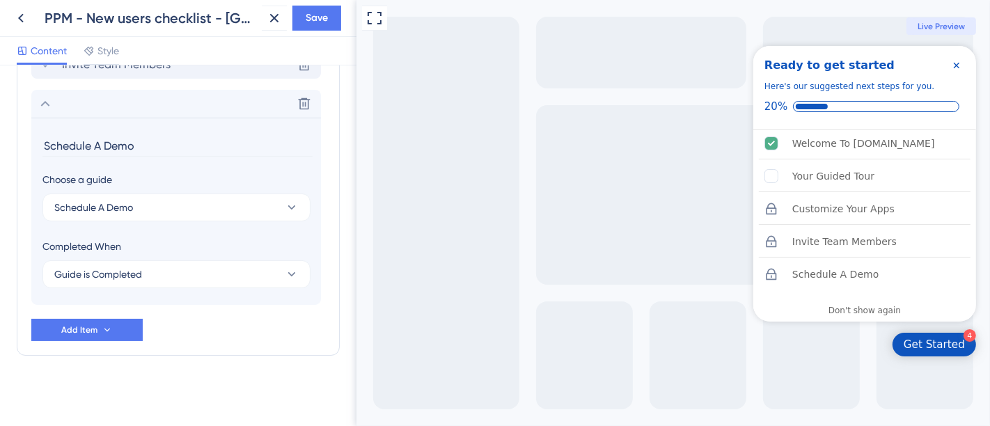
click at [0, 226] on div "Checklist Header Title Ready to get started Subtitle Here's our suggested next …" at bounding box center [178, 245] width 356 height 361
click at [39, 100] on icon at bounding box center [45, 103] width 17 height 17
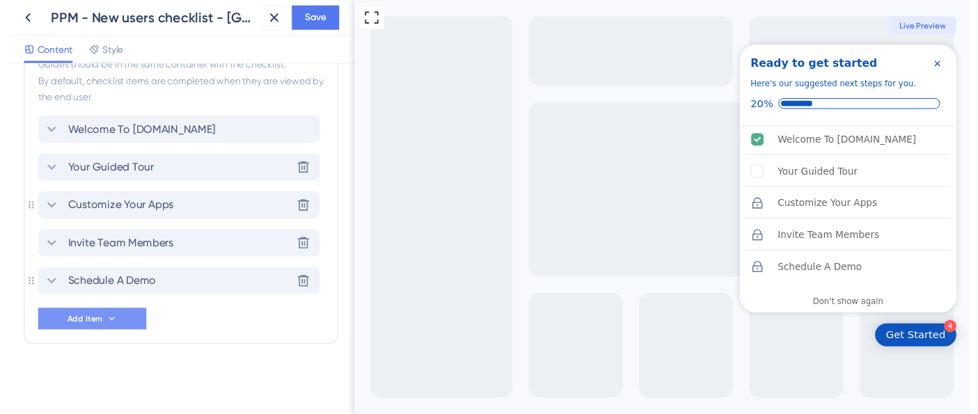
scroll to position [700, 0]
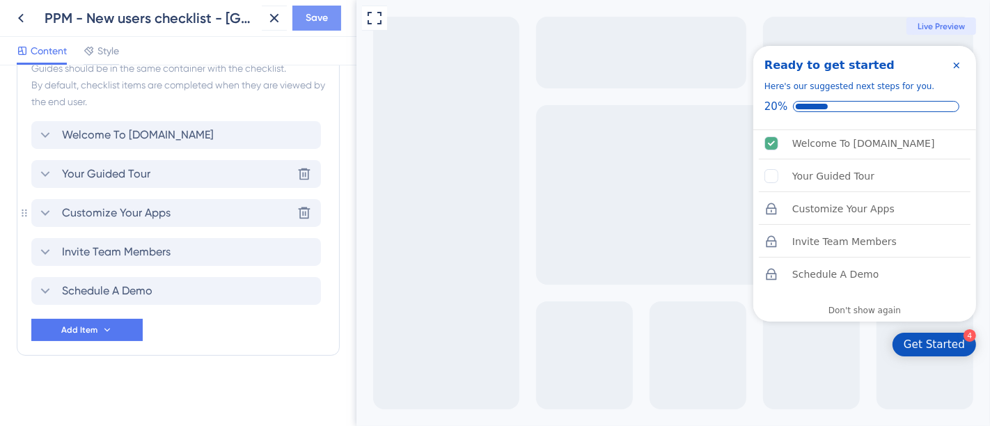
click at [318, 23] on span "Save" at bounding box center [317, 18] width 22 height 17
click at [17, 17] on icon at bounding box center [21, 18] width 17 height 17
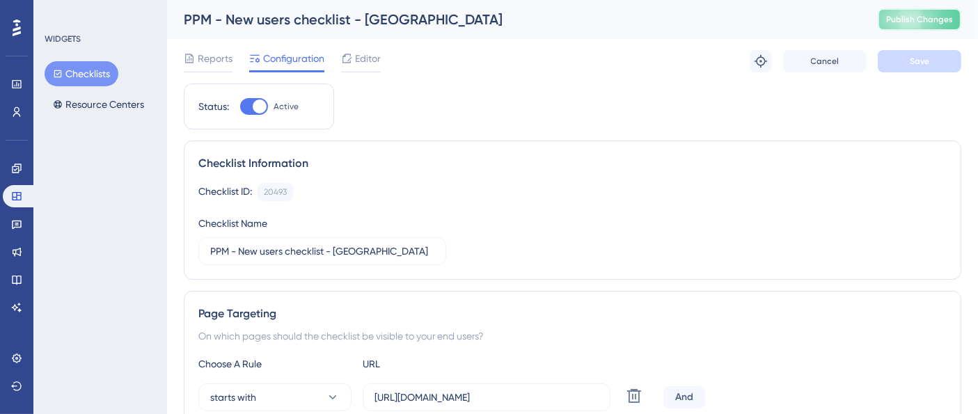
click at [905, 17] on span "Publish Changes" at bounding box center [919, 19] width 67 height 11
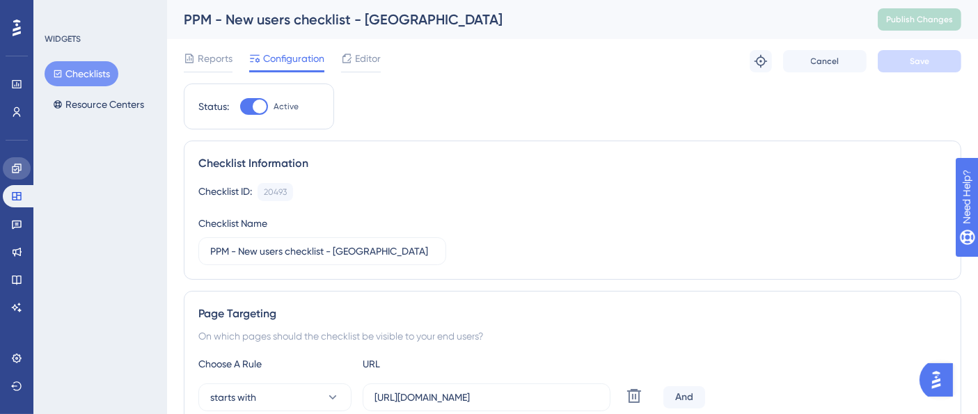
click at [22, 178] on link at bounding box center [17, 168] width 28 height 22
click at [17, 171] on icon at bounding box center [16, 168] width 11 height 11
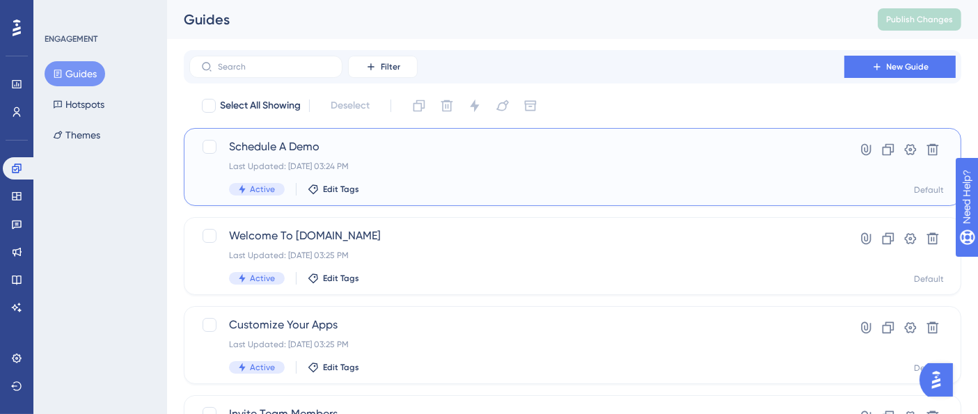
click at [425, 171] on div "Schedule A Demo Last Updated: Sep 22 2025, 03:24 PM Active Edit Tags Hyperlink …" at bounding box center [573, 167] width 778 height 78
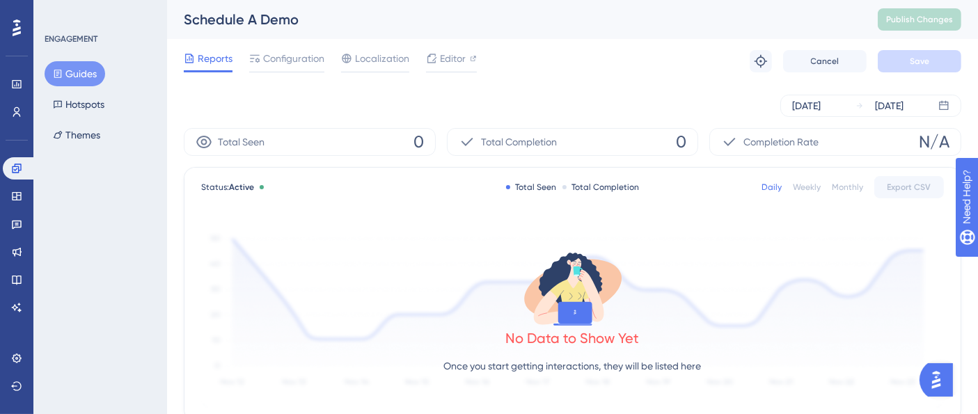
scroll to position [42, 0]
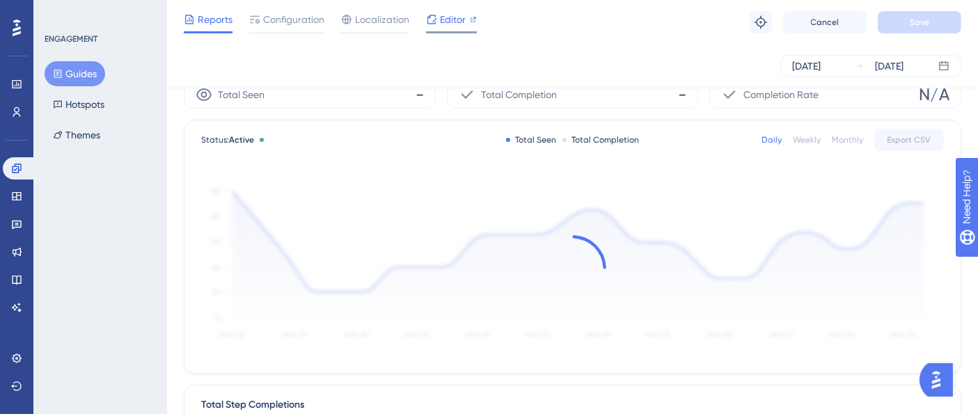
click at [451, 19] on span "Editor" at bounding box center [453, 19] width 26 height 17
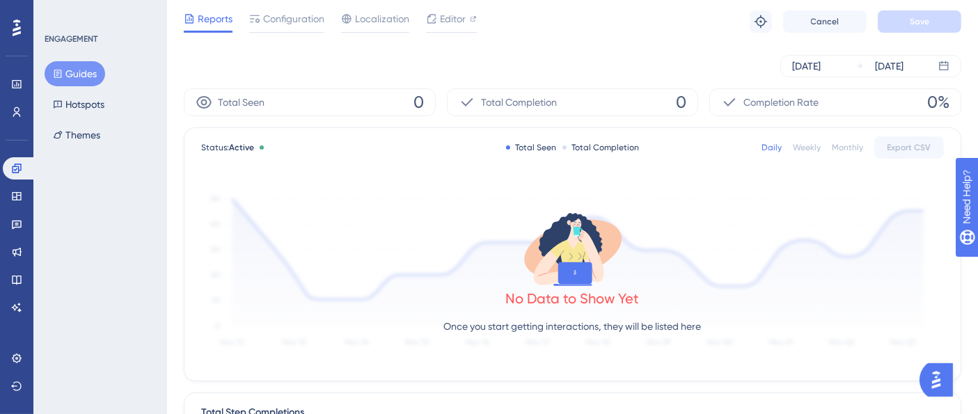
scroll to position [0, 0]
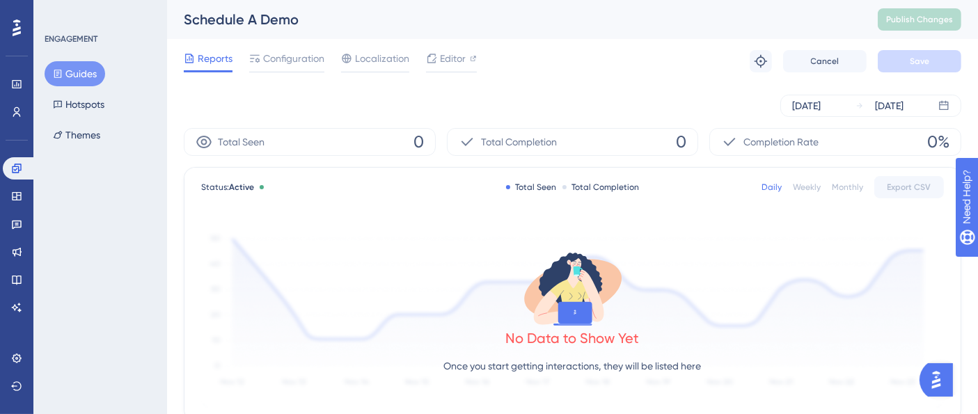
click at [81, 70] on button "Guides" at bounding box center [75, 73] width 61 height 25
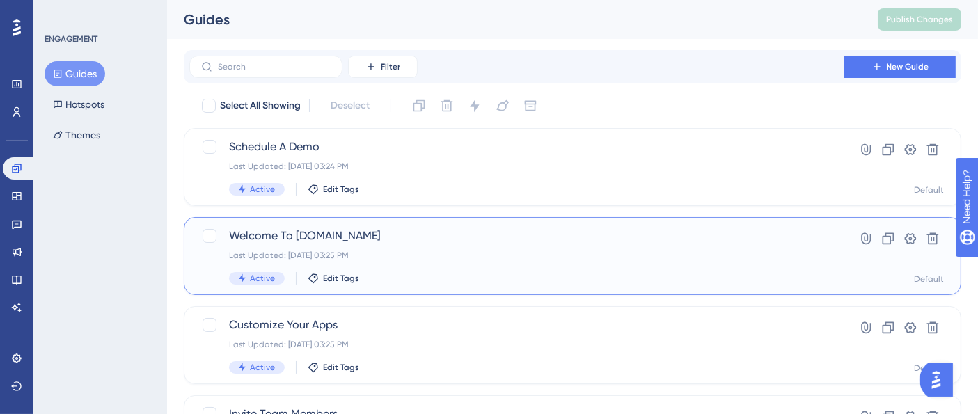
click at [370, 235] on span "Welcome To Profit.co" at bounding box center [517, 236] width 576 height 17
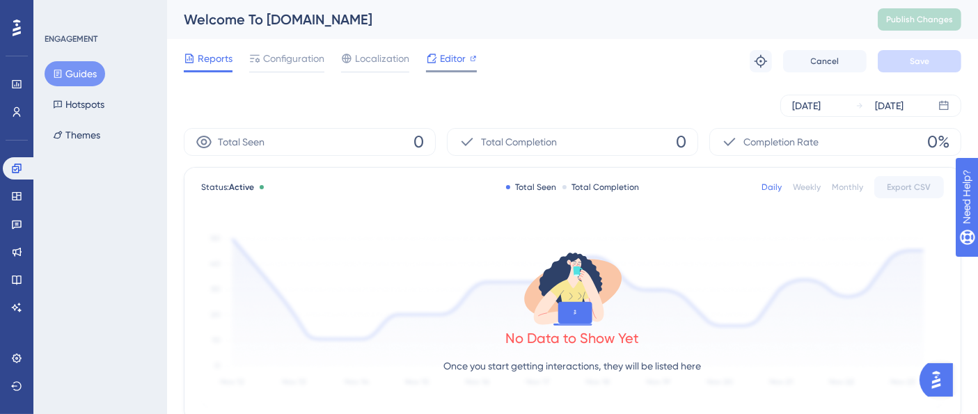
click at [463, 56] on span "Editor" at bounding box center [453, 58] width 26 height 17
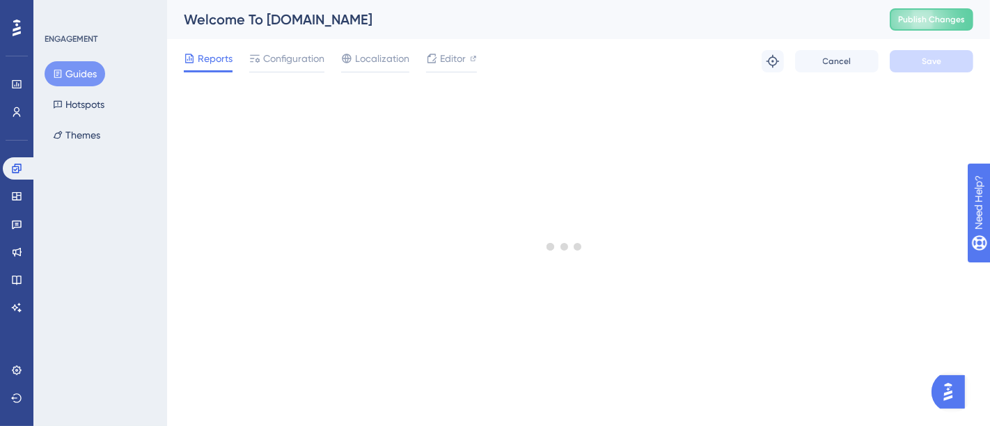
click at [877, 19] on div "Welcome To Profit.co Publish Changes" at bounding box center [578, 19] width 823 height 39
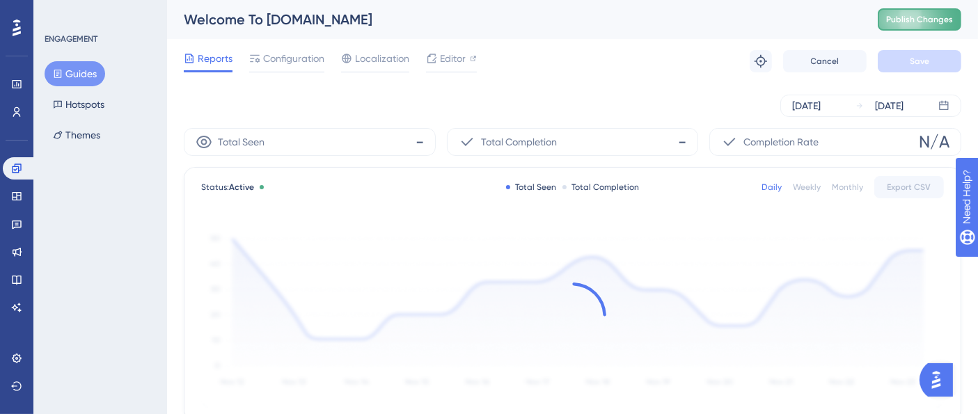
click at [953, 16] on span "Publish Changes" at bounding box center [919, 19] width 67 height 11
click at [24, 166] on link at bounding box center [19, 168] width 33 height 22
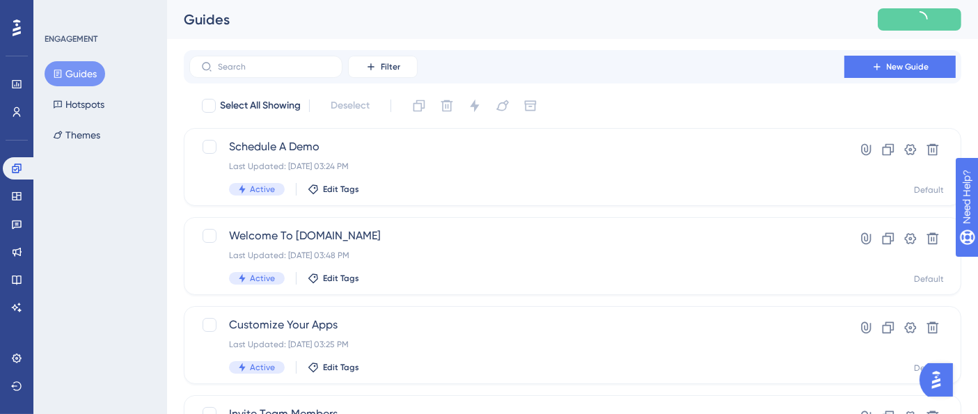
click at [282, 64] on input "text" at bounding box center [274, 67] width 113 height 10
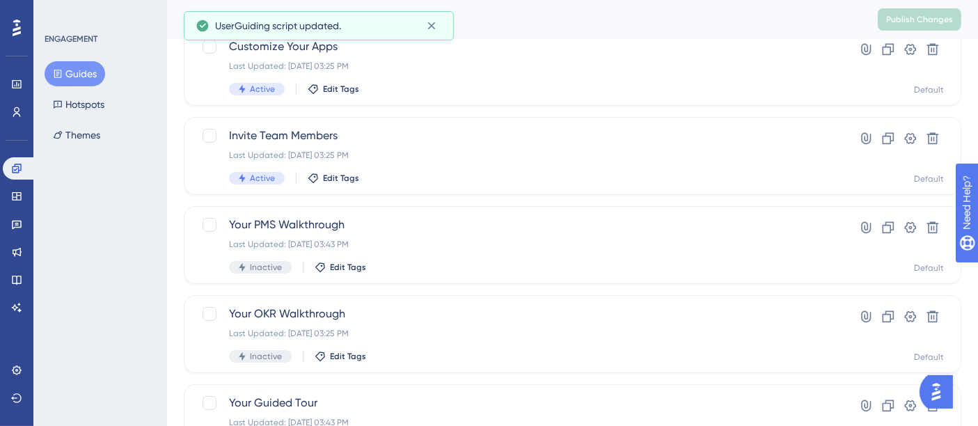
scroll to position [232, 0]
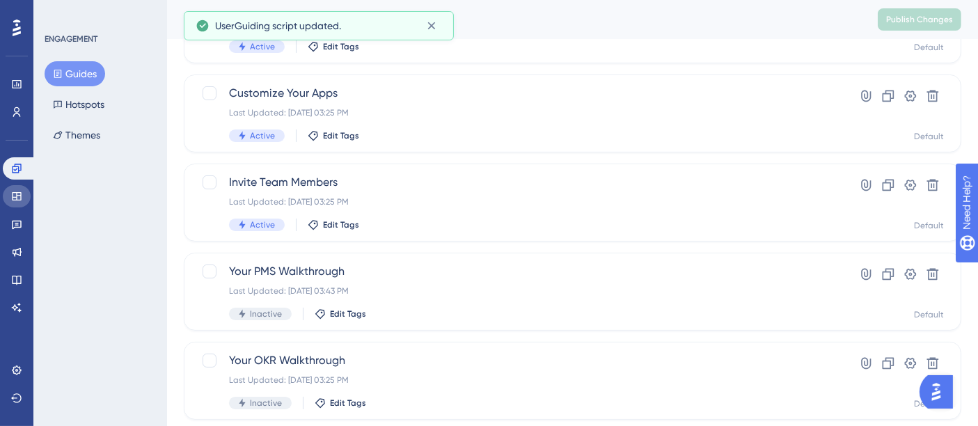
click at [11, 191] on icon at bounding box center [16, 196] width 11 height 11
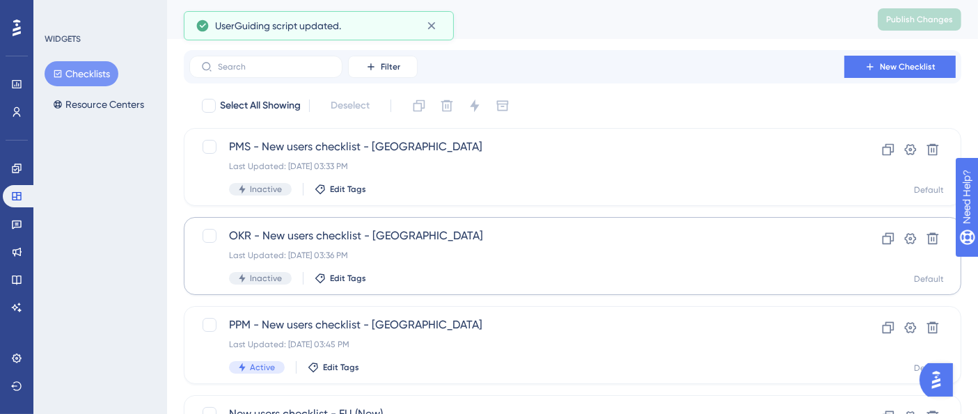
scroll to position [13, 0]
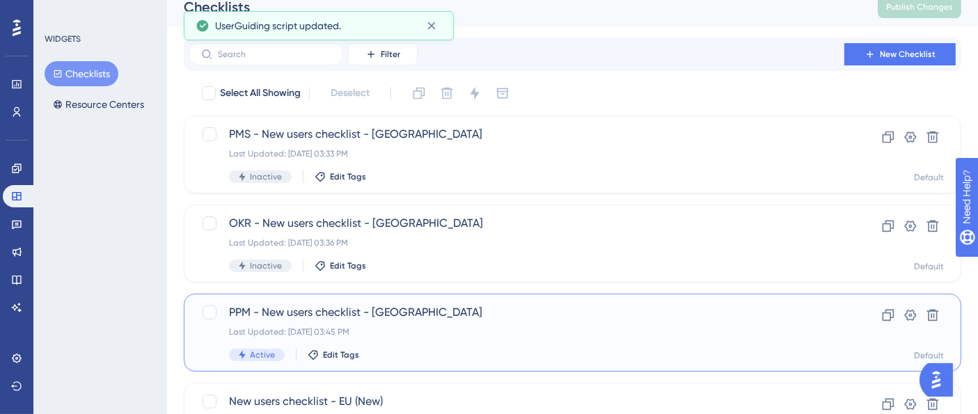
click at [432, 304] on div "PPM - New users checklist - US Last Updated: Sep 22 2025, 03:45 PM Active Edit …" at bounding box center [517, 332] width 576 height 57
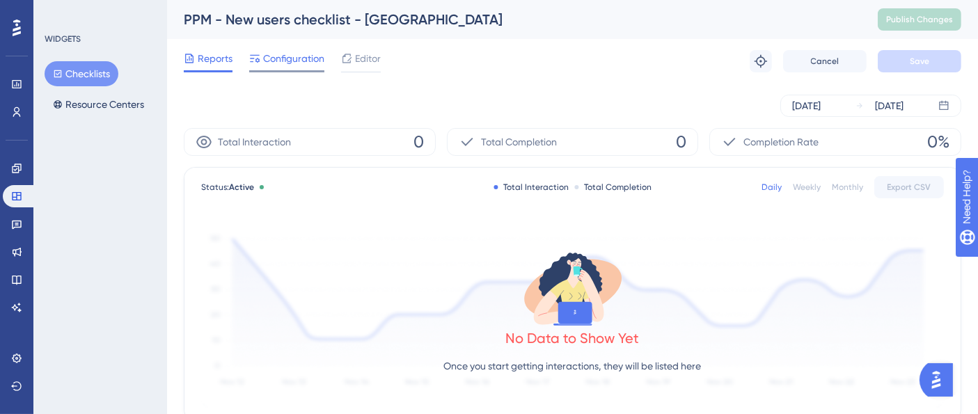
click at [304, 66] on span "Configuration" at bounding box center [293, 58] width 61 height 17
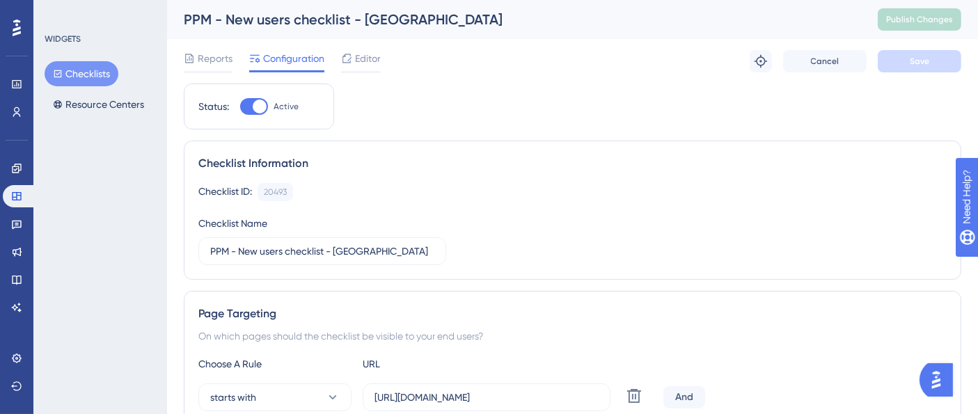
click at [365, 20] on div "PPM - New users checklist - US" at bounding box center [513, 19] width 659 height 19
click at [368, 69] on div "Editor" at bounding box center [361, 61] width 40 height 22
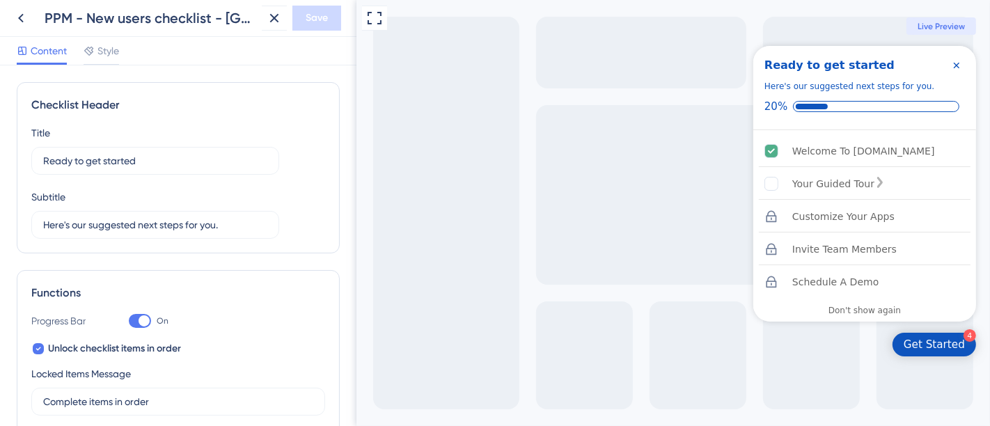
click at [16, 18] on icon at bounding box center [21, 18] width 17 height 17
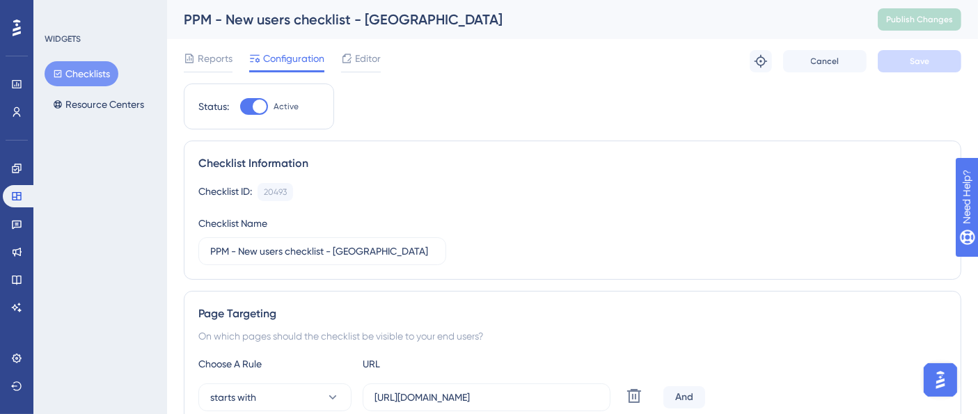
click at [434, 23] on div "PPM - New users checklist - US" at bounding box center [513, 19] width 659 height 19
click at [100, 219] on div "WIDGETS Checklists Resource Centers" at bounding box center [100, 207] width 134 height 414
click at [94, 71] on button "Checklists" at bounding box center [82, 73] width 74 height 25
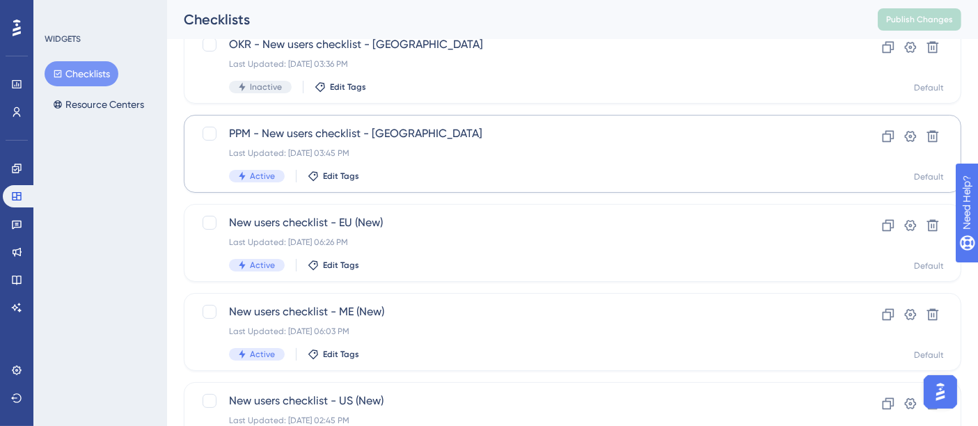
scroll to position [232, 0]
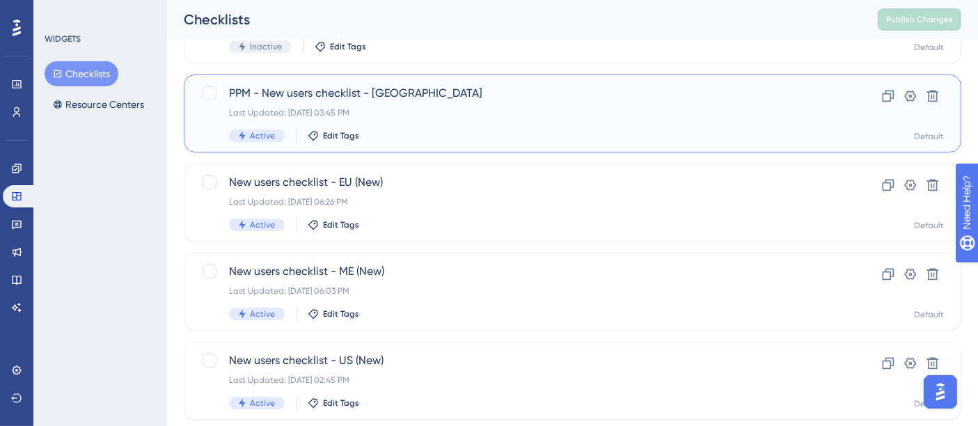
click at [395, 114] on div "Last Updated: Sep 22 2025, 03:45 PM" at bounding box center [517, 112] width 576 height 11
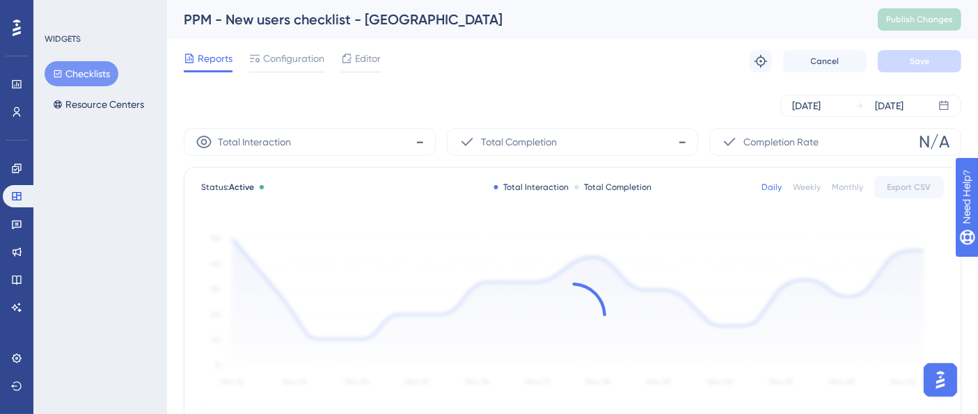
click at [297, 65] on span "Configuration" at bounding box center [293, 58] width 61 height 17
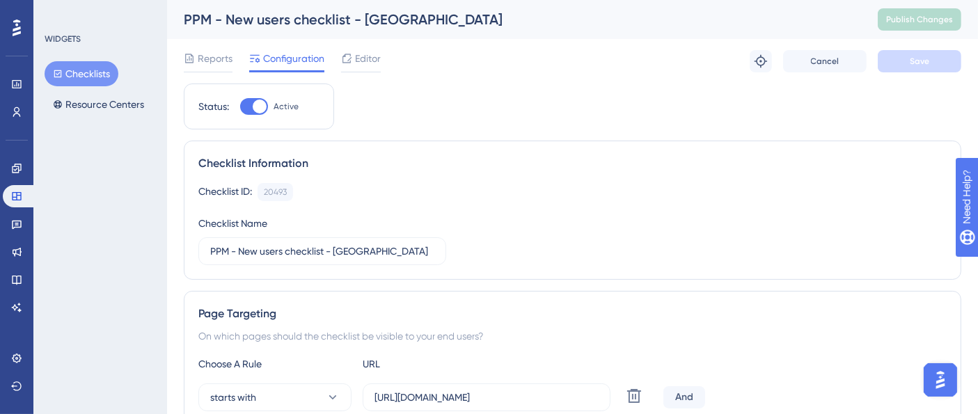
click at [252, 109] on div at bounding box center [254, 106] width 28 height 17
click at [256, 104] on div at bounding box center [260, 107] width 14 height 14
click at [240, 107] on input "Active" at bounding box center [239, 107] width 1 height 1
checkbox input "false"
click at [926, 67] on button "Save" at bounding box center [920, 61] width 84 height 22
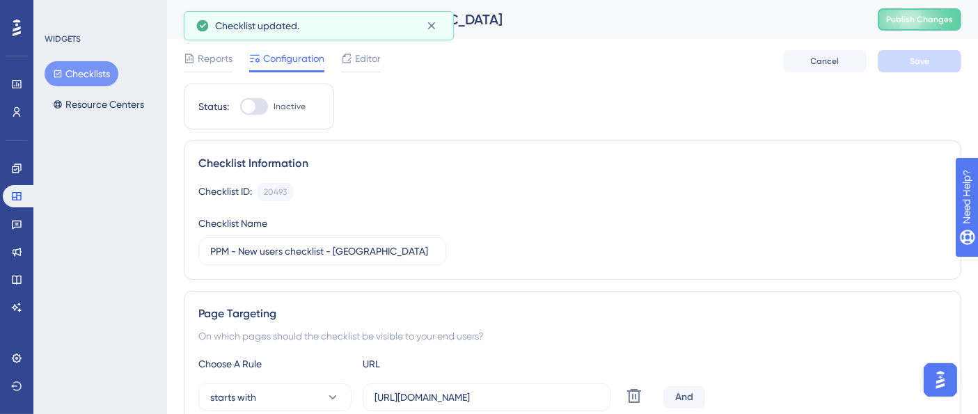
click at [927, 21] on button "Publish Changes" at bounding box center [920, 19] width 84 height 22
click at [17, 189] on link at bounding box center [19, 196] width 33 height 22
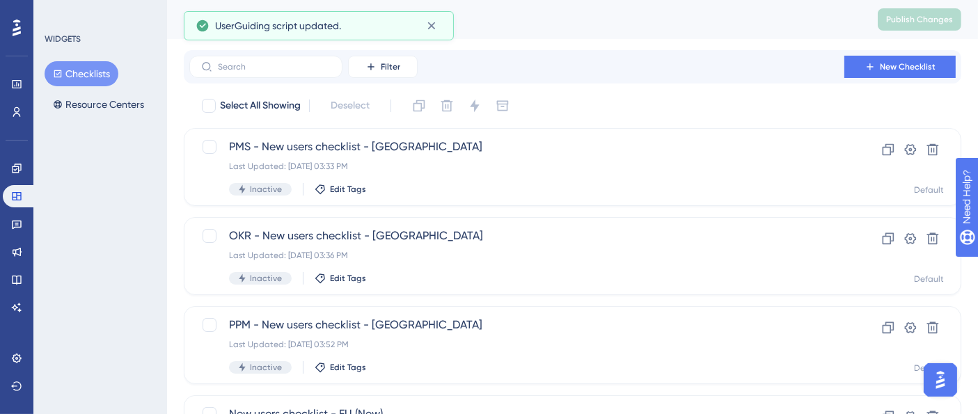
click at [66, 75] on button "Checklists" at bounding box center [82, 73] width 74 height 25
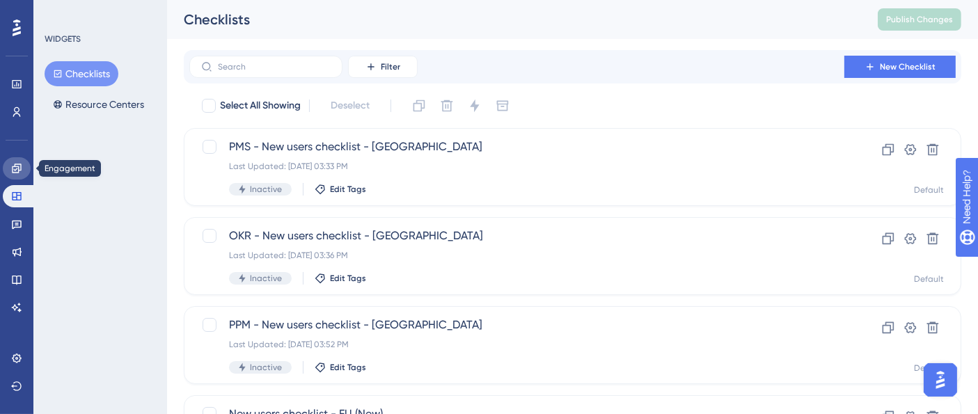
click at [13, 171] on icon at bounding box center [16, 168] width 11 height 11
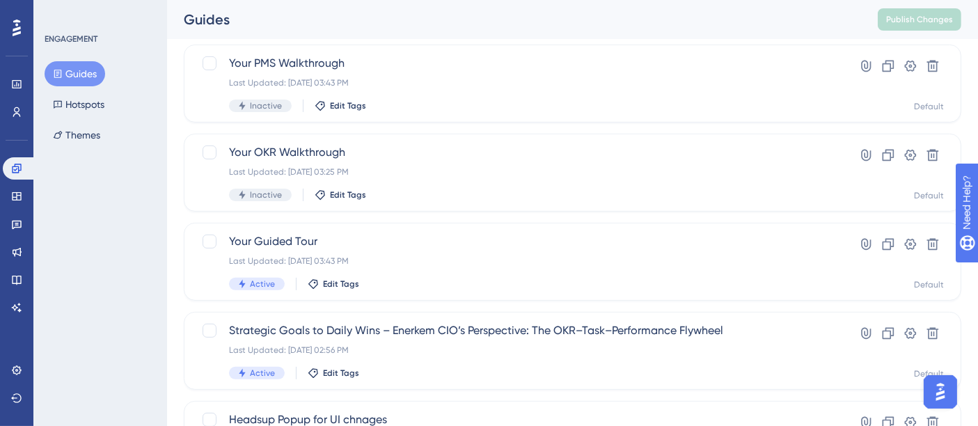
scroll to position [464, 0]
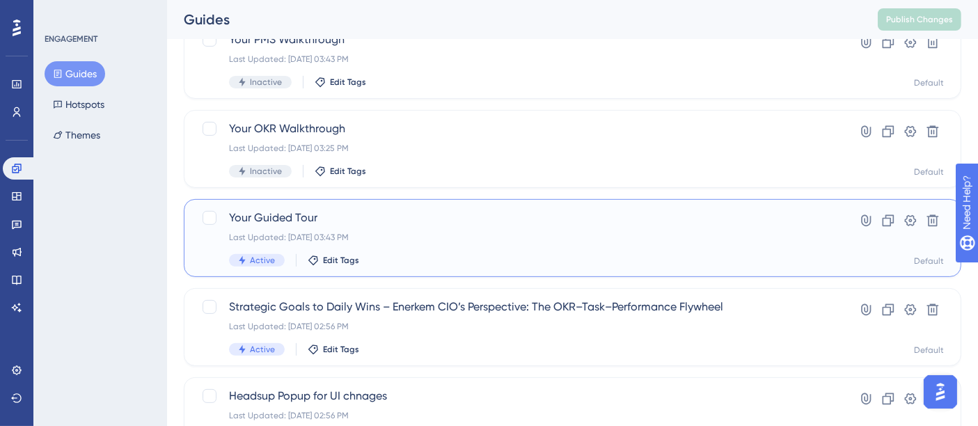
click at [402, 254] on div "Active Edit Tags" at bounding box center [517, 260] width 576 height 13
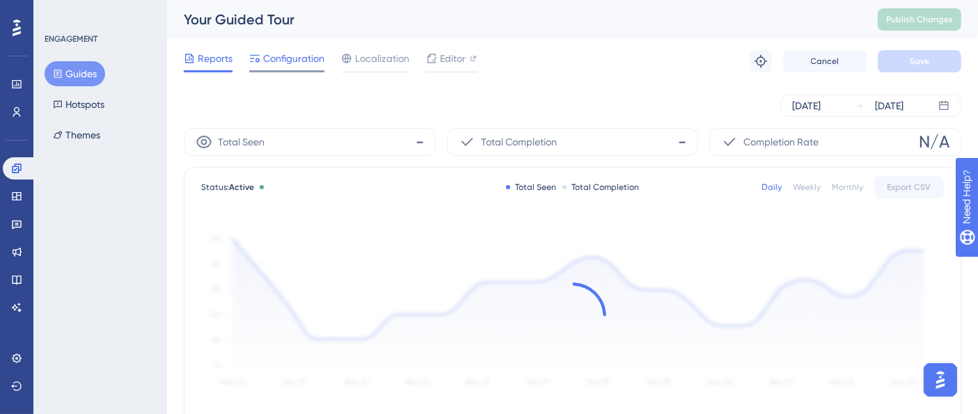
click at [302, 64] on span "Configuration" at bounding box center [293, 58] width 61 height 17
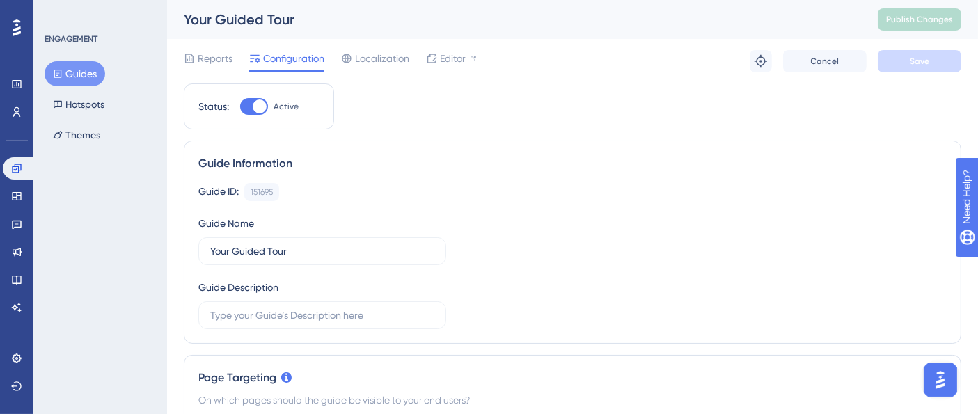
click at [265, 105] on div at bounding box center [260, 107] width 14 height 14
click at [240, 107] on input "Active" at bounding box center [239, 107] width 1 height 1
checkbox input "false"
click at [905, 70] on button "Save" at bounding box center [920, 61] width 84 height 22
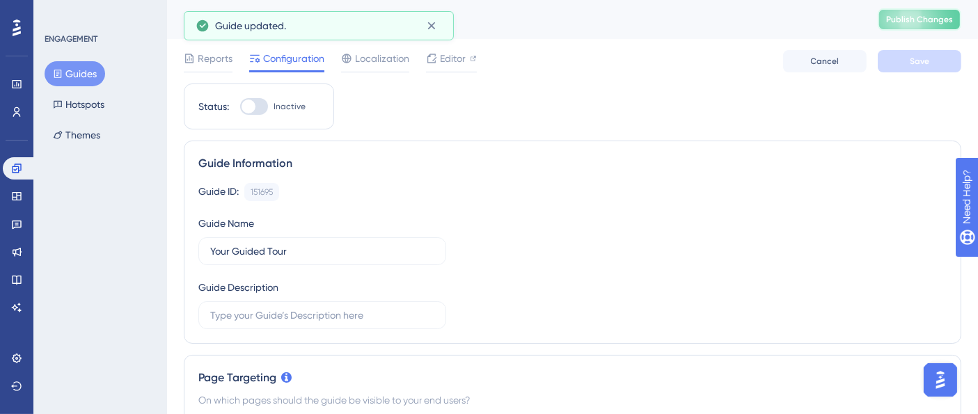
click at [936, 20] on button "Publish Changes" at bounding box center [920, 19] width 84 height 22
click at [77, 61] on div "ENGAGEMENT Guides Hotspots Themes" at bounding box center [101, 90] width 113 height 114
click at [89, 70] on button "Guides" at bounding box center [75, 73] width 61 height 25
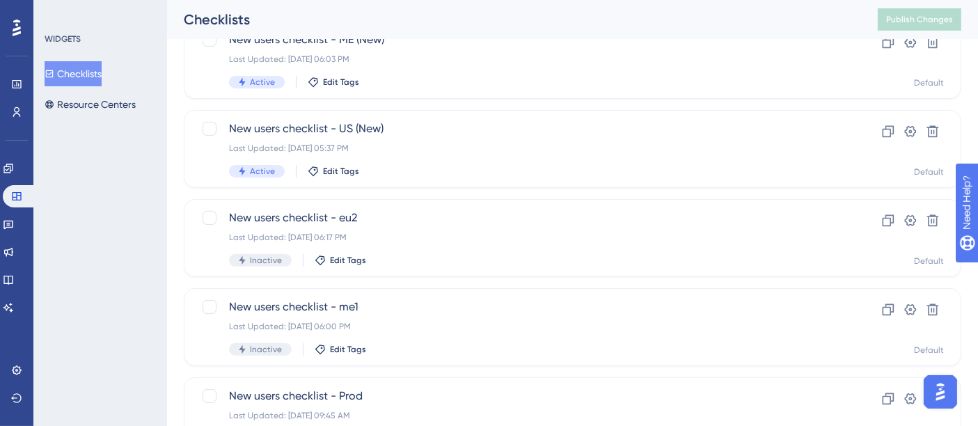
scroll to position [309, 0]
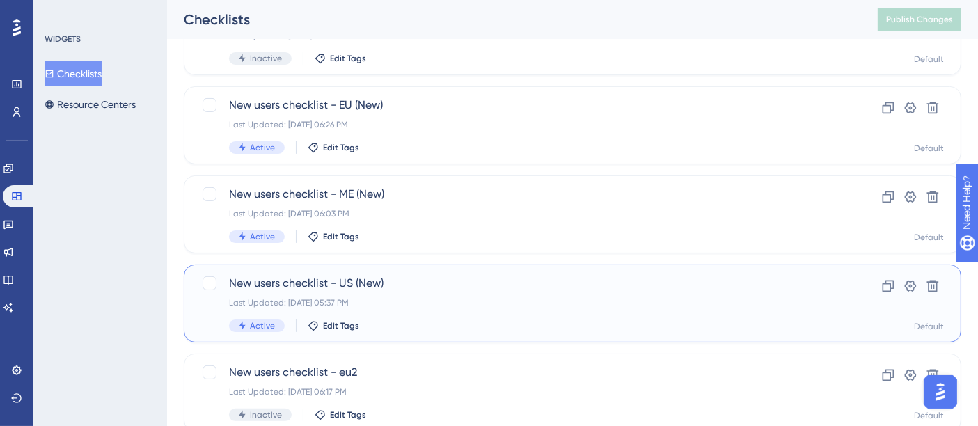
click at [427, 281] on span "New users checklist - US (New)" at bounding box center [517, 283] width 576 height 17
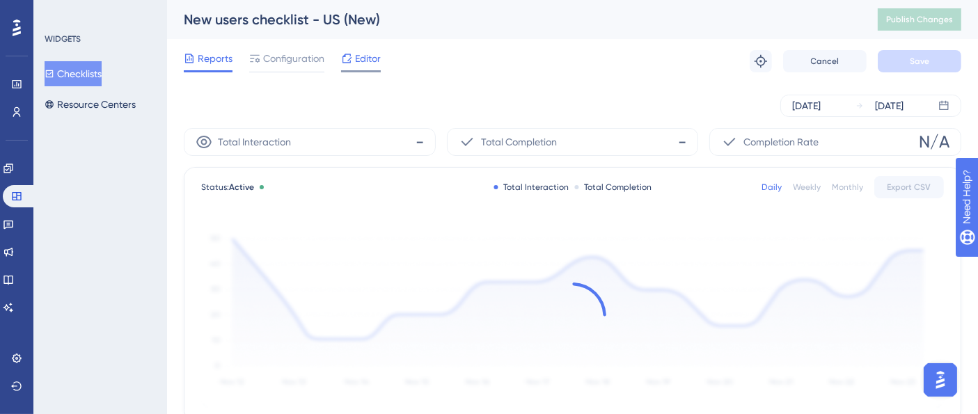
click at [374, 56] on span "Editor" at bounding box center [368, 58] width 26 height 17
